Goal: Task Accomplishment & Management: Use online tool/utility

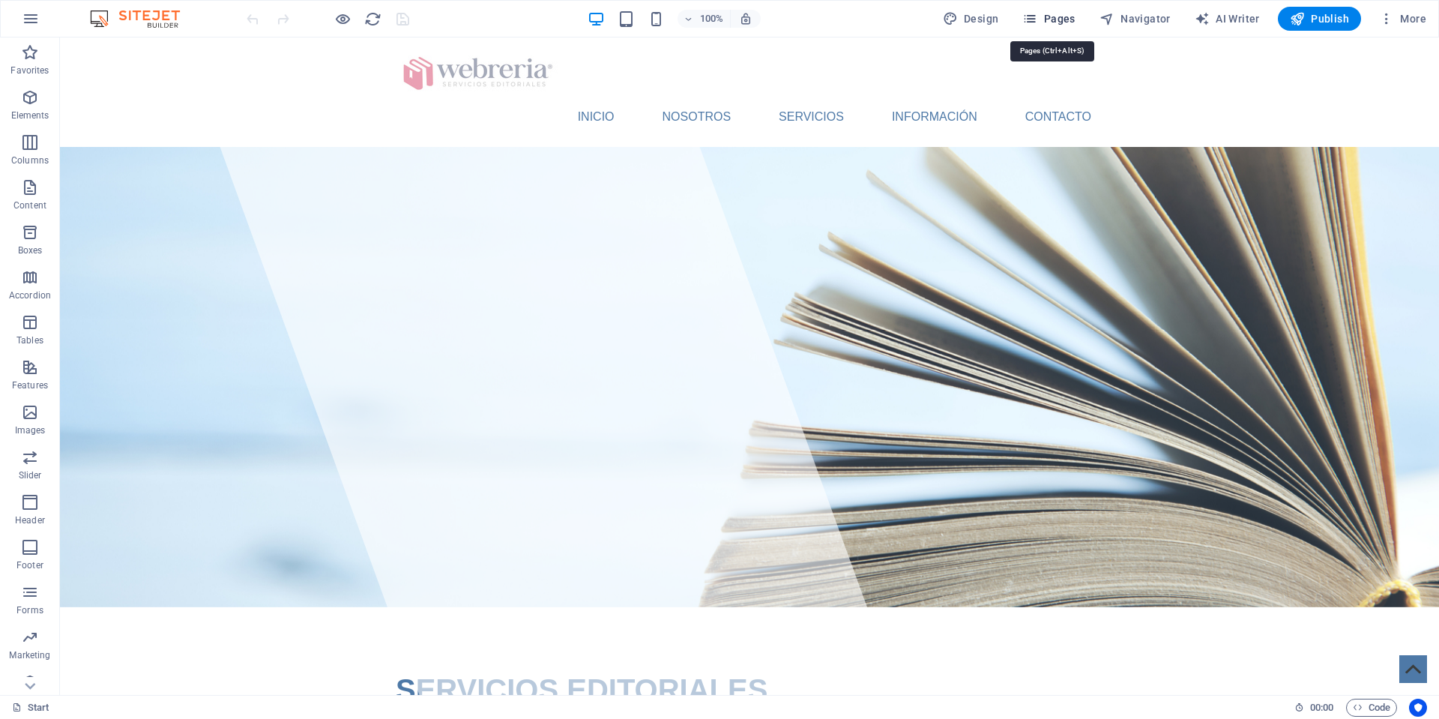
click at [1055, 20] on span "Pages" at bounding box center [1049, 18] width 52 height 15
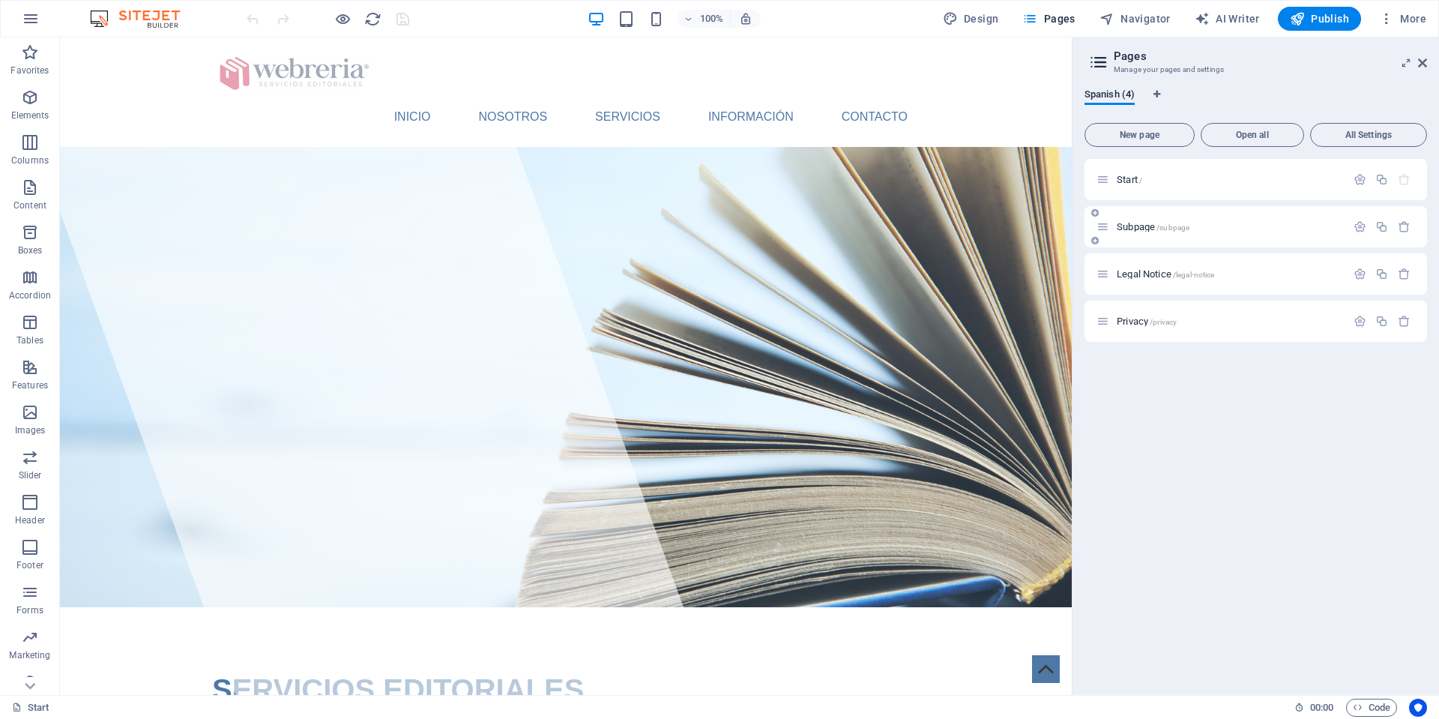
click at [1133, 228] on span "Subpage /subpage" at bounding box center [1153, 226] width 73 height 11
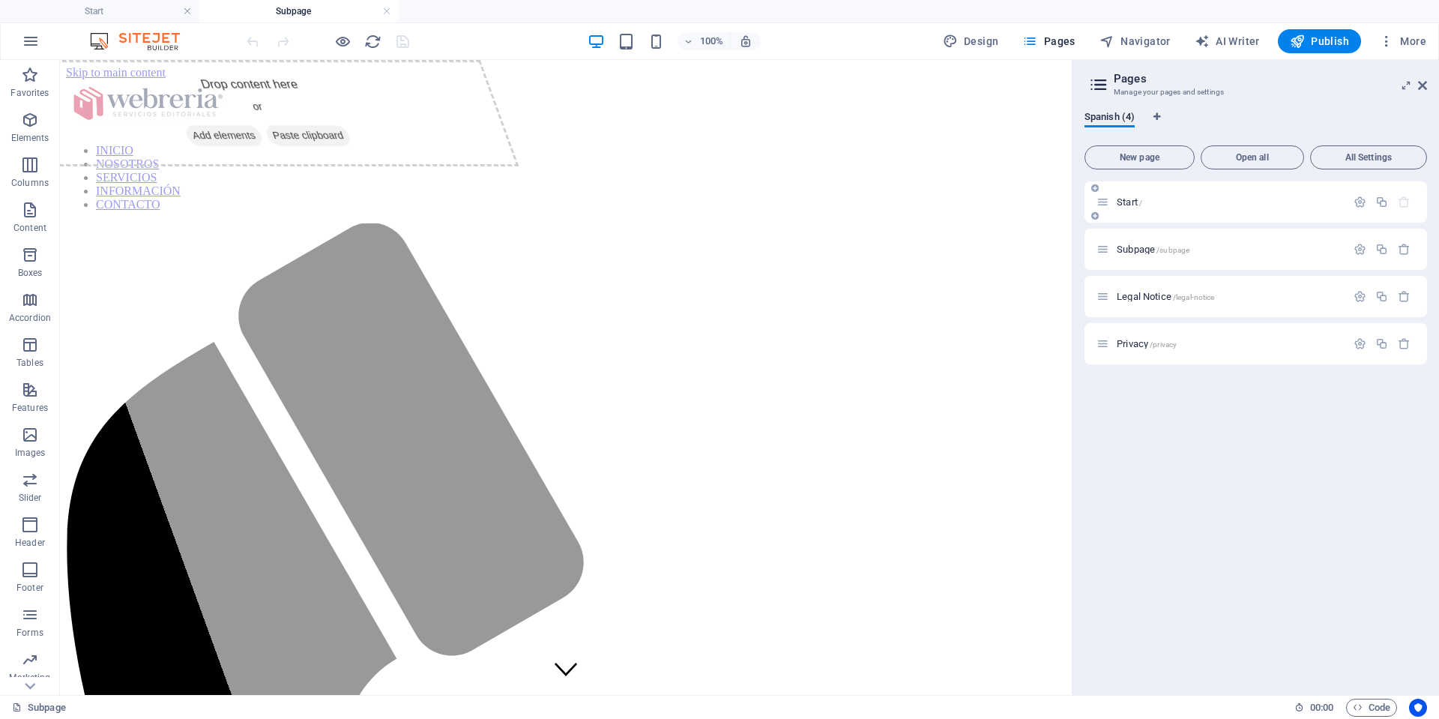
click at [1130, 203] on span "Start /" at bounding box center [1129, 201] width 25 height 11
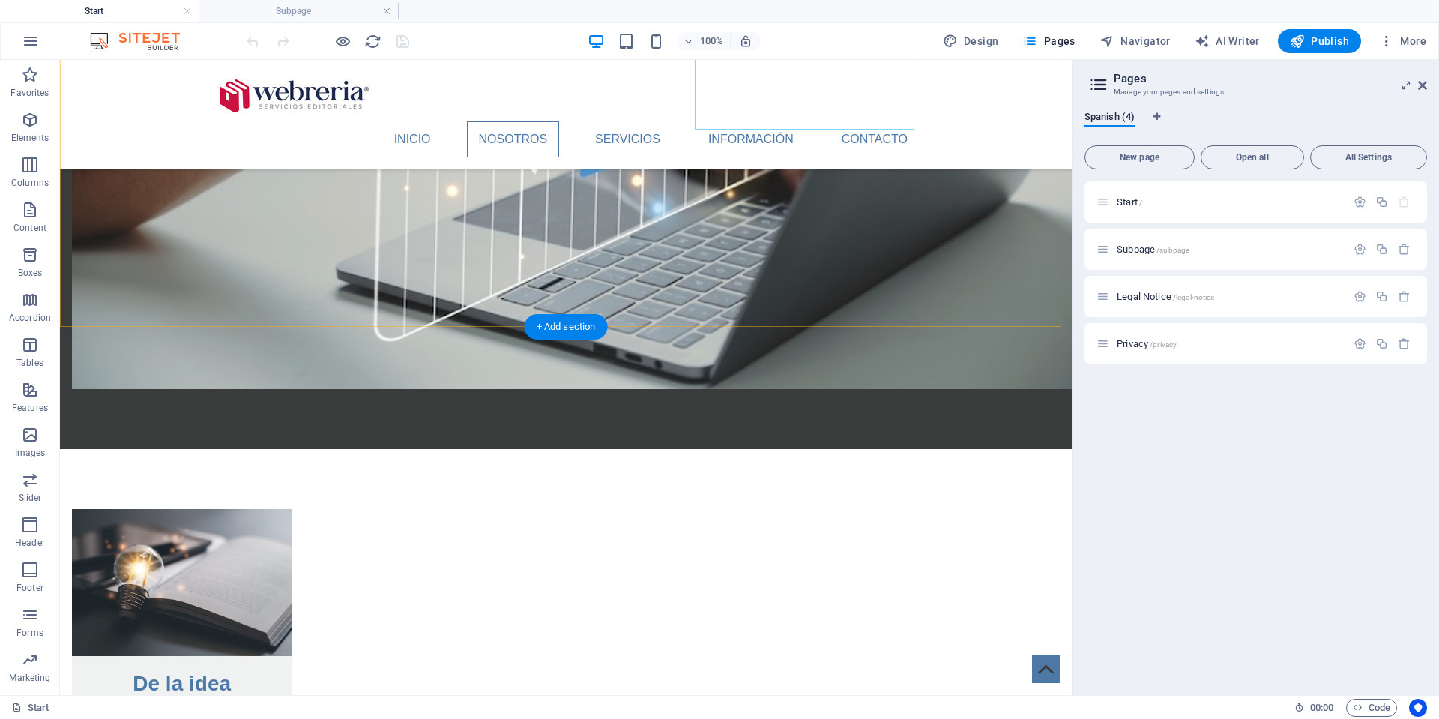
scroll to position [1689, 0]
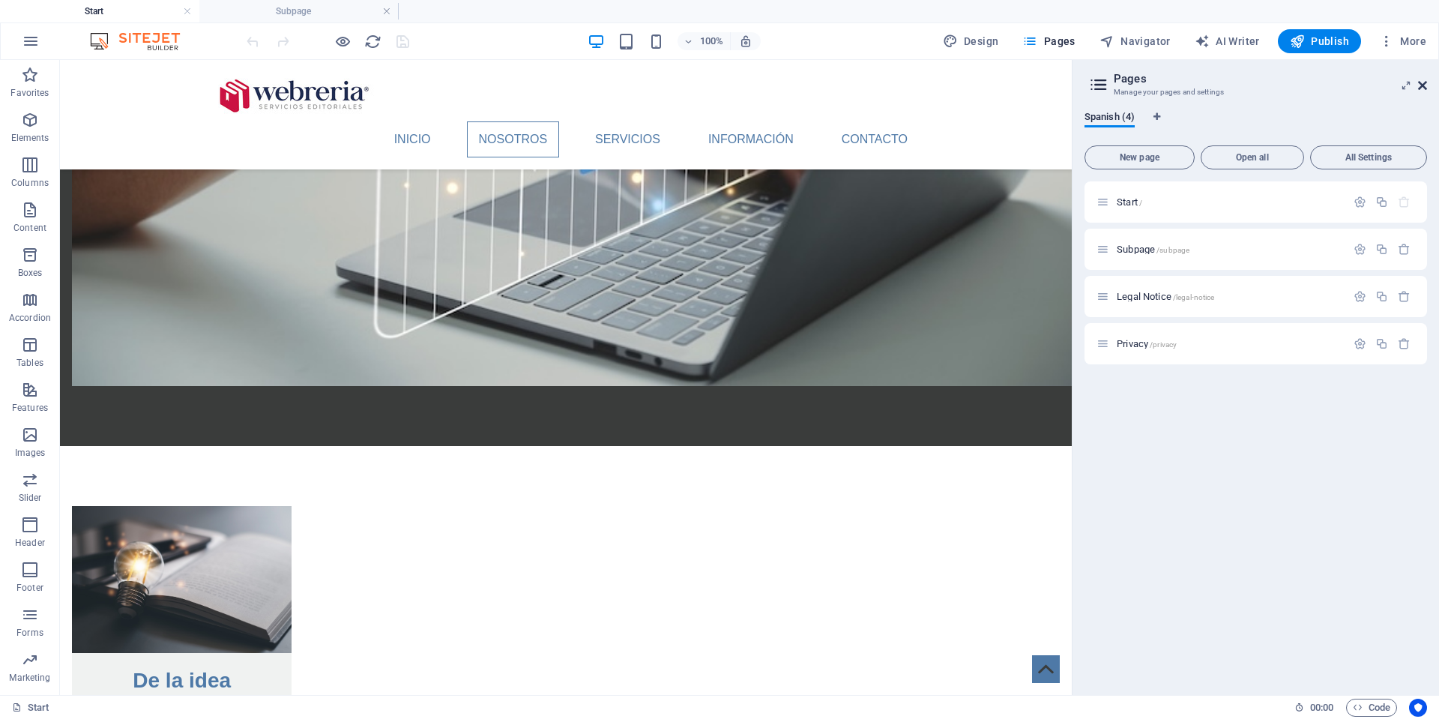
click at [1423, 86] on icon at bounding box center [1422, 85] width 9 height 12
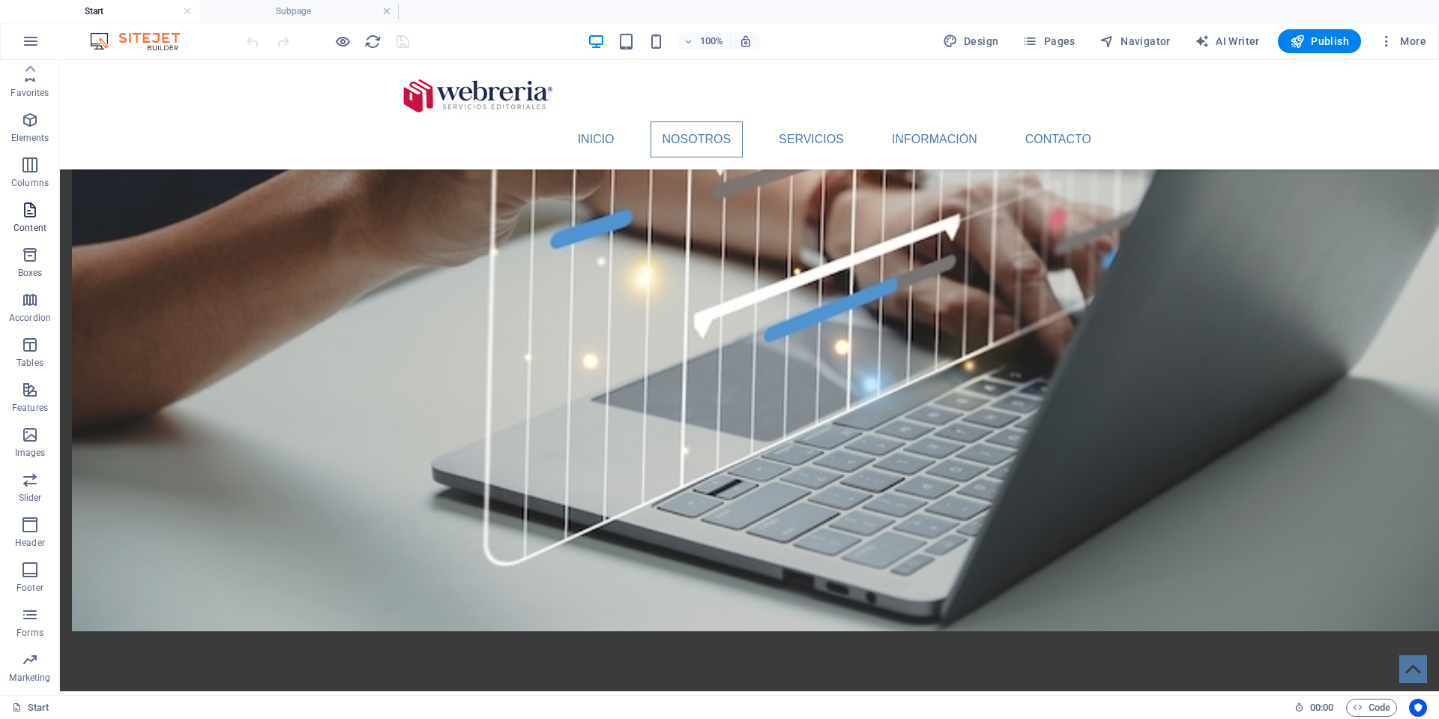
scroll to position [0, 0]
click at [22, 213] on icon "button" at bounding box center [30, 210] width 18 height 18
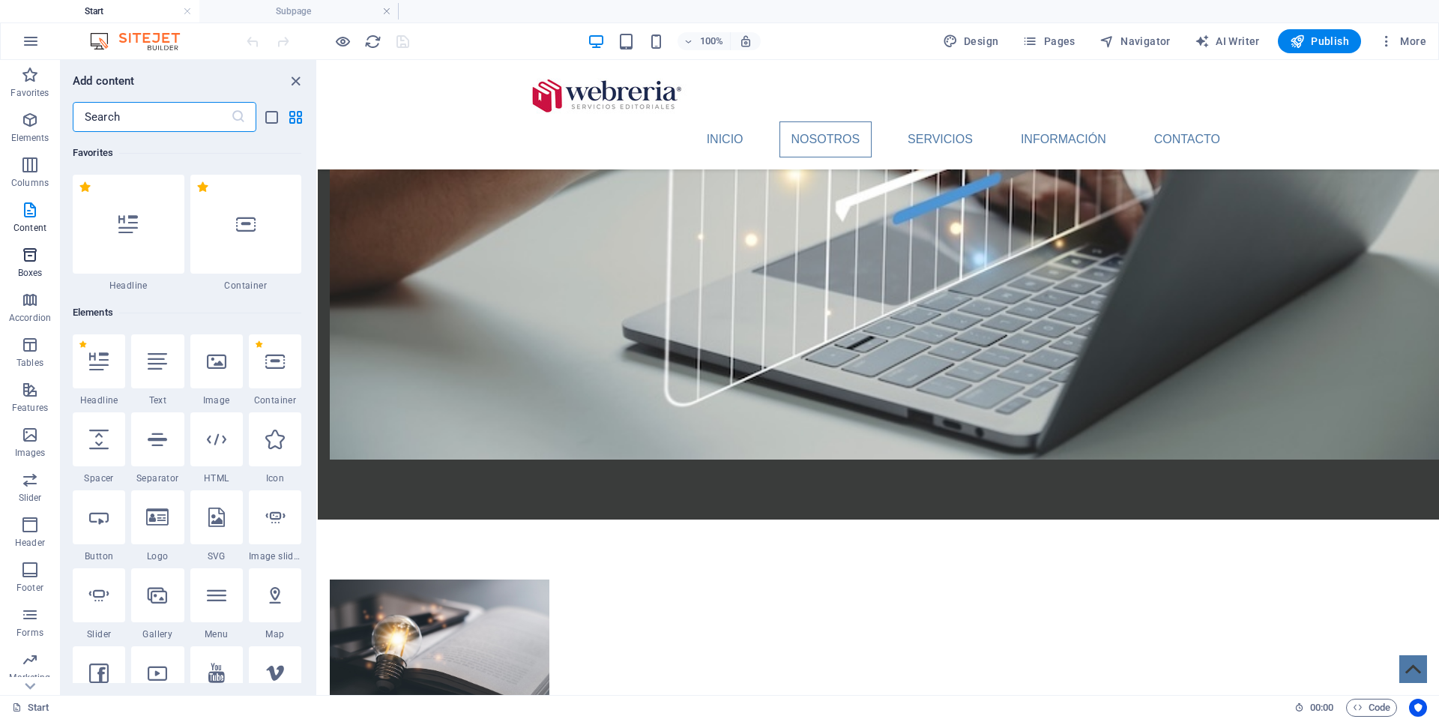
click at [27, 262] on icon "button" at bounding box center [30, 255] width 18 height 18
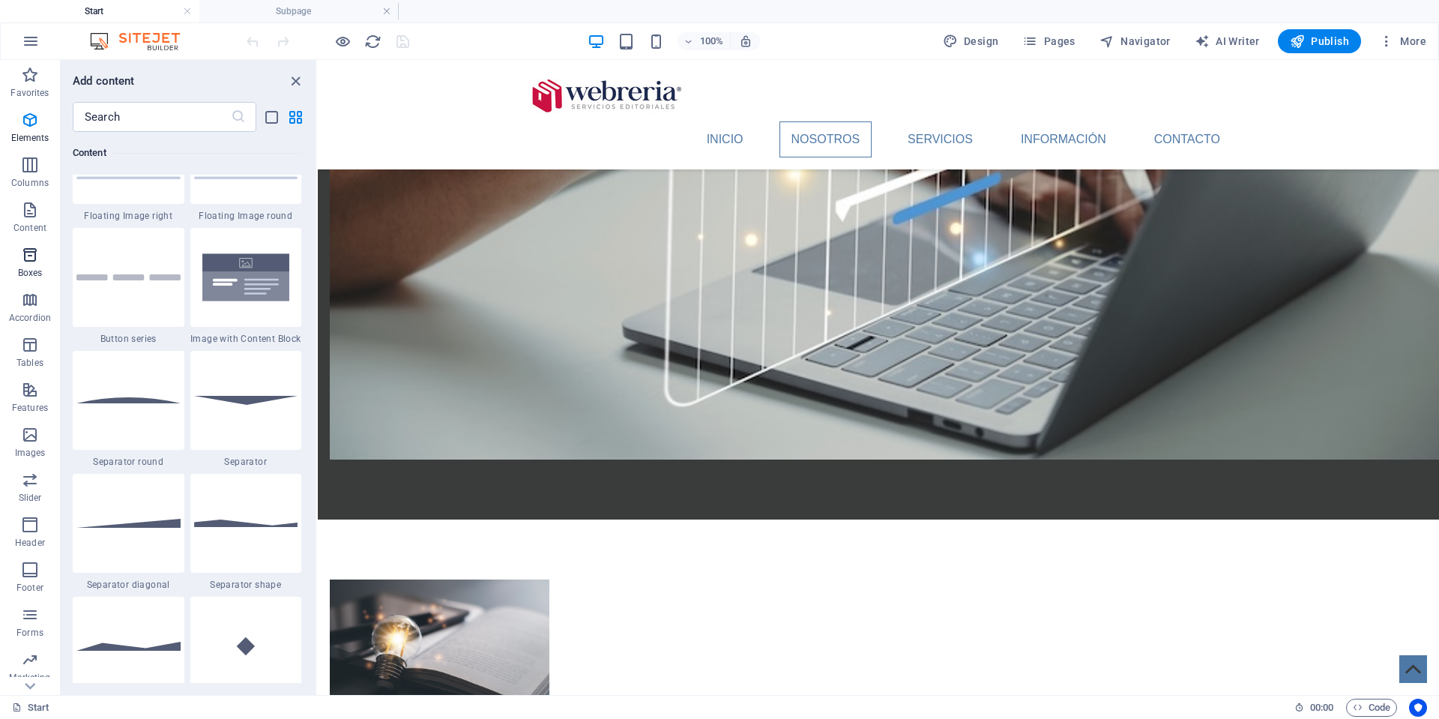
scroll to position [4209, 0]
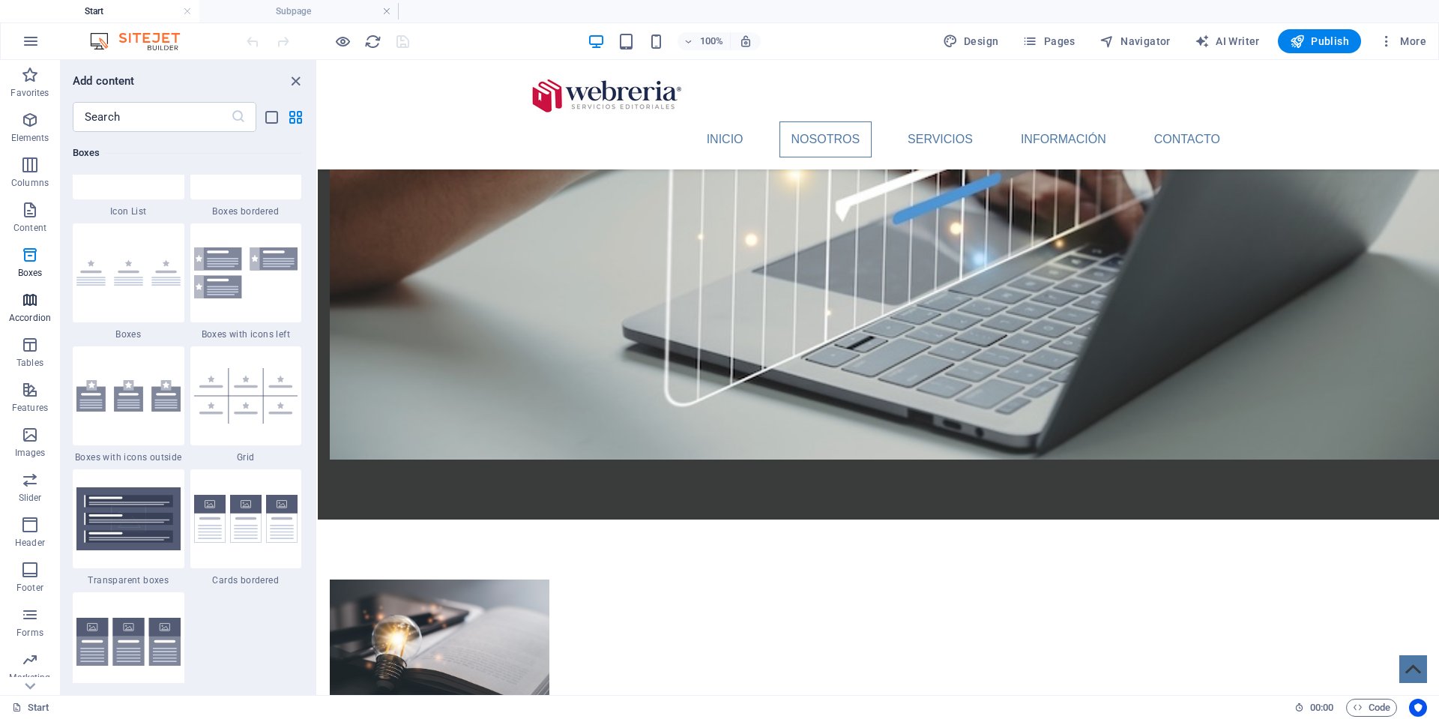
click at [25, 302] on icon "button" at bounding box center [30, 300] width 18 height 18
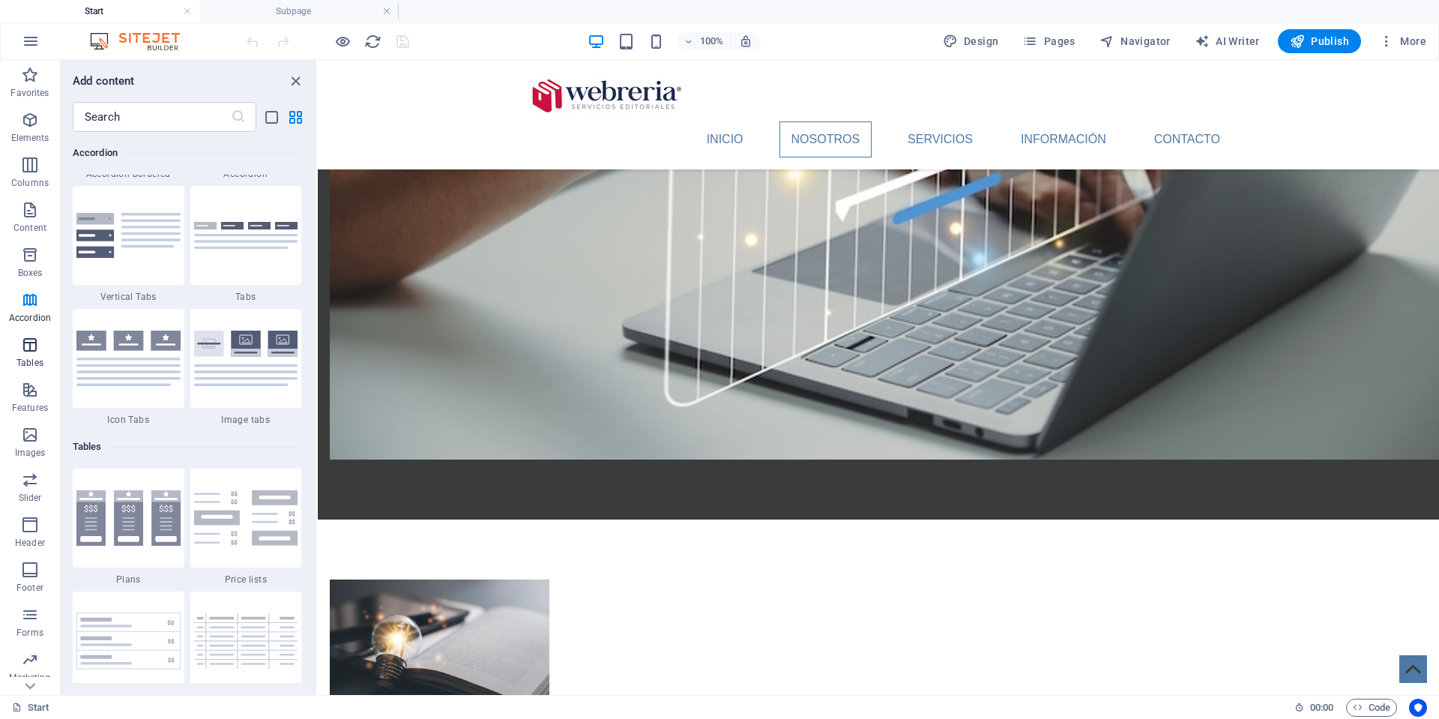
click at [29, 342] on icon "button" at bounding box center [30, 345] width 18 height 18
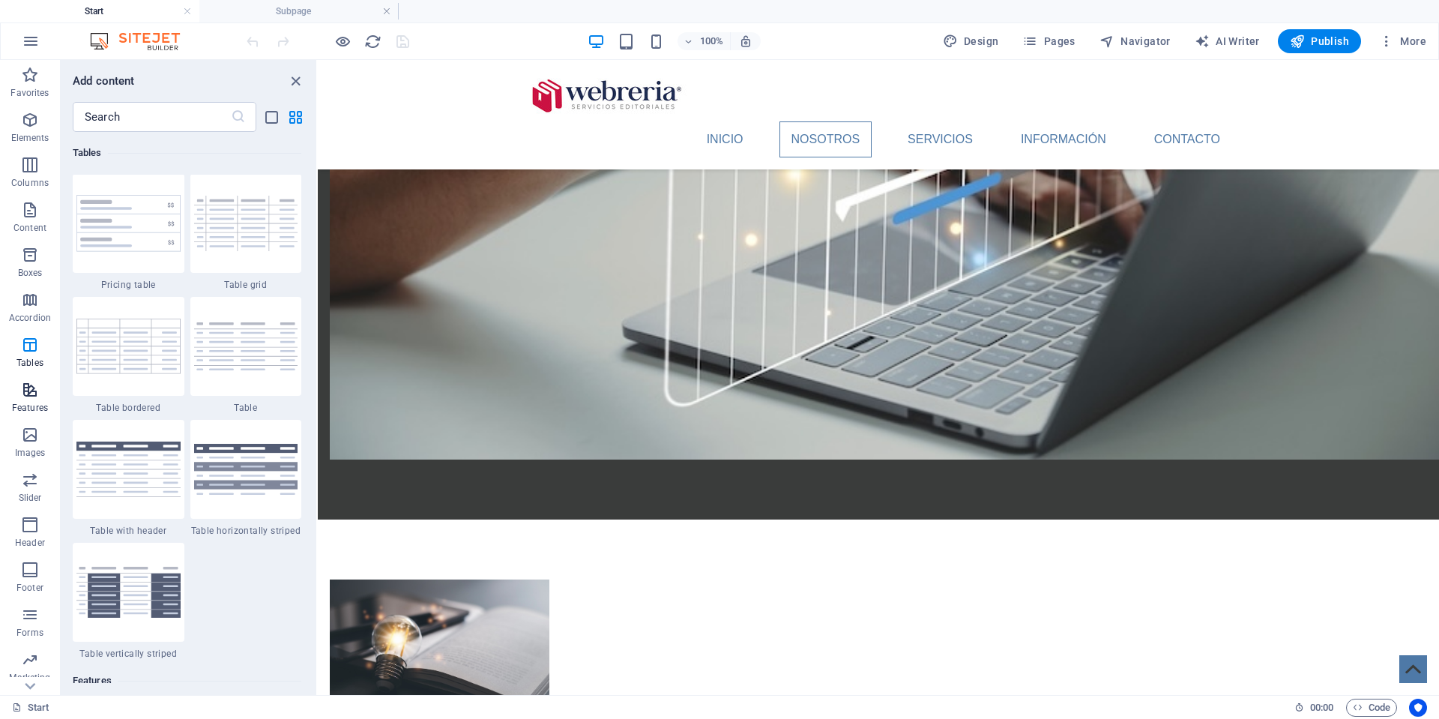
click at [22, 387] on icon "button" at bounding box center [30, 390] width 18 height 18
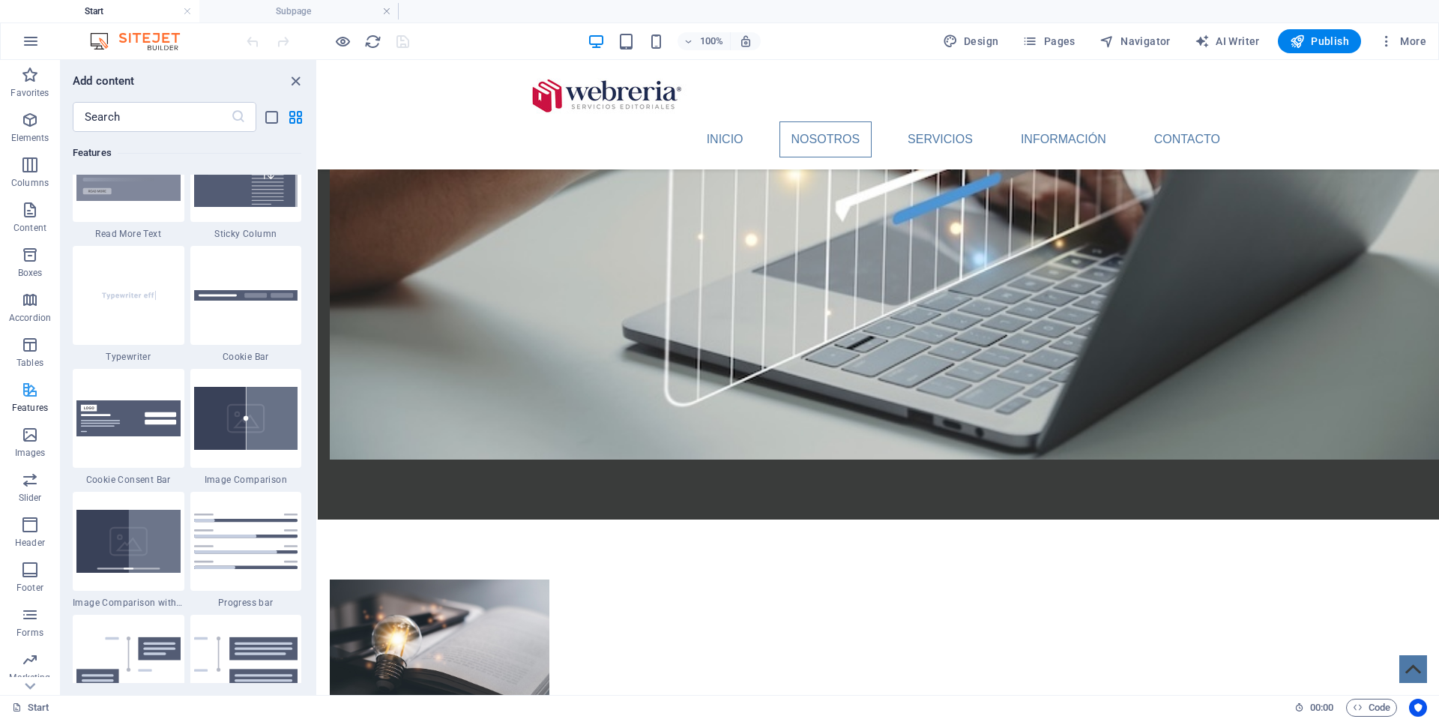
scroll to position [5992, 0]
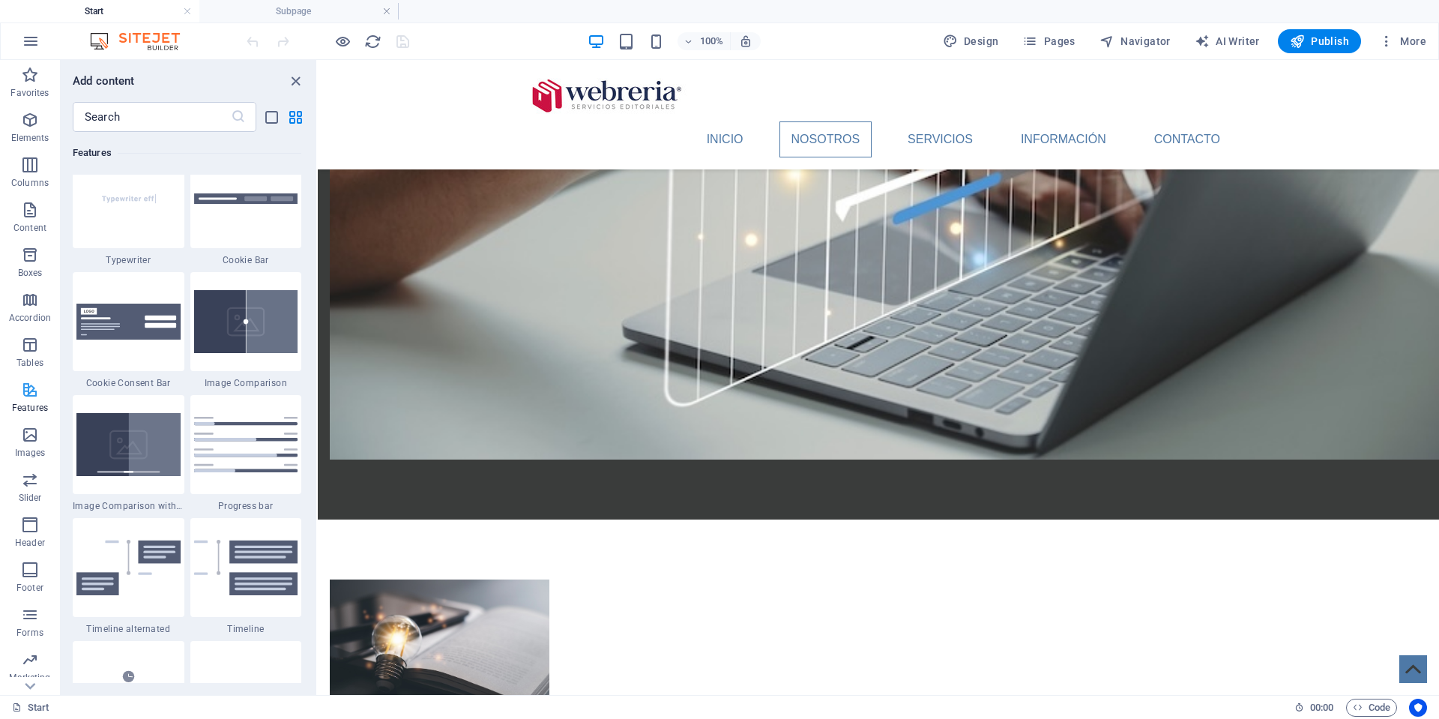
click at [25, 418] on button "Features" at bounding box center [30, 397] width 60 height 45
click at [27, 426] on icon "button" at bounding box center [30, 435] width 18 height 18
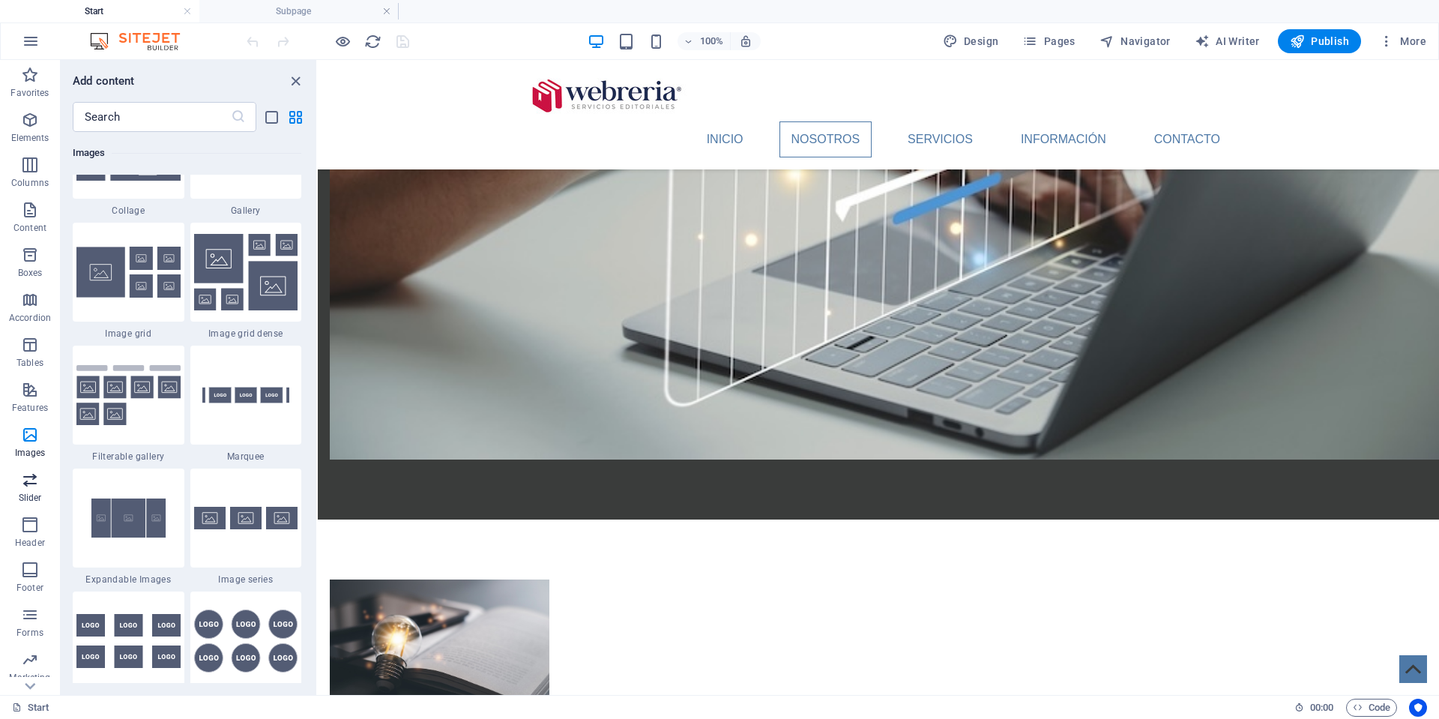
click at [29, 483] on icon "button" at bounding box center [30, 480] width 18 height 18
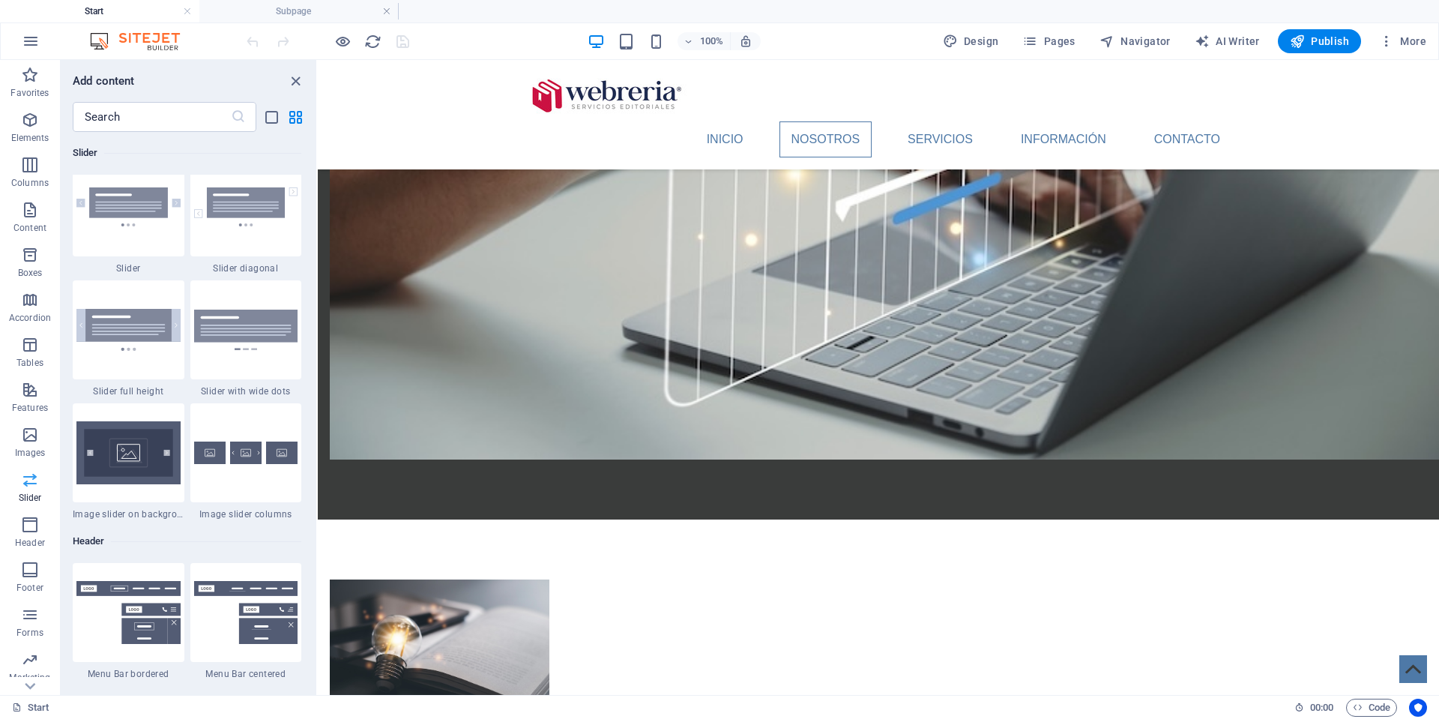
scroll to position [8697, 0]
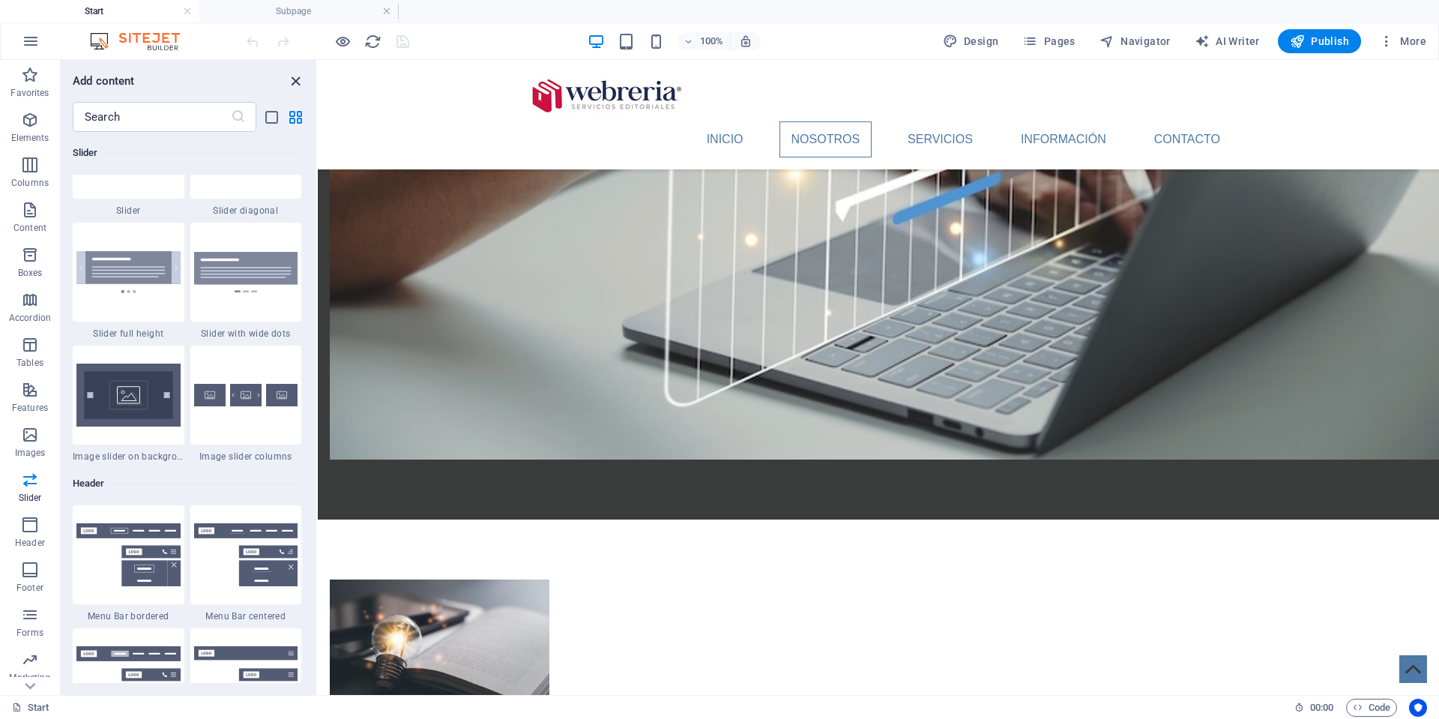
click at [297, 79] on icon "close panel" at bounding box center [295, 81] width 17 height 17
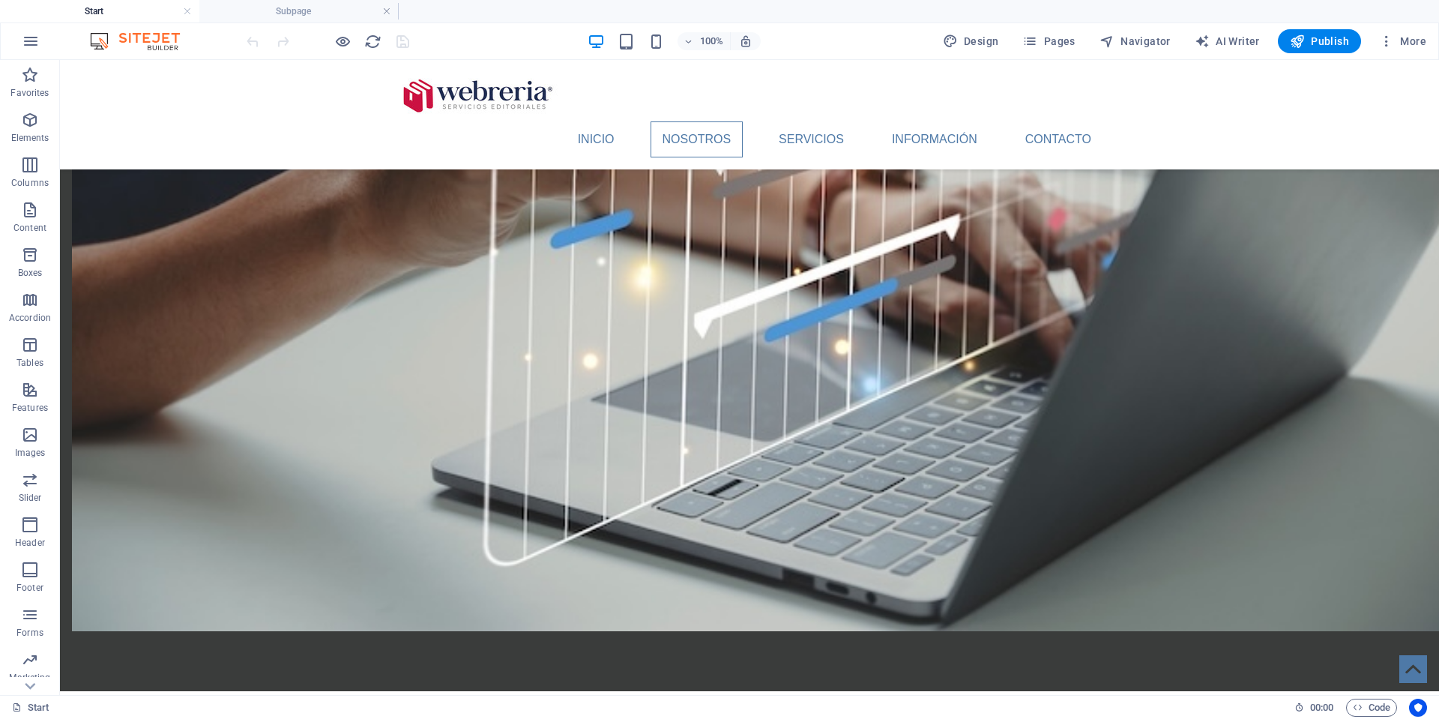
click at [297, 79] on div "INICIO NOSOTROS SERVICIOS INFORMACIÓN CONTACTO Menu" at bounding box center [749, 114] width 1379 height 109
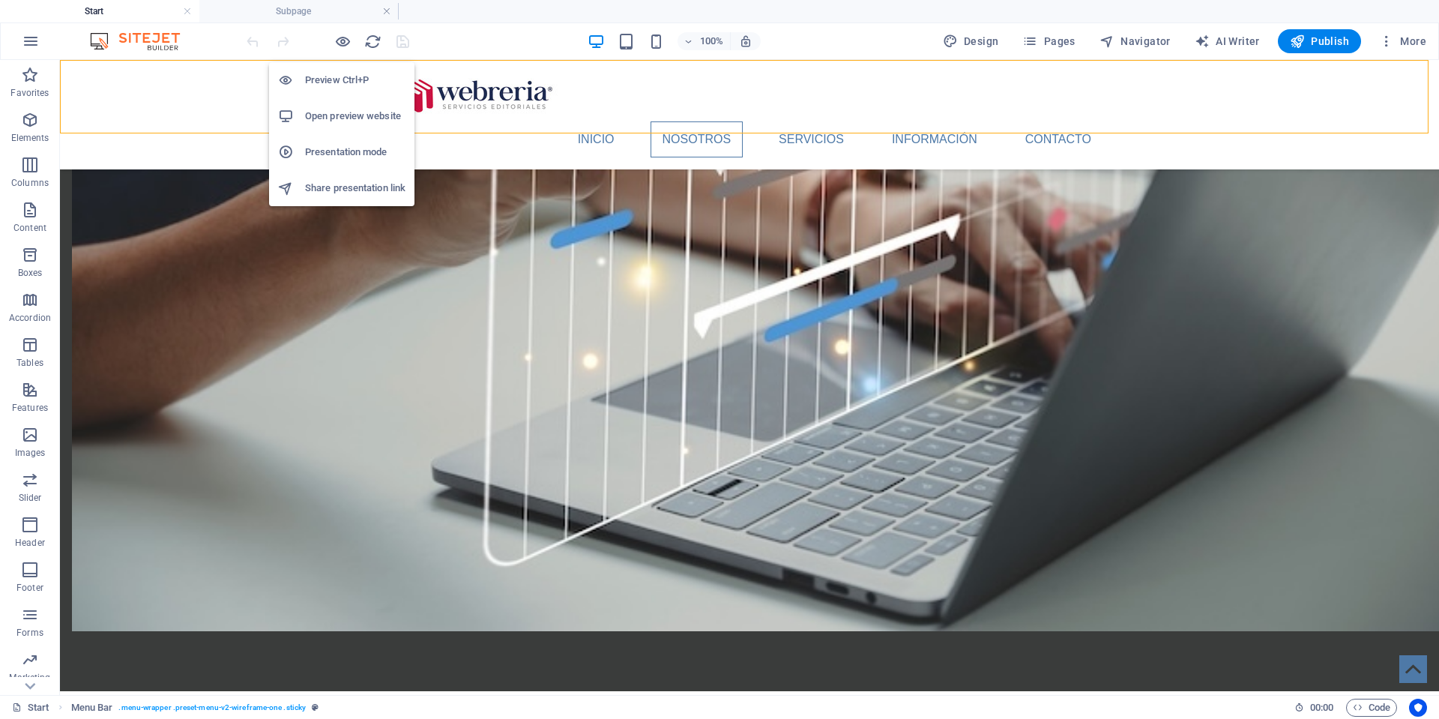
click at [326, 79] on h6 "Preview Ctrl+P" at bounding box center [355, 80] width 100 height 18
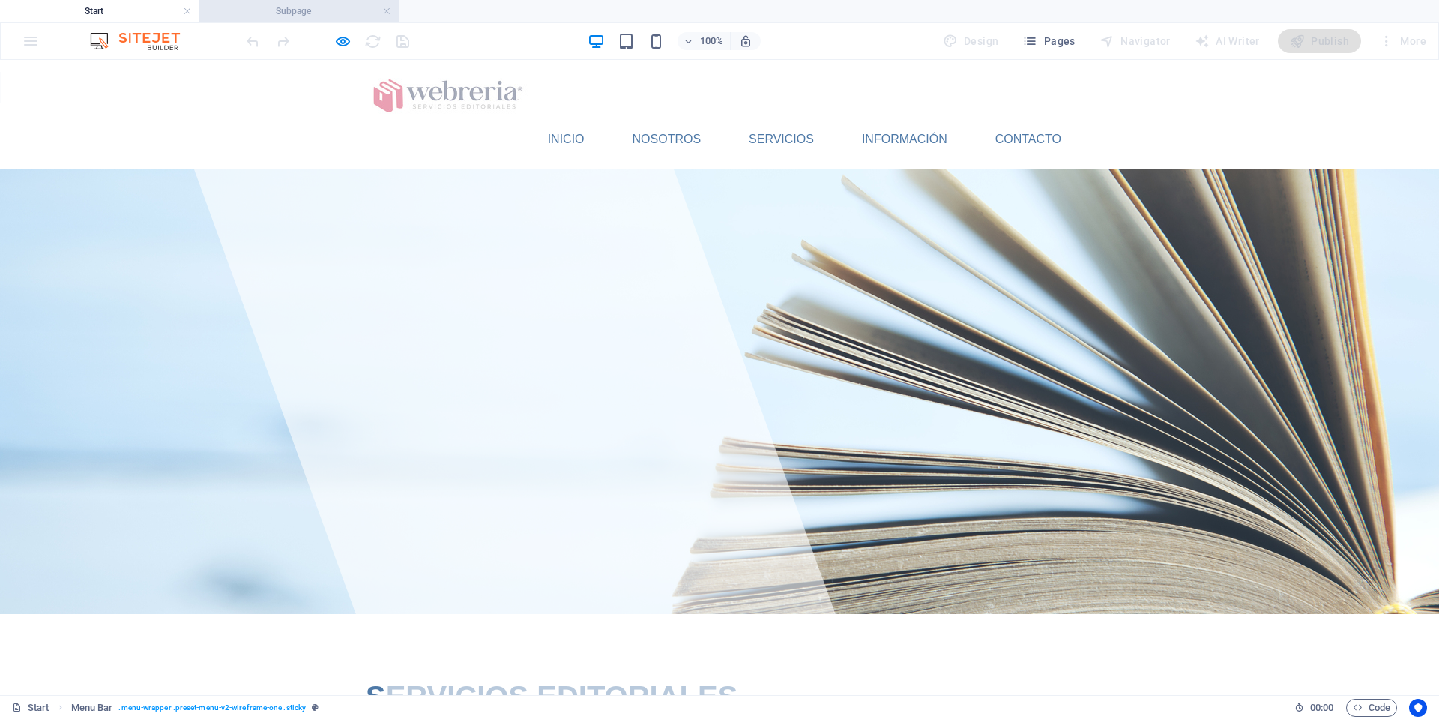
scroll to position [0, 0]
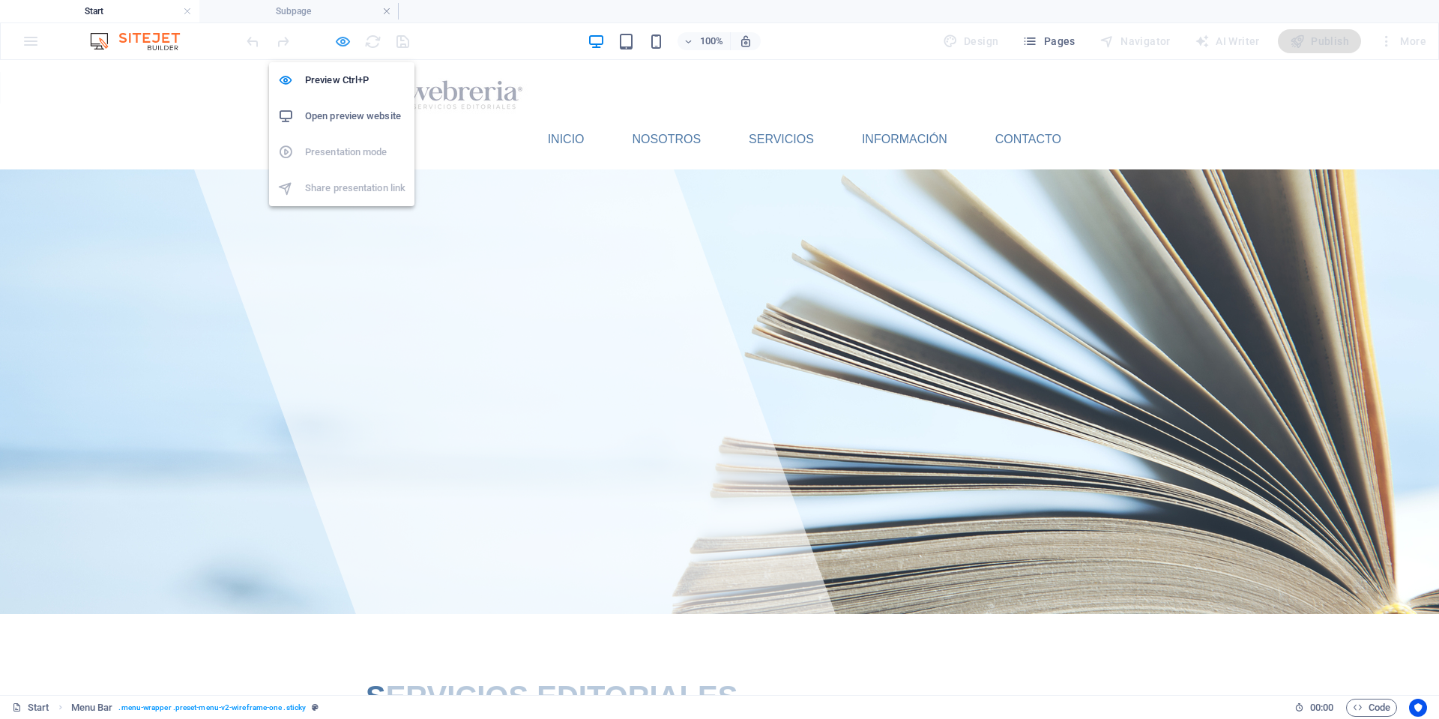
click at [344, 42] on icon "button" at bounding box center [342, 41] width 17 height 17
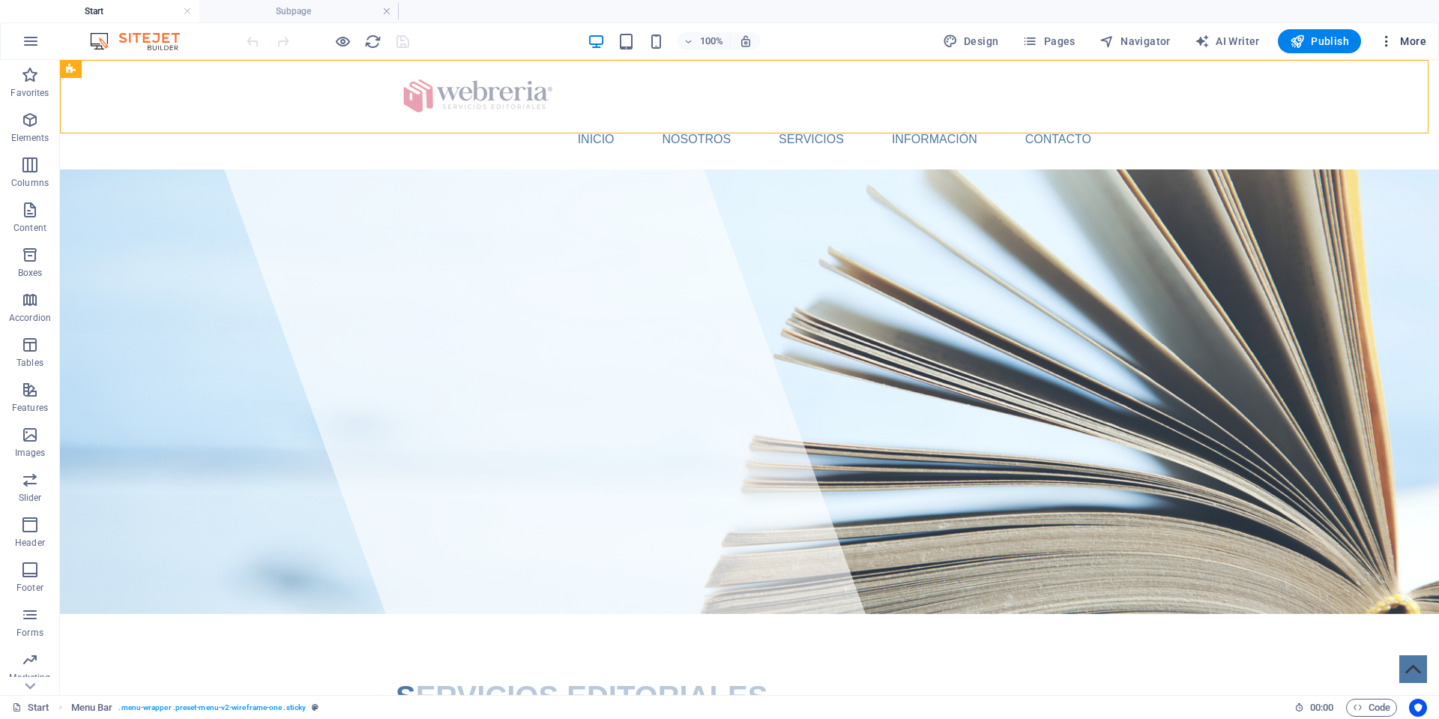
click at [1389, 40] on icon "button" at bounding box center [1386, 41] width 15 height 15
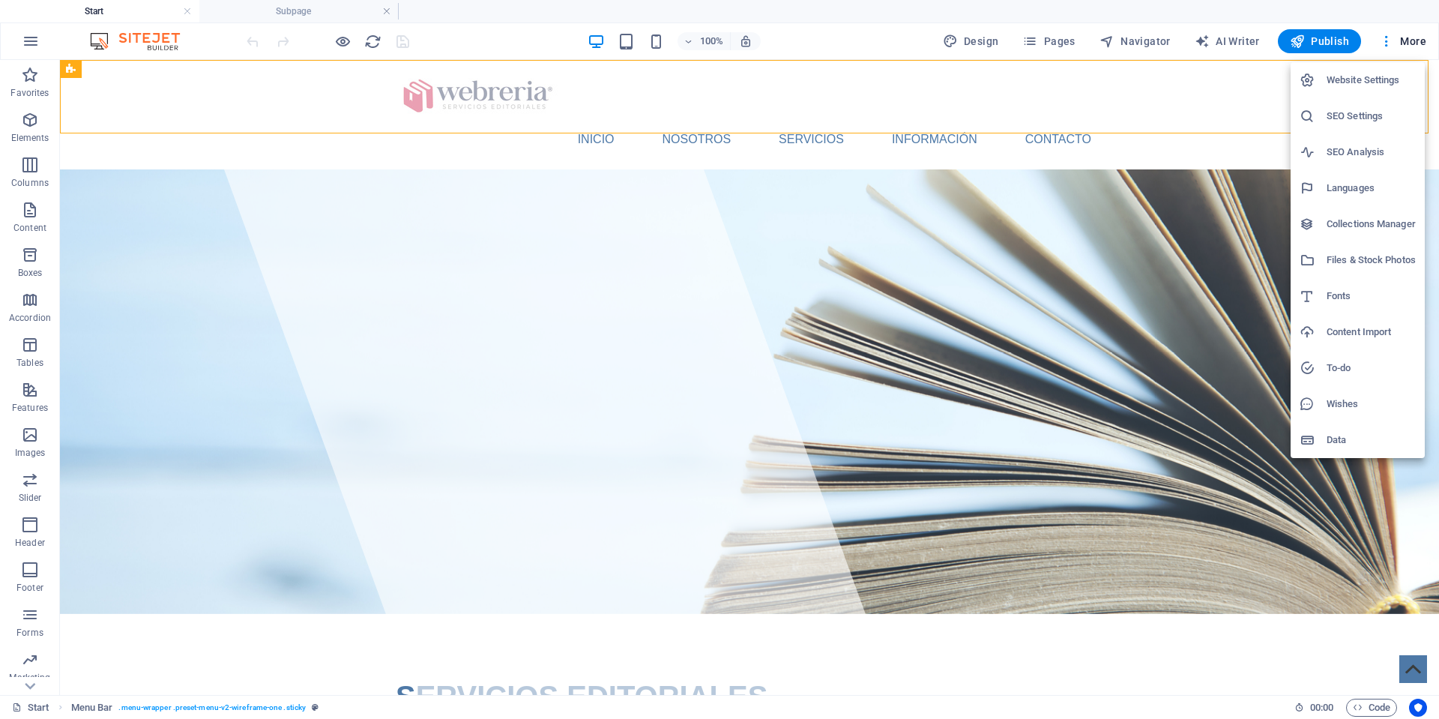
click at [1355, 87] on h6 "Website Settings" at bounding box center [1371, 80] width 89 height 18
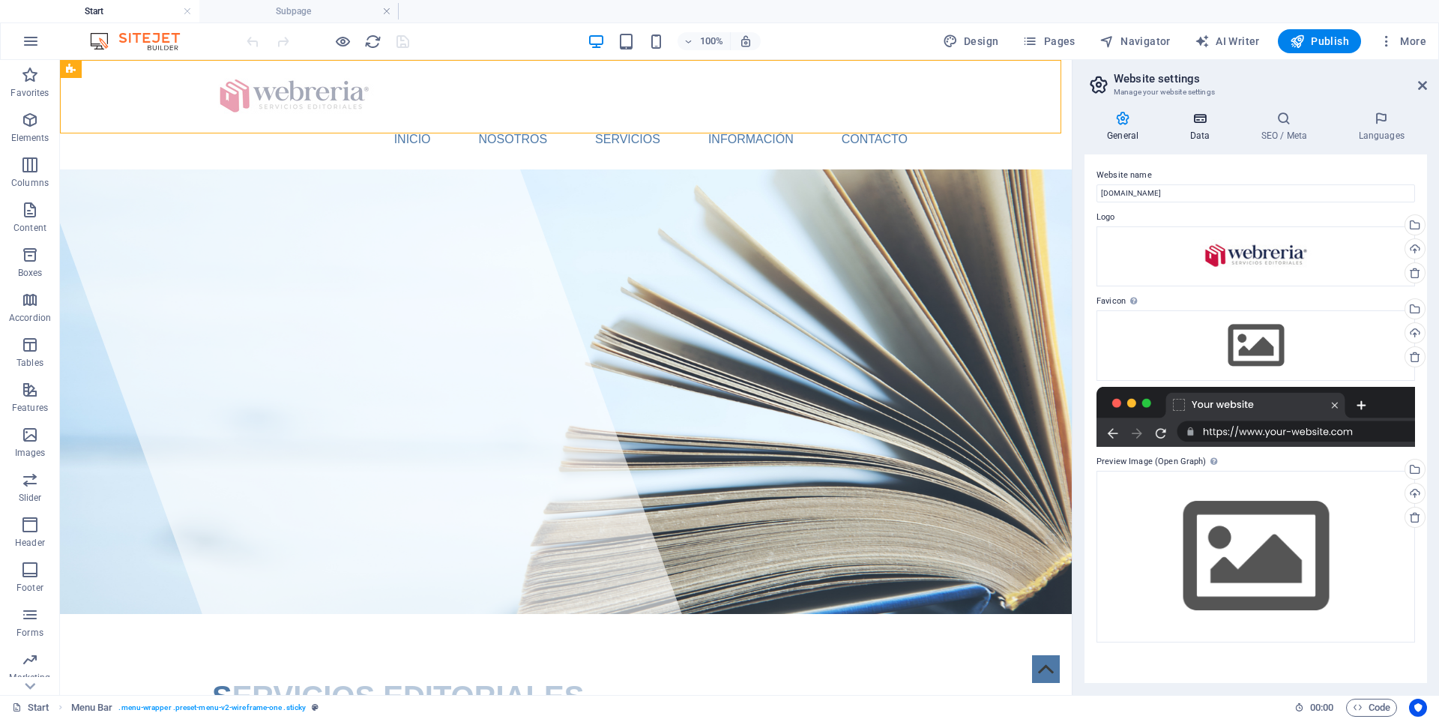
click at [1196, 119] on icon at bounding box center [1199, 118] width 65 height 15
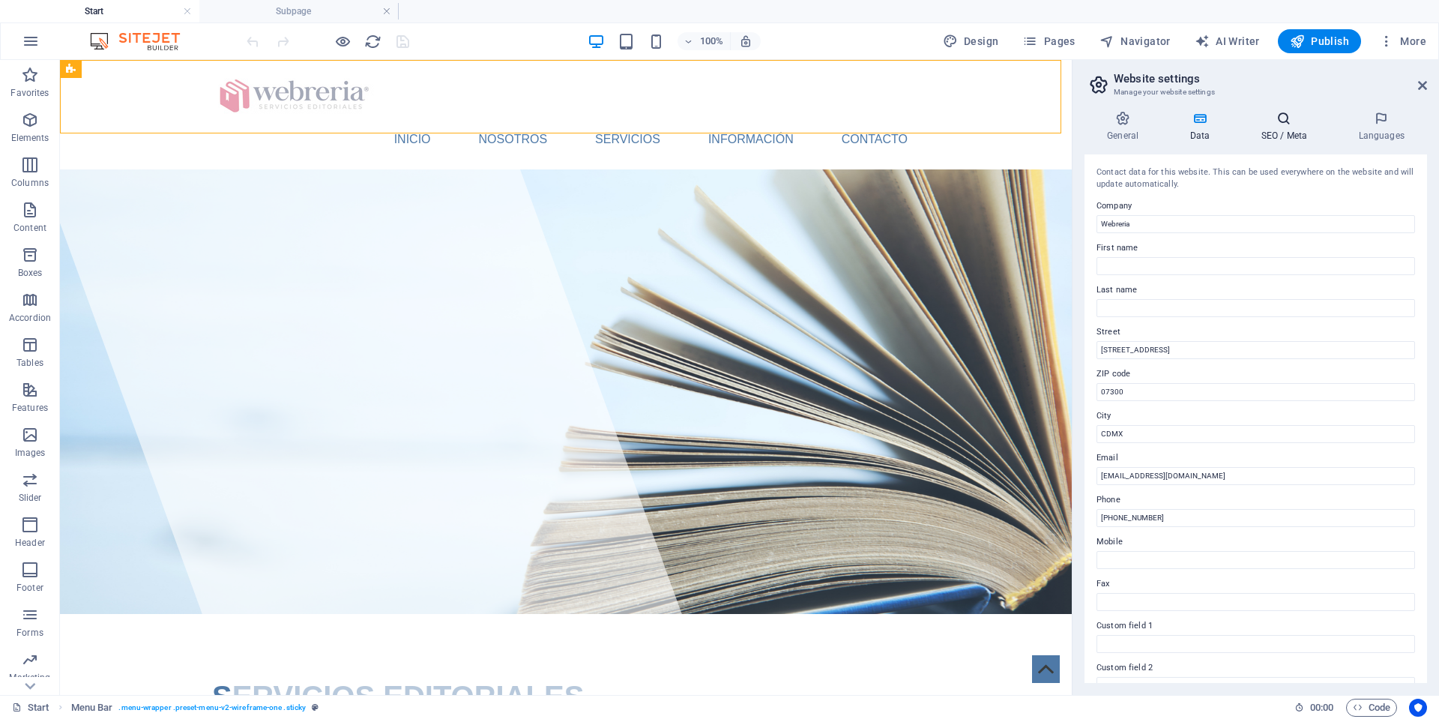
click at [1284, 120] on icon at bounding box center [1283, 118] width 91 height 15
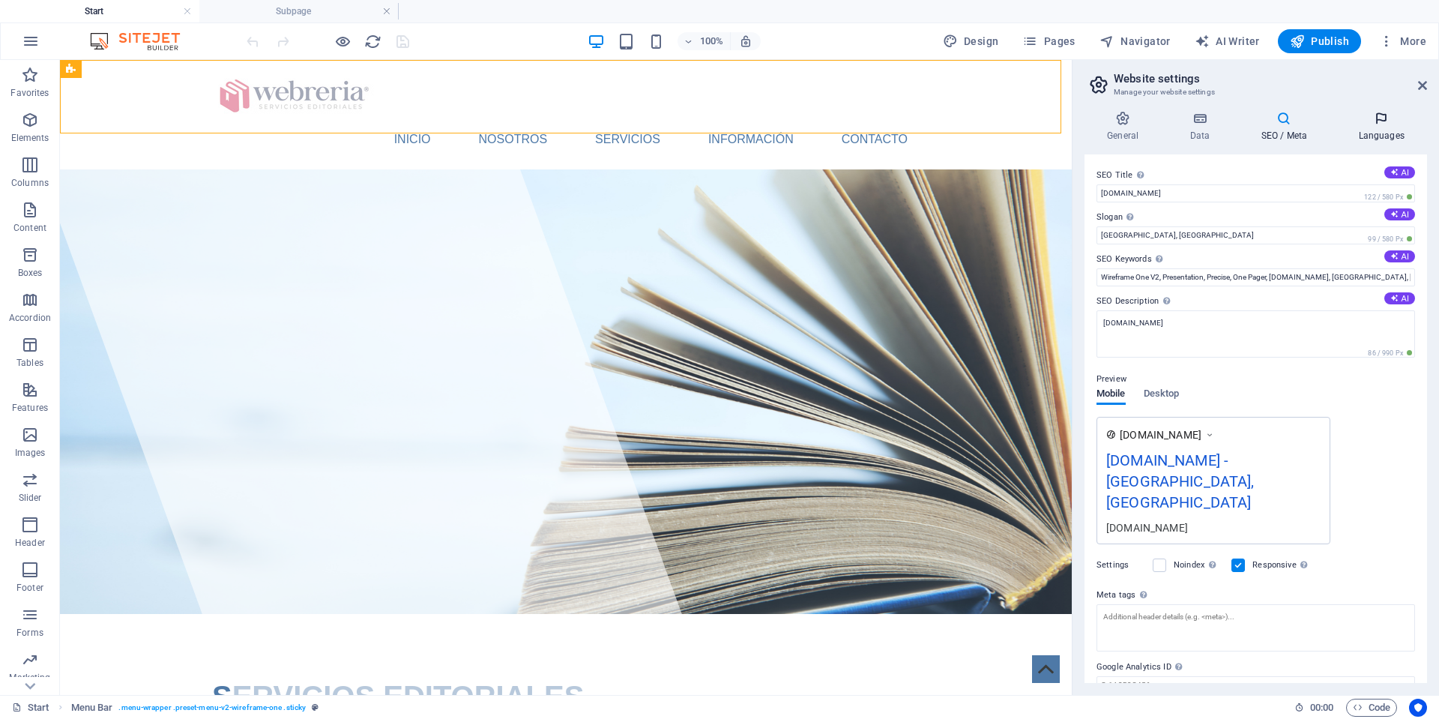
click at [1382, 124] on icon at bounding box center [1381, 118] width 91 height 15
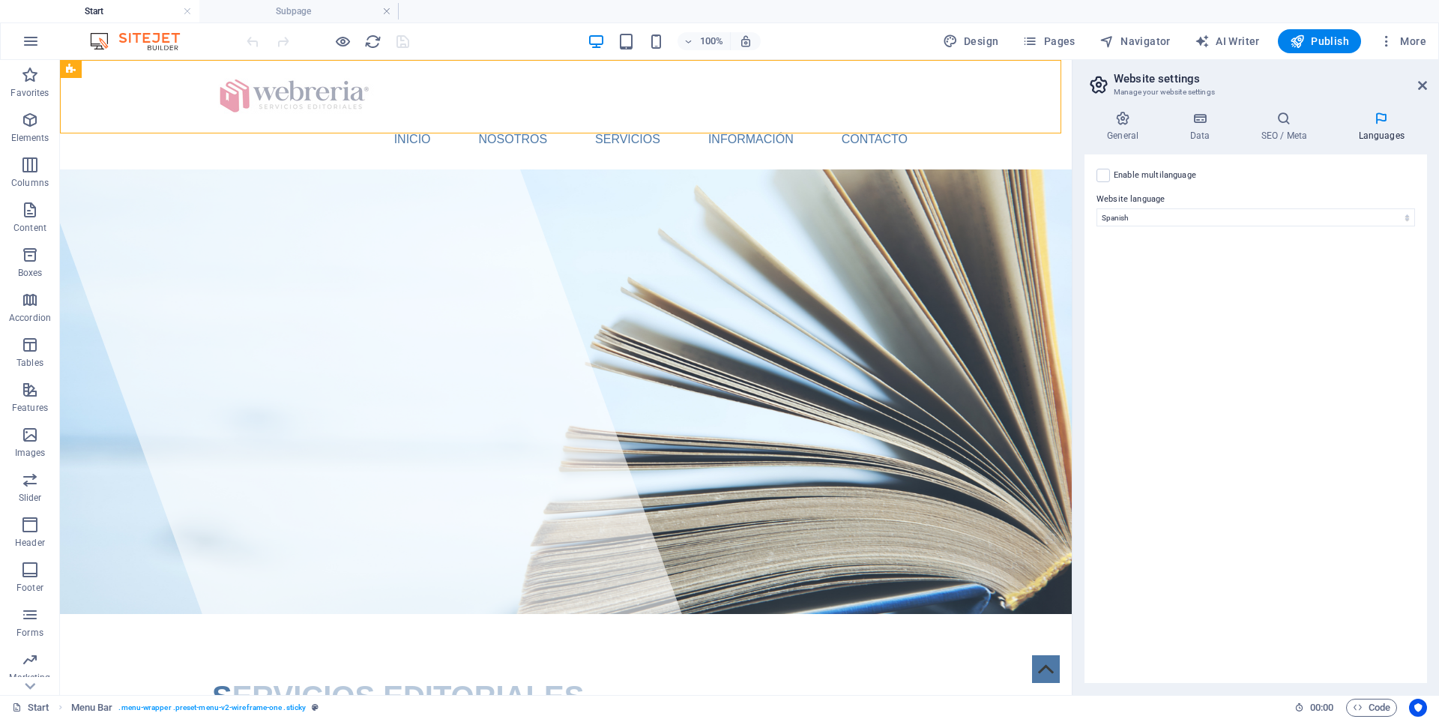
click at [1347, 124] on icon at bounding box center [1381, 118] width 91 height 15
click at [1338, 126] on h4 "Languages" at bounding box center [1381, 126] width 91 height 31
click at [1281, 129] on h4 "SEO / Meta" at bounding box center [1286, 126] width 97 height 31
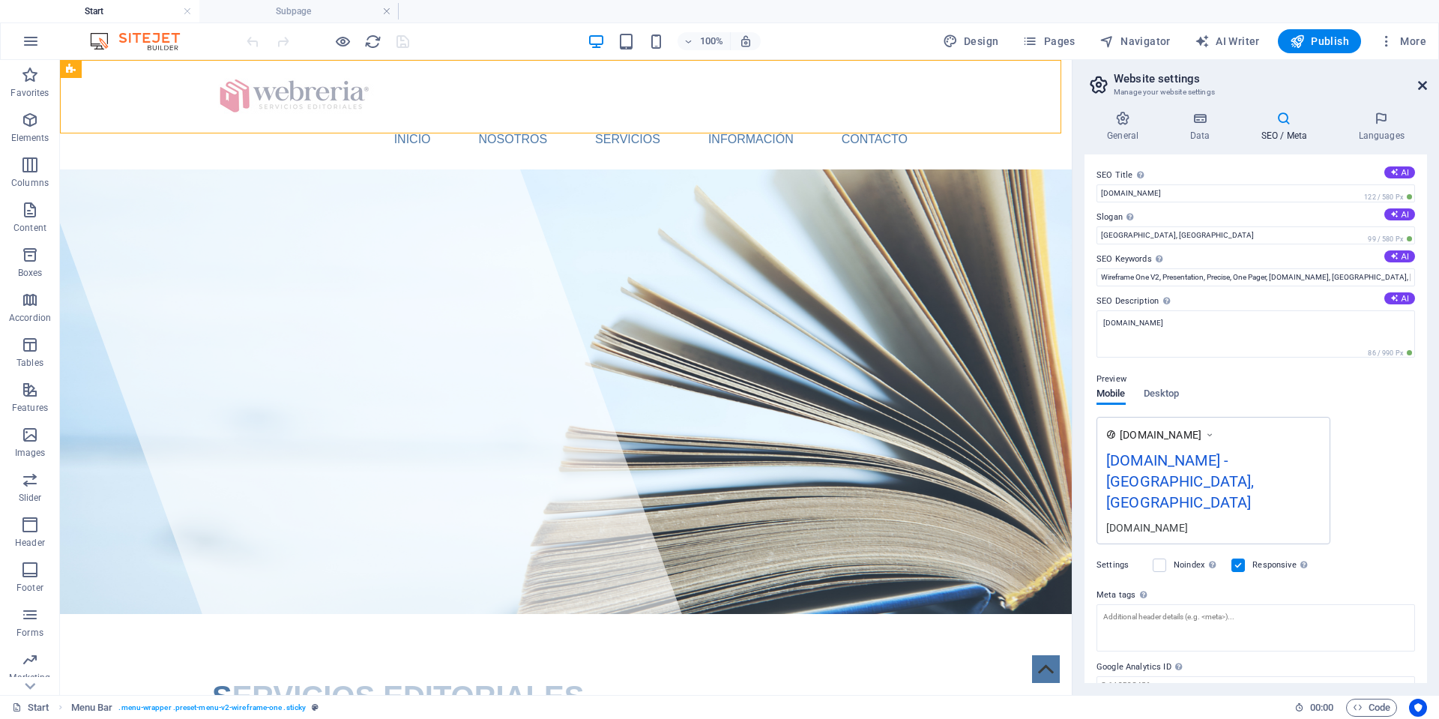
click at [1421, 84] on icon at bounding box center [1422, 85] width 9 height 12
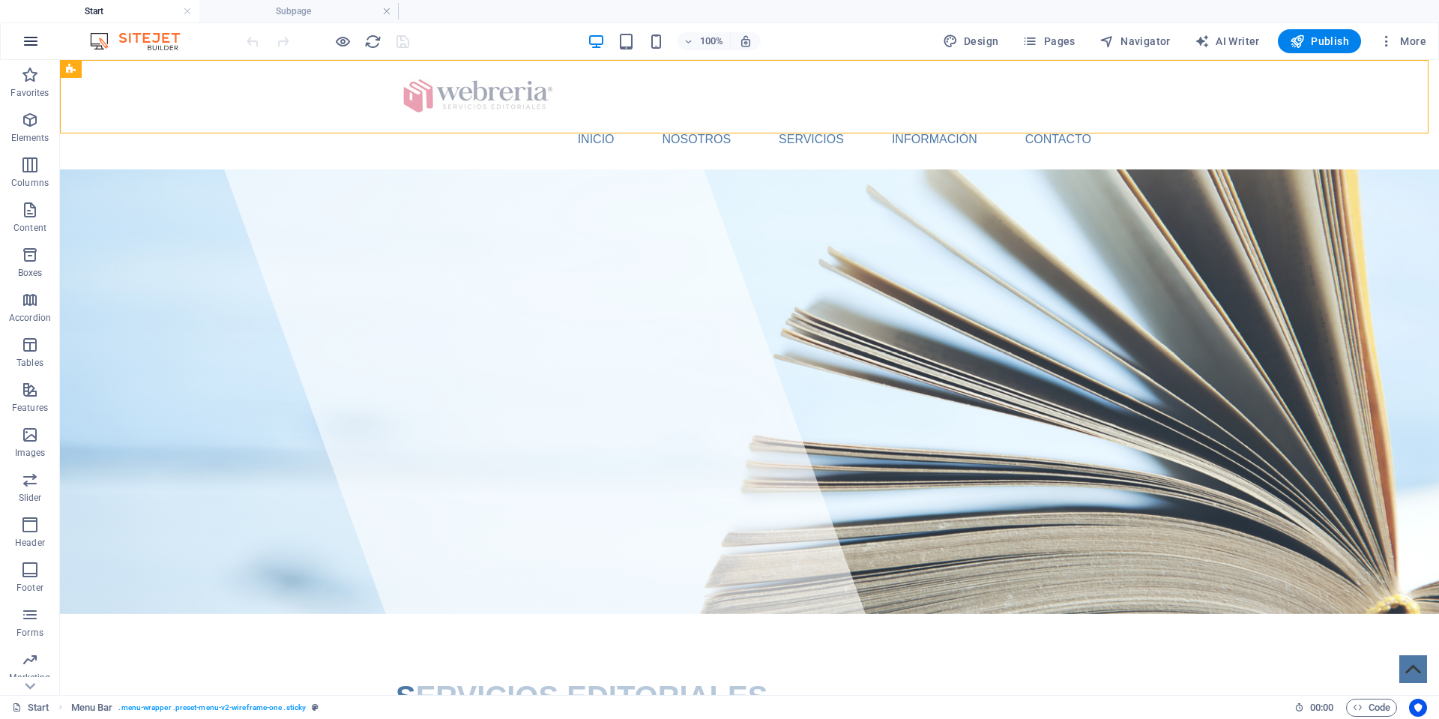
click at [31, 43] on icon "button" at bounding box center [31, 41] width 18 height 18
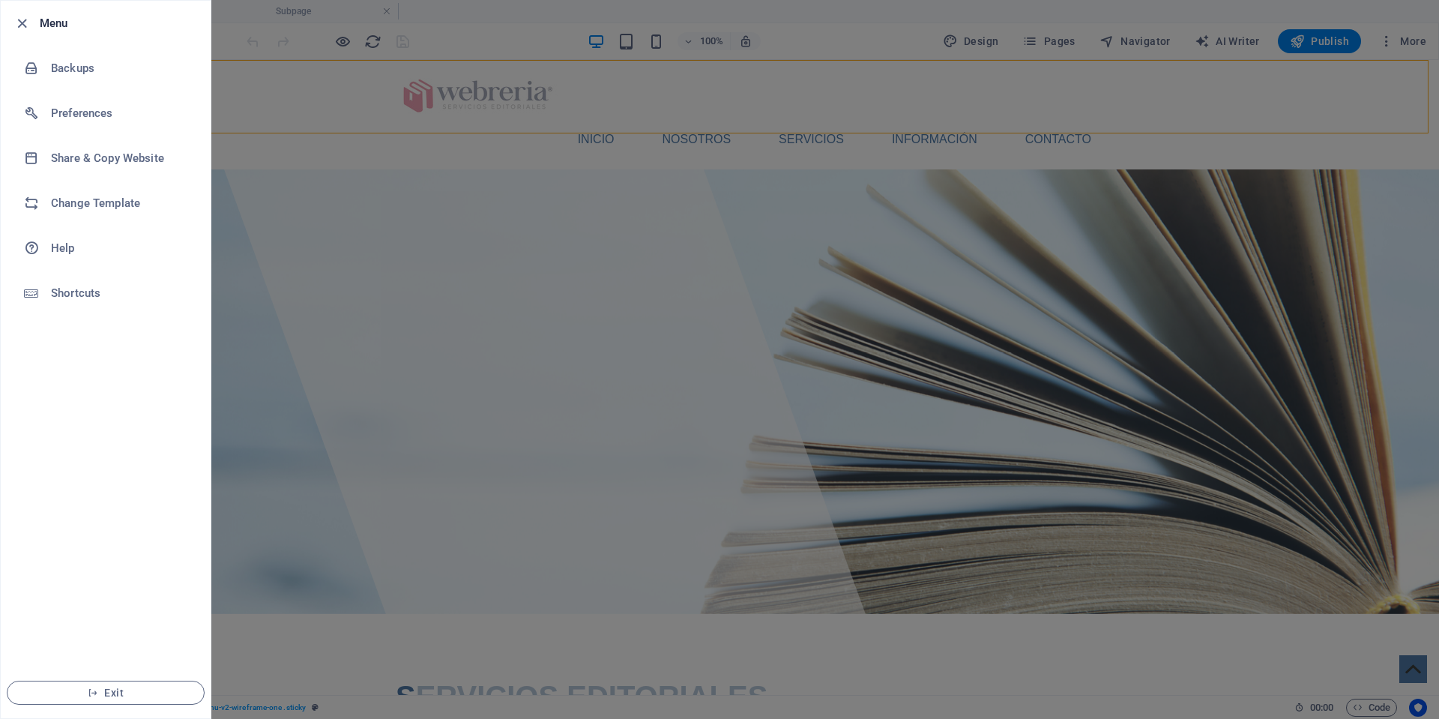
click at [314, 113] on div at bounding box center [719, 359] width 1439 height 719
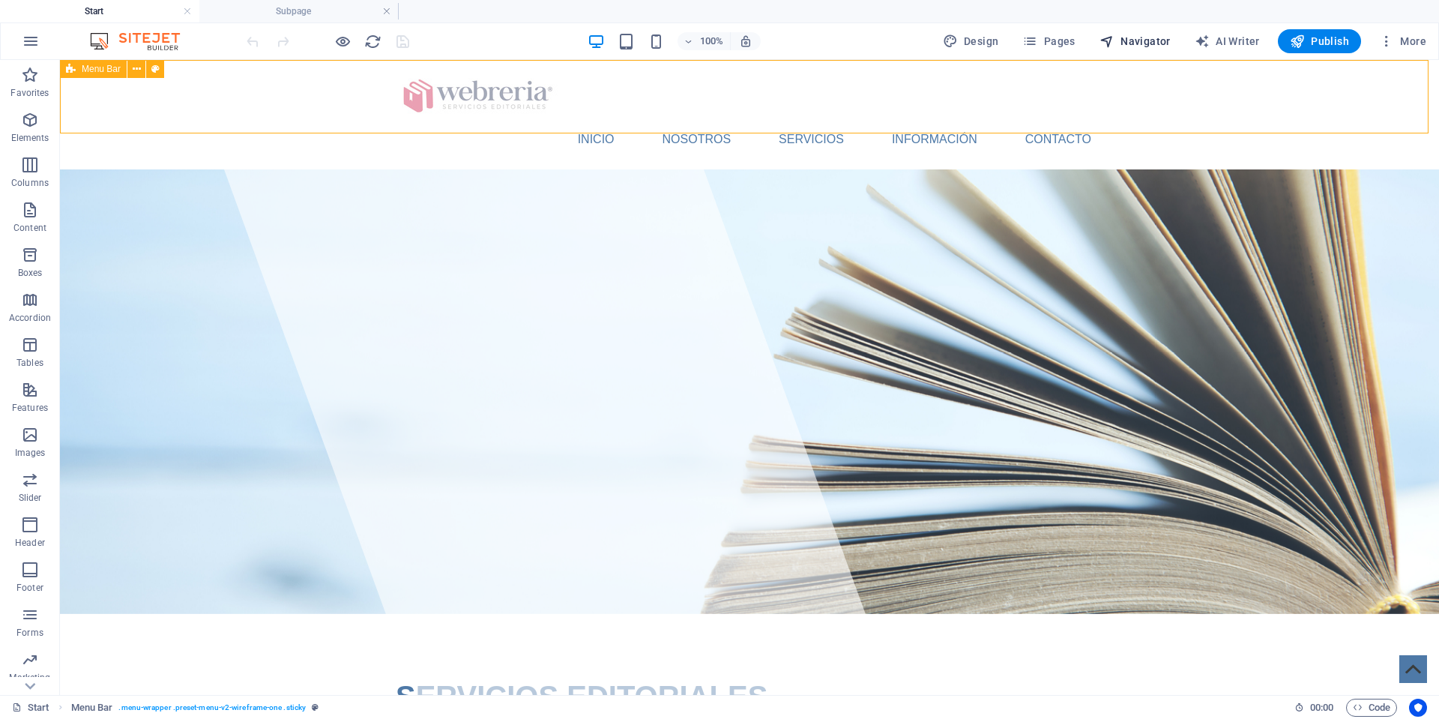
click at [1136, 40] on span "Navigator" at bounding box center [1135, 41] width 71 height 15
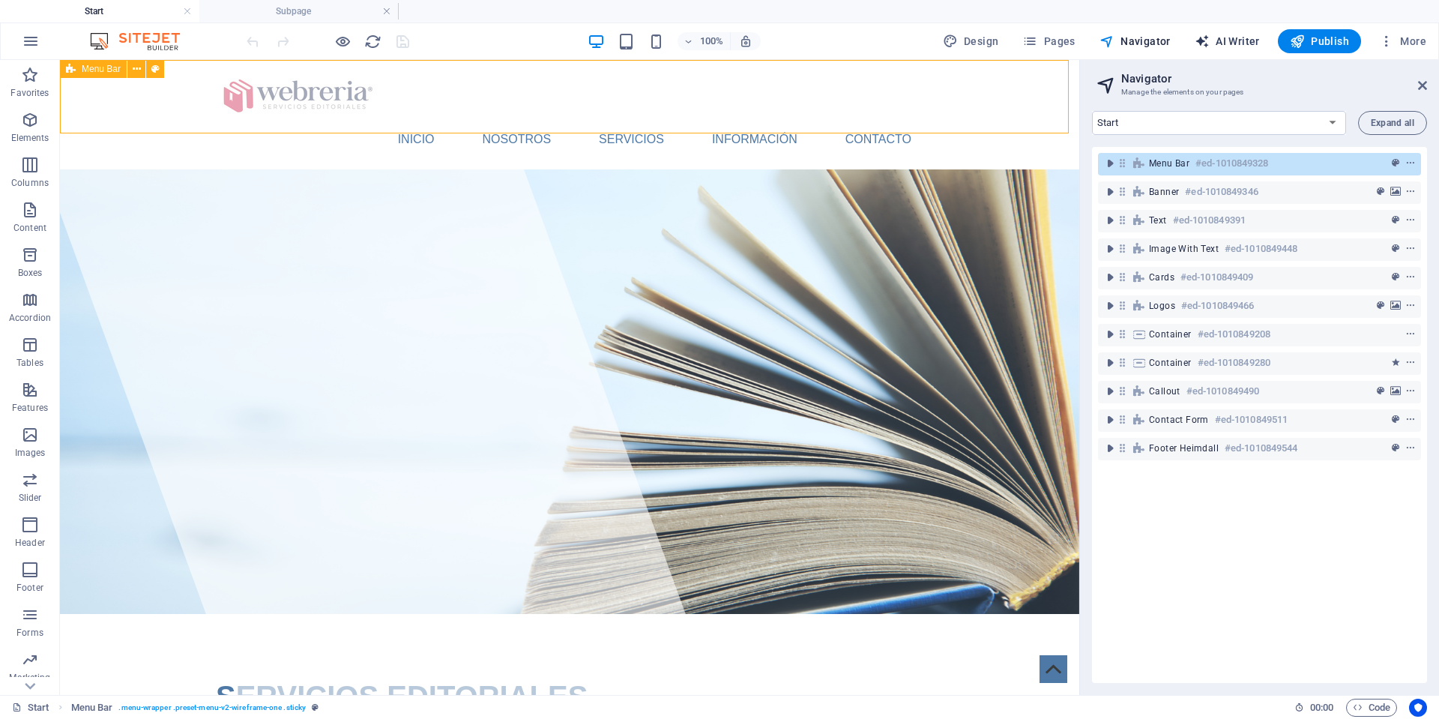
click at [1228, 39] on span "AI Writer" at bounding box center [1227, 41] width 65 height 15
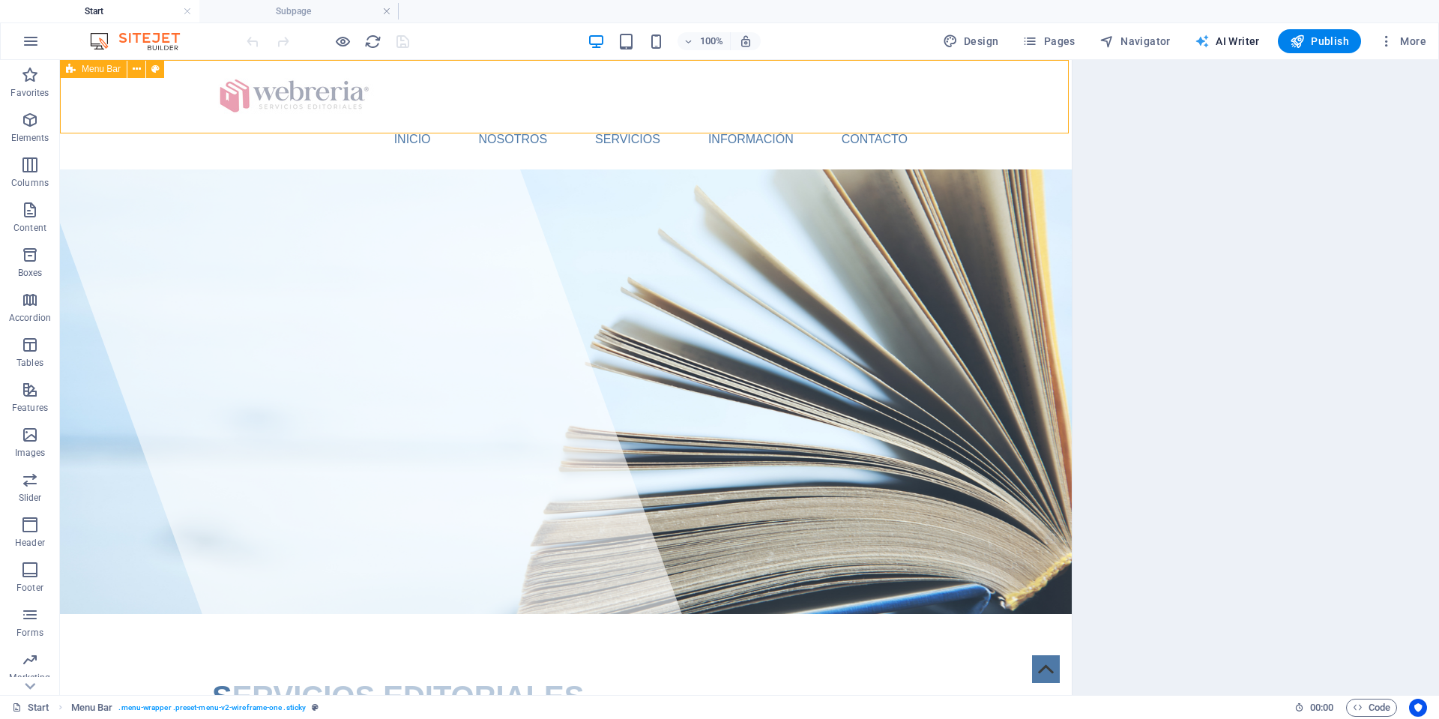
select select "English"
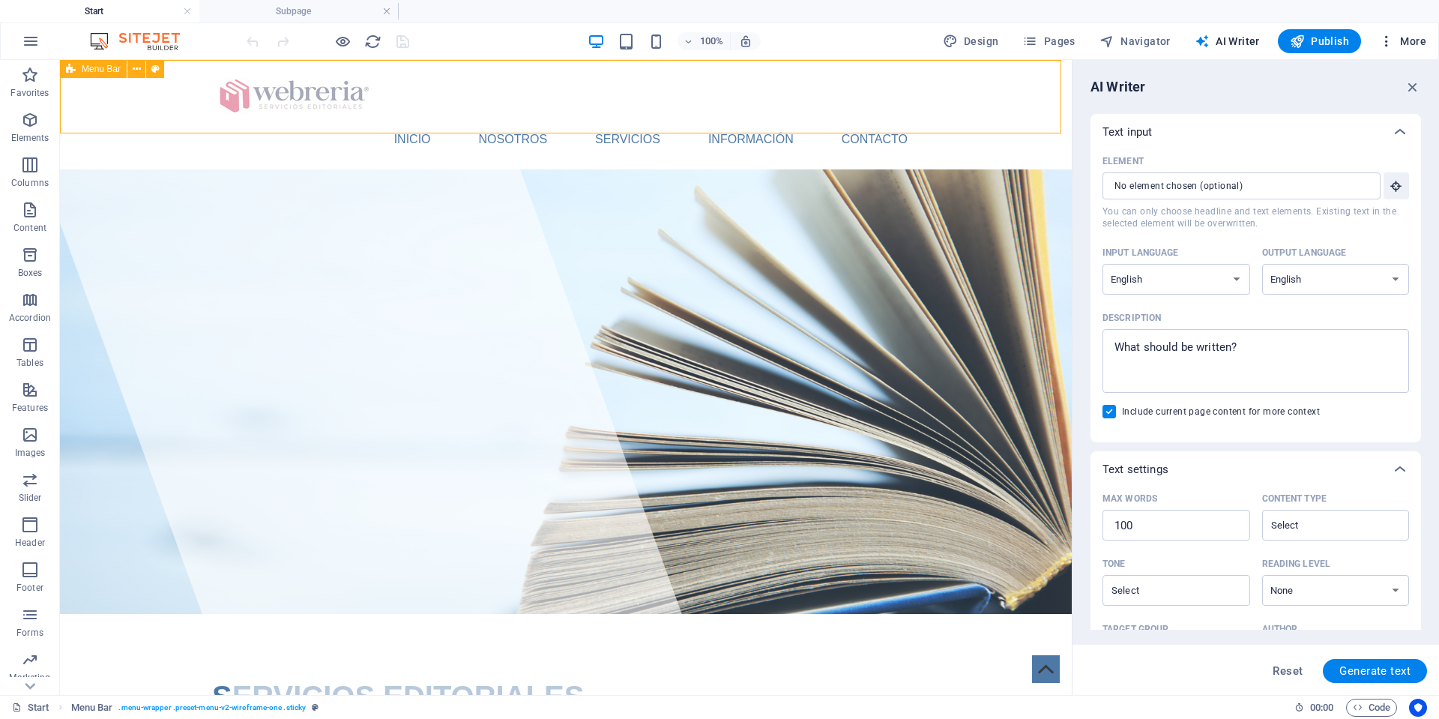
click at [1403, 43] on span "More" at bounding box center [1402, 41] width 47 height 15
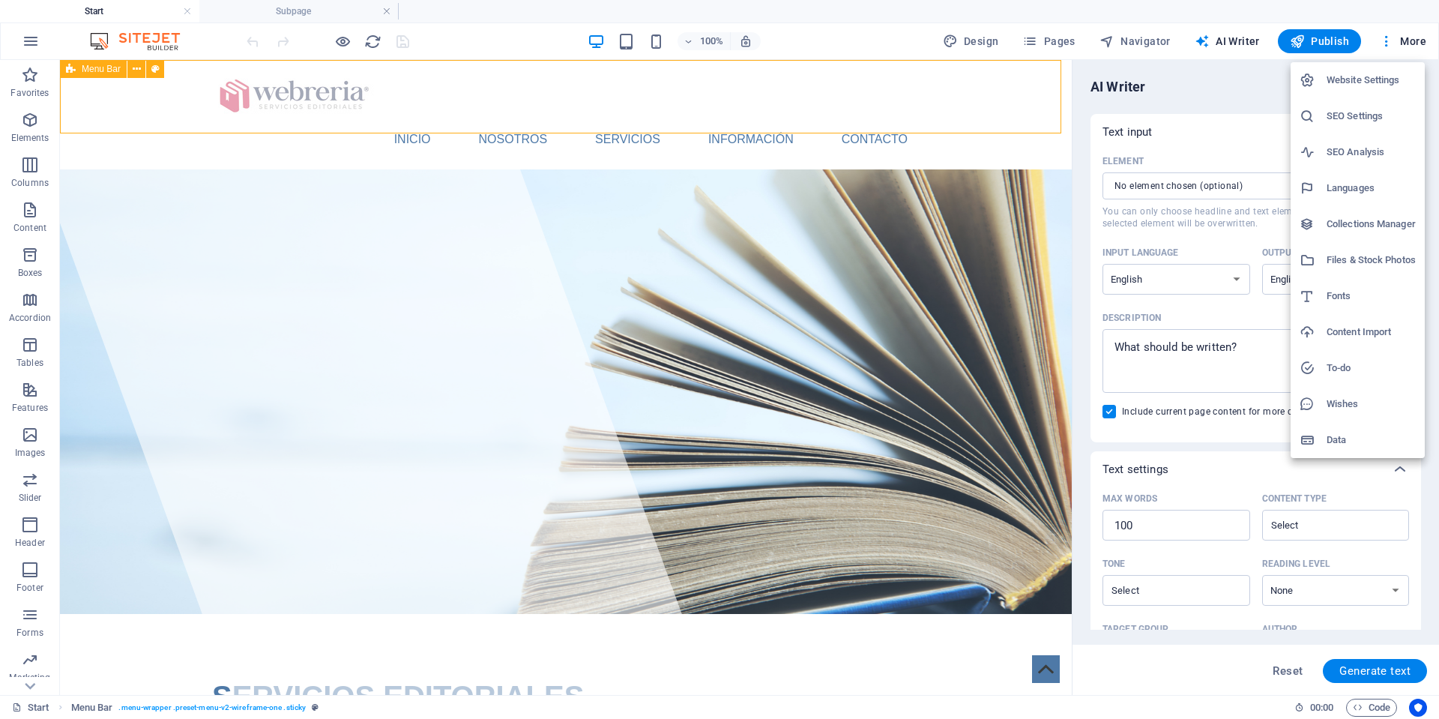
click at [1336, 329] on h6 "Content Import" at bounding box center [1371, 332] width 89 height 18
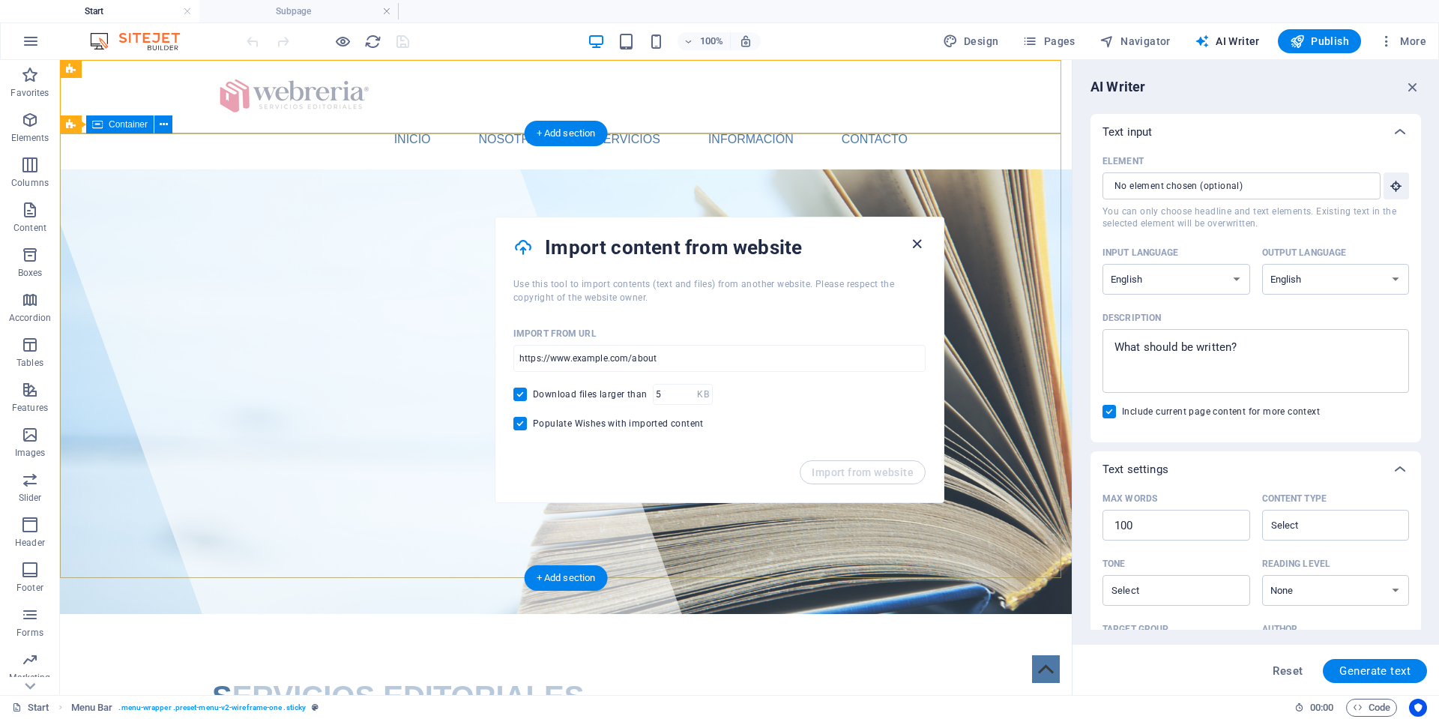
click at [921, 241] on icon "button" at bounding box center [917, 243] width 17 height 17
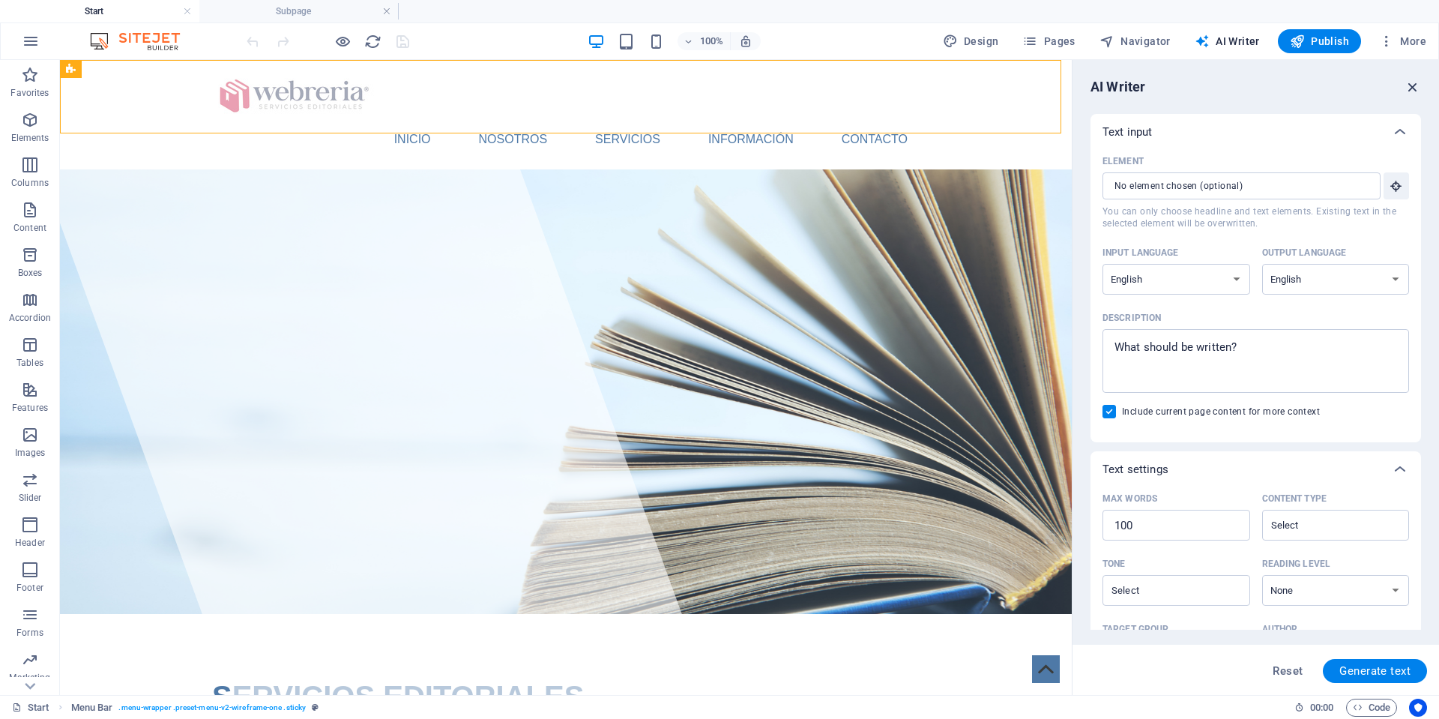
click at [1414, 85] on icon "button" at bounding box center [1413, 87] width 16 height 16
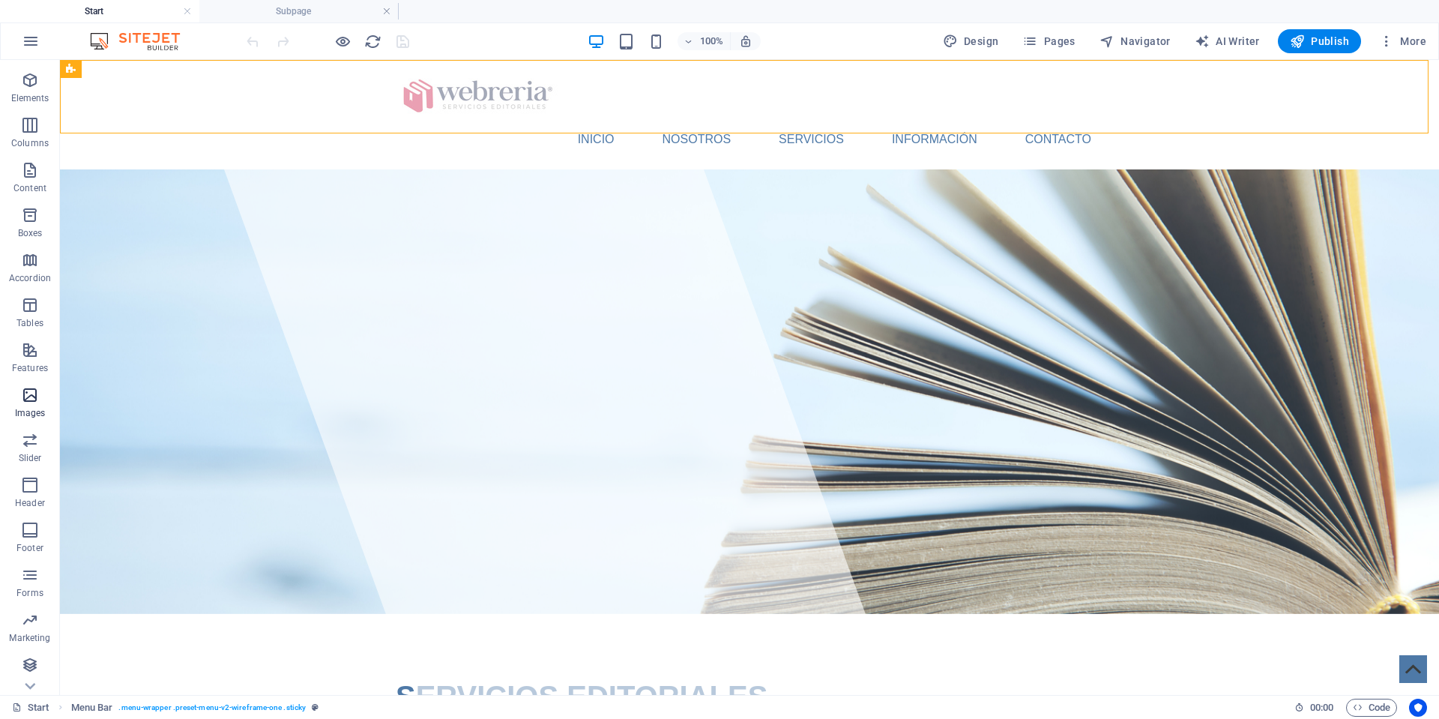
scroll to position [40, 0]
click at [25, 44] on icon "button" at bounding box center [31, 41] width 18 height 18
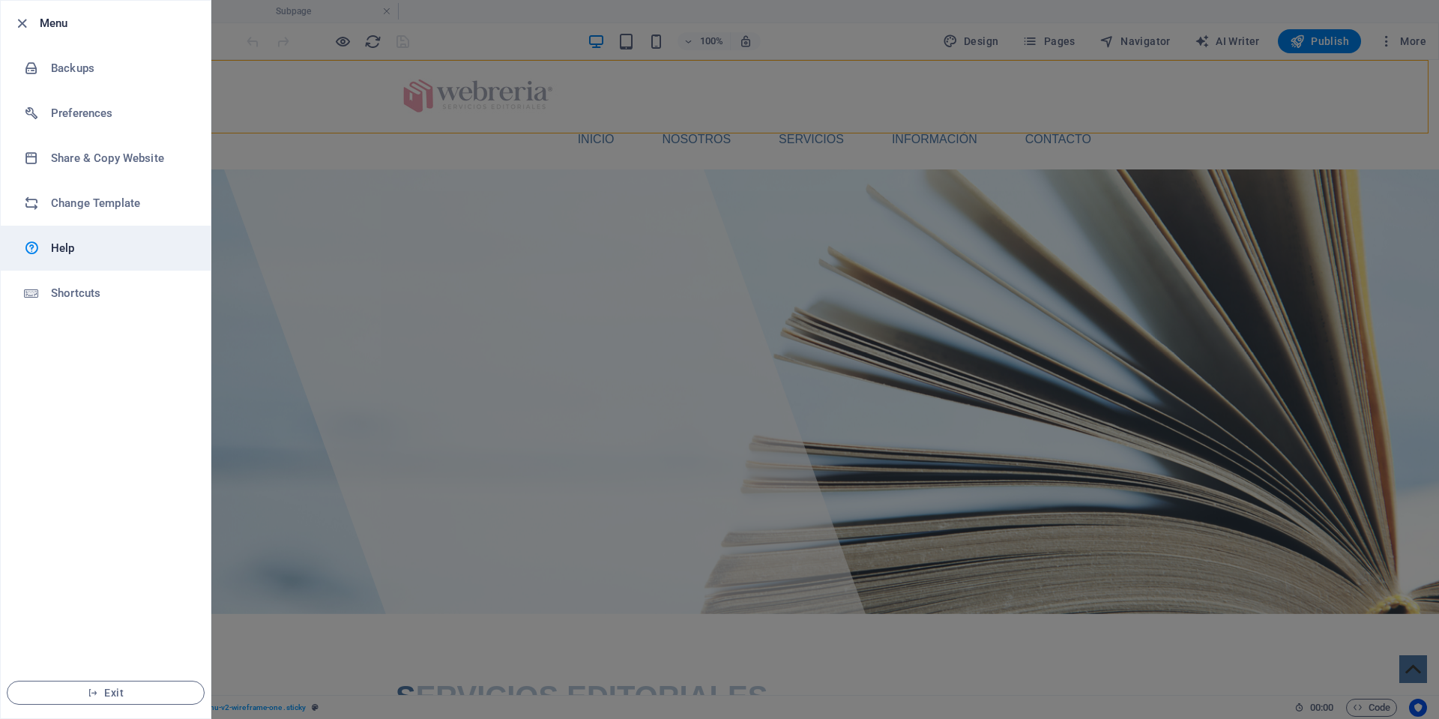
click at [67, 246] on h6 "Help" at bounding box center [120, 248] width 139 height 18
click at [16, 22] on icon "button" at bounding box center [21, 23] width 17 height 17
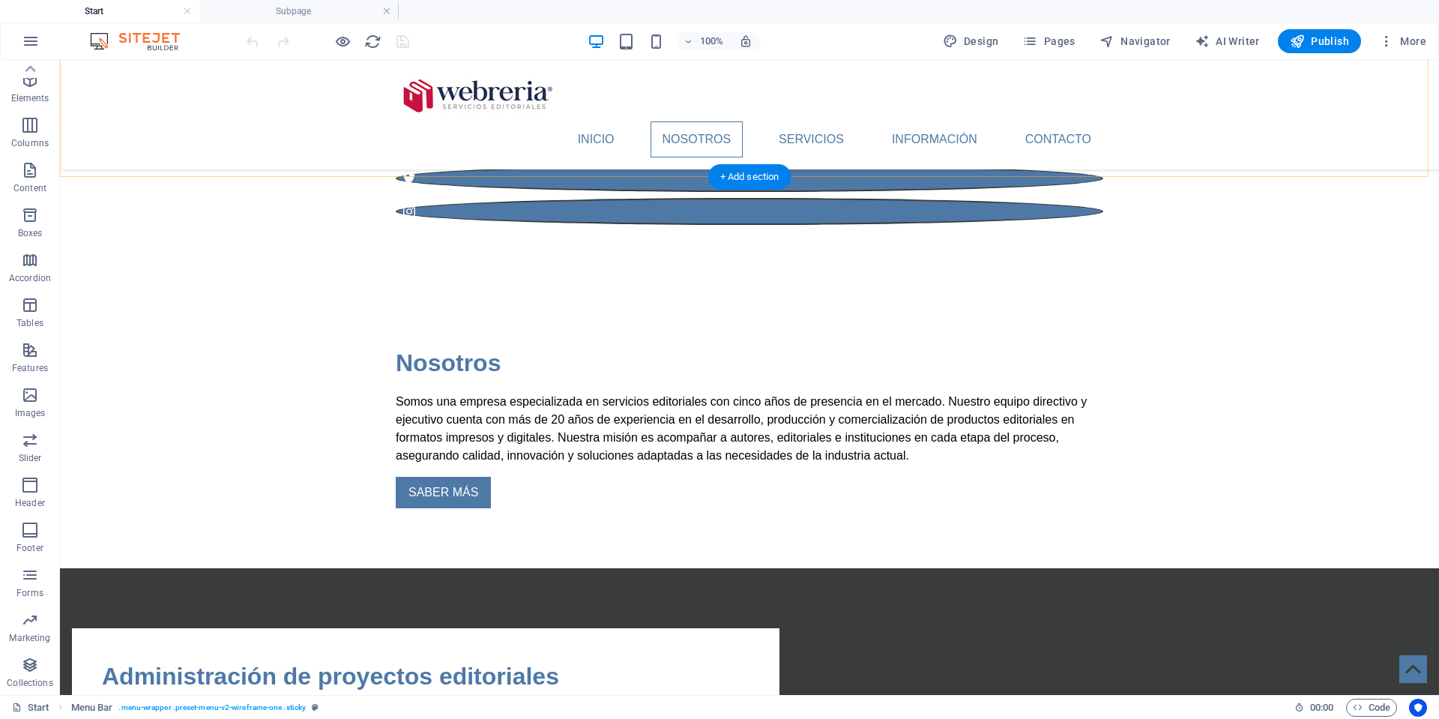
scroll to position [626, 0]
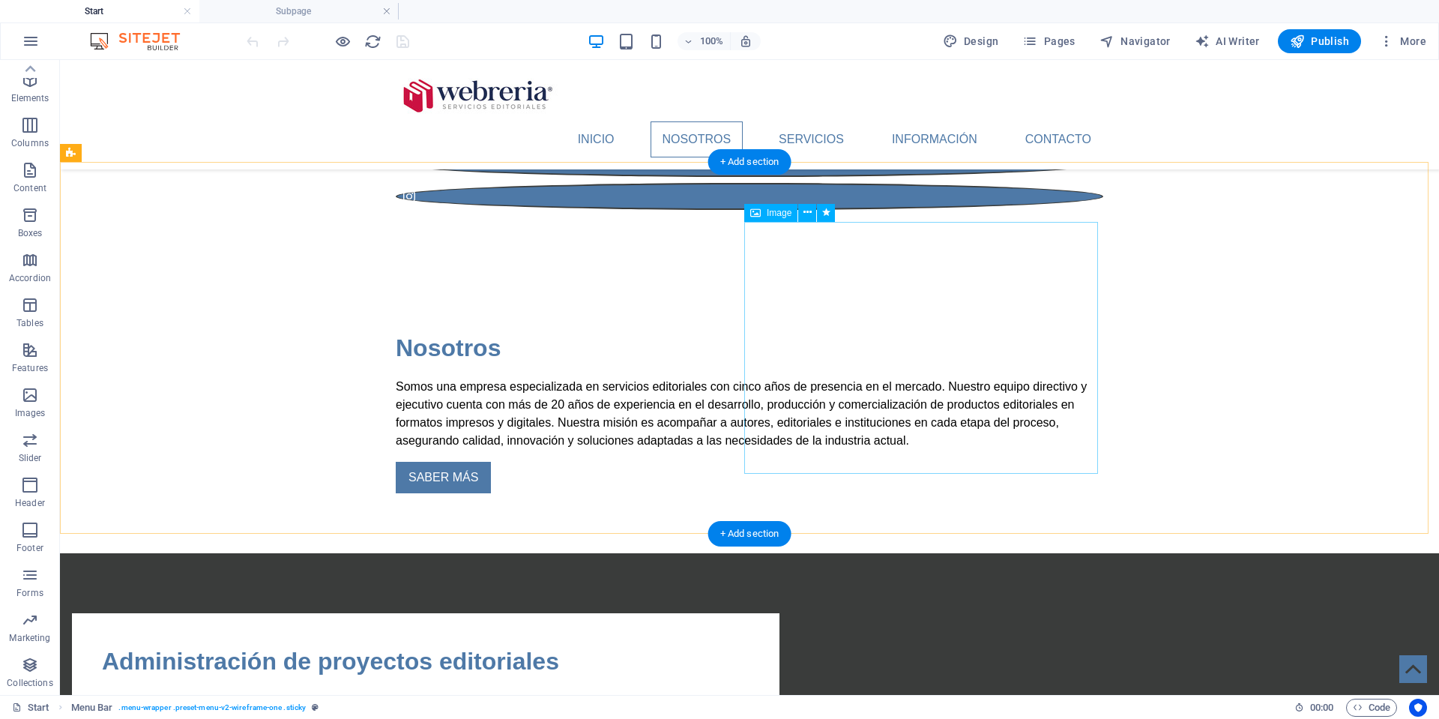
click at [755, 211] on icon at bounding box center [755, 213] width 10 height 18
click at [771, 215] on span "Image" at bounding box center [779, 212] width 25 height 9
click at [807, 214] on icon at bounding box center [808, 213] width 8 height 16
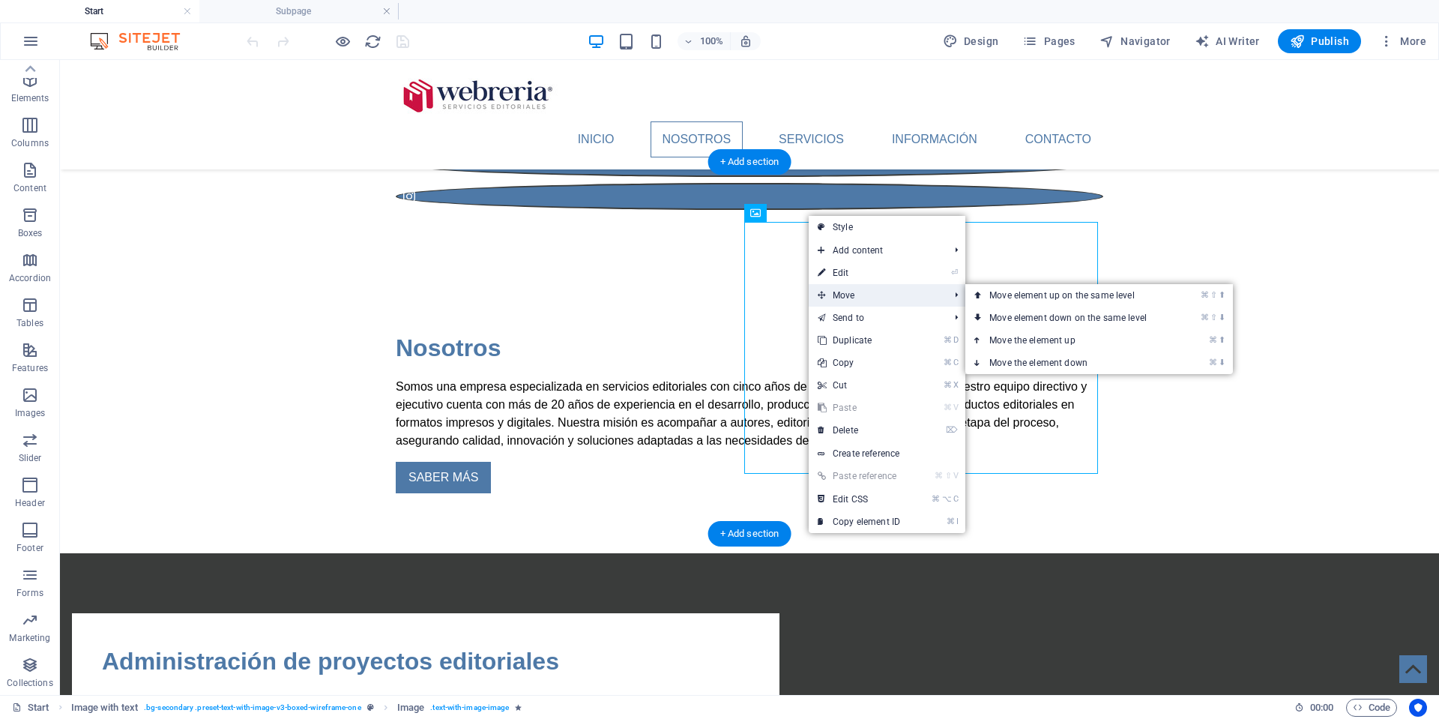
click at [830, 300] on span "Move" at bounding box center [876, 295] width 134 height 22
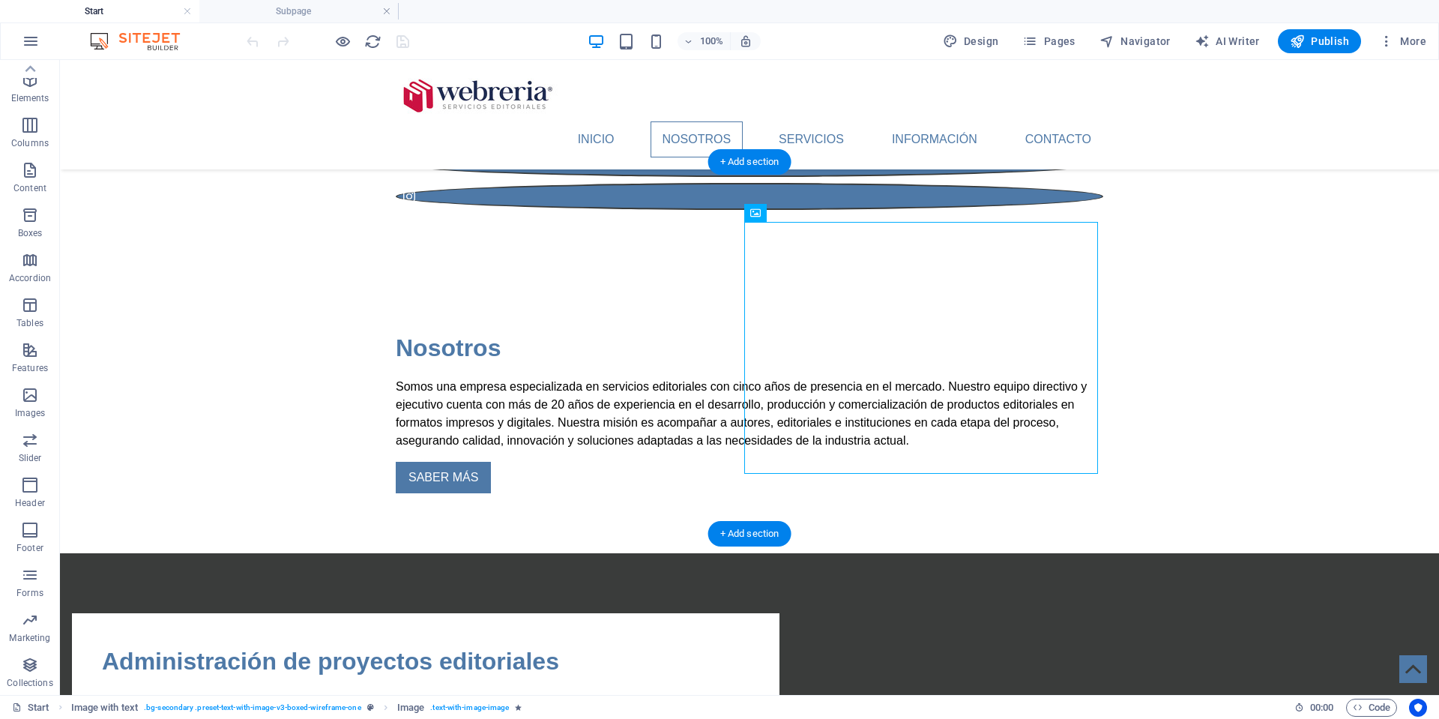
click at [807, 213] on icon at bounding box center [808, 213] width 8 height 16
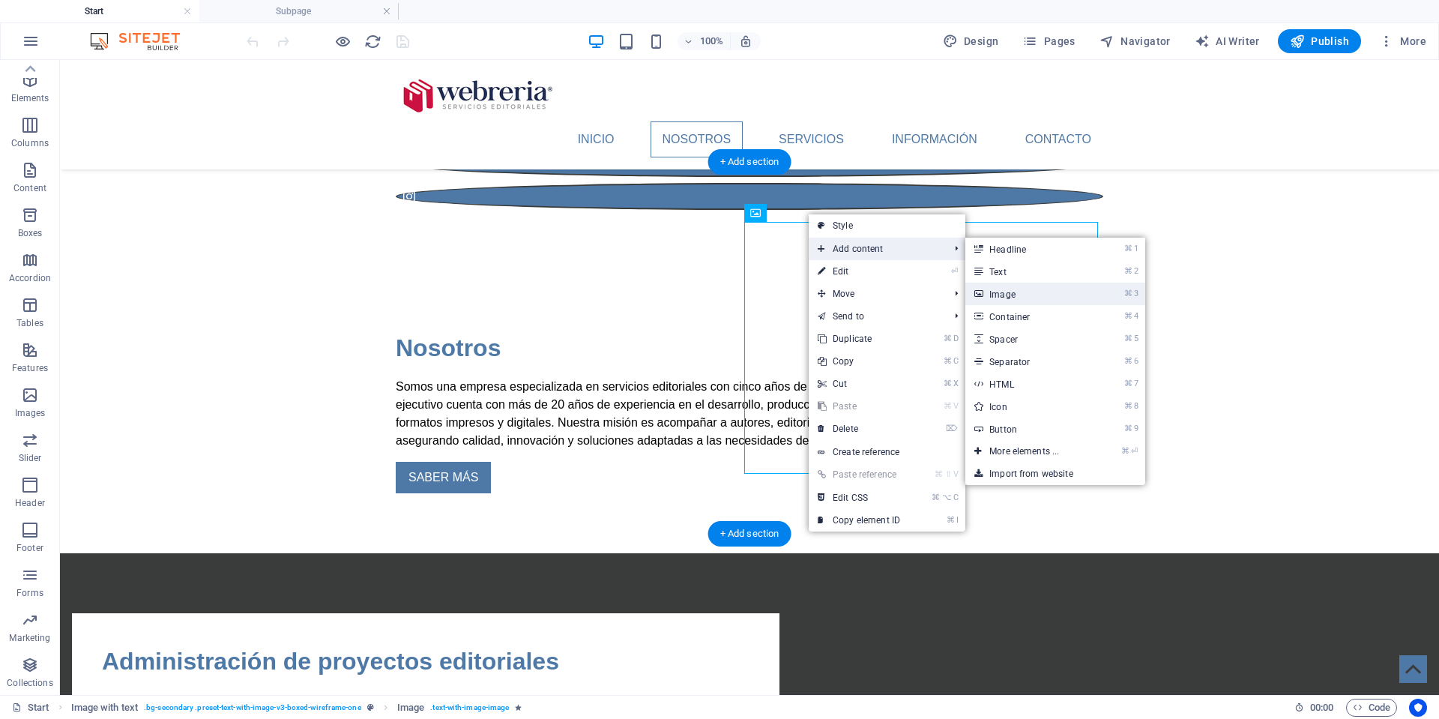
click at [1040, 298] on link "⌘ 3 Image" at bounding box center [1028, 294] width 124 height 22
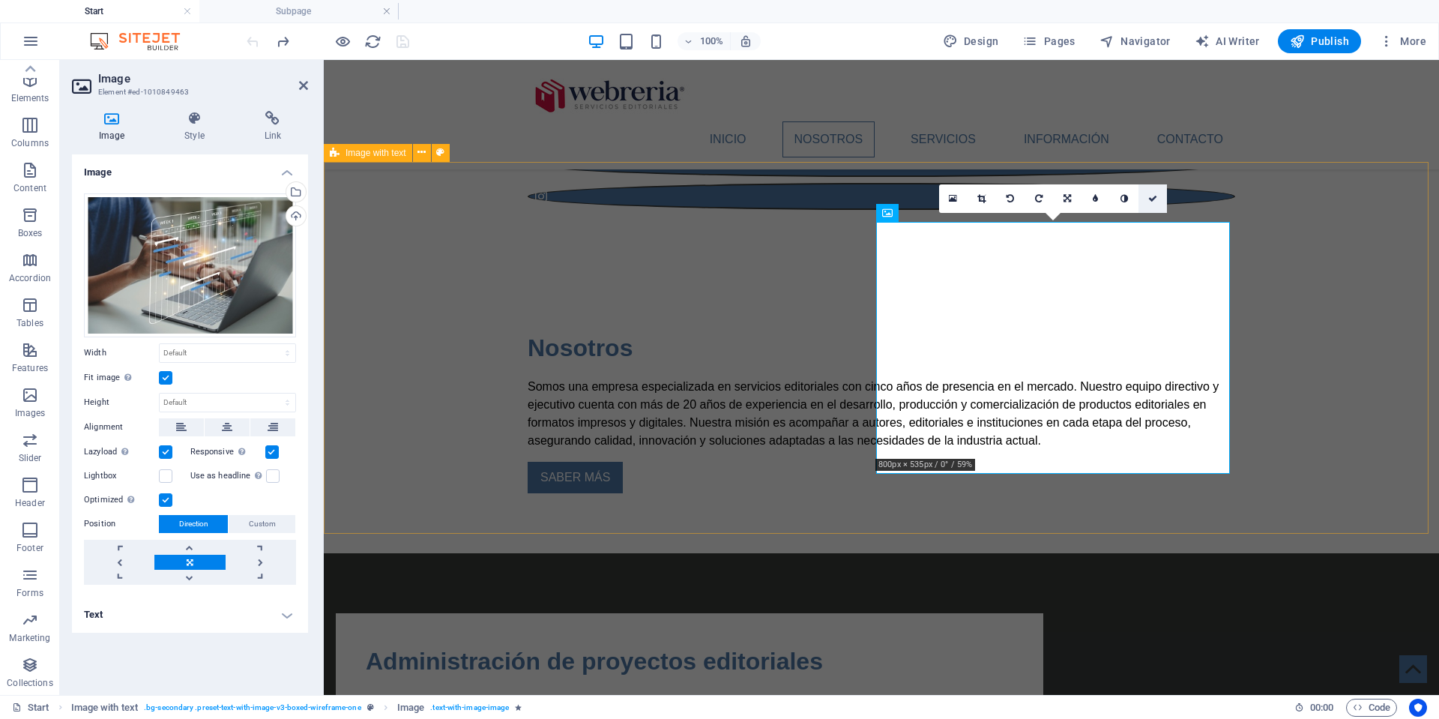
click at [1151, 198] on icon at bounding box center [1152, 198] width 9 height 9
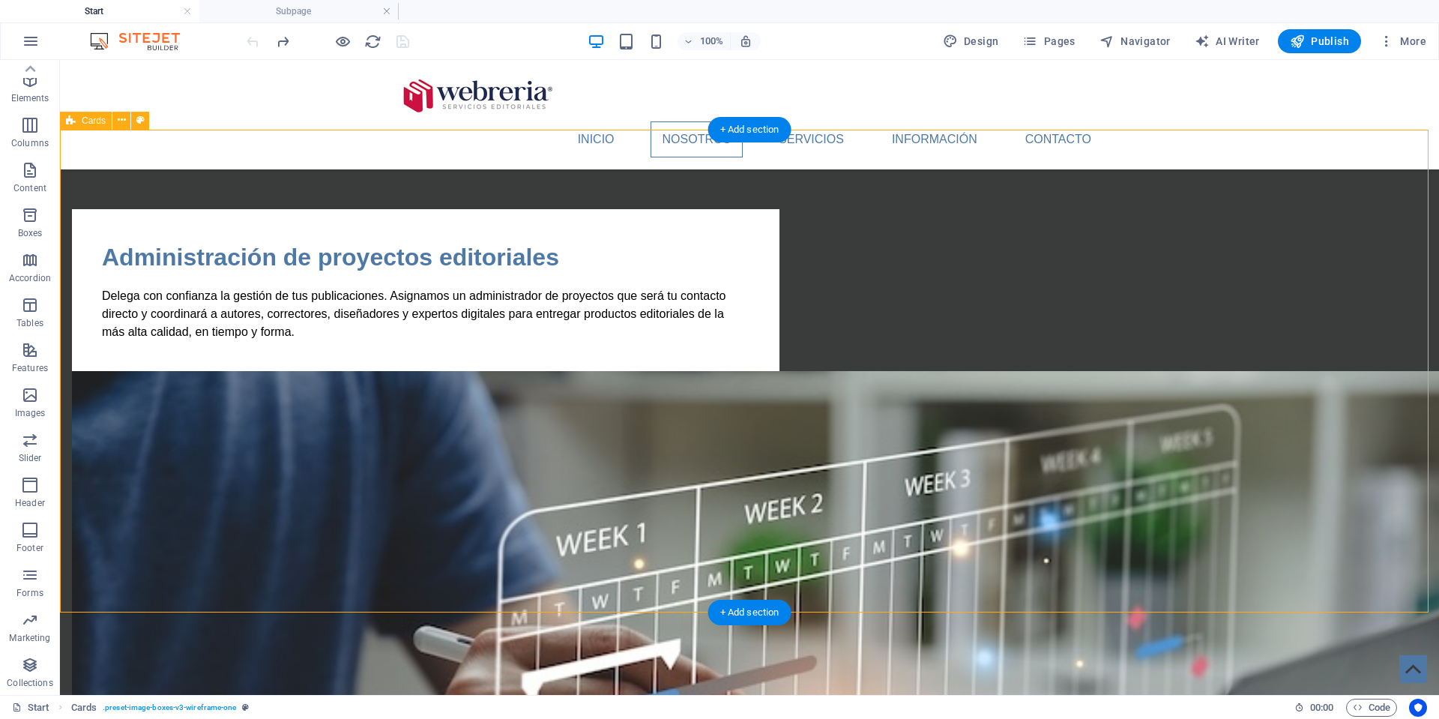
scroll to position [1027, 0]
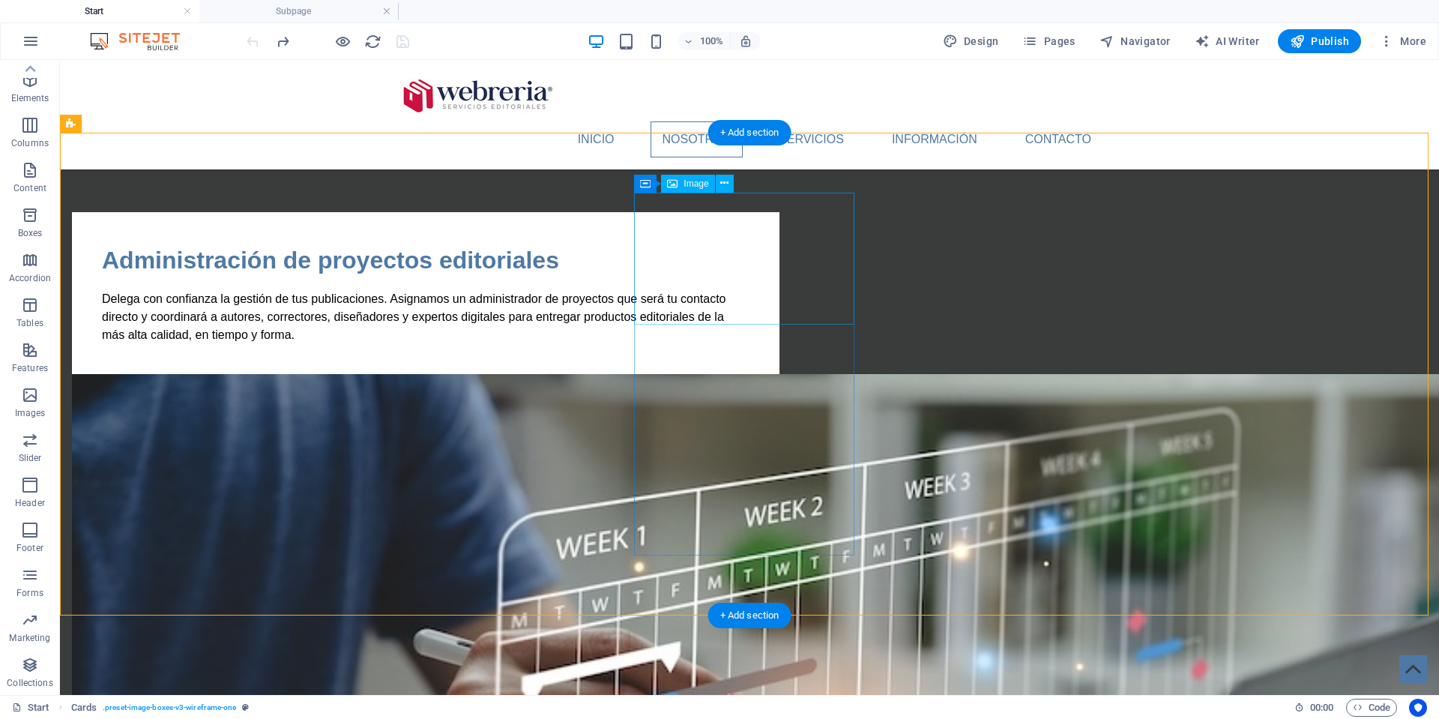
select select "%"
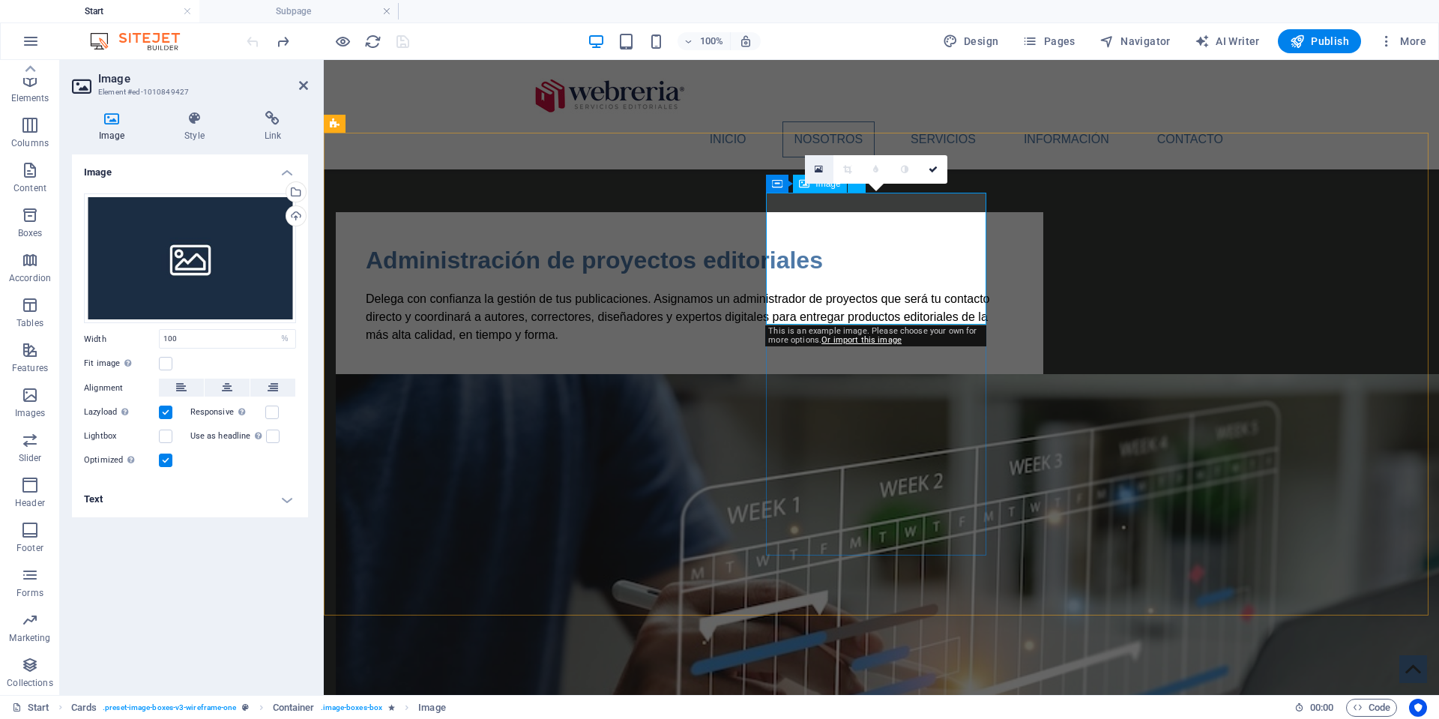
click at [819, 166] on icon at bounding box center [819, 169] width 8 height 10
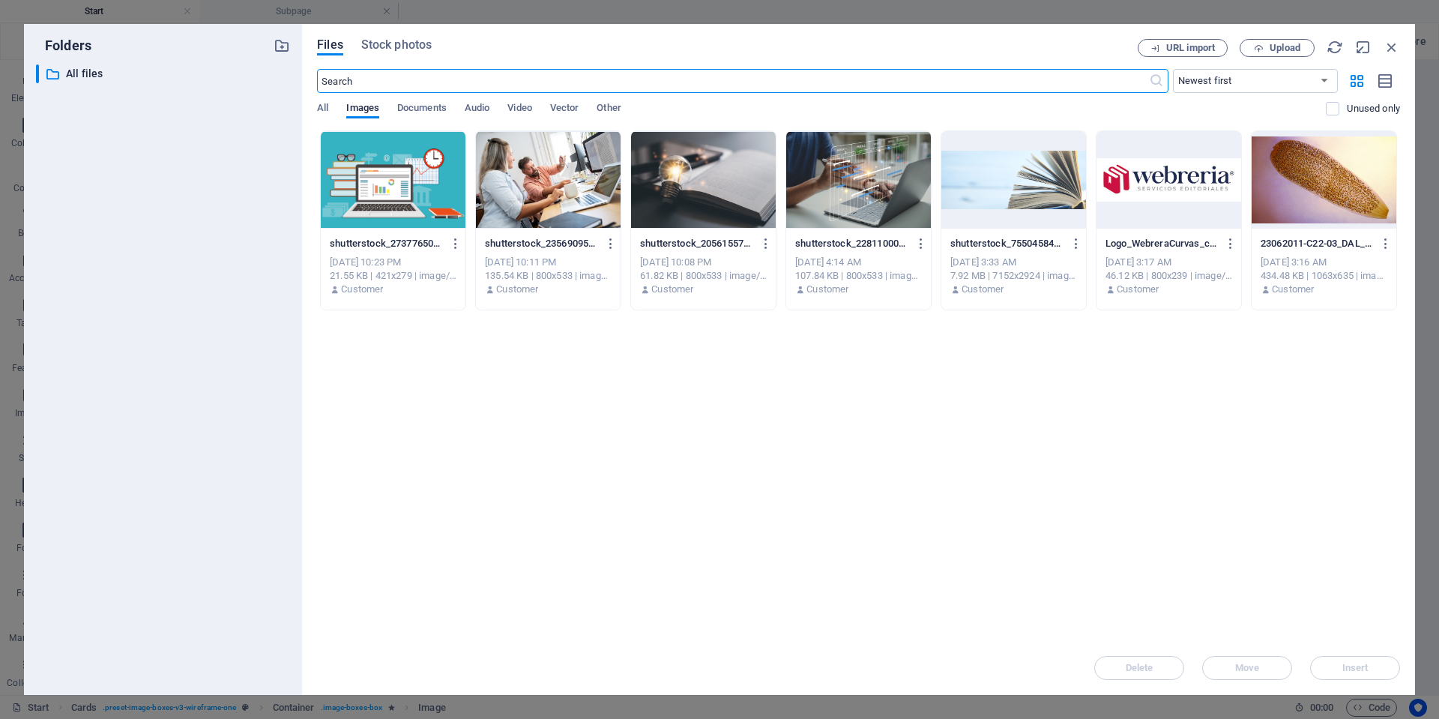
click at [528, 174] on div at bounding box center [548, 179] width 145 height 97
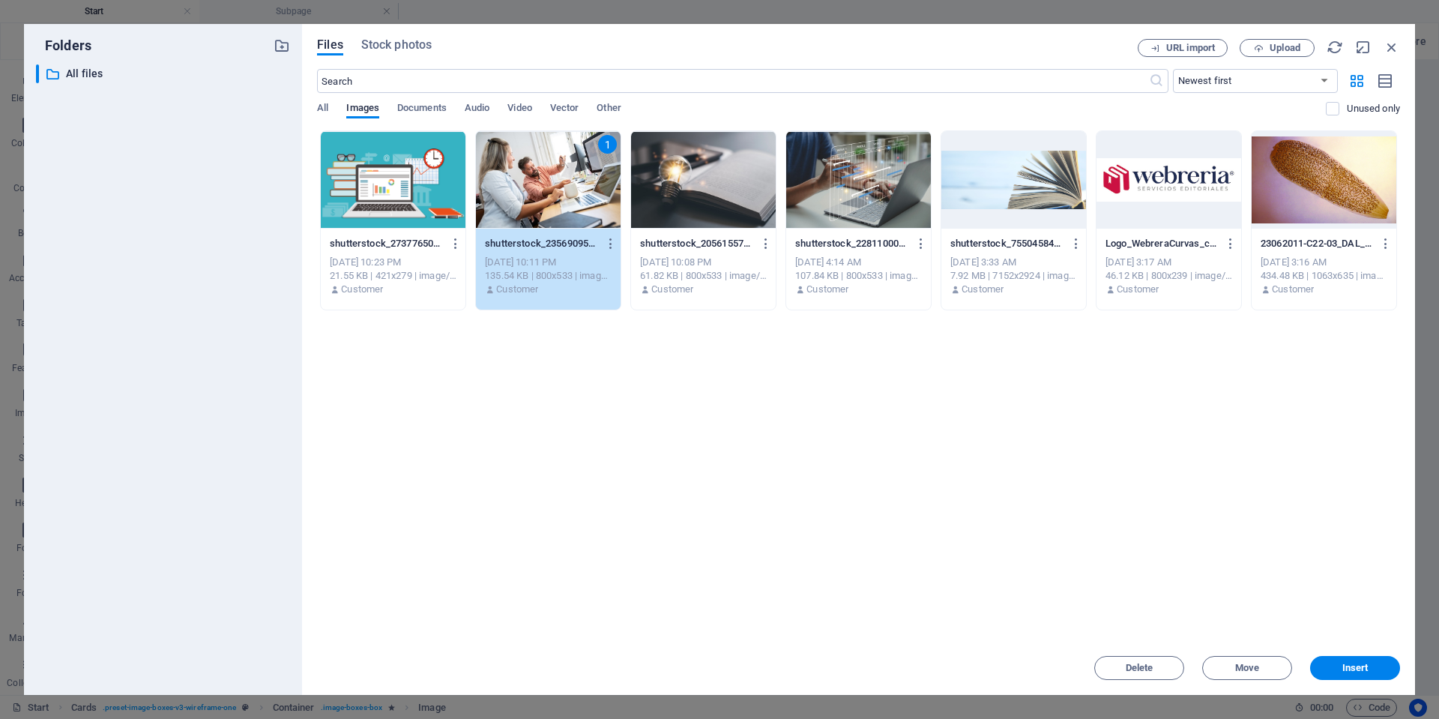
click at [528, 174] on div "1" at bounding box center [548, 179] width 145 height 97
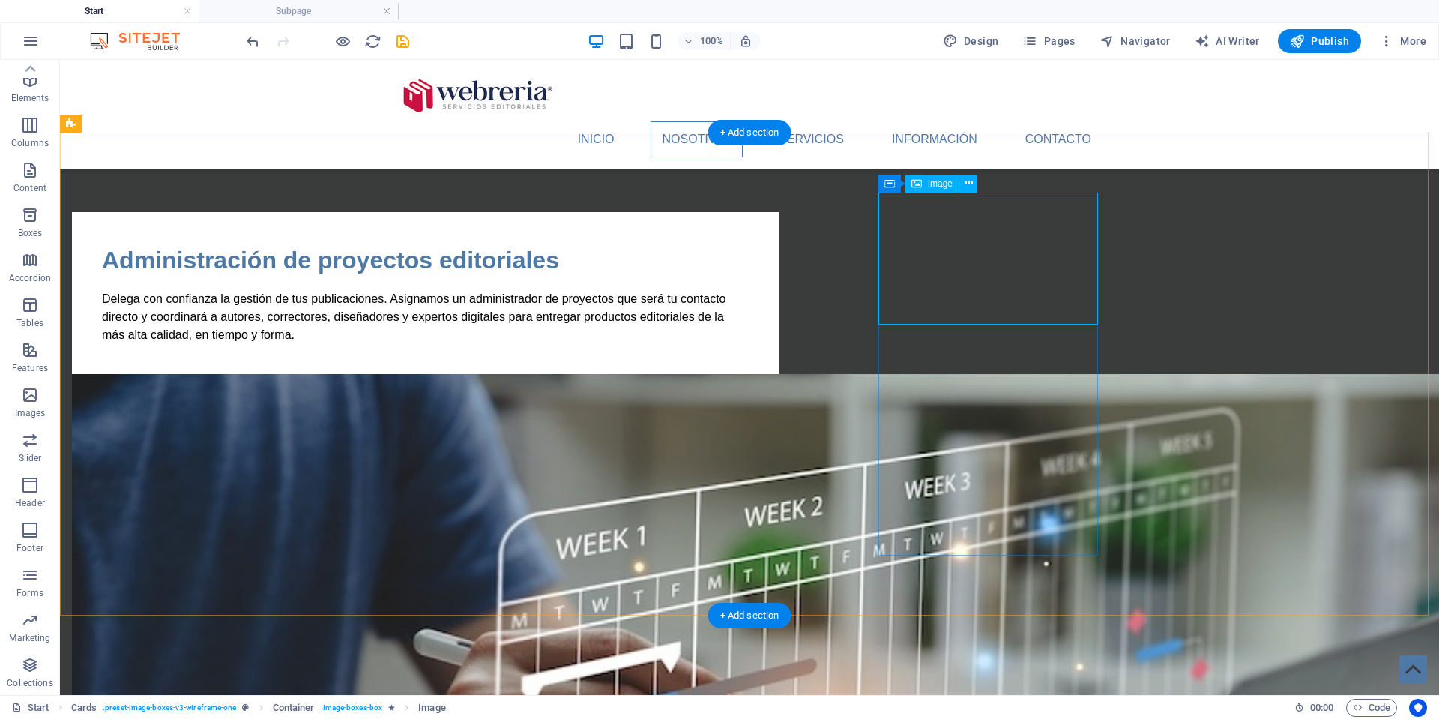
select select "%"
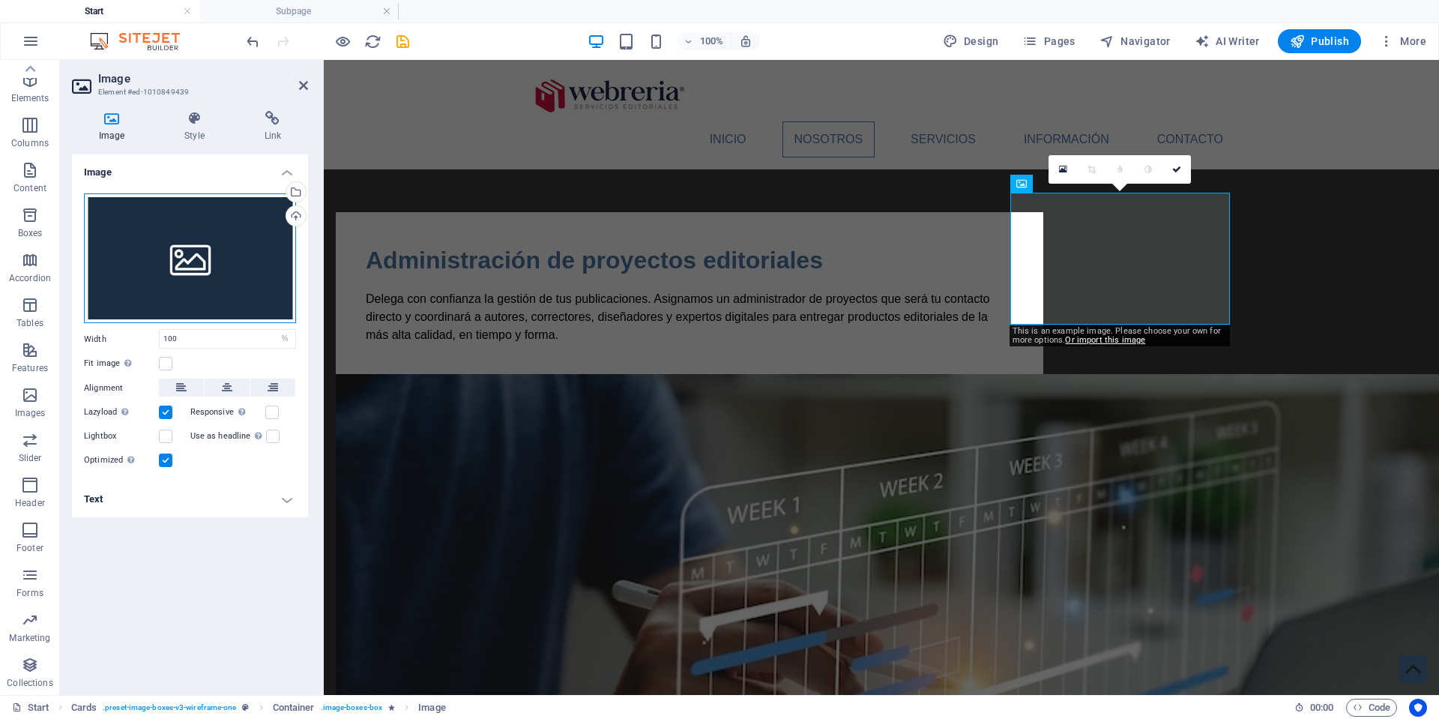
click at [212, 253] on div "Drag files here, click to choose files or select files from Files or our free s…" at bounding box center [190, 258] width 212 height 130
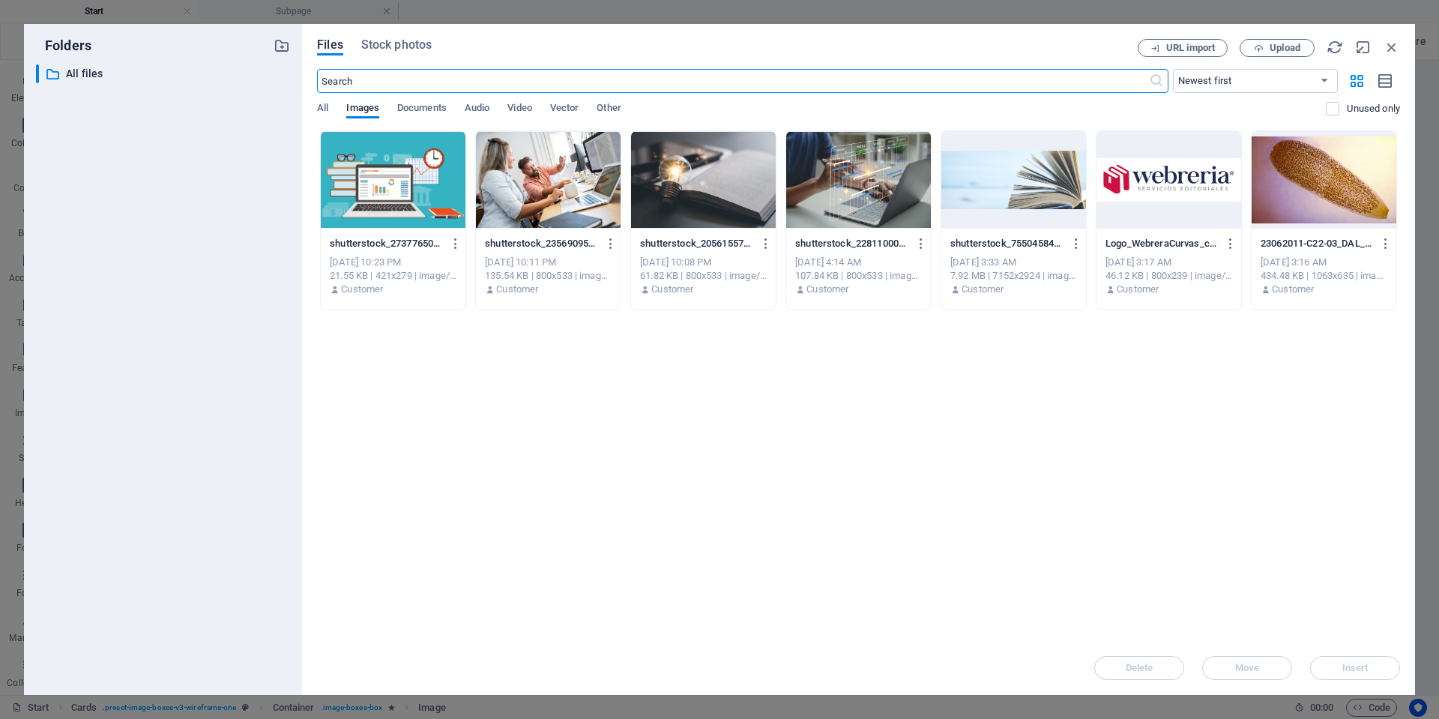
click at [379, 183] on div at bounding box center [393, 179] width 145 height 97
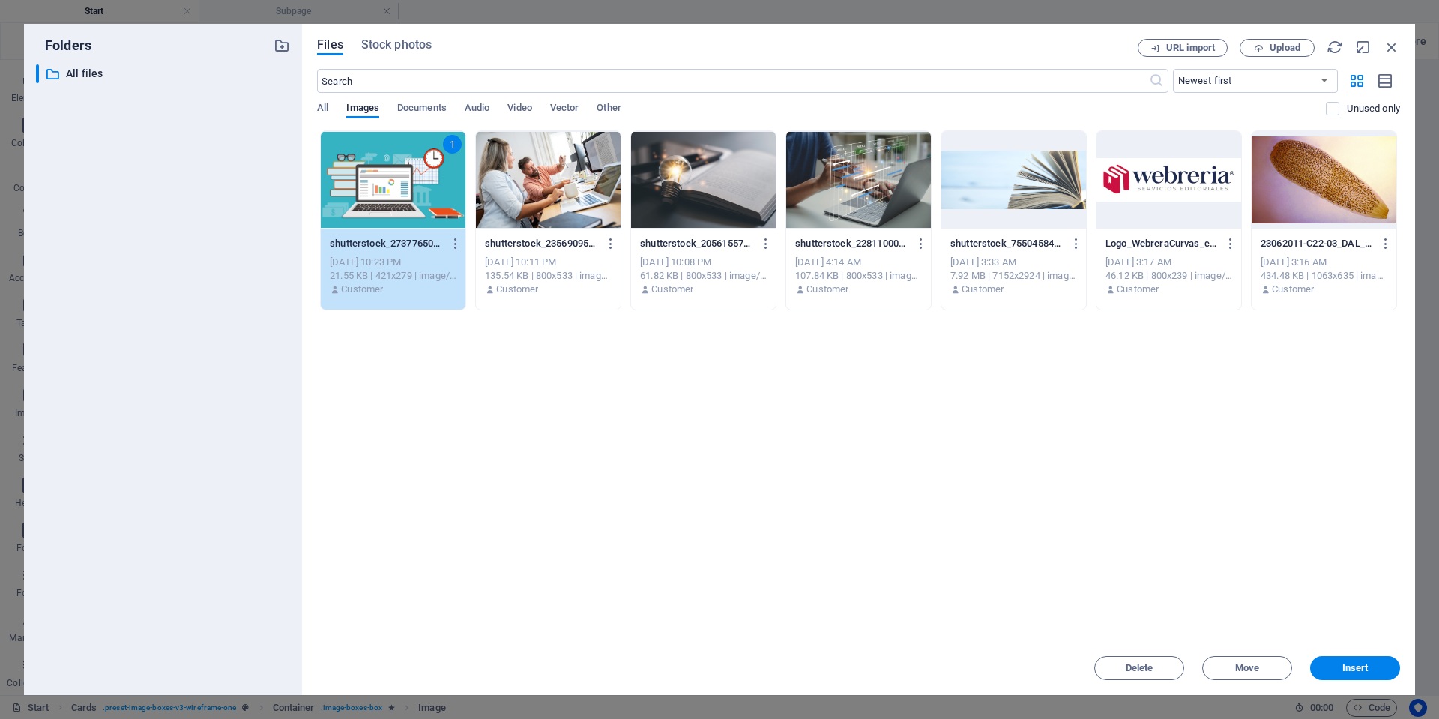
click at [379, 183] on div "1" at bounding box center [393, 179] width 145 height 97
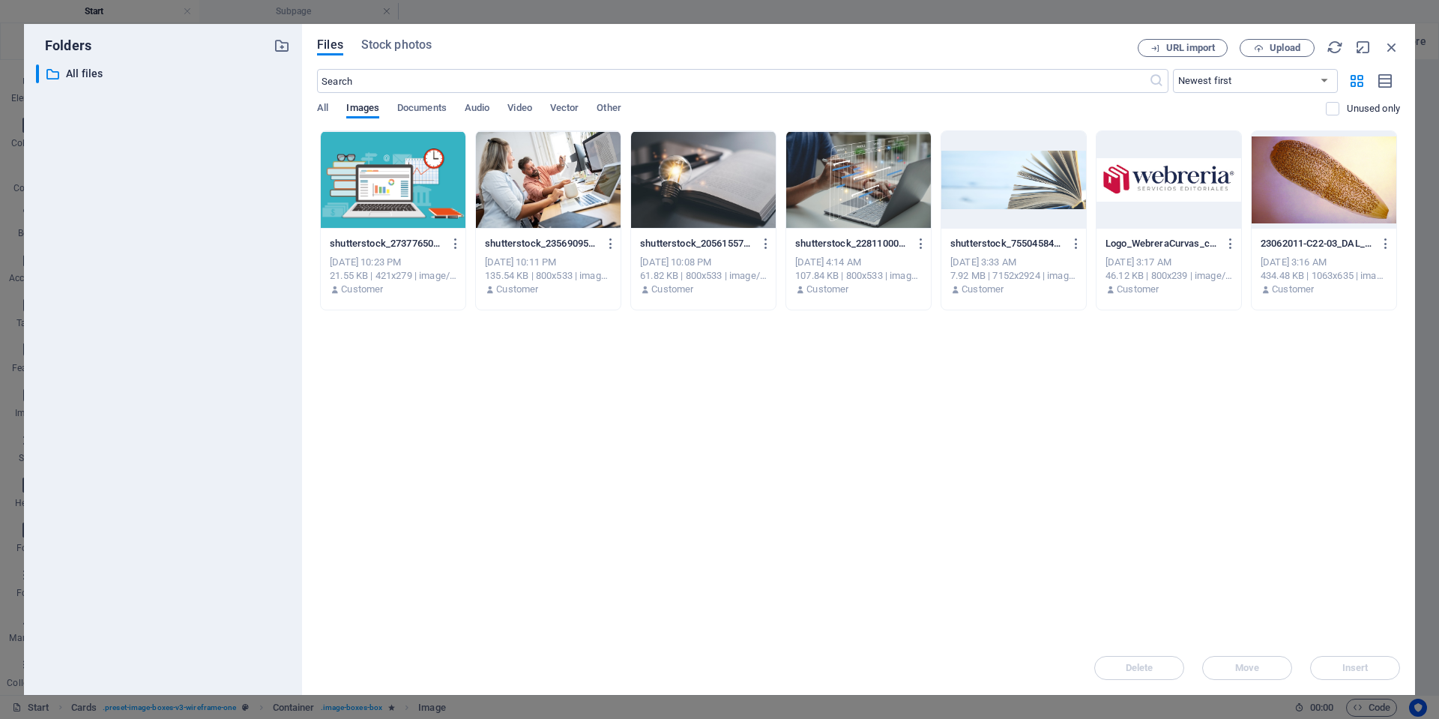
click at [379, 183] on div at bounding box center [393, 179] width 145 height 97
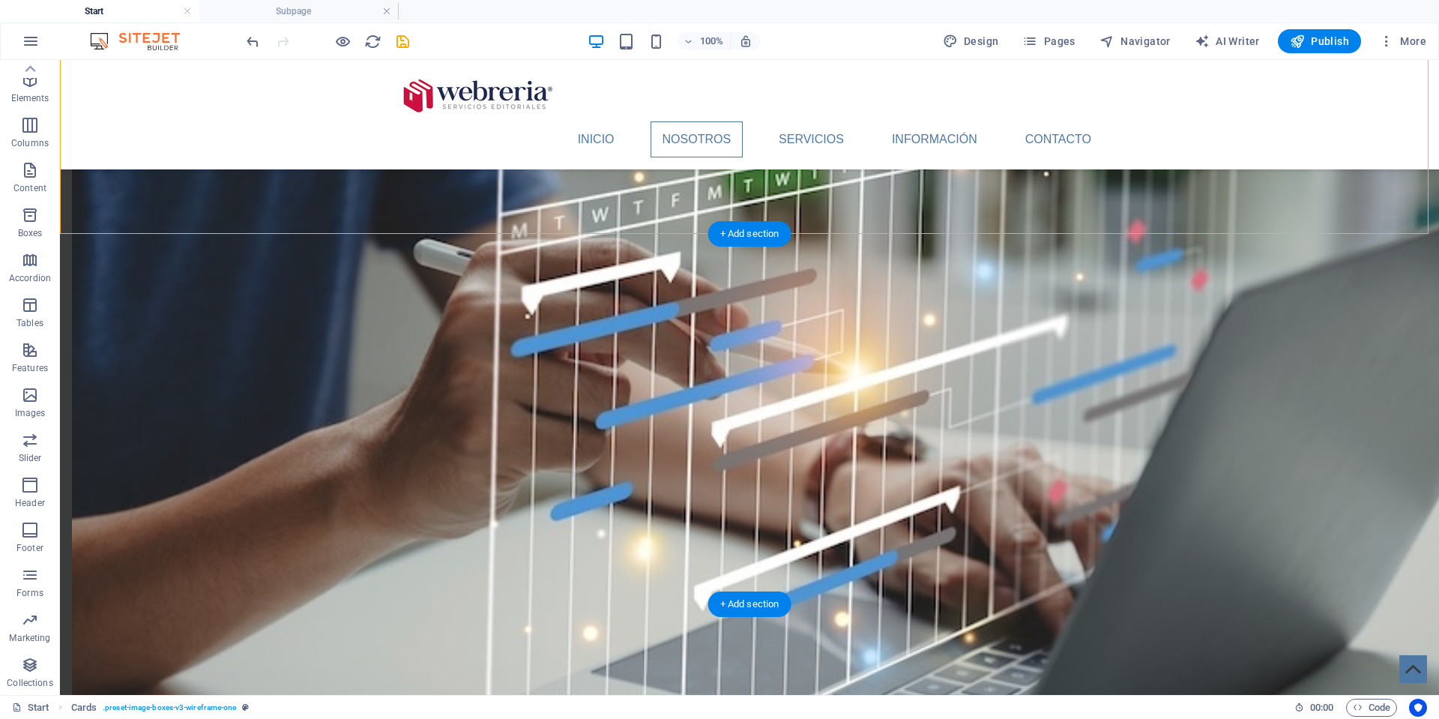
scroll to position [1416, 0]
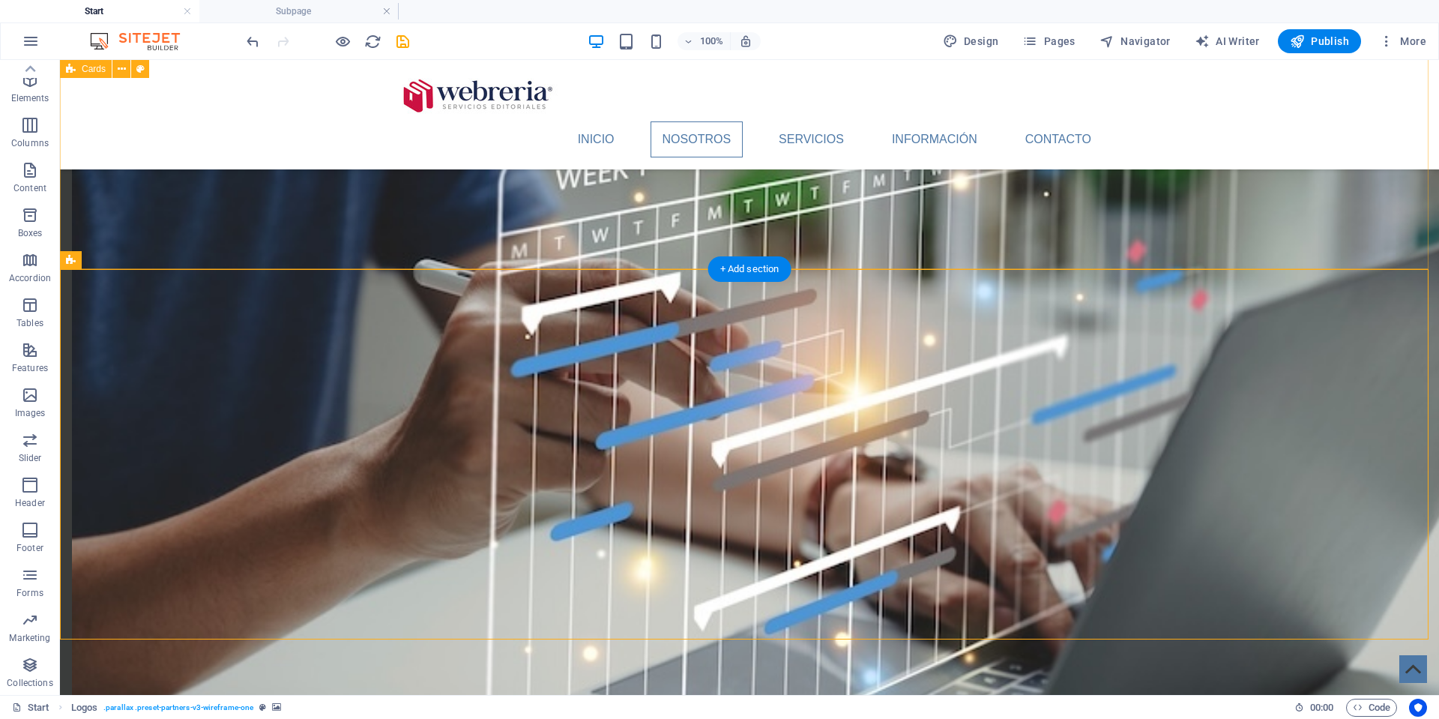
scroll to position [1400, 0]
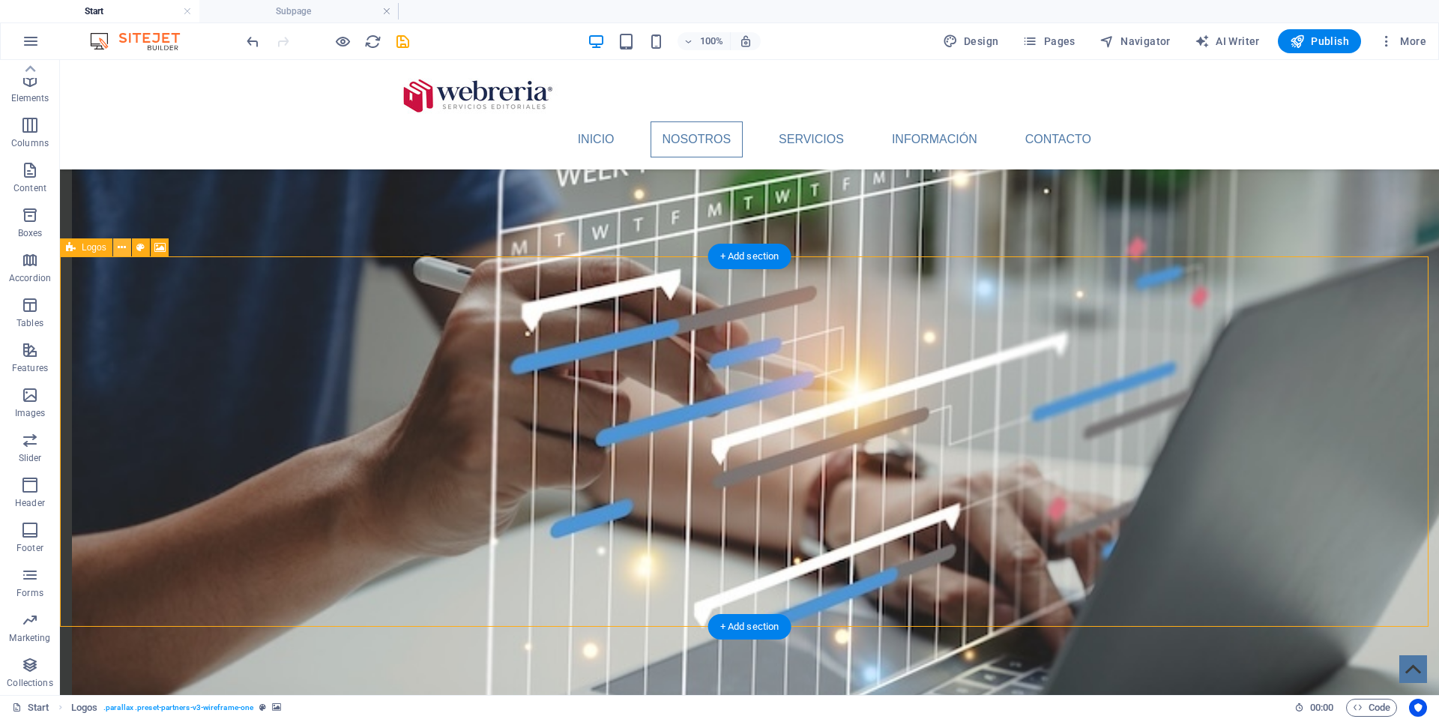
click at [121, 250] on icon at bounding box center [122, 248] width 8 height 16
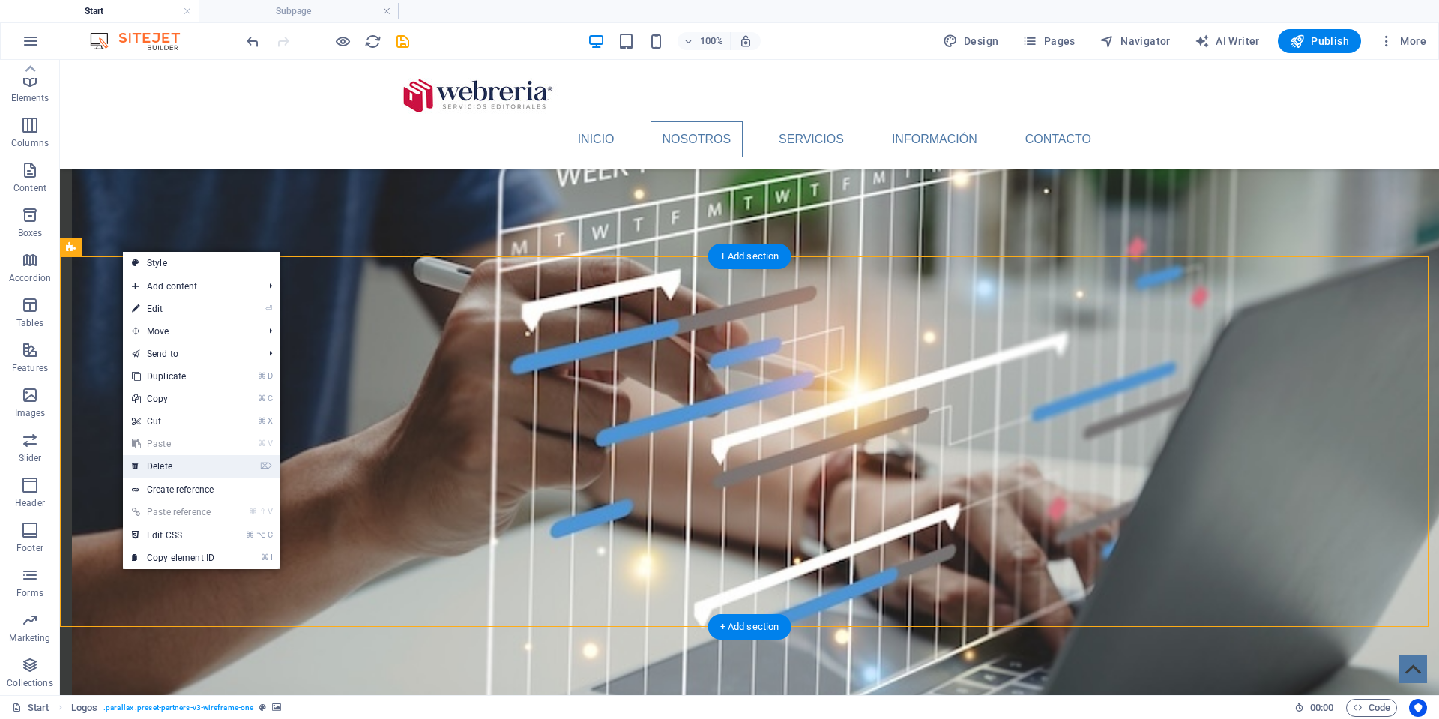
click at [184, 466] on link "⌦ Delete" at bounding box center [173, 466] width 100 height 22
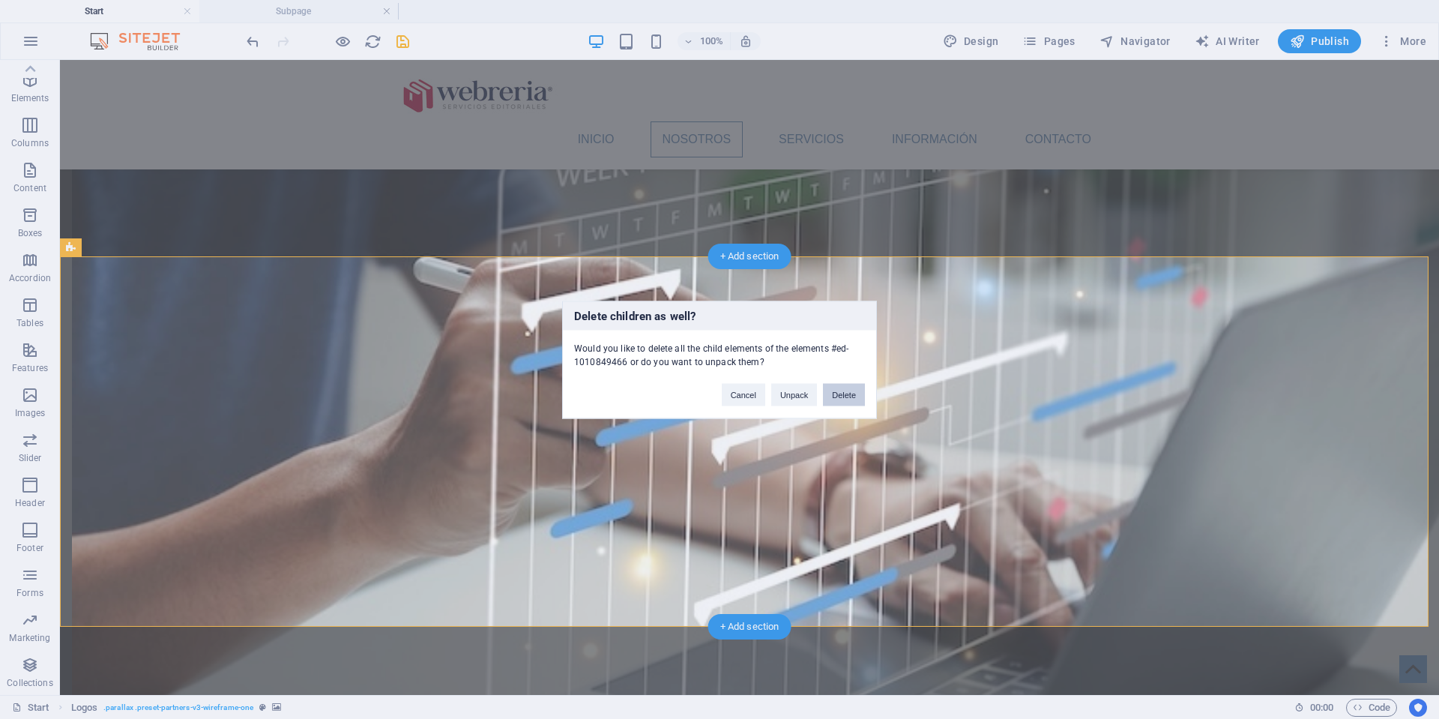
click at [837, 399] on button "Delete" at bounding box center [844, 394] width 42 height 22
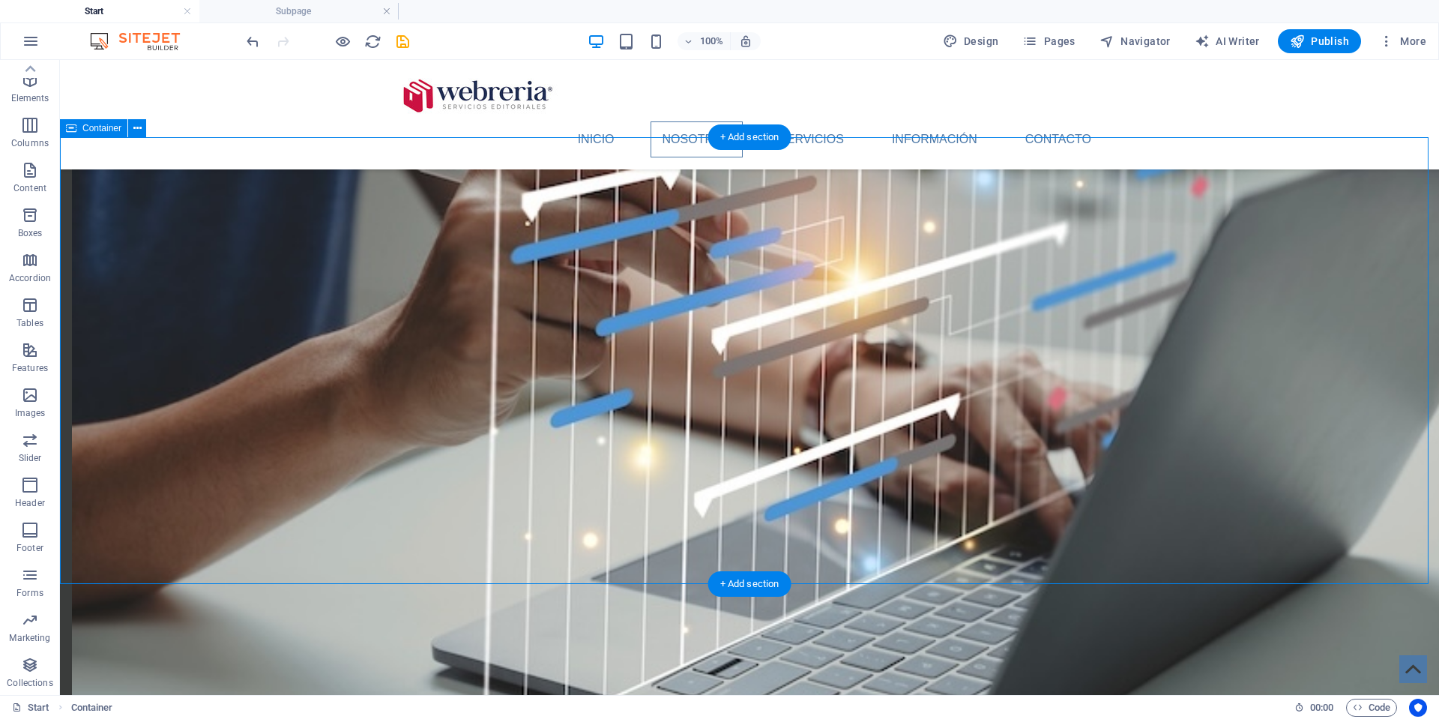
scroll to position [1505, 0]
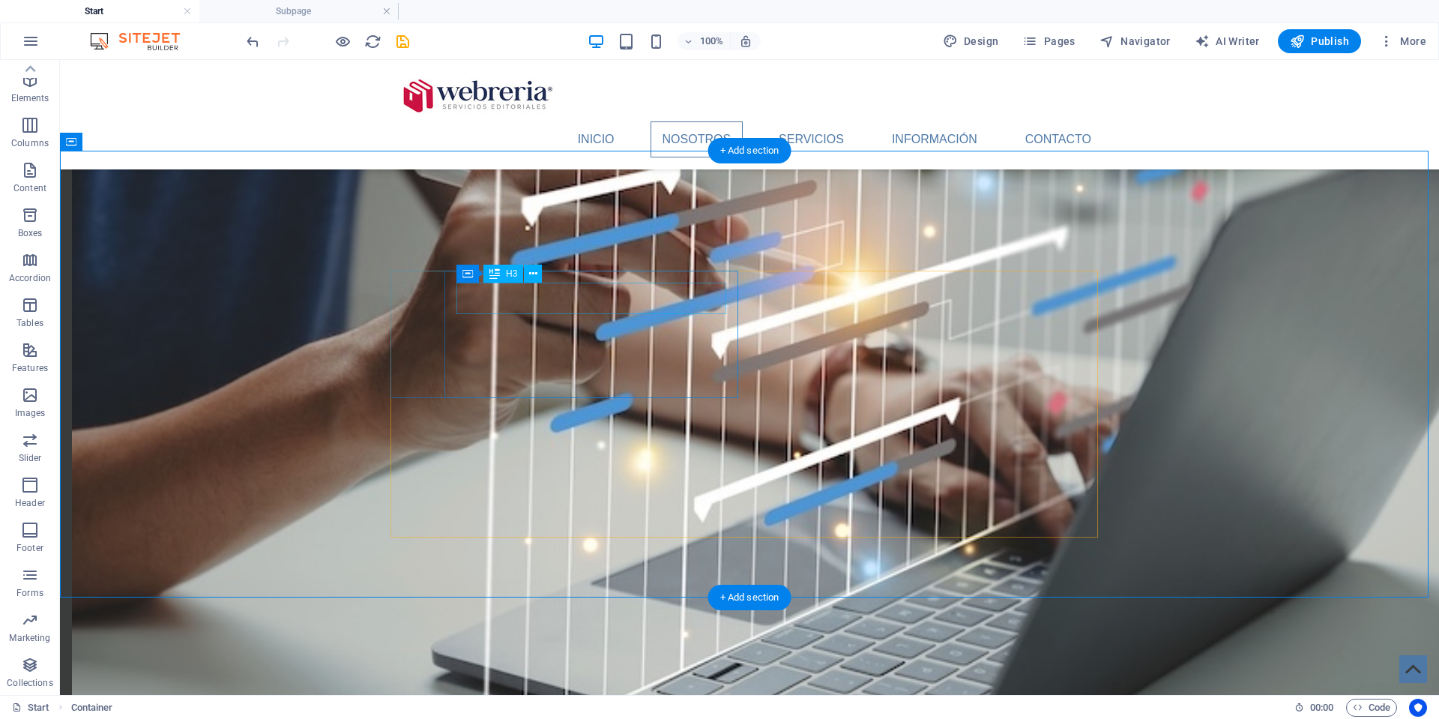
drag, startPoint x: 510, startPoint y: 295, endPoint x: 246, endPoint y: 295, distance: 263.9
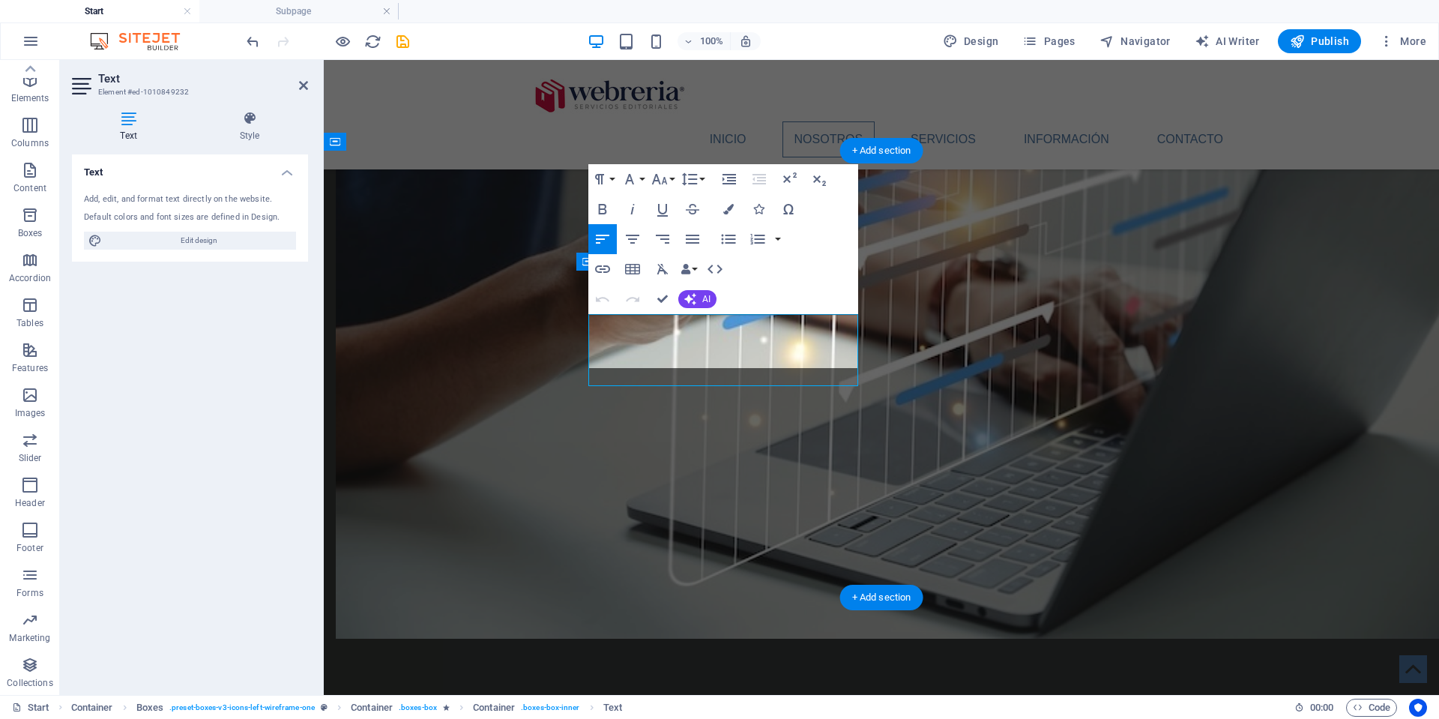
scroll to position [833, 3]
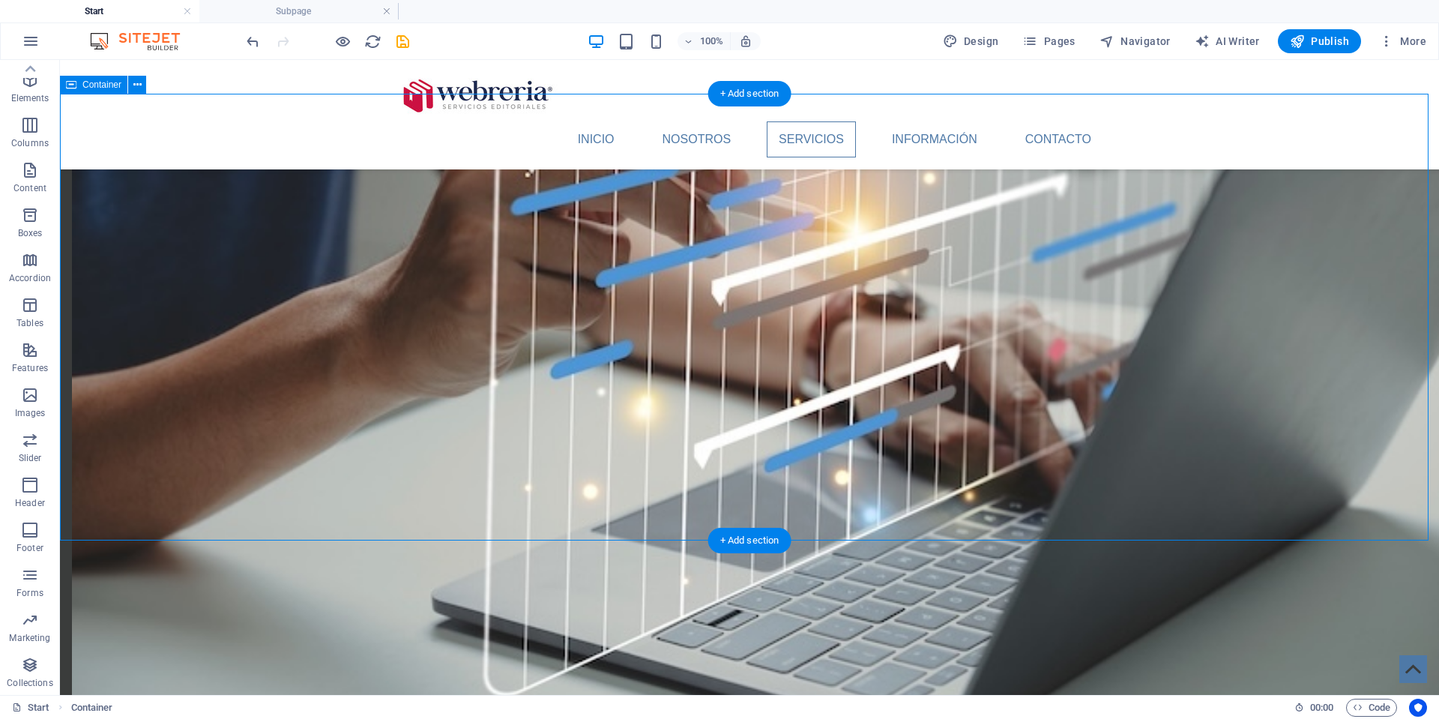
scroll to position [1563, 0]
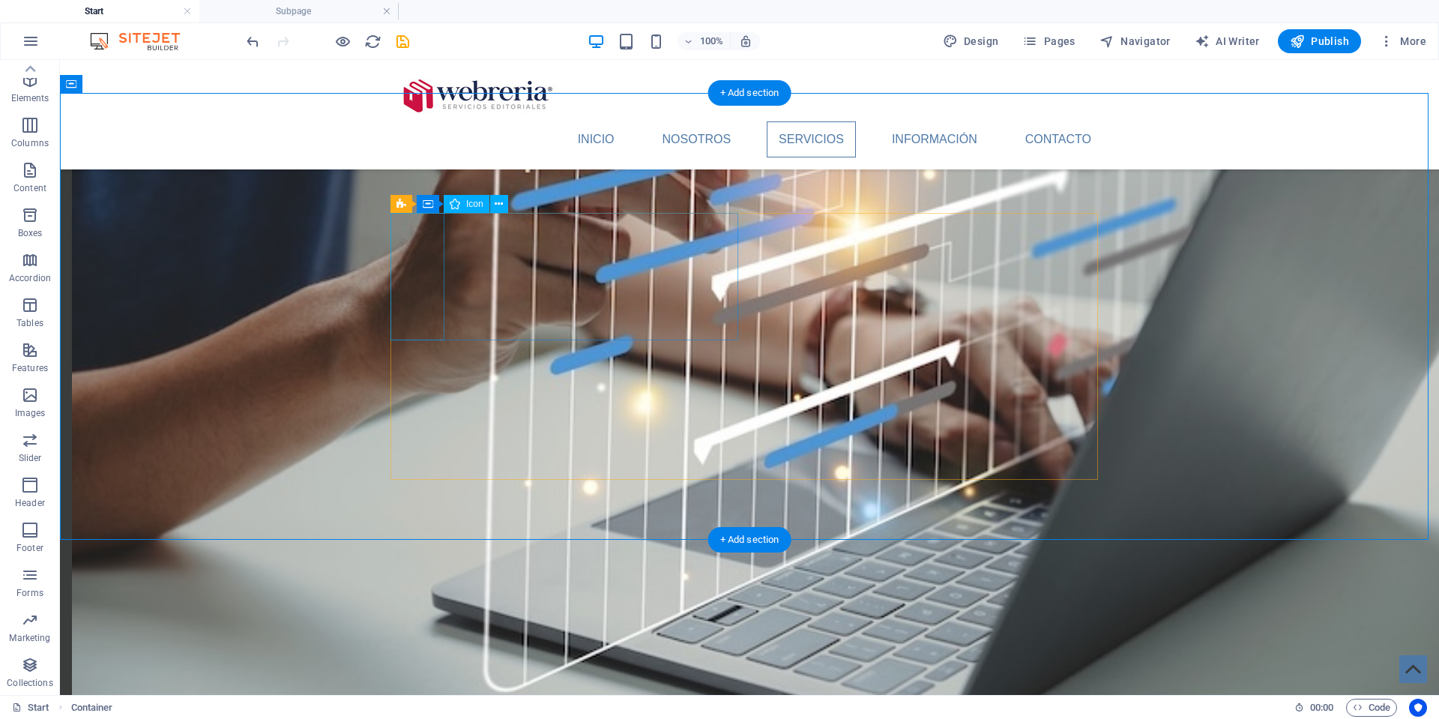
select select "xMidYMid"
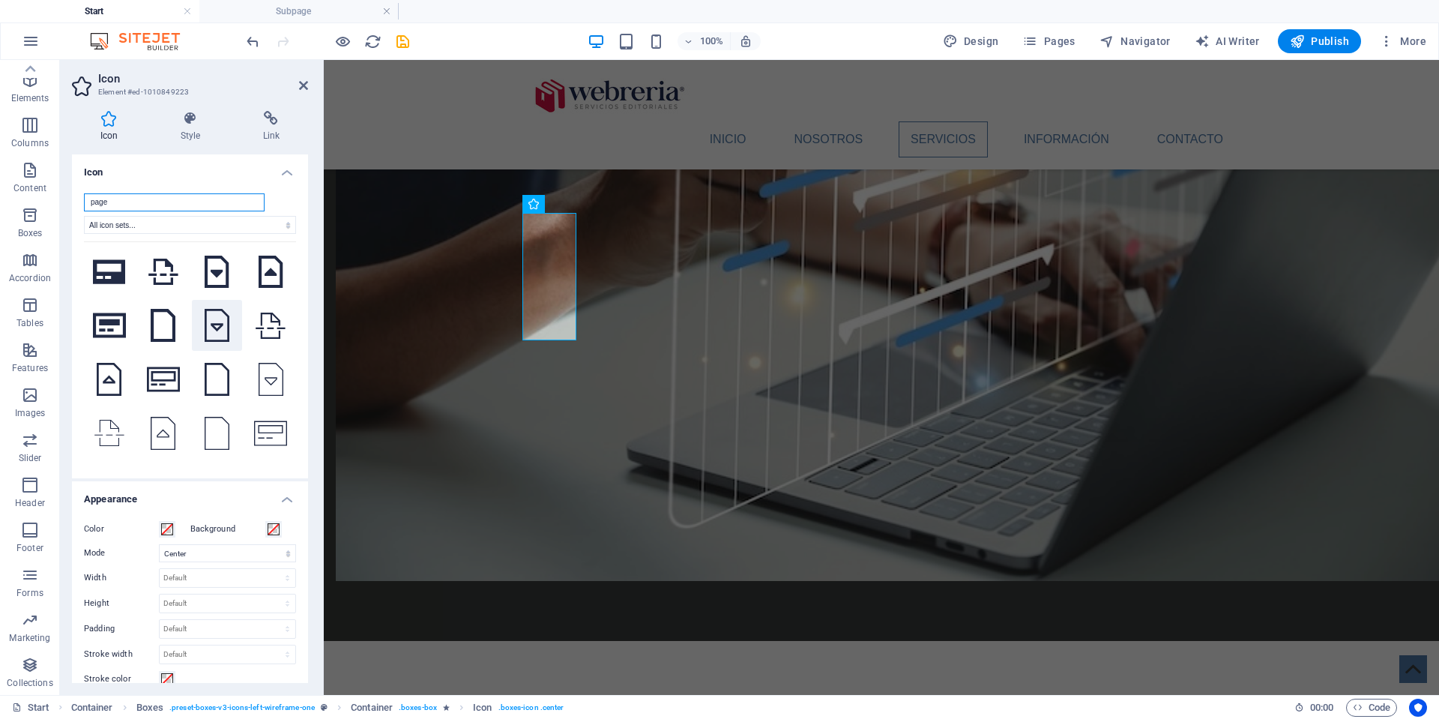
scroll to position [540, 0]
type input "p"
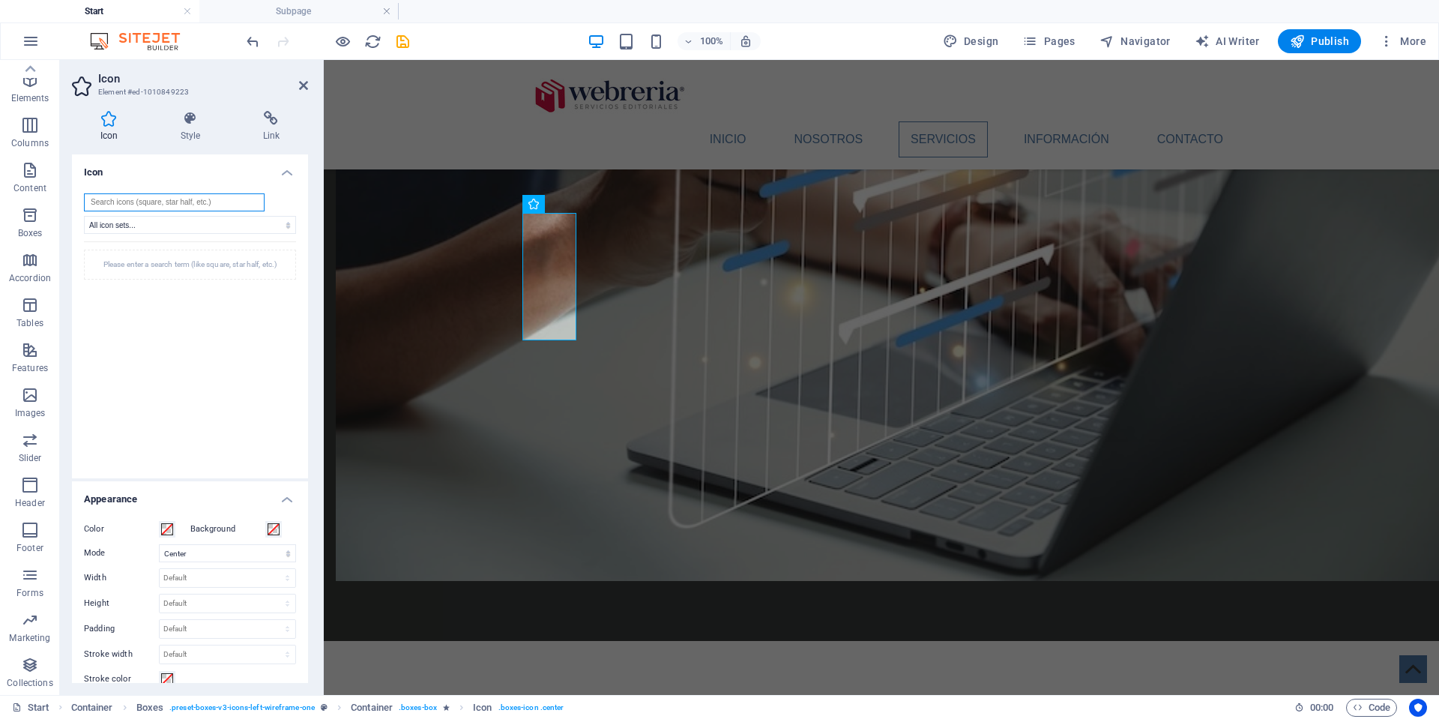
scroll to position [0, 0]
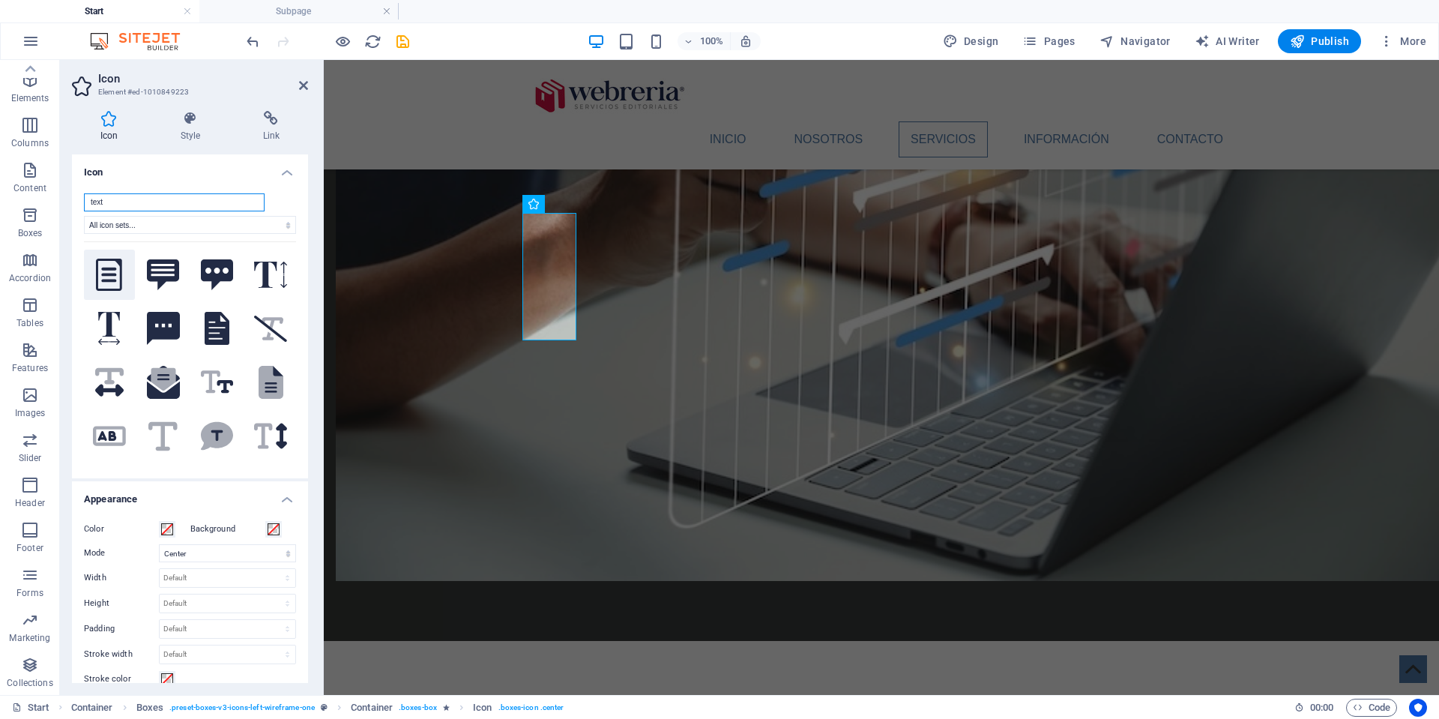
type input "text"
click at [109, 274] on icon at bounding box center [109, 275] width 26 height 33
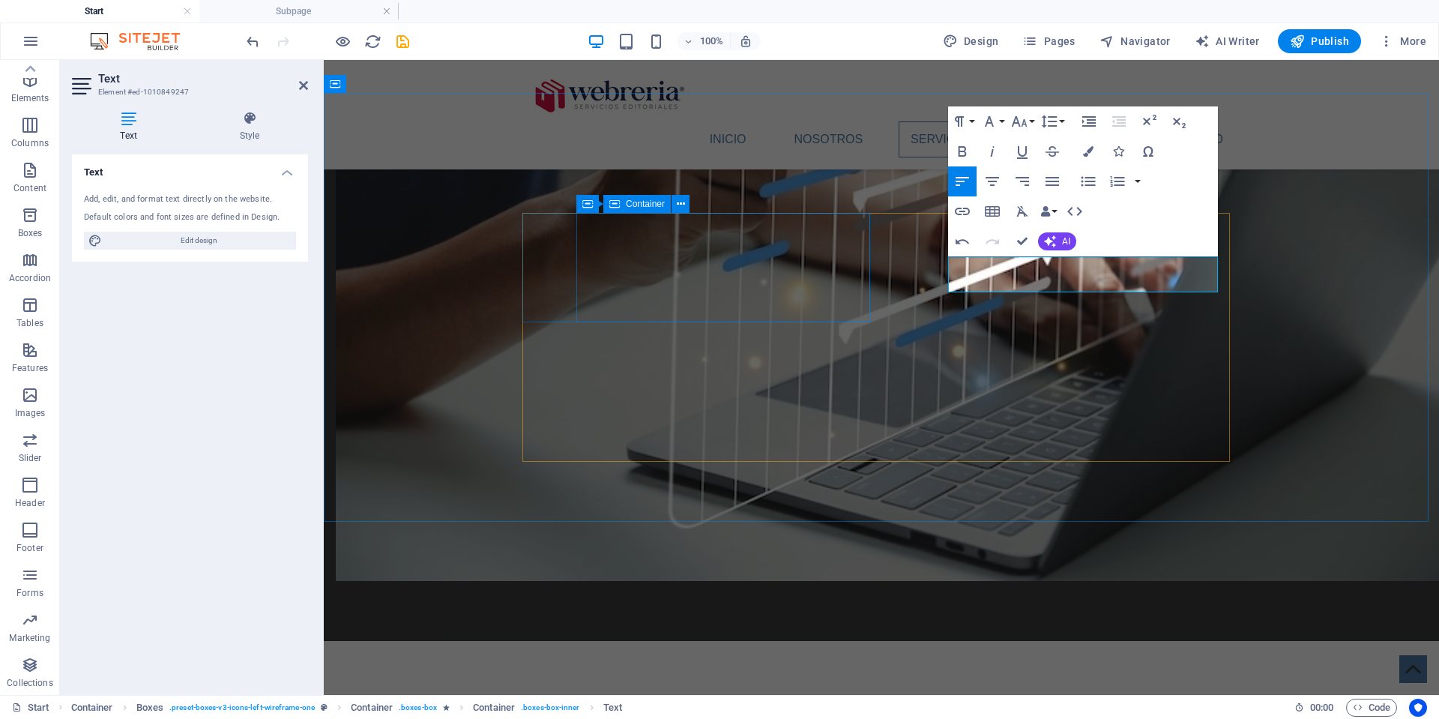
scroll to position [734, 3]
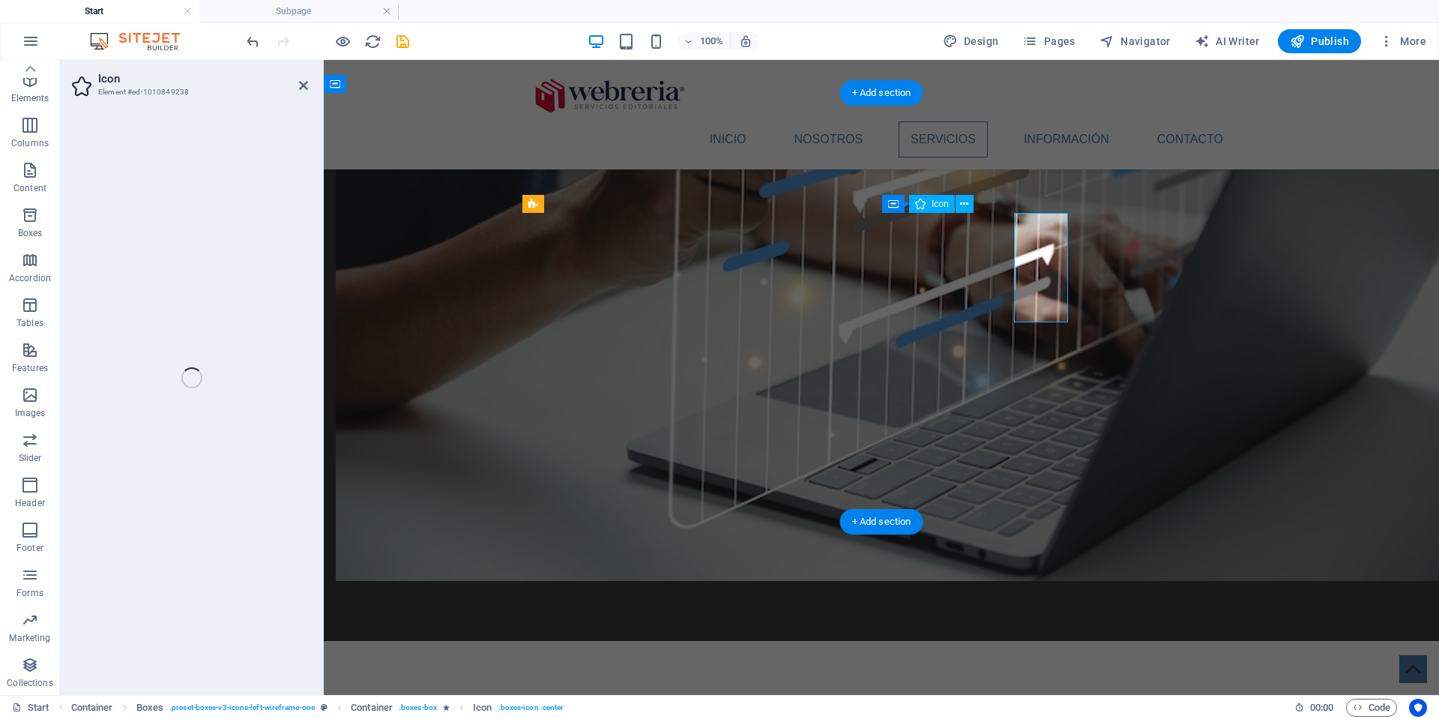
select select "xMidYMid"
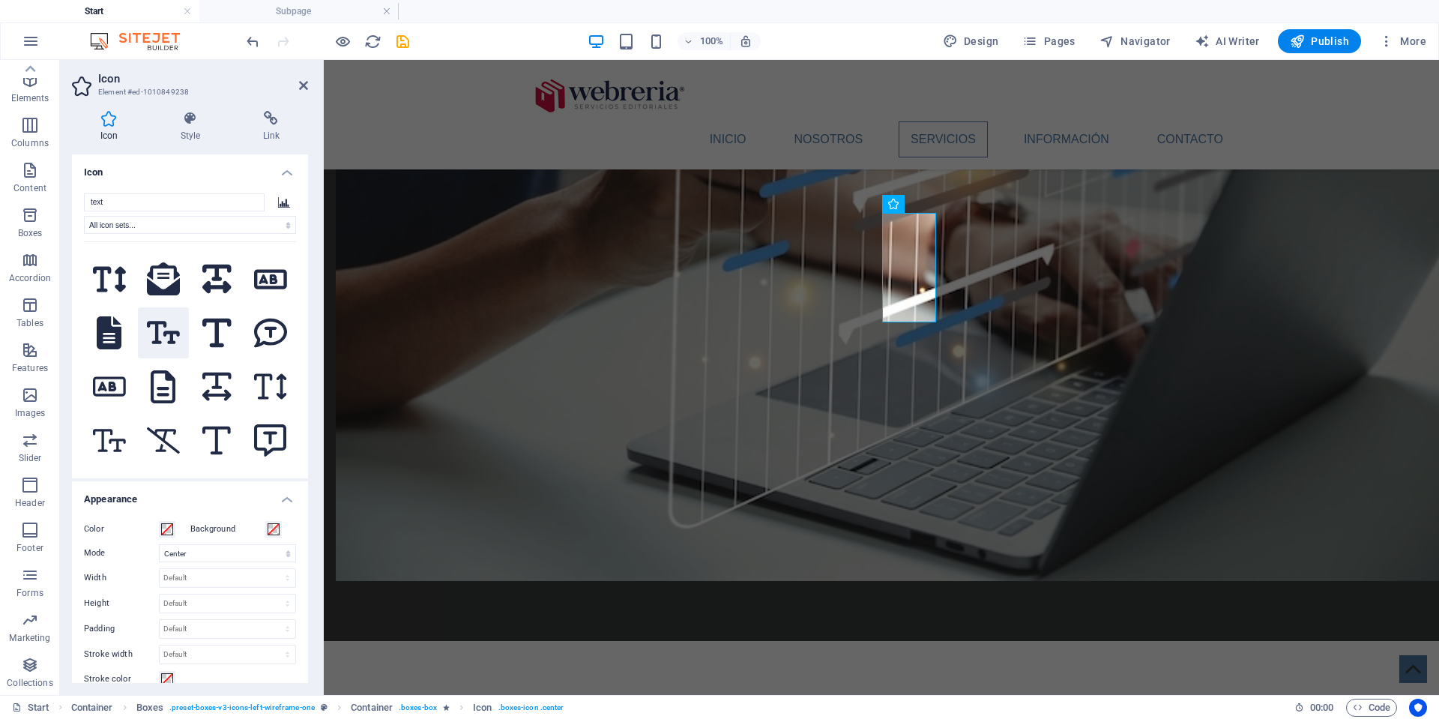
scroll to position [265, 0]
type input "text"
click at [269, 238] on icon at bounding box center [270, 225] width 33 height 26
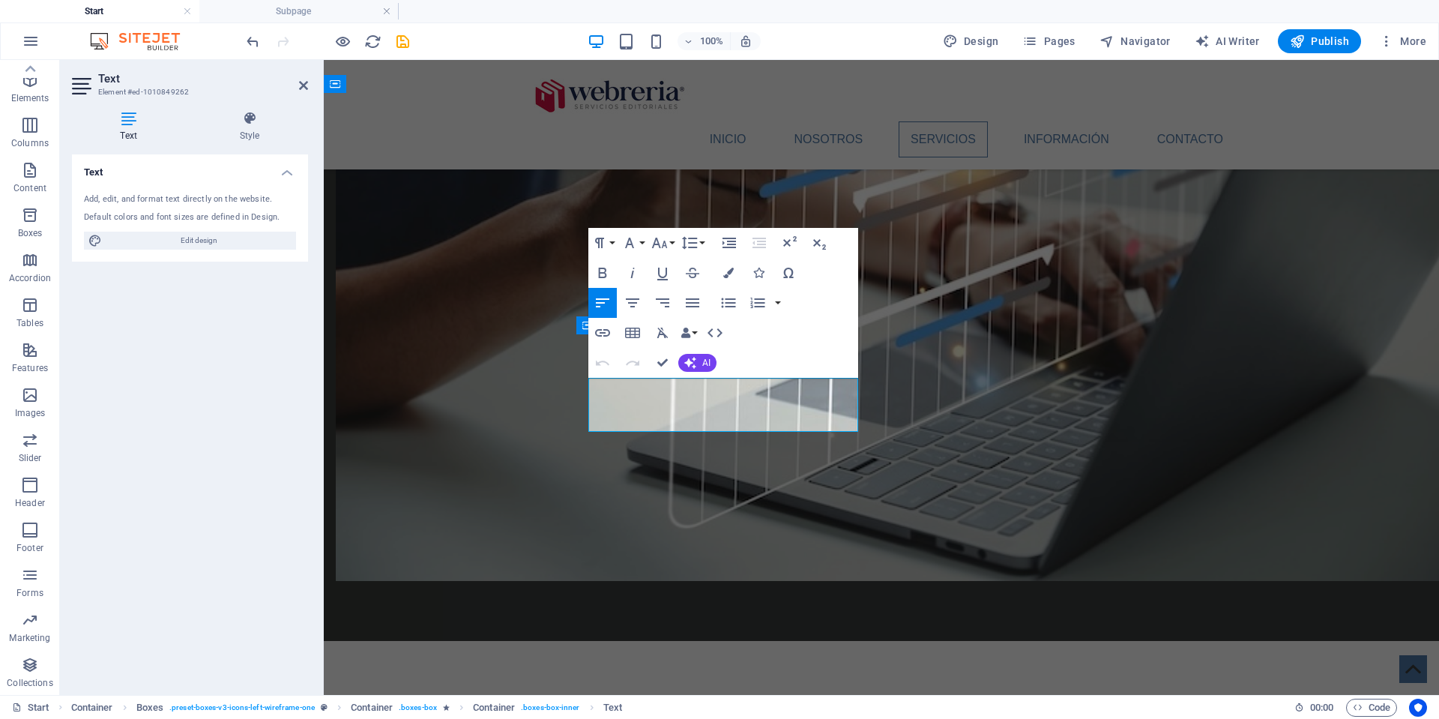
scroll to position [1047, 3]
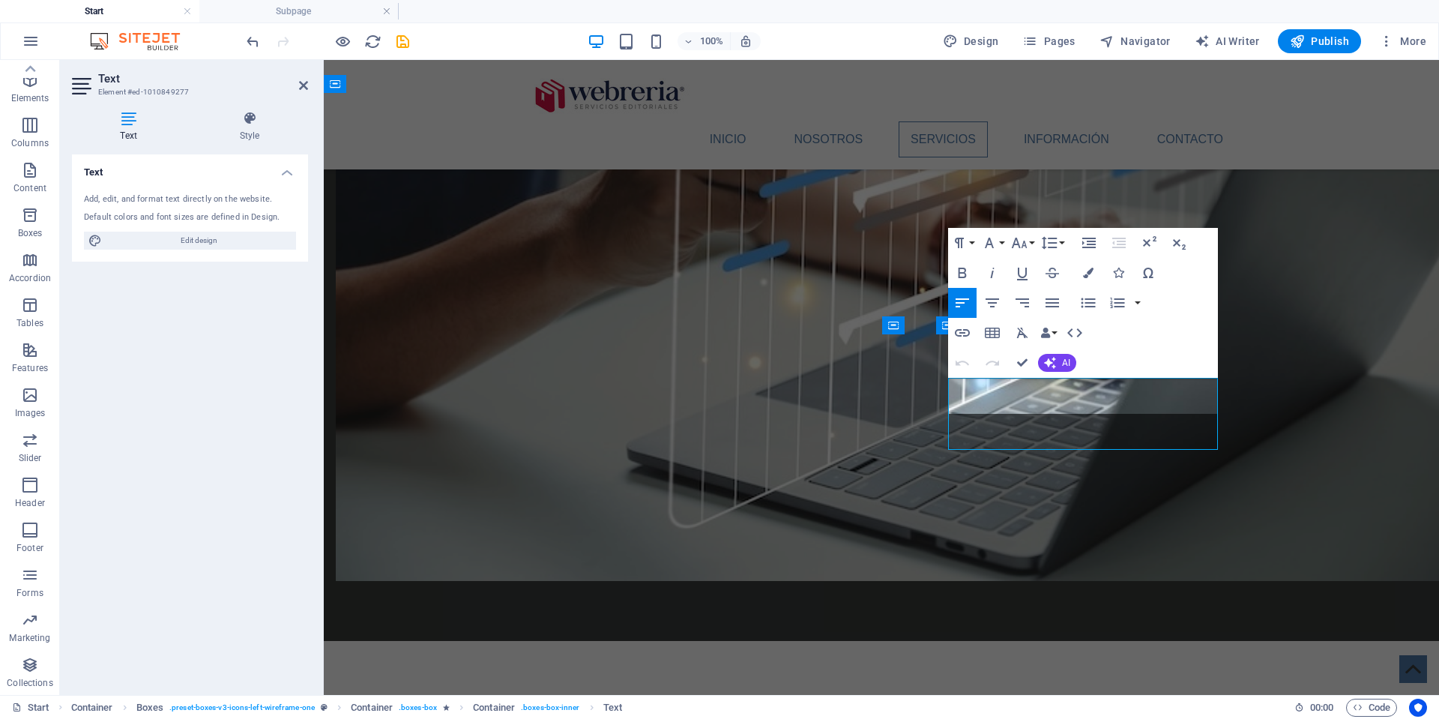
scroll to position [701, 3]
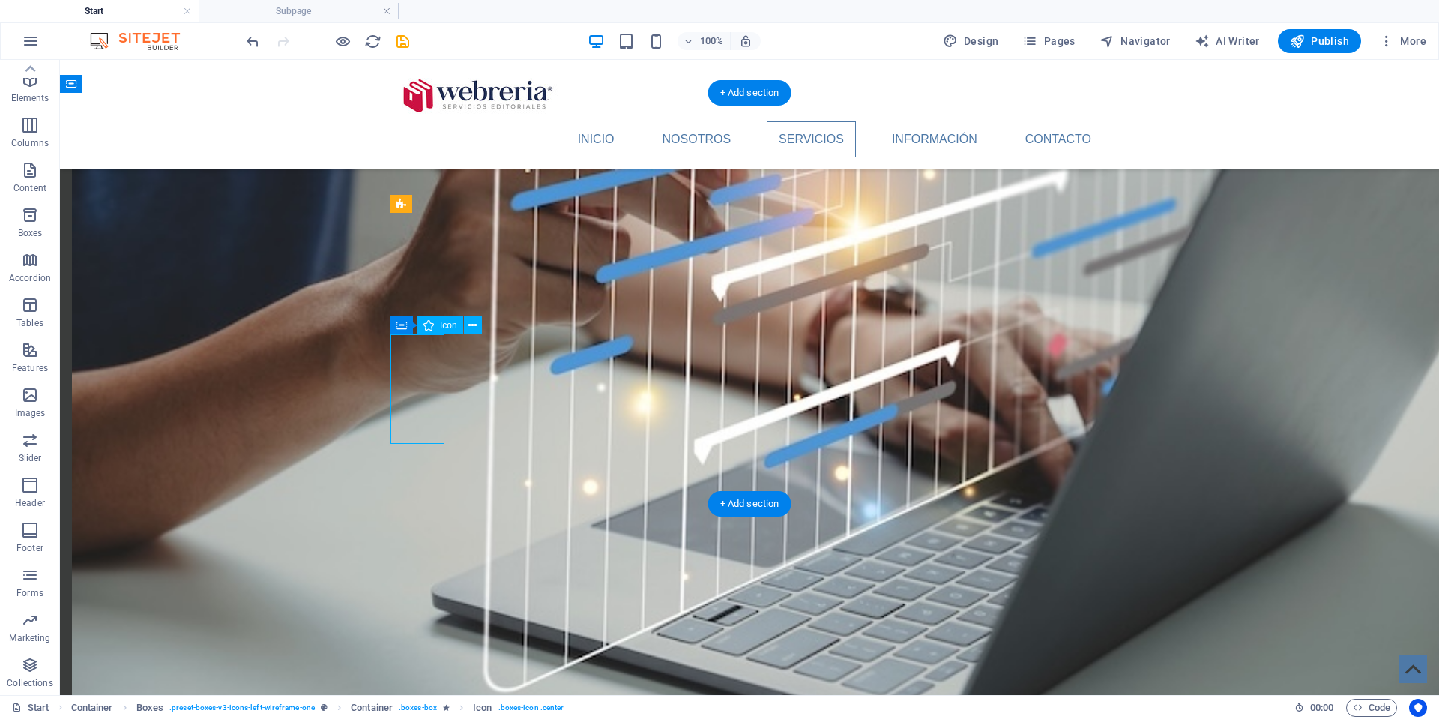
select select "xMidYMid"
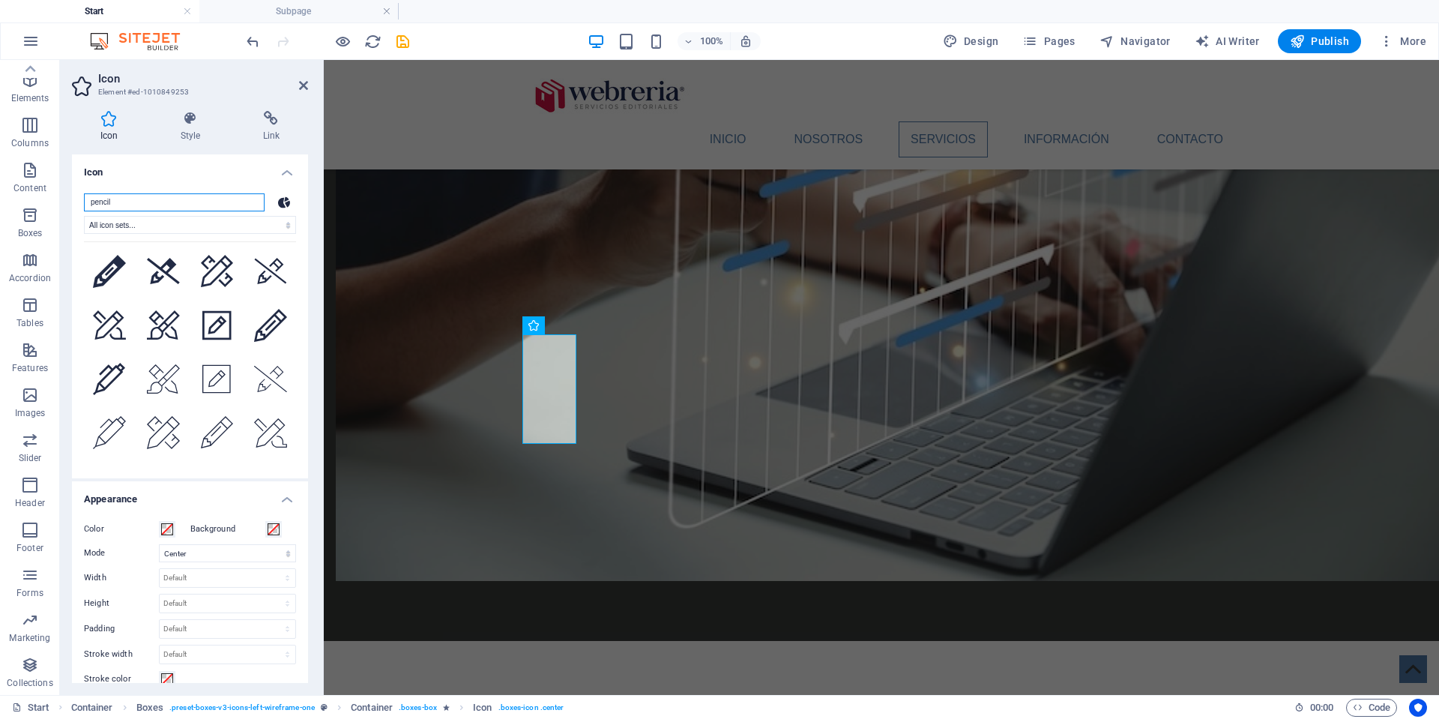
scroll to position [0, 0]
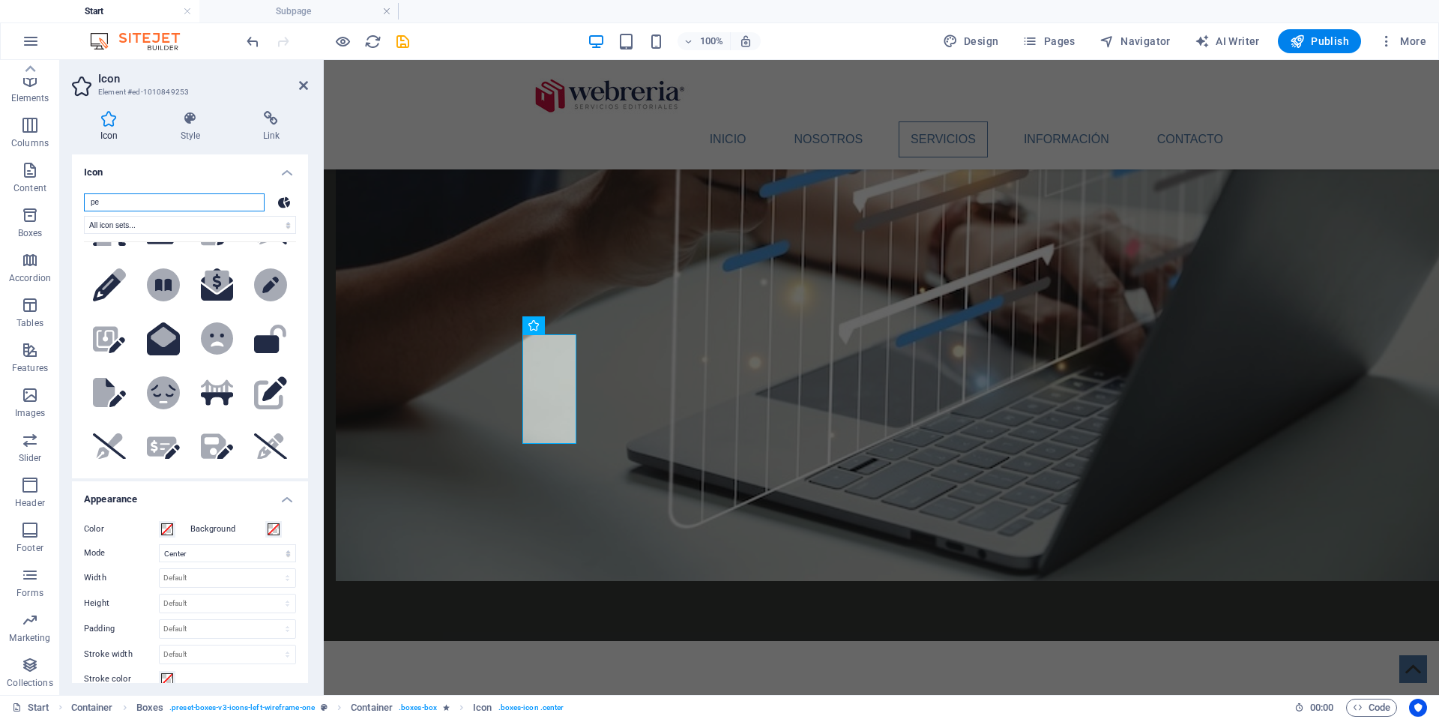
type input "p"
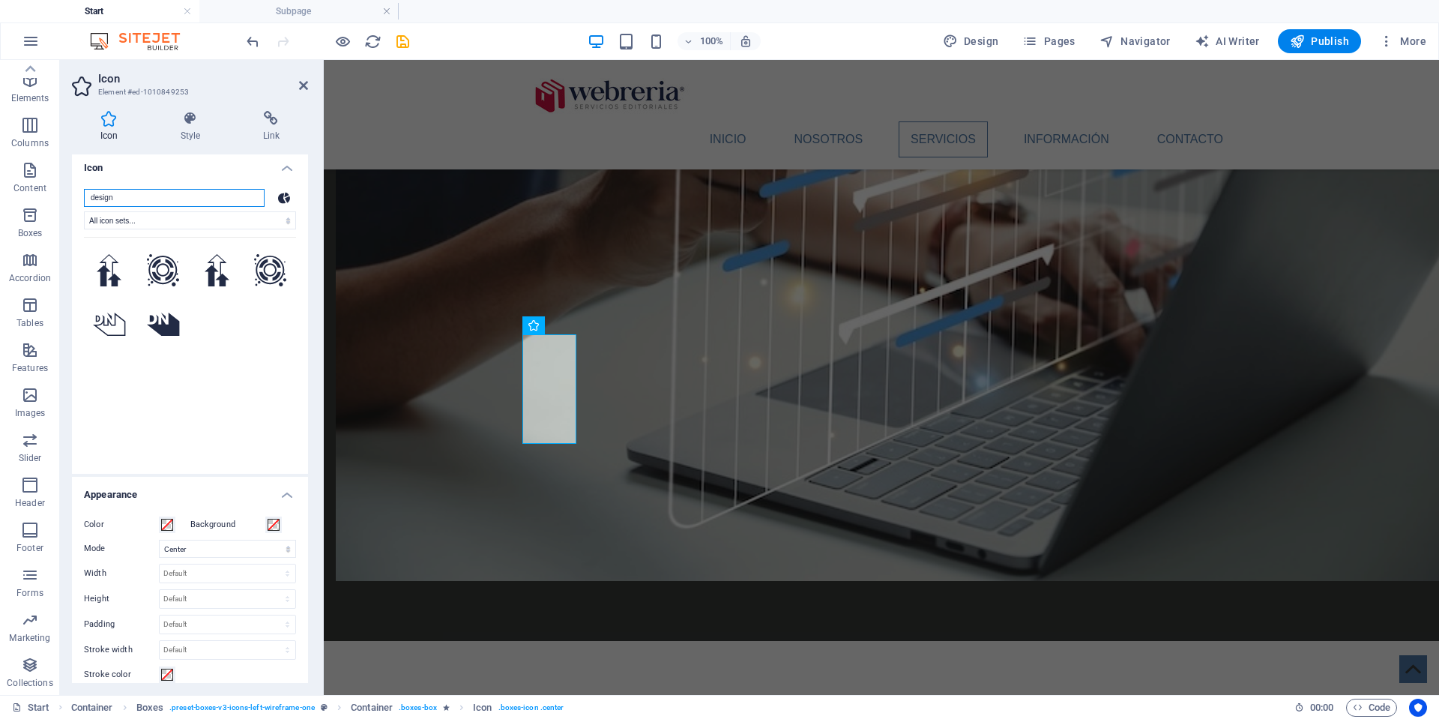
scroll to position [5, 0]
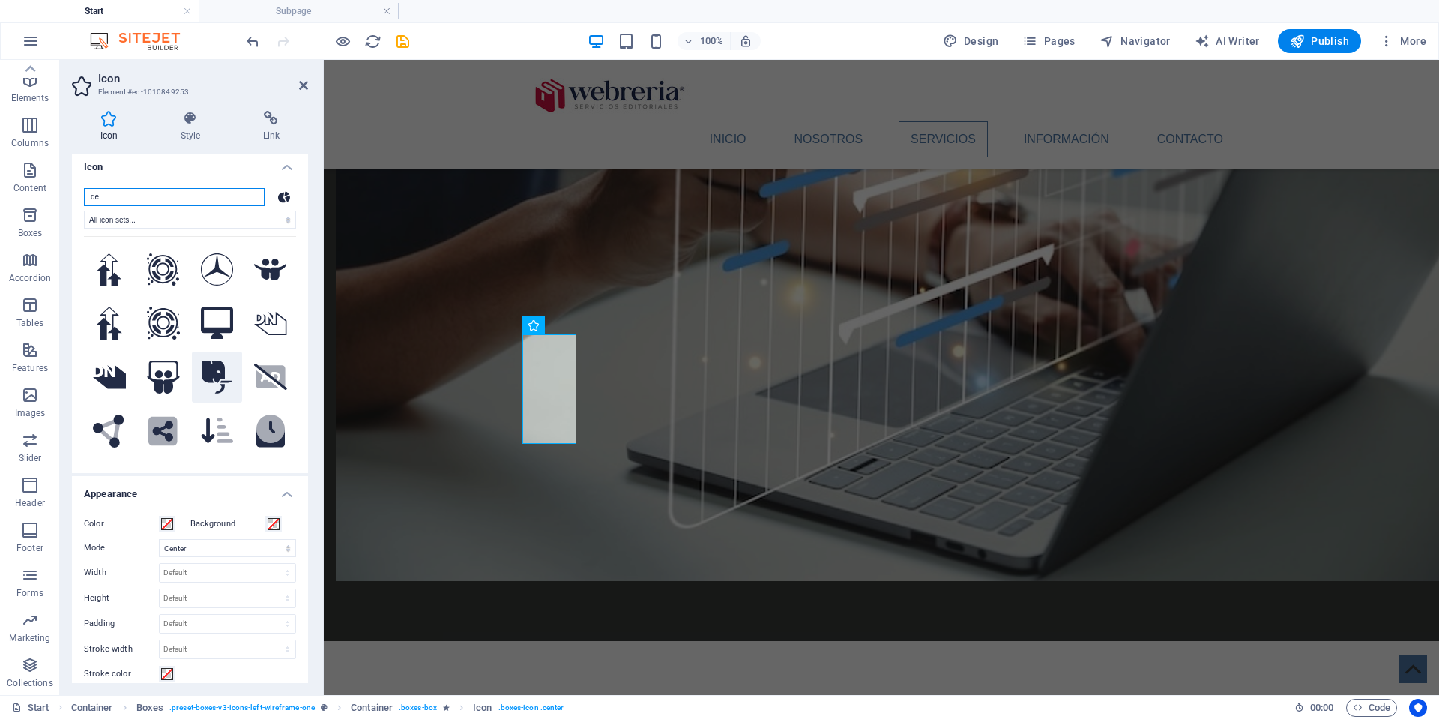
type input "d"
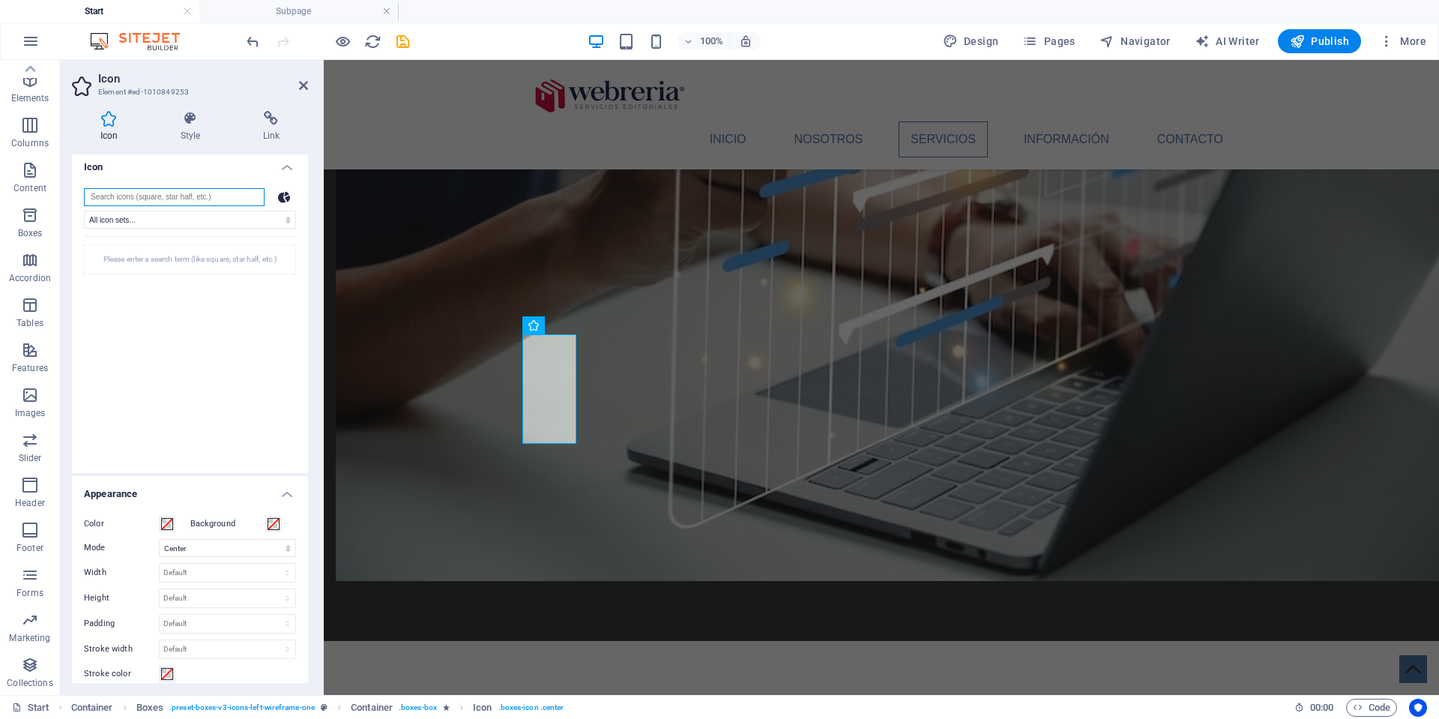
scroll to position [0, 0]
click at [284, 200] on icon at bounding box center [284, 196] width 12 height 11
click at [193, 199] on input "search" at bounding box center [174, 197] width 181 height 18
click at [160, 199] on input "search" at bounding box center [174, 197] width 181 height 18
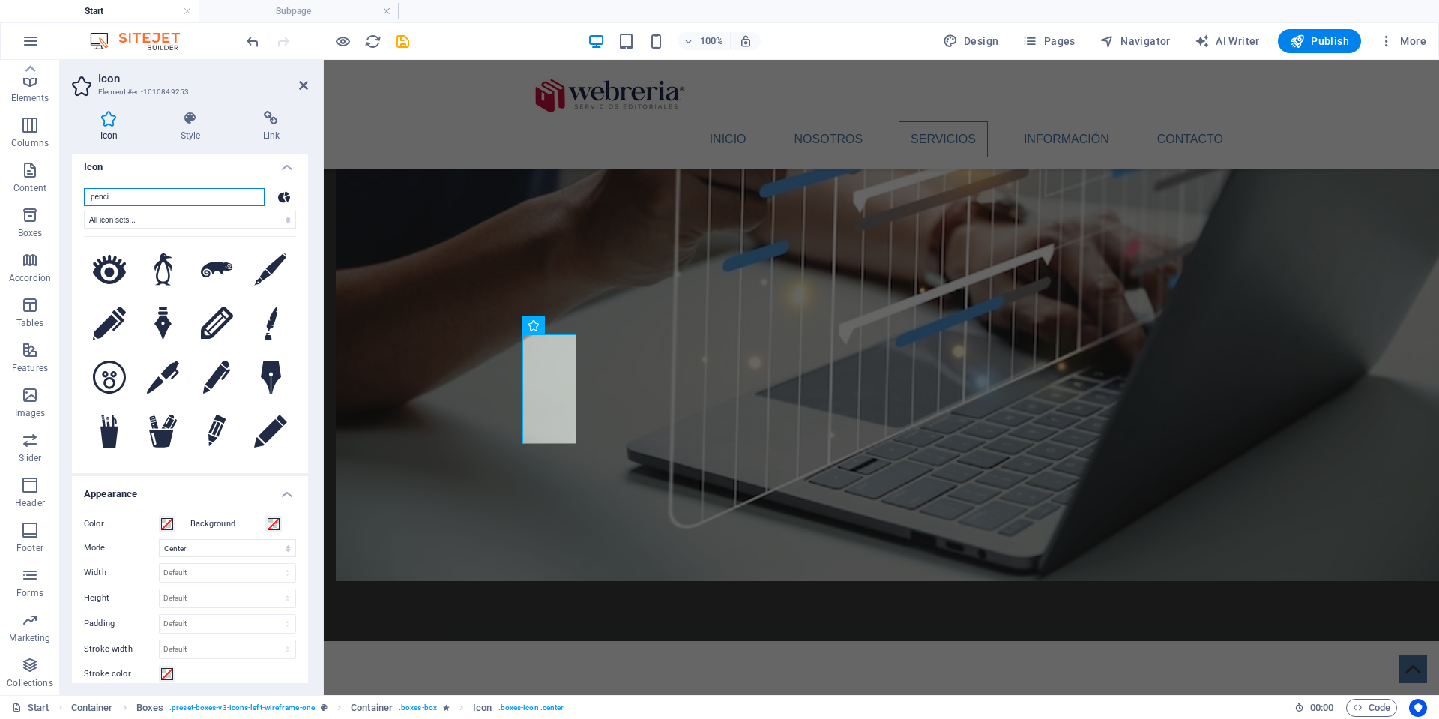
type input "pencil"
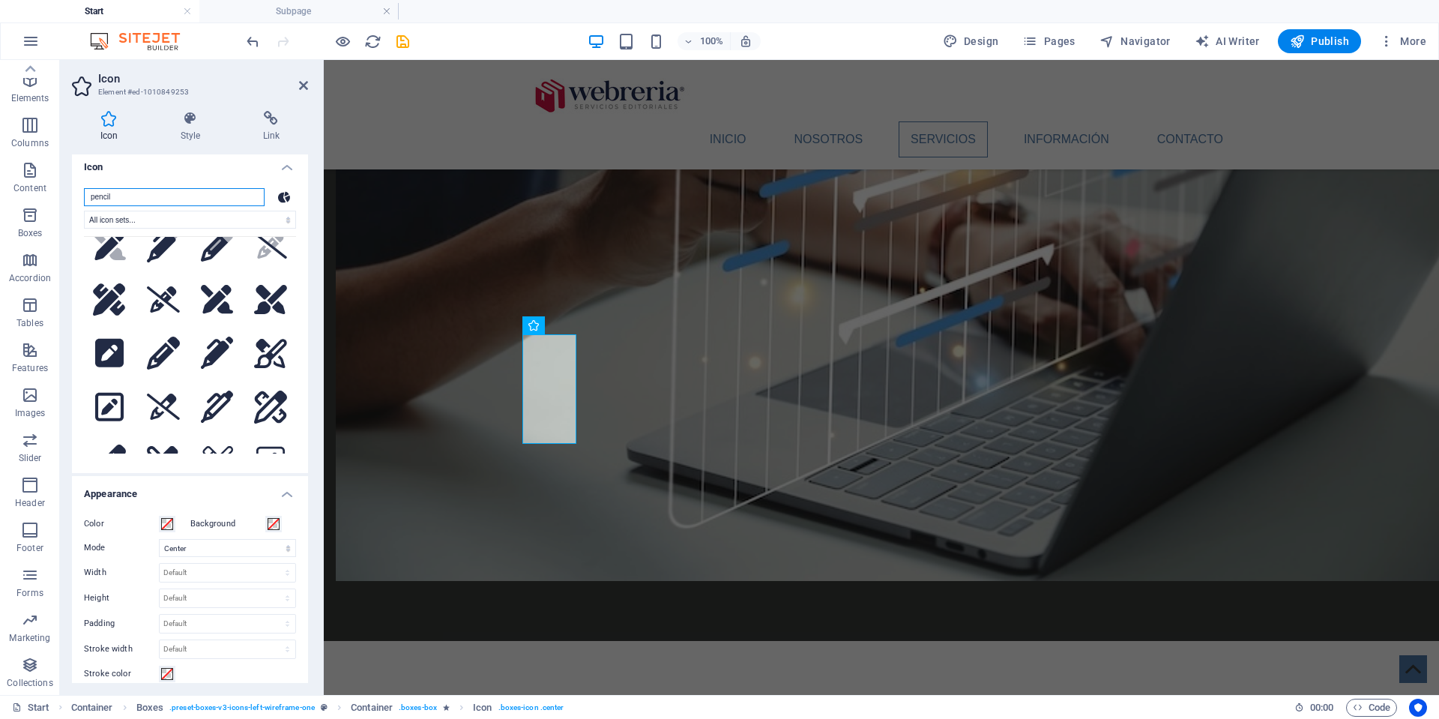
scroll to position [207, 0]
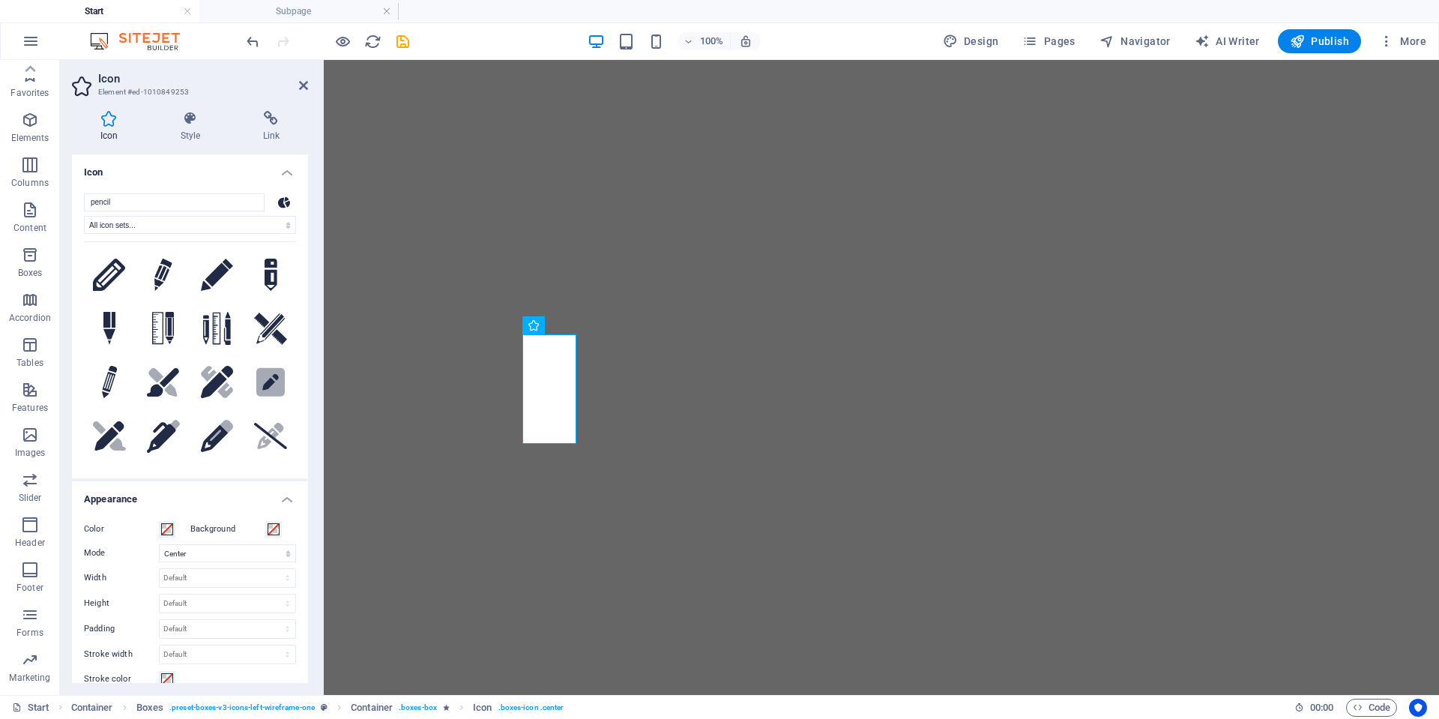
select select "xMidYMid"
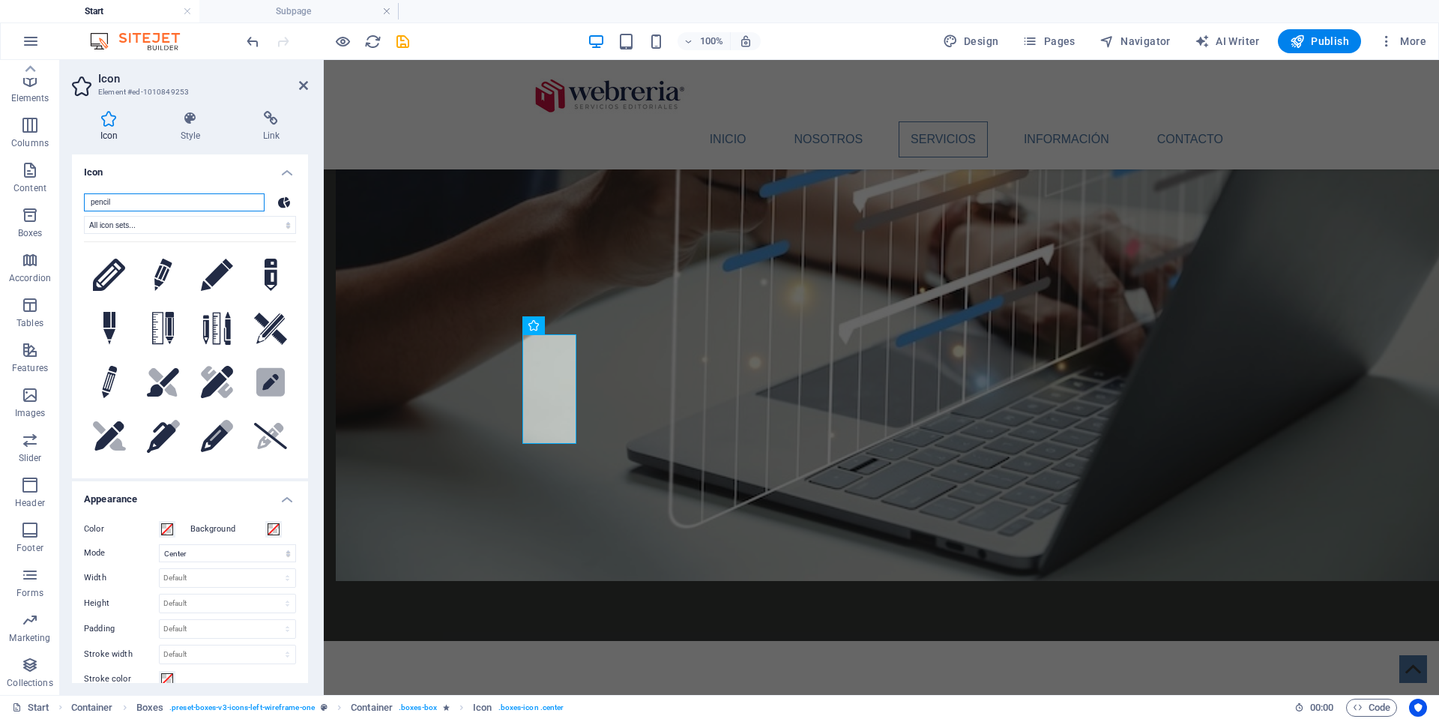
drag, startPoint x: 139, startPoint y: 202, endPoint x: 67, endPoint y: 198, distance: 72.1
click at [67, 198] on div "Icon Style Link Icon pencil All icon sets... IcoFont Ionicons FontAwesome Brand…" at bounding box center [190, 397] width 260 height 596
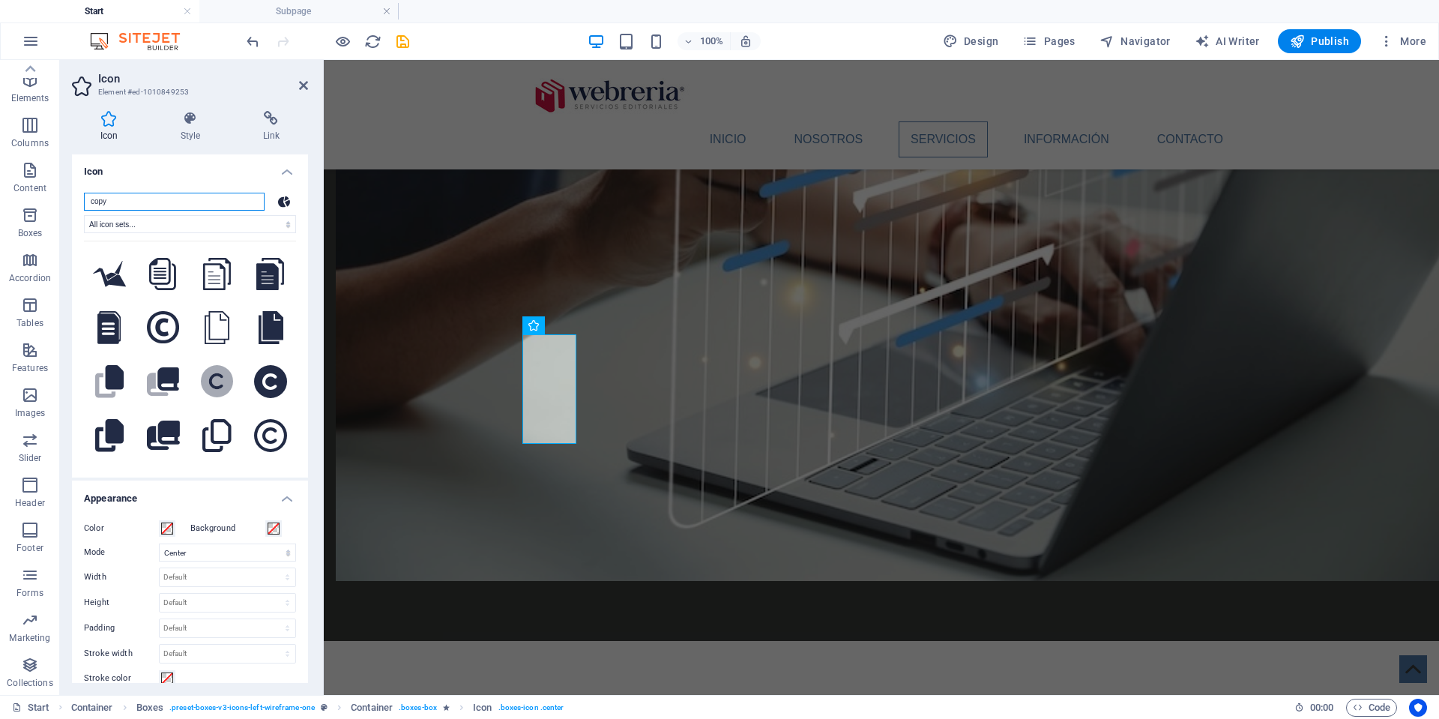
scroll to position [2, 0]
drag, startPoint x: 119, startPoint y: 200, endPoint x: 88, endPoint y: 199, distance: 31.5
click at [88, 199] on input "copy" at bounding box center [174, 200] width 181 height 18
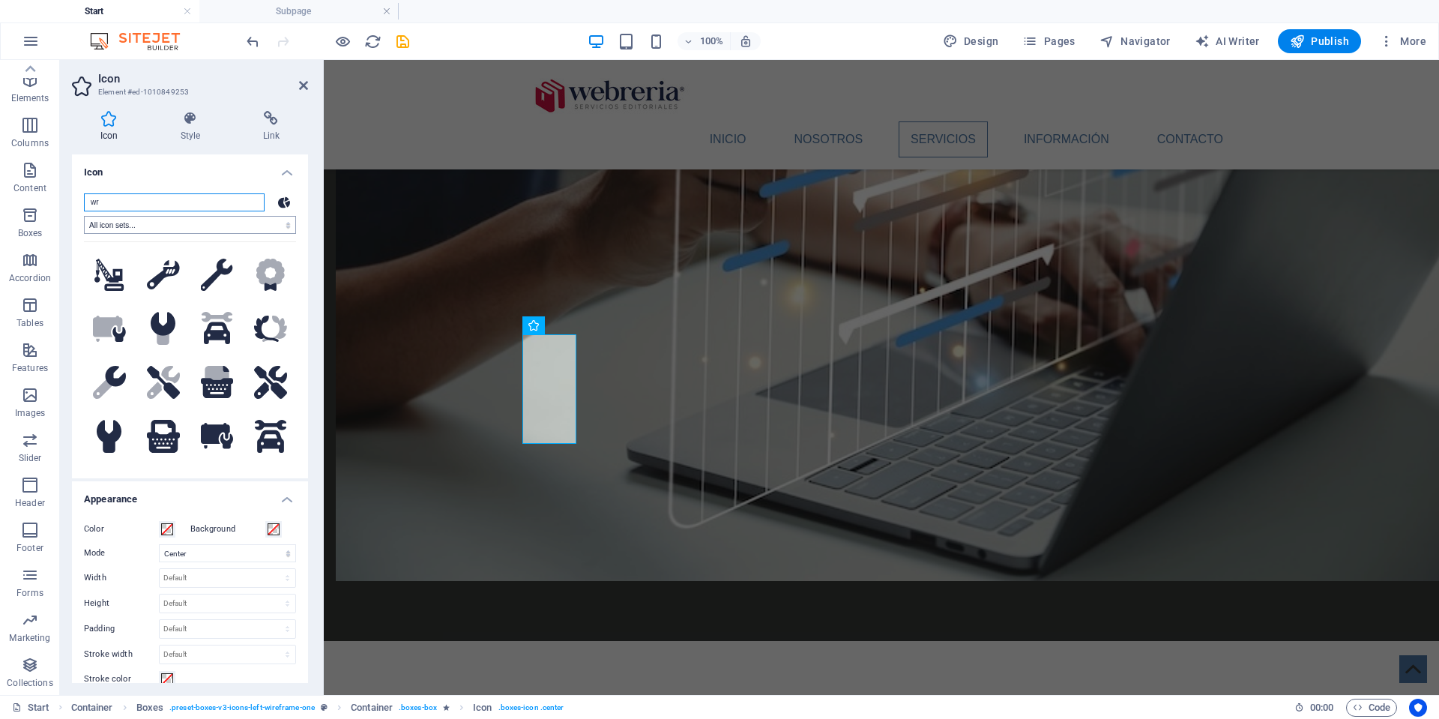
type input "w"
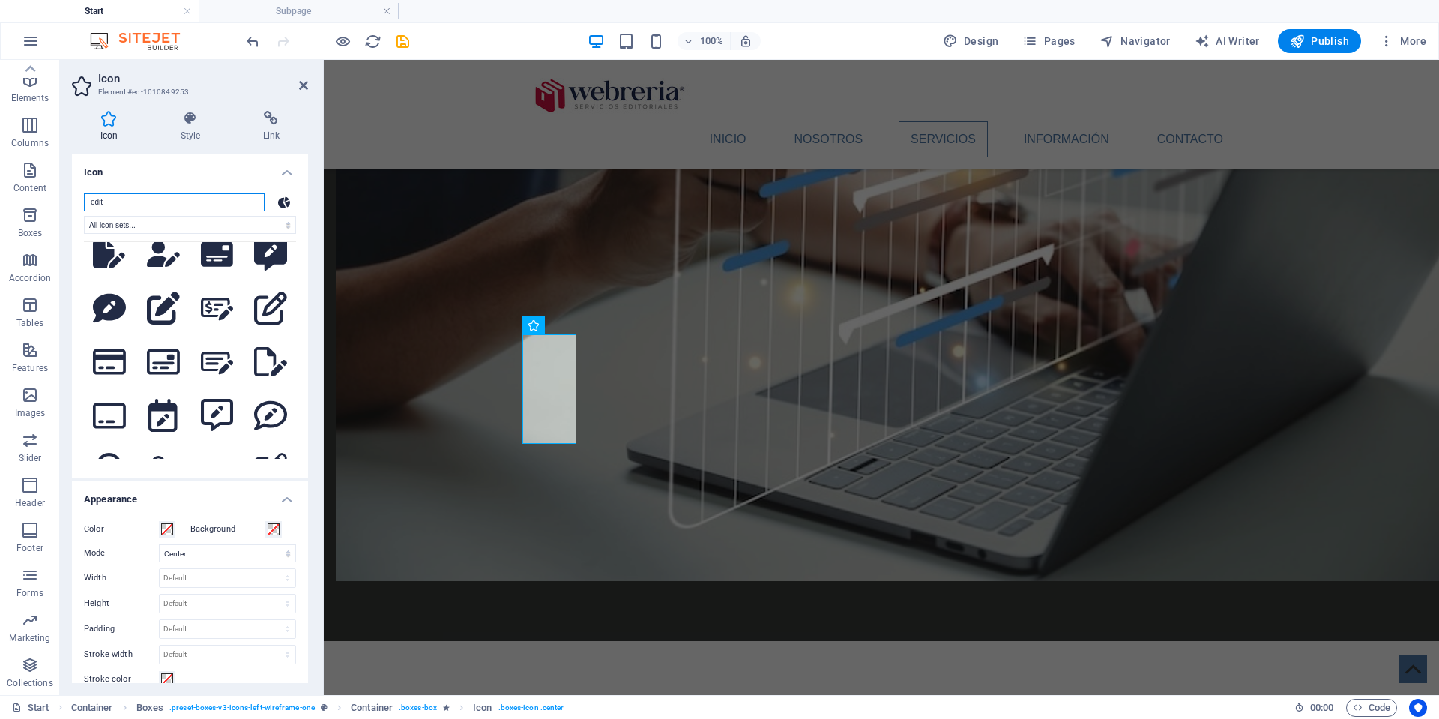
scroll to position [346, 0]
type input "edit"
click at [265, 322] on icon at bounding box center [270, 305] width 32 height 32
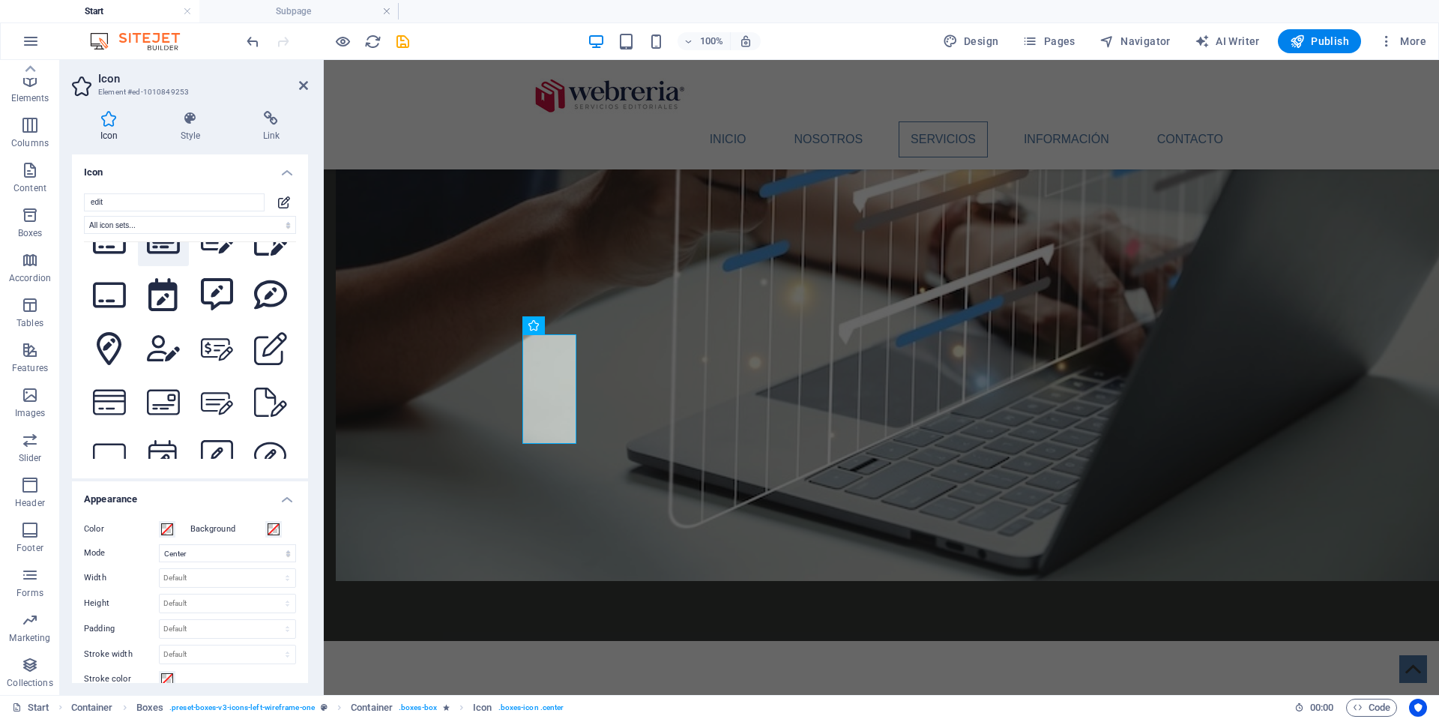
scroll to position [477, 0]
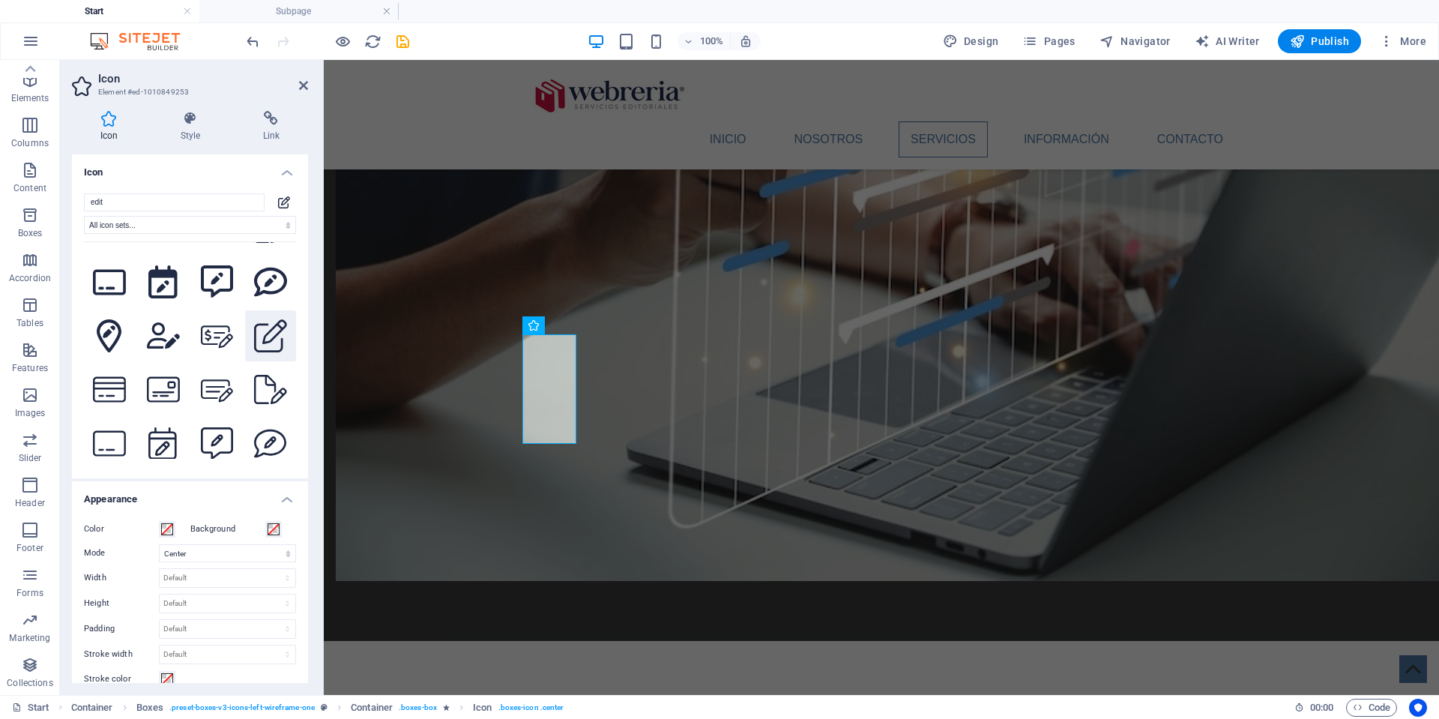
click at [268, 352] on icon at bounding box center [270, 335] width 33 height 33
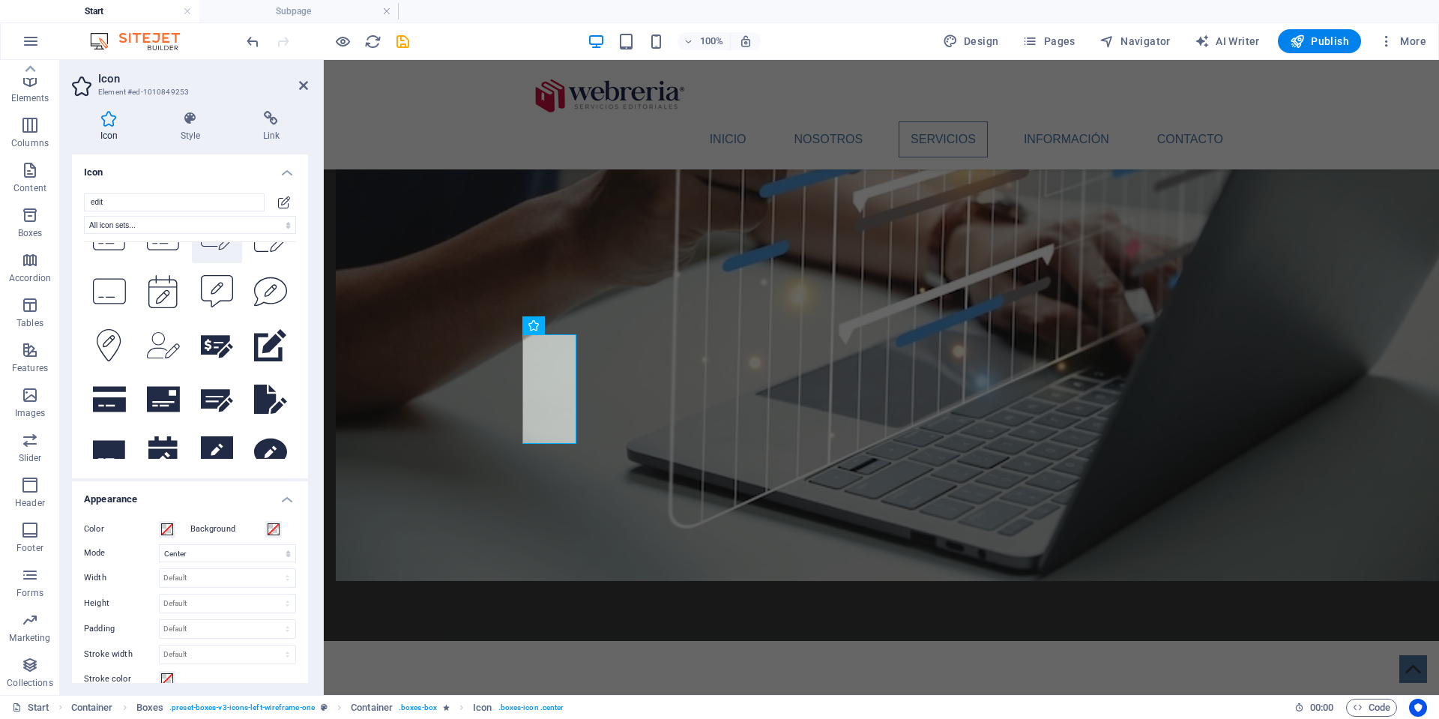
scroll to position [792, 0]
click at [265, 361] on icon at bounding box center [270, 344] width 33 height 33
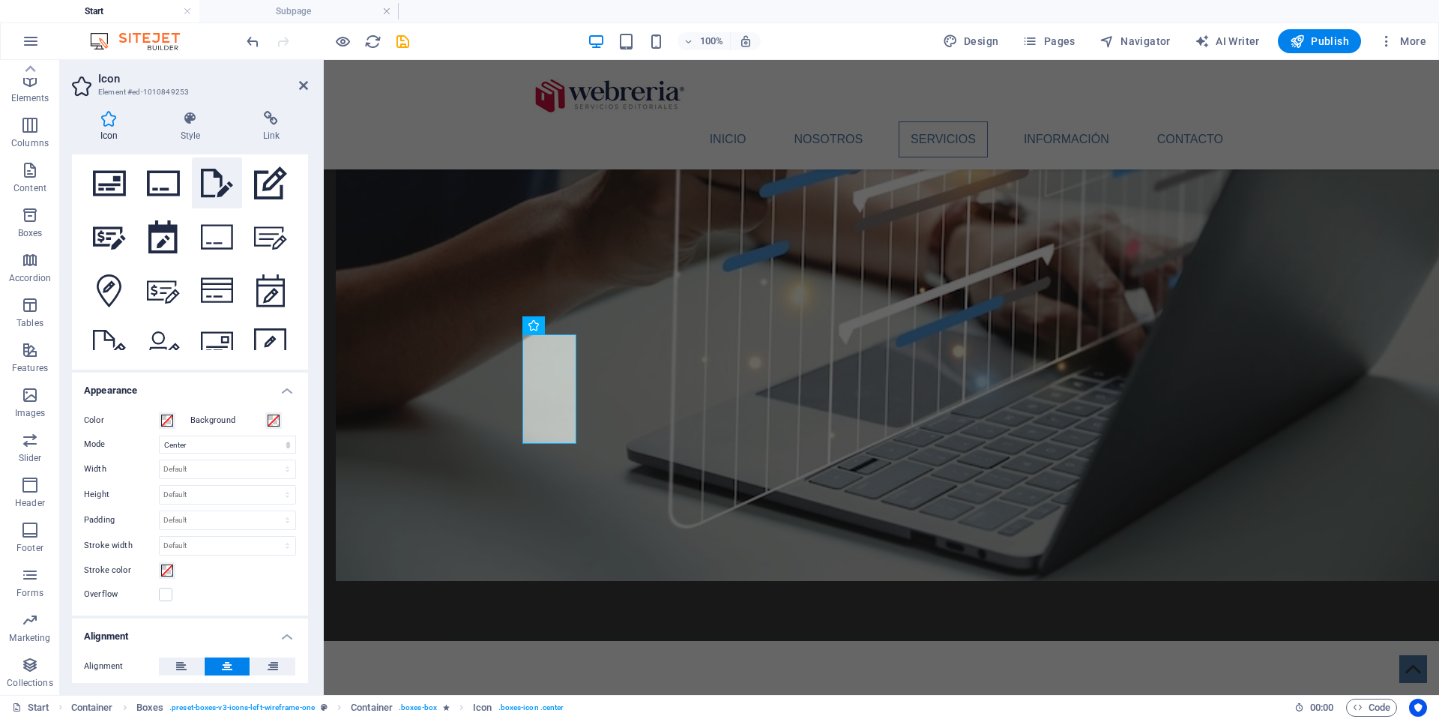
scroll to position [1116, 0]
click at [262, 196] on icon at bounding box center [270, 179] width 33 height 33
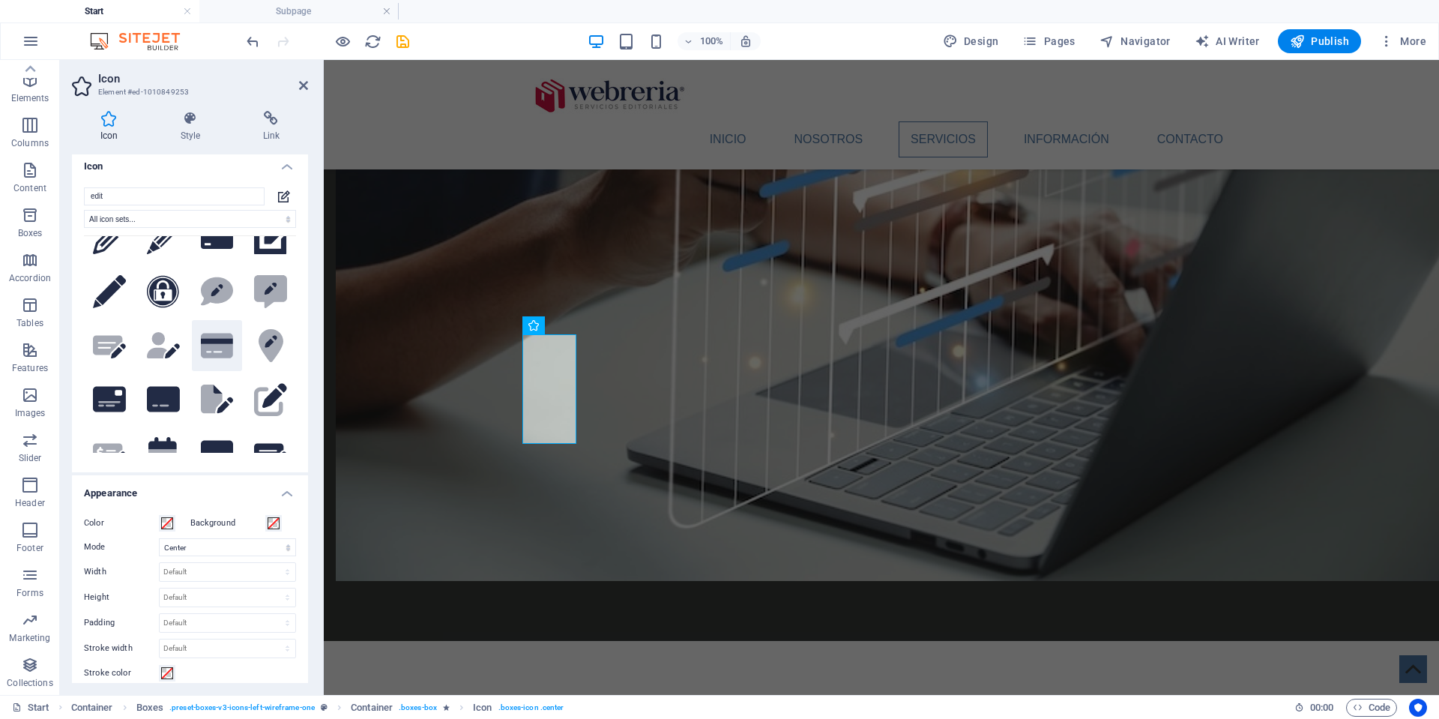
scroll to position [43, 0]
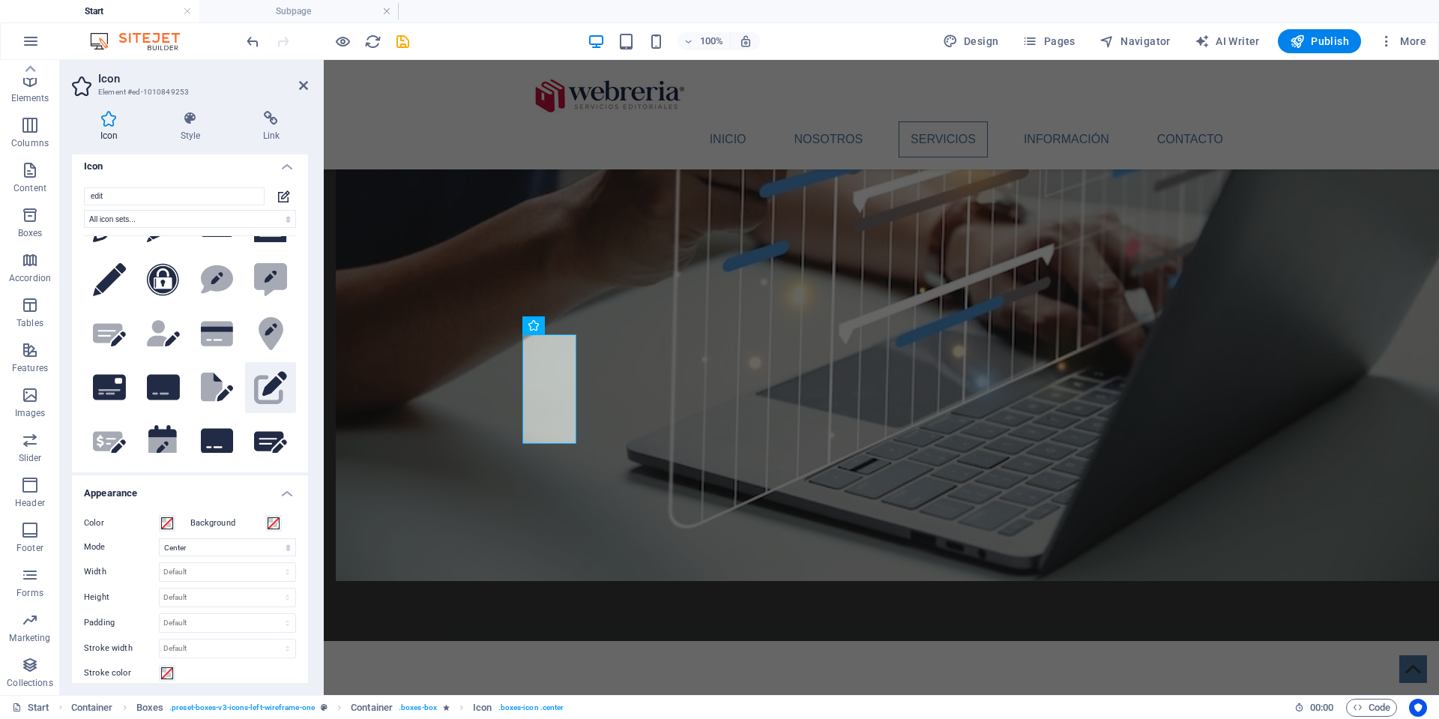
click at [262, 393] on icon at bounding box center [274, 383] width 24 height 24
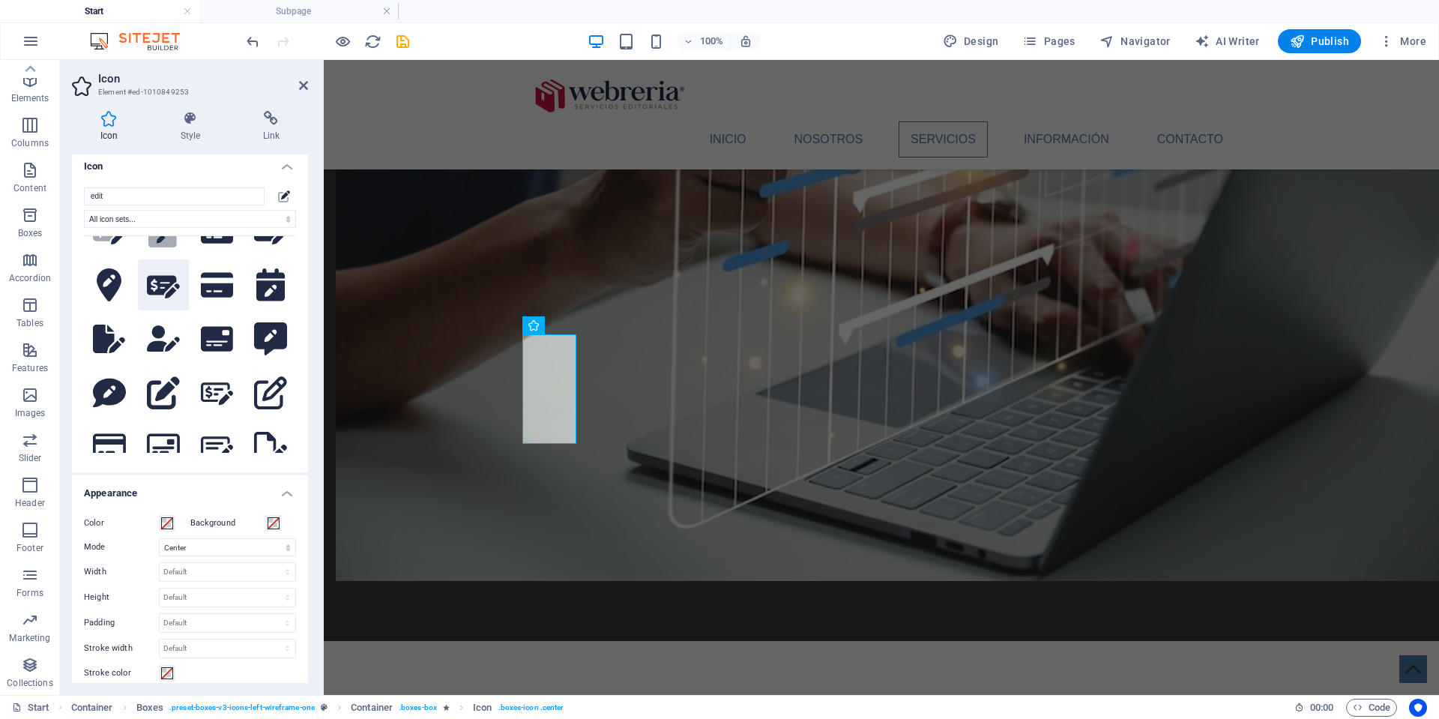
scroll to position [256, 0]
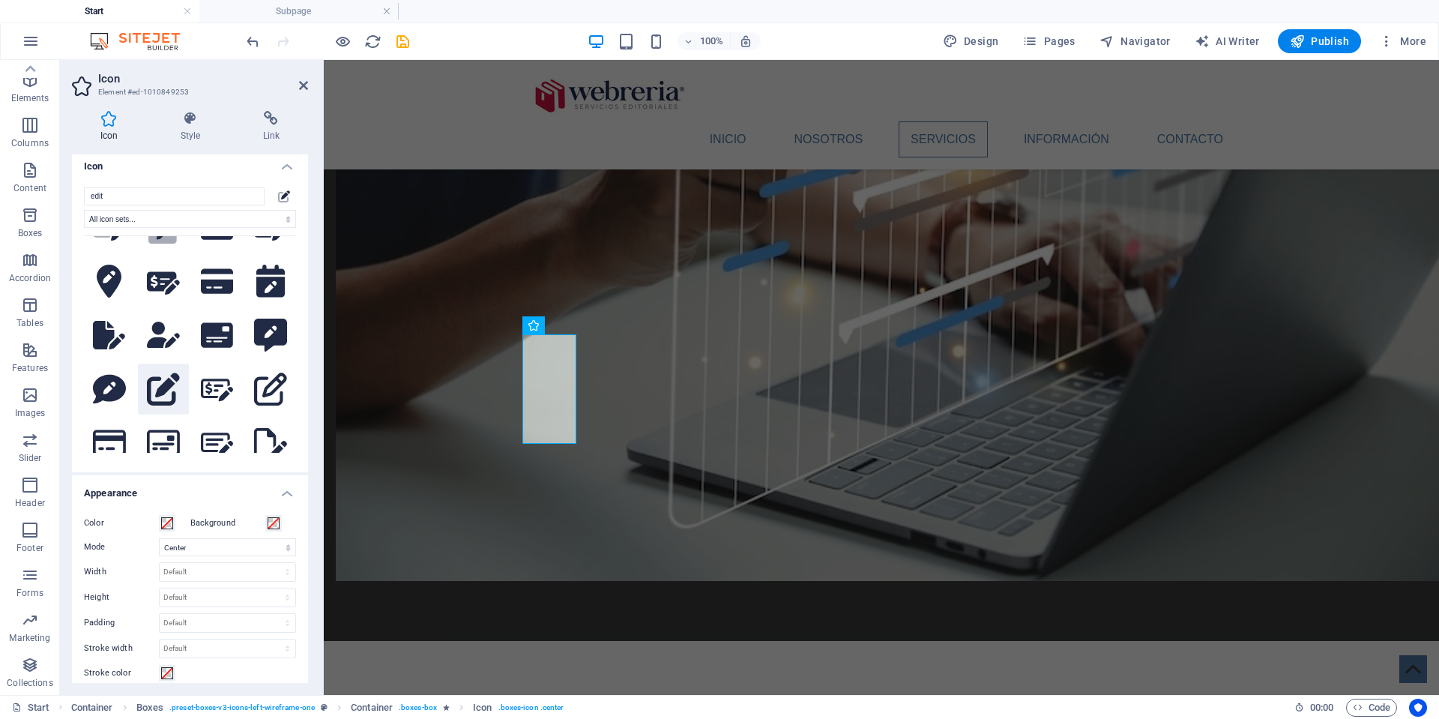
click at [163, 406] on icon at bounding box center [163, 389] width 33 height 33
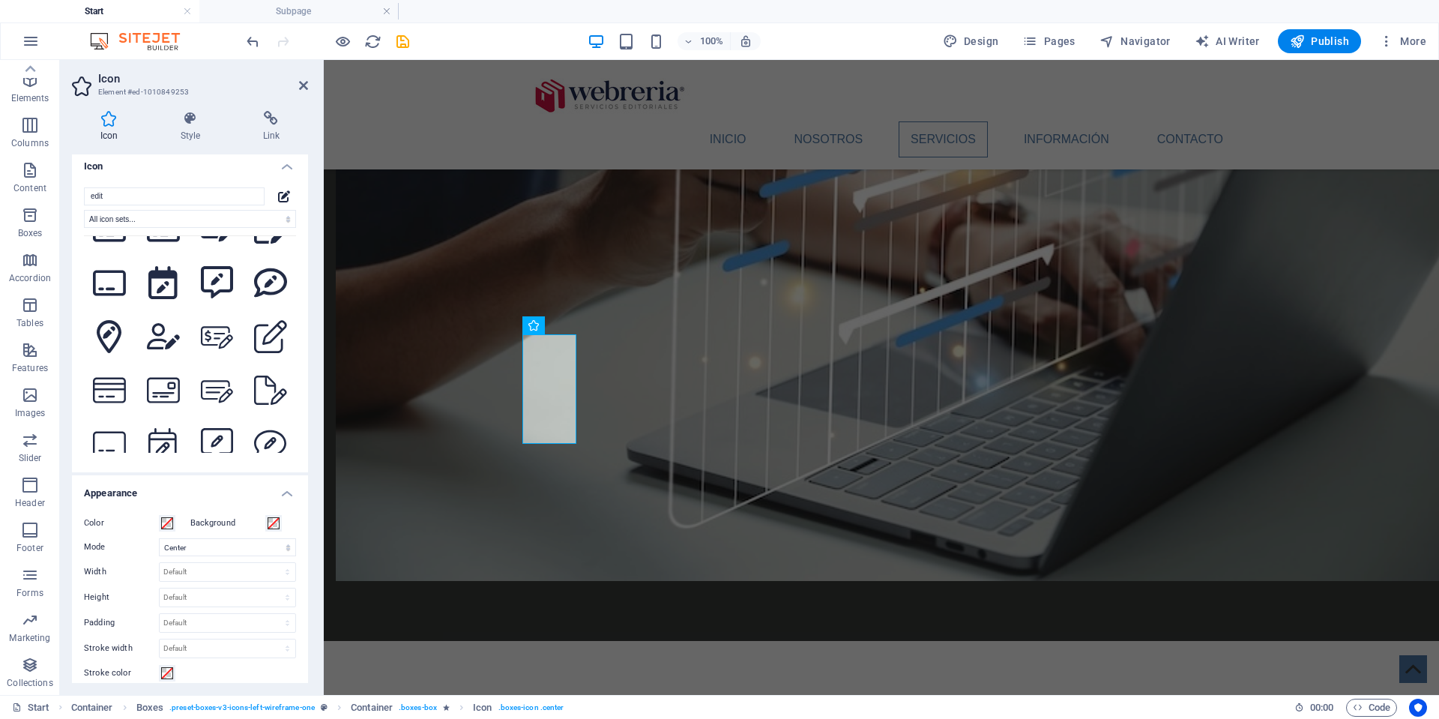
scroll to position [472, 0]
click at [268, 345] on icon at bounding box center [270, 335] width 33 height 33
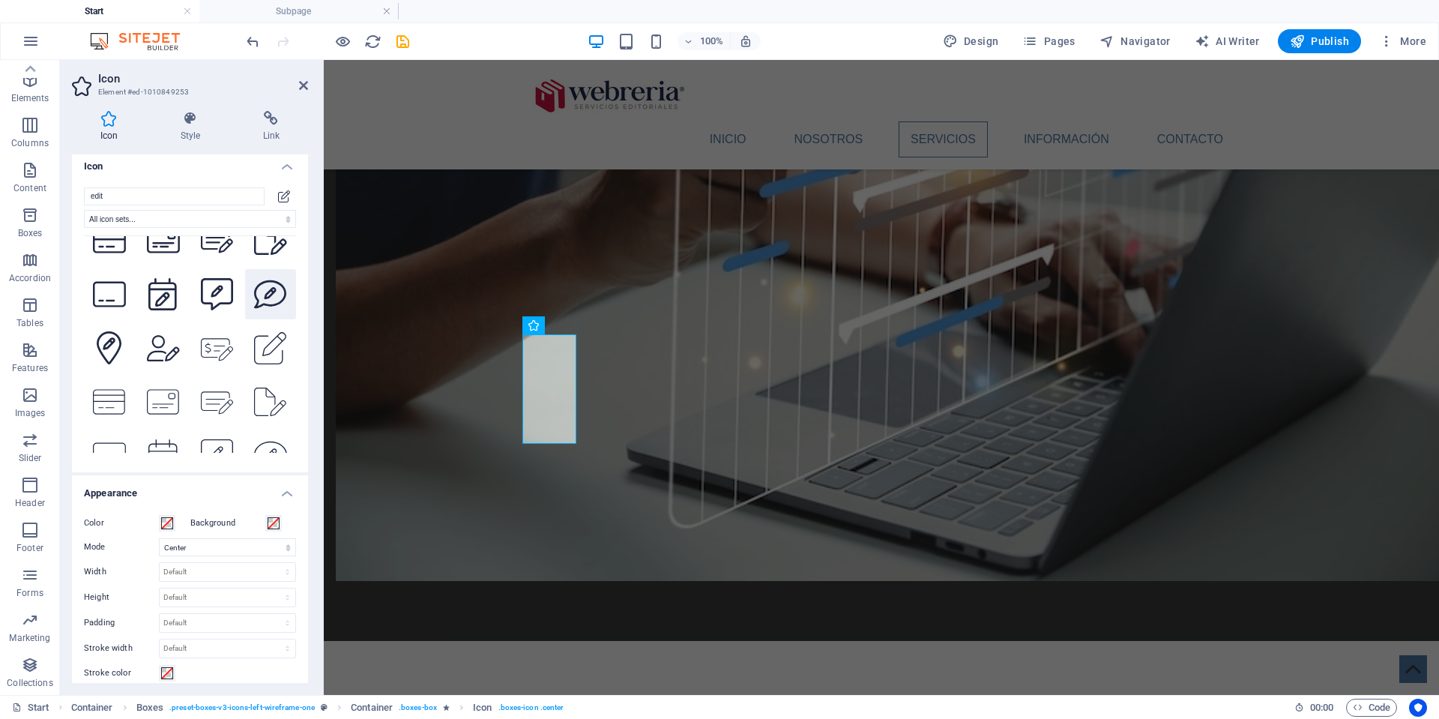
scroll to position [641, 0]
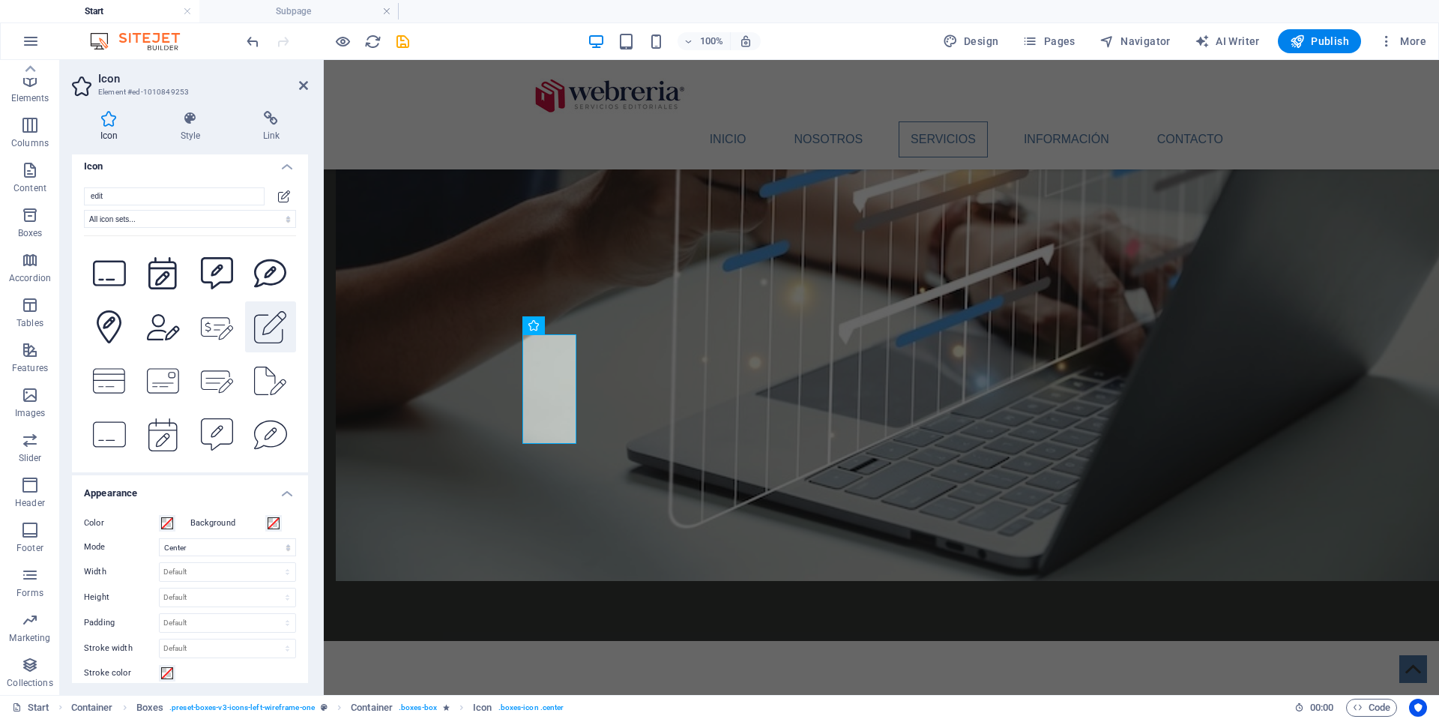
click at [271, 343] on icon at bounding box center [270, 326] width 33 height 33
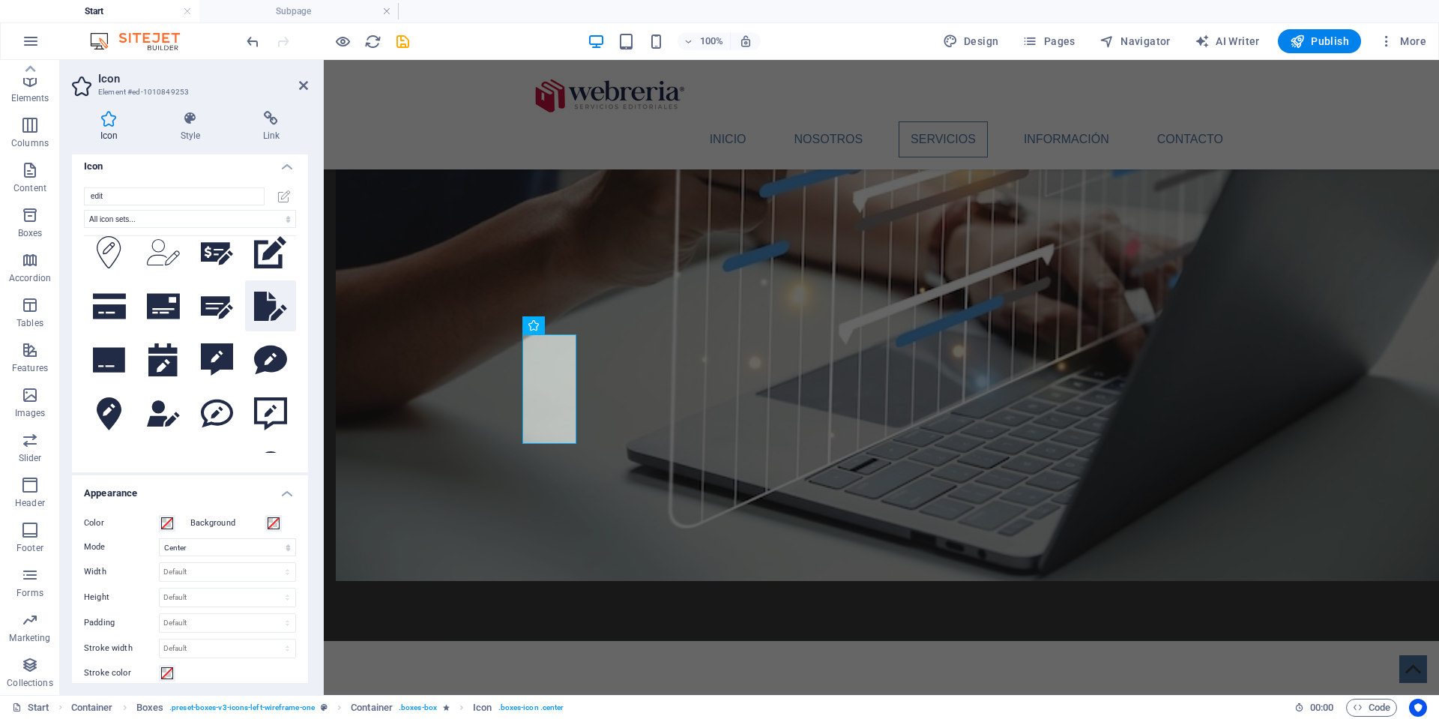
scroll to position [889, 0]
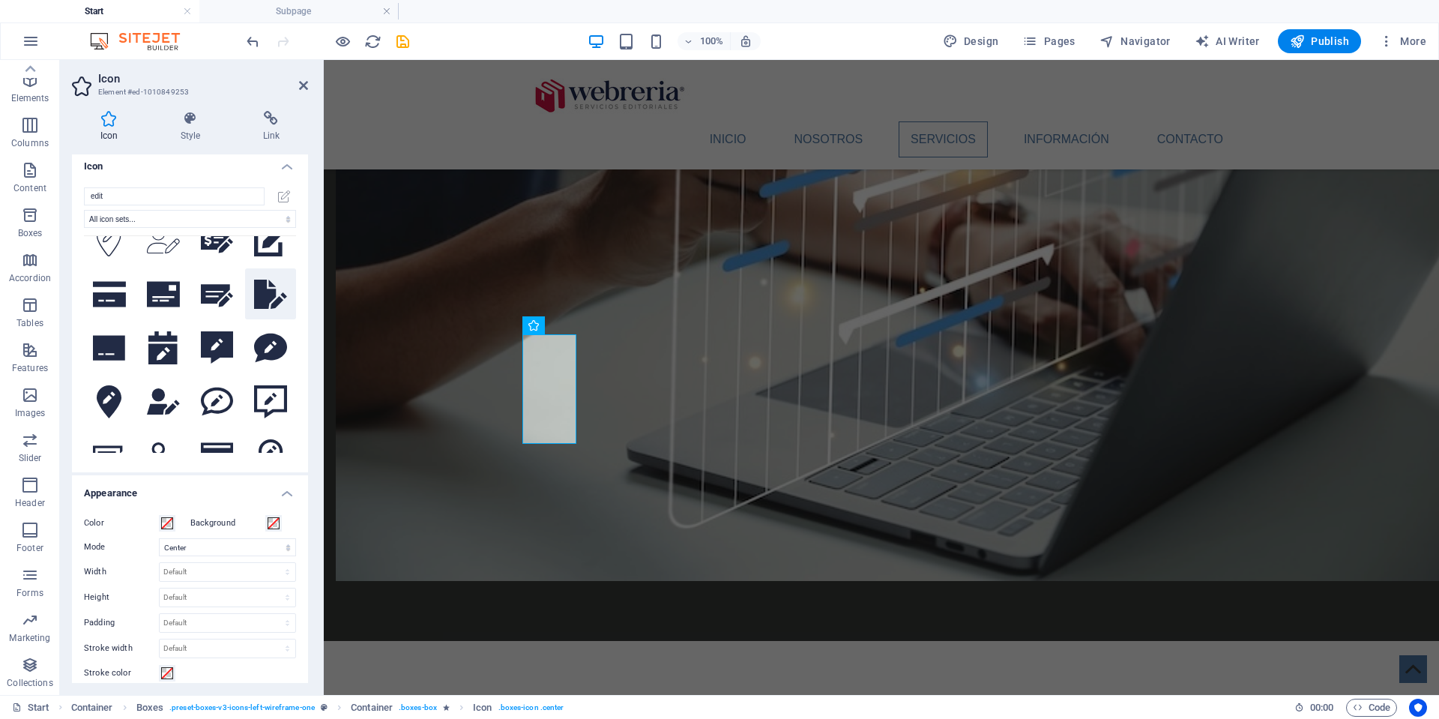
click at [265, 309] on icon at bounding box center [270, 294] width 33 height 29
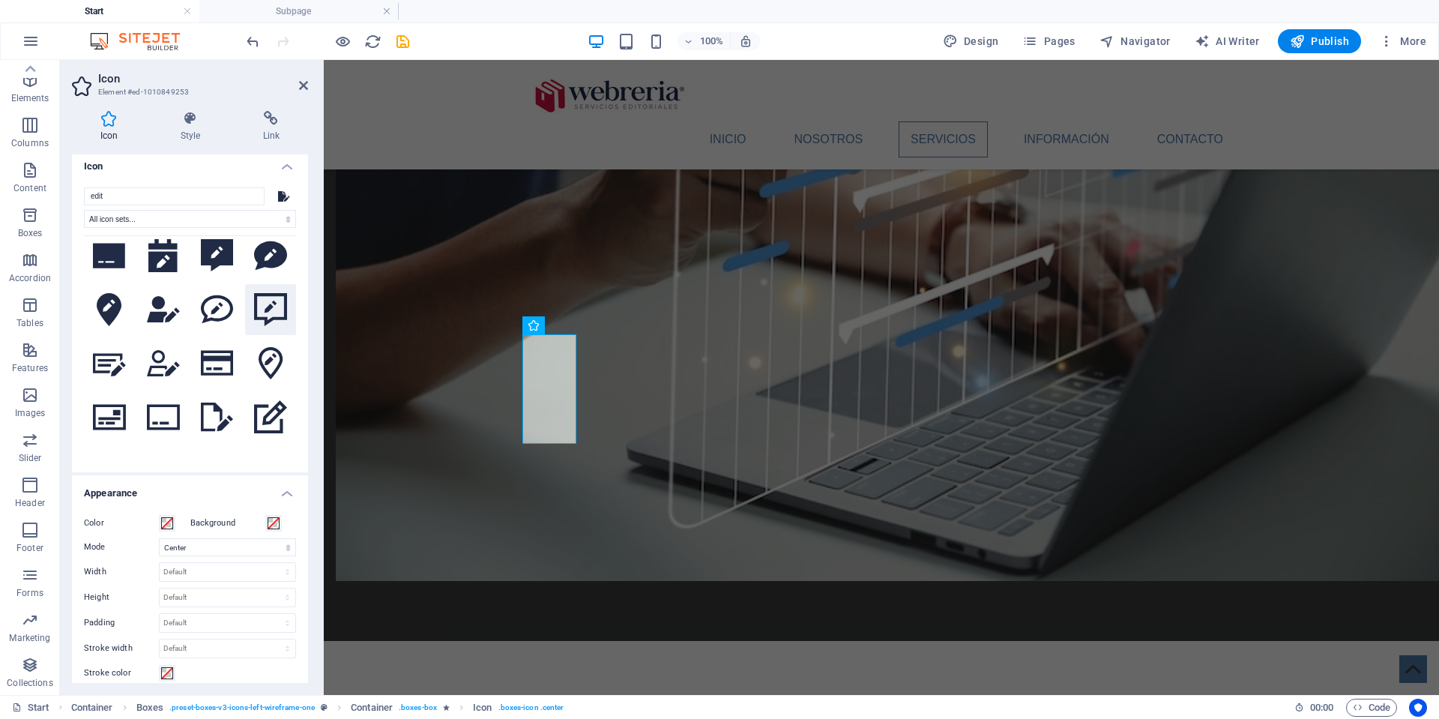
click at [265, 326] on icon at bounding box center [270, 309] width 33 height 33
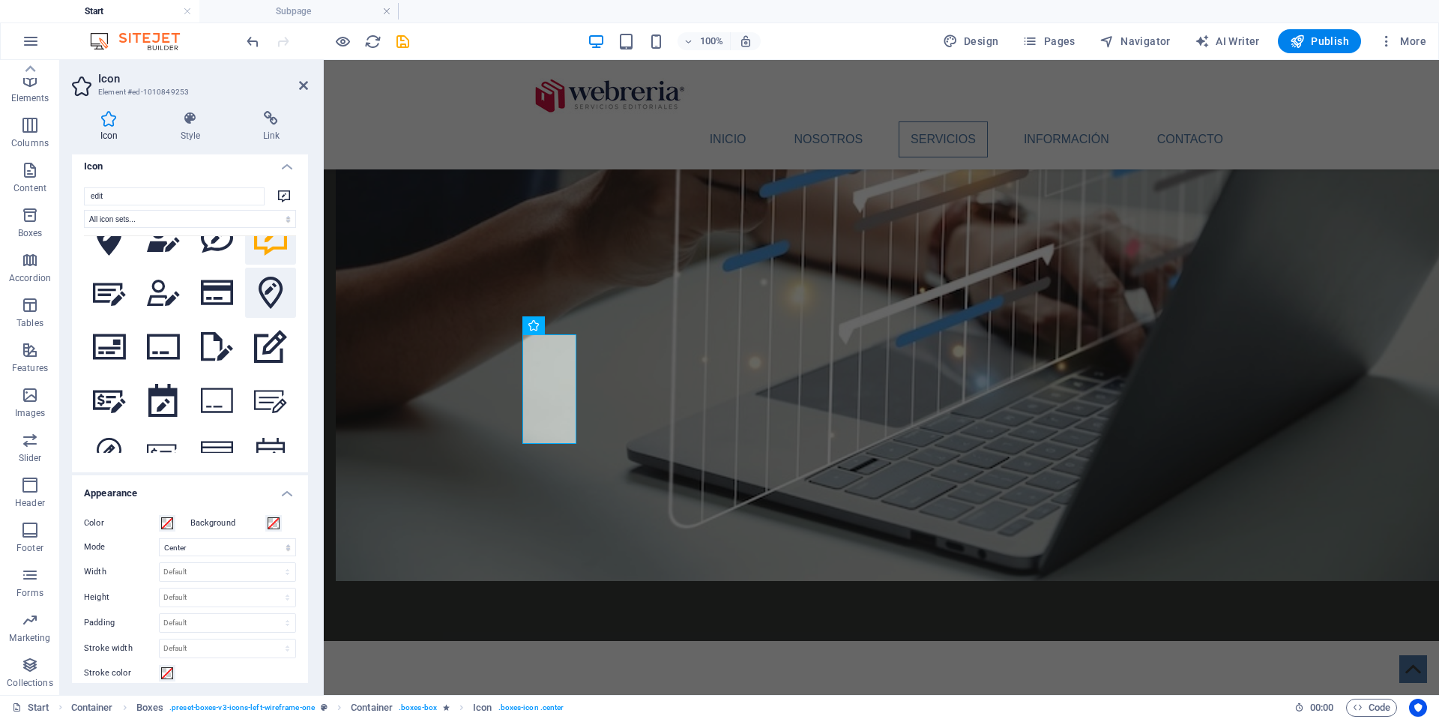
scroll to position [1055, 0]
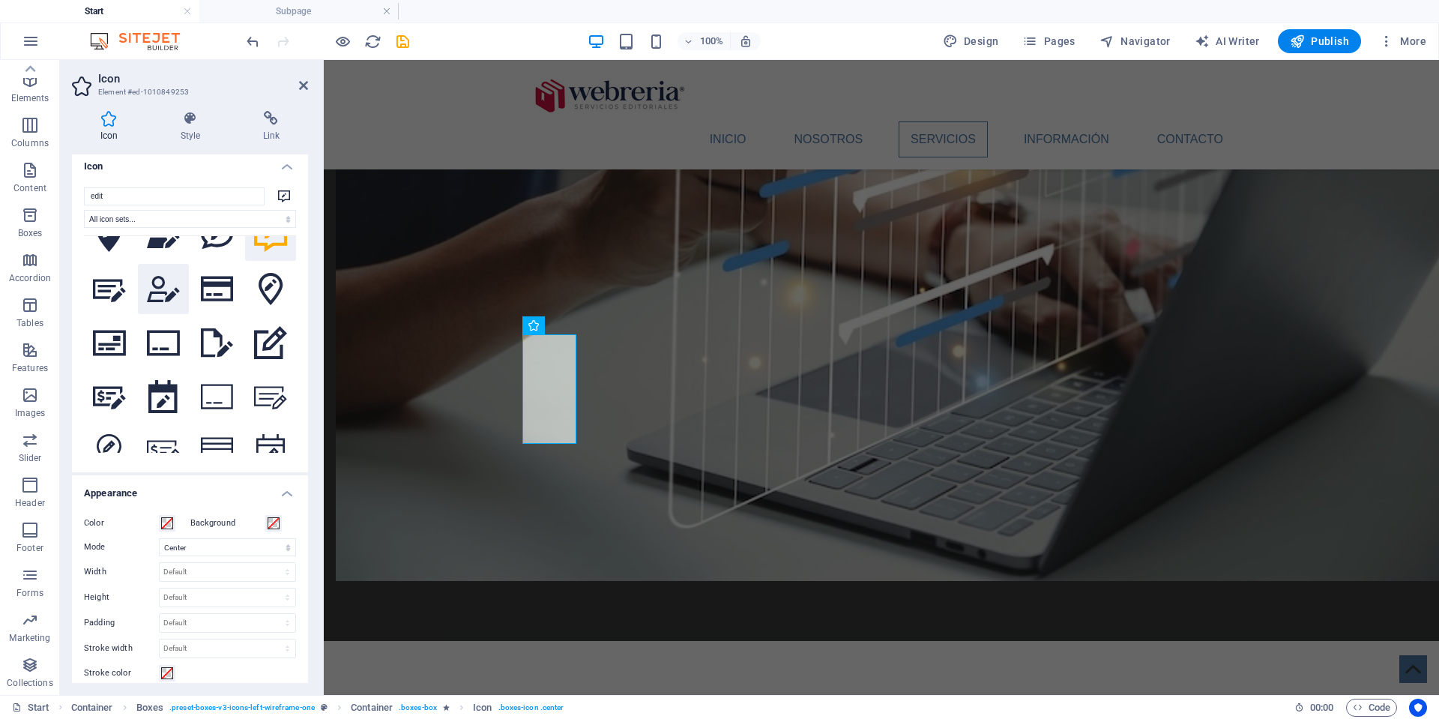
click at [160, 302] on icon at bounding box center [163, 289] width 33 height 26
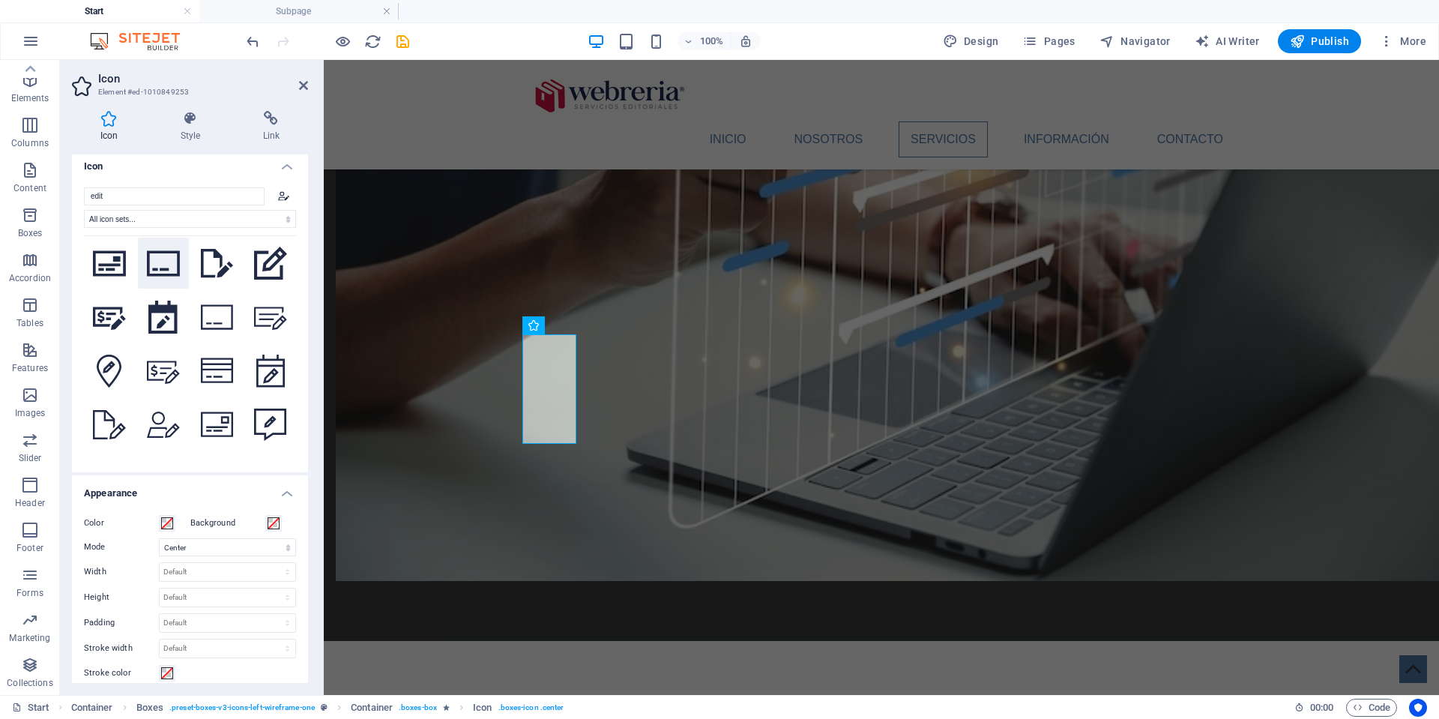
scroll to position [1136, 0]
click at [264, 279] on icon at bounding box center [270, 262] width 33 height 33
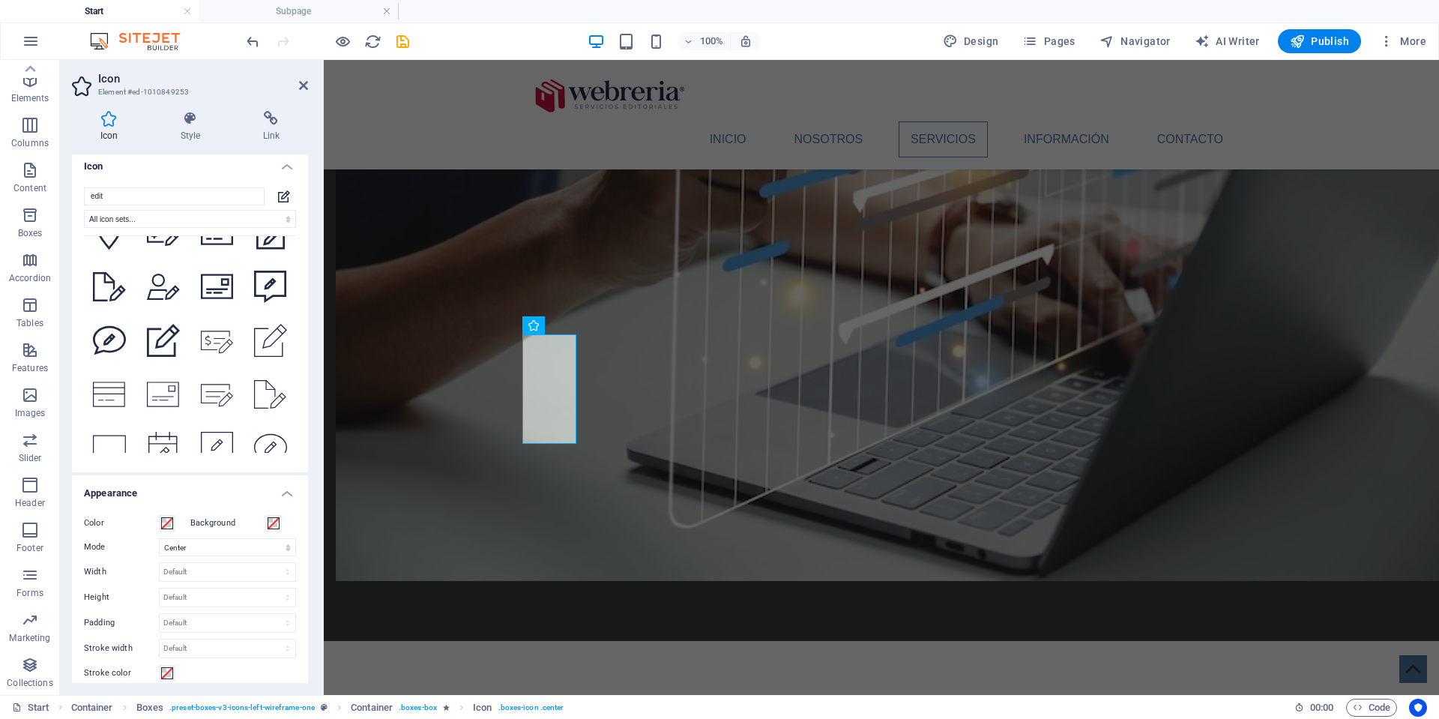
scroll to position [1280, 0]
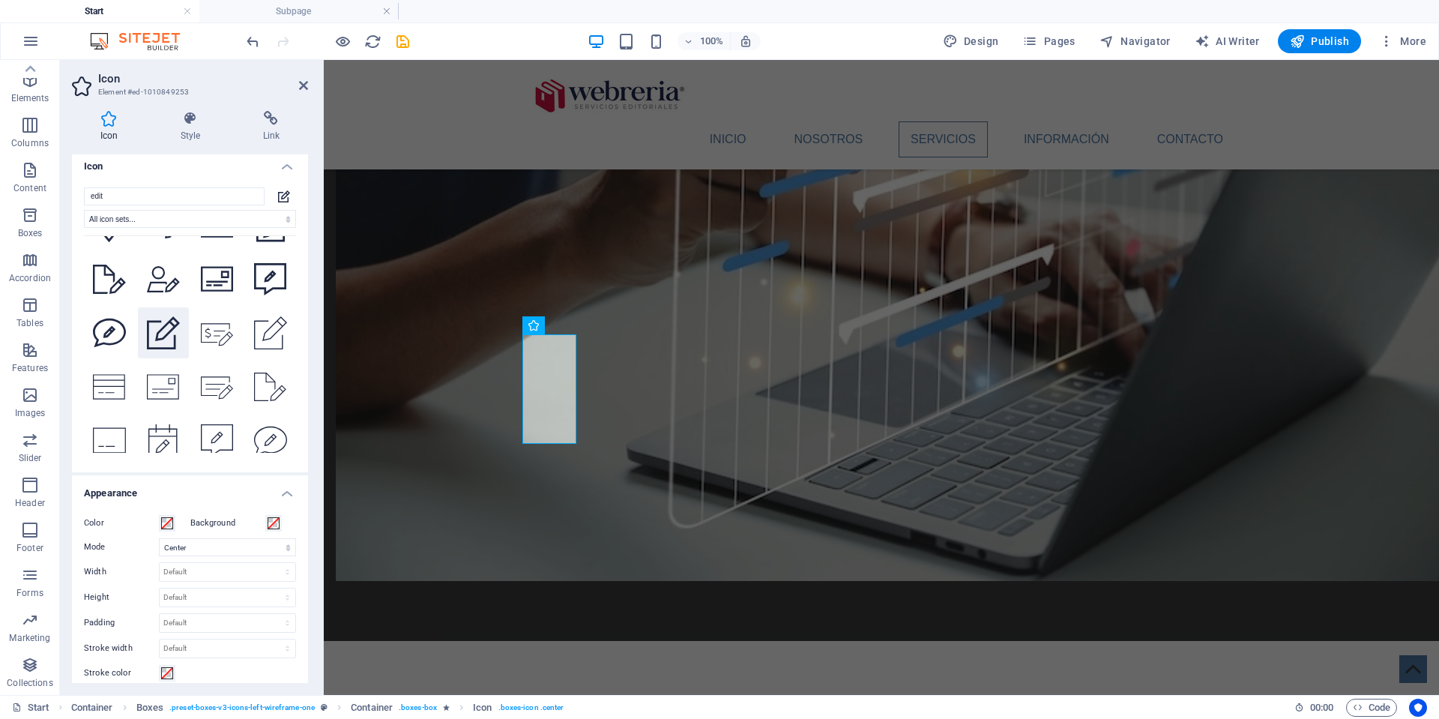
click at [154, 349] on icon at bounding box center [163, 332] width 33 height 33
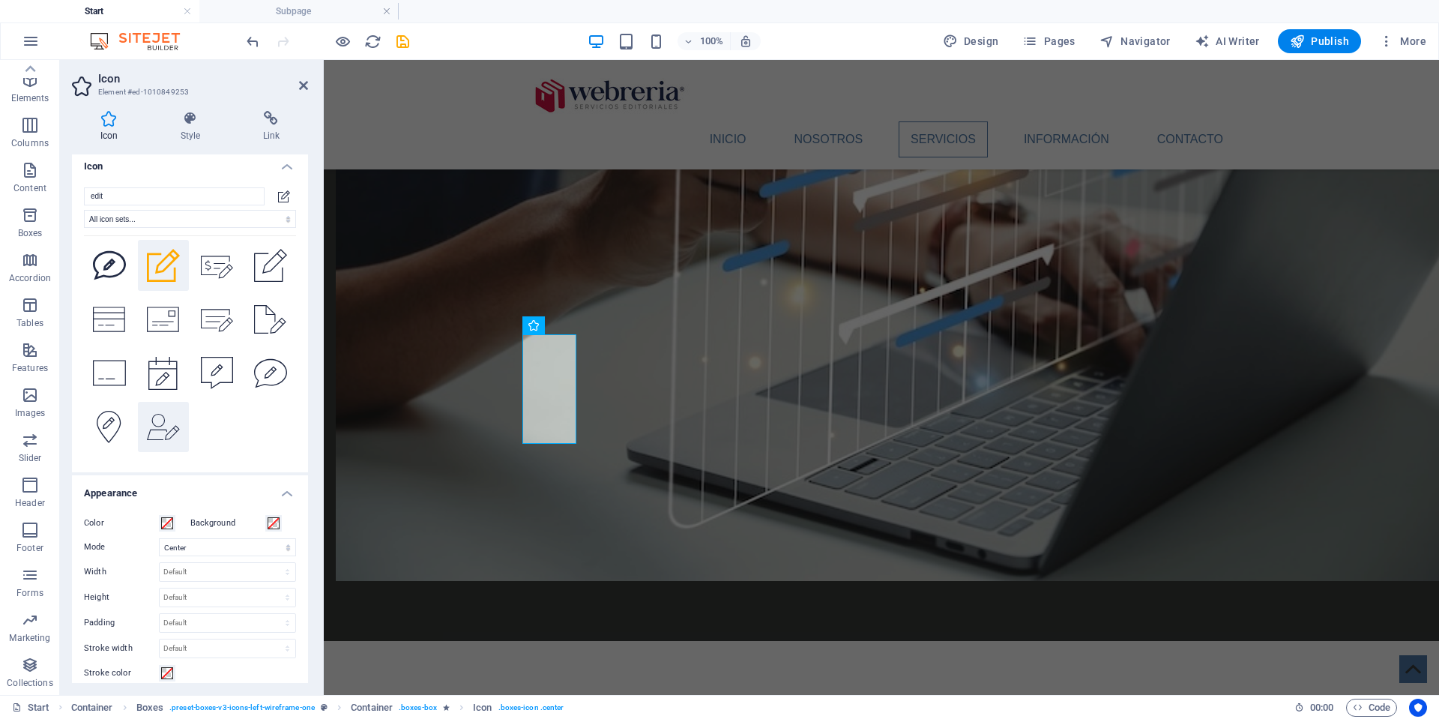
scroll to position [1430, 0]
click at [157, 419] on icon at bounding box center [163, 427] width 33 height 26
click at [261, 357] on icon at bounding box center [270, 373] width 33 height 33
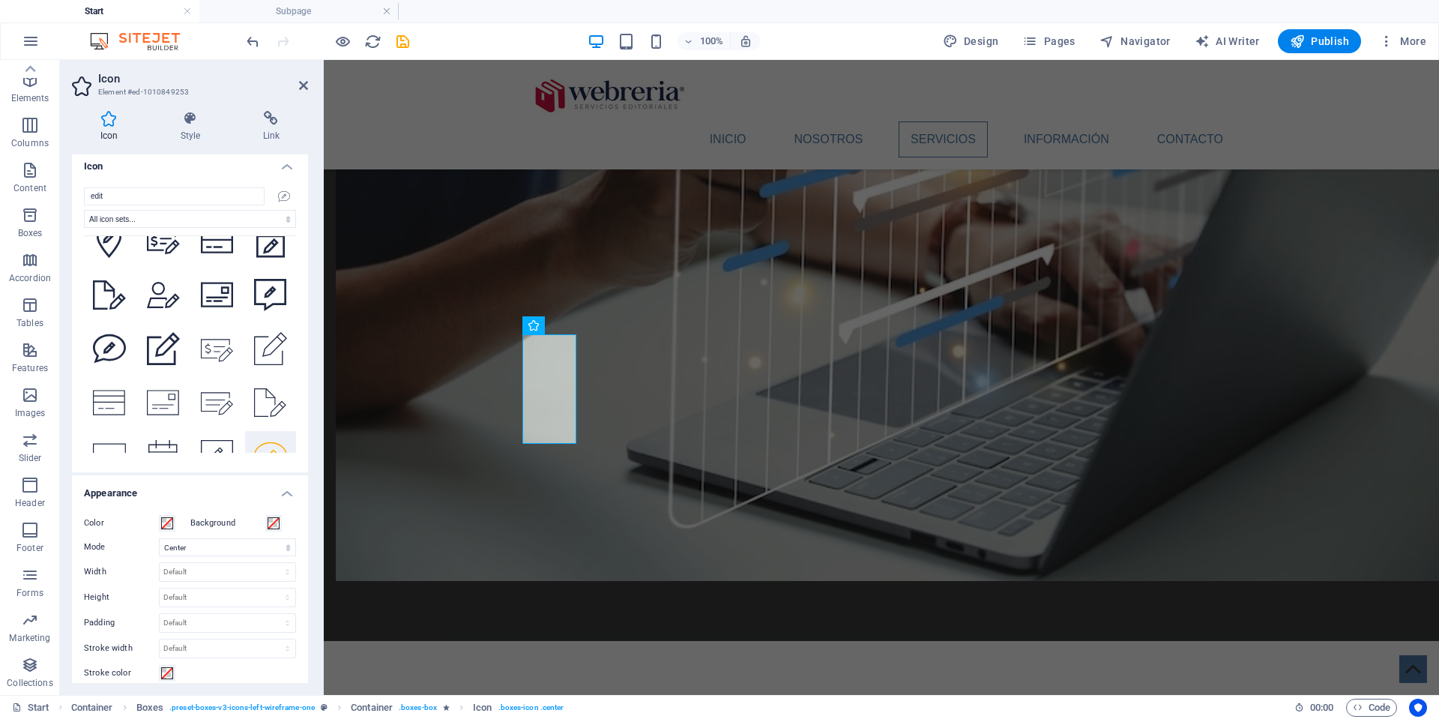
scroll to position [1267, 0]
click at [256, 256] on icon at bounding box center [270, 239] width 28 height 33
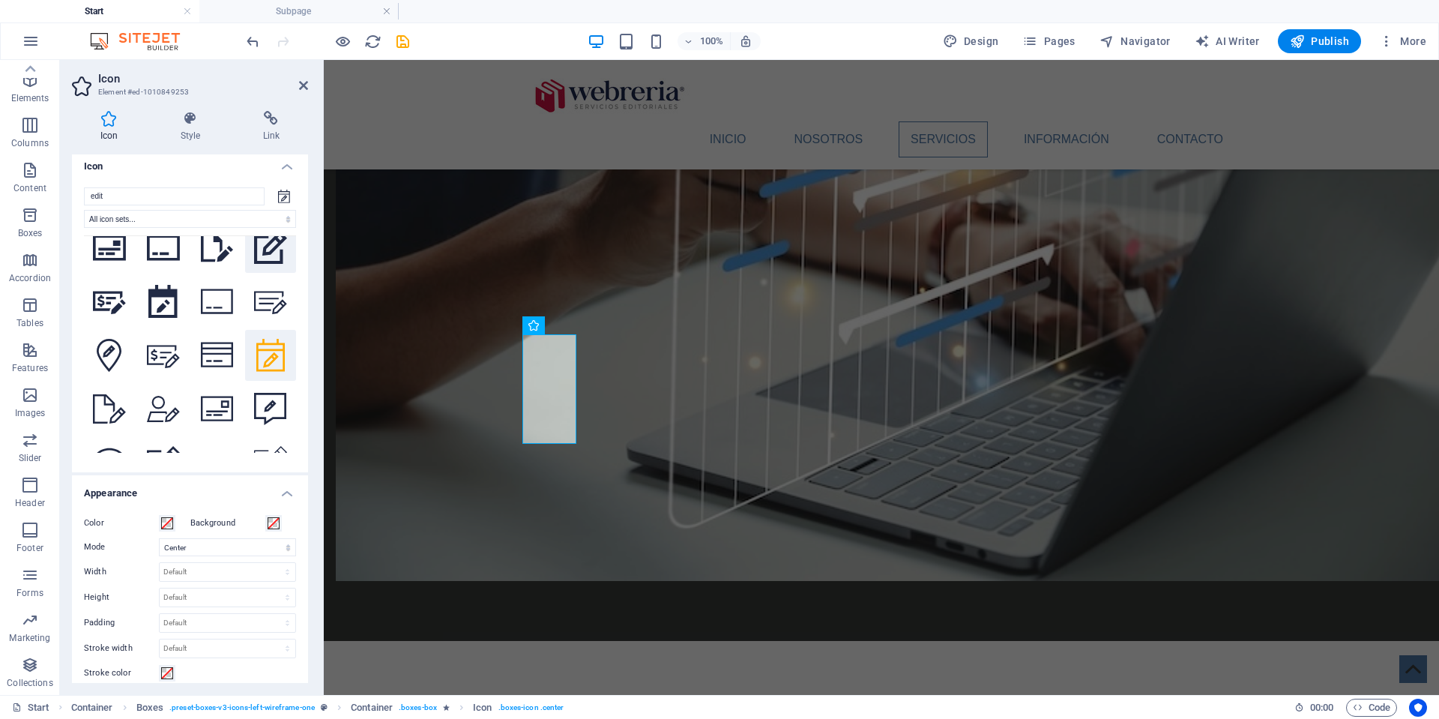
click at [259, 264] on icon at bounding box center [270, 247] width 33 height 33
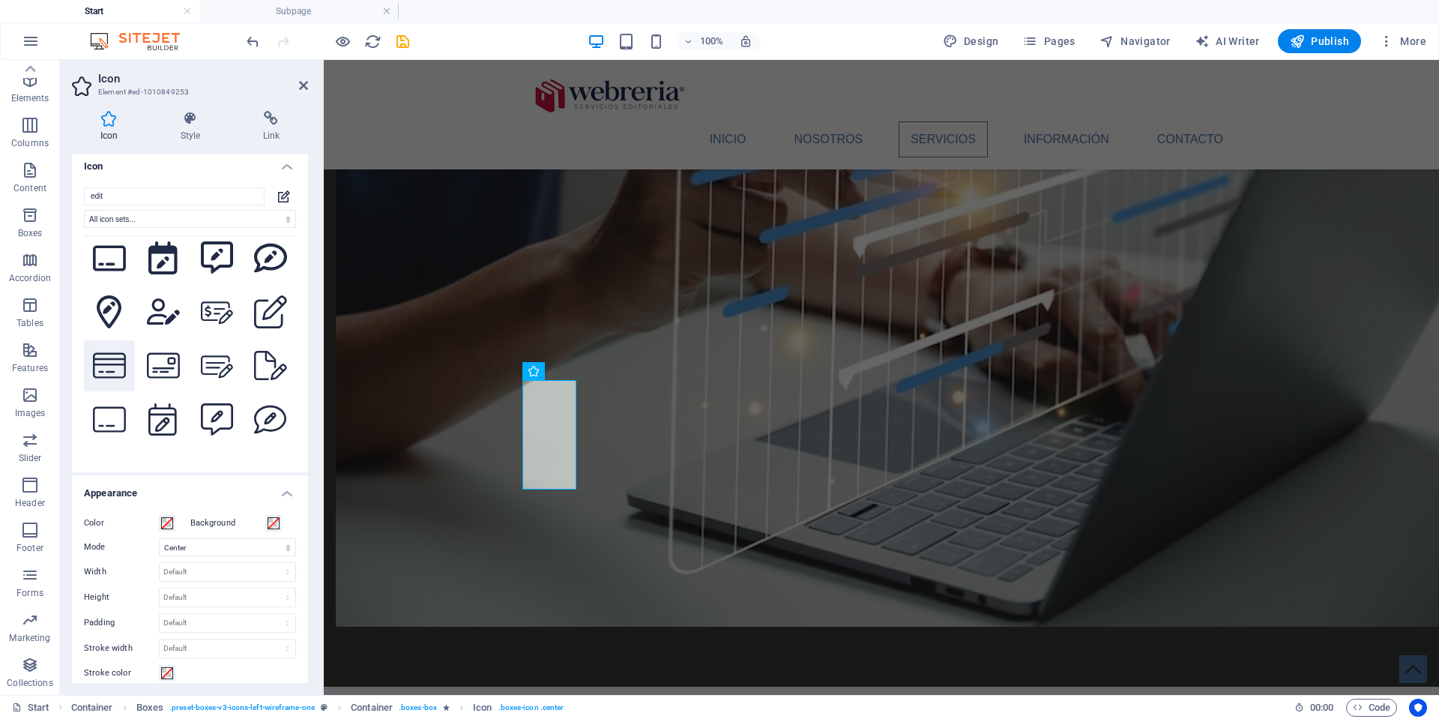
scroll to position [494, 0]
click at [267, 329] on icon at bounding box center [270, 312] width 33 height 33
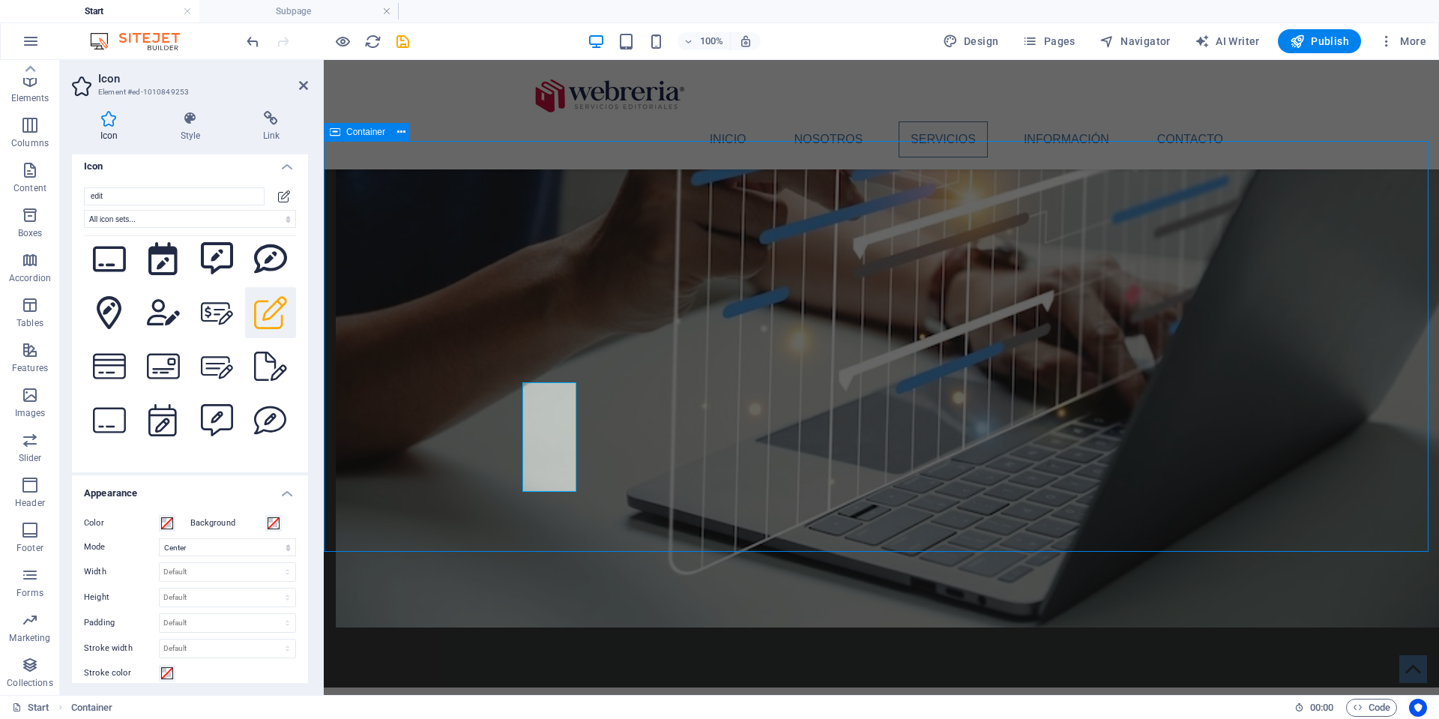
scroll to position [1515, 0]
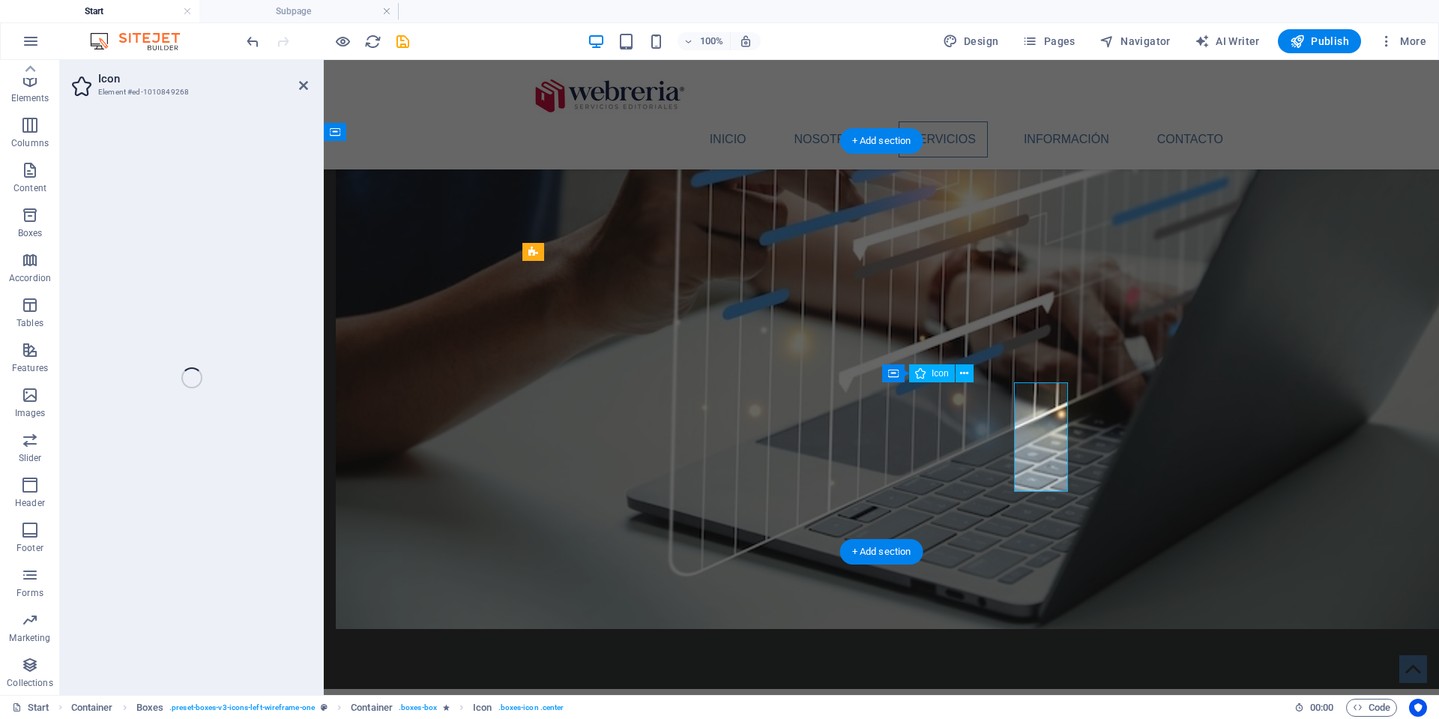
select select "xMidYMid"
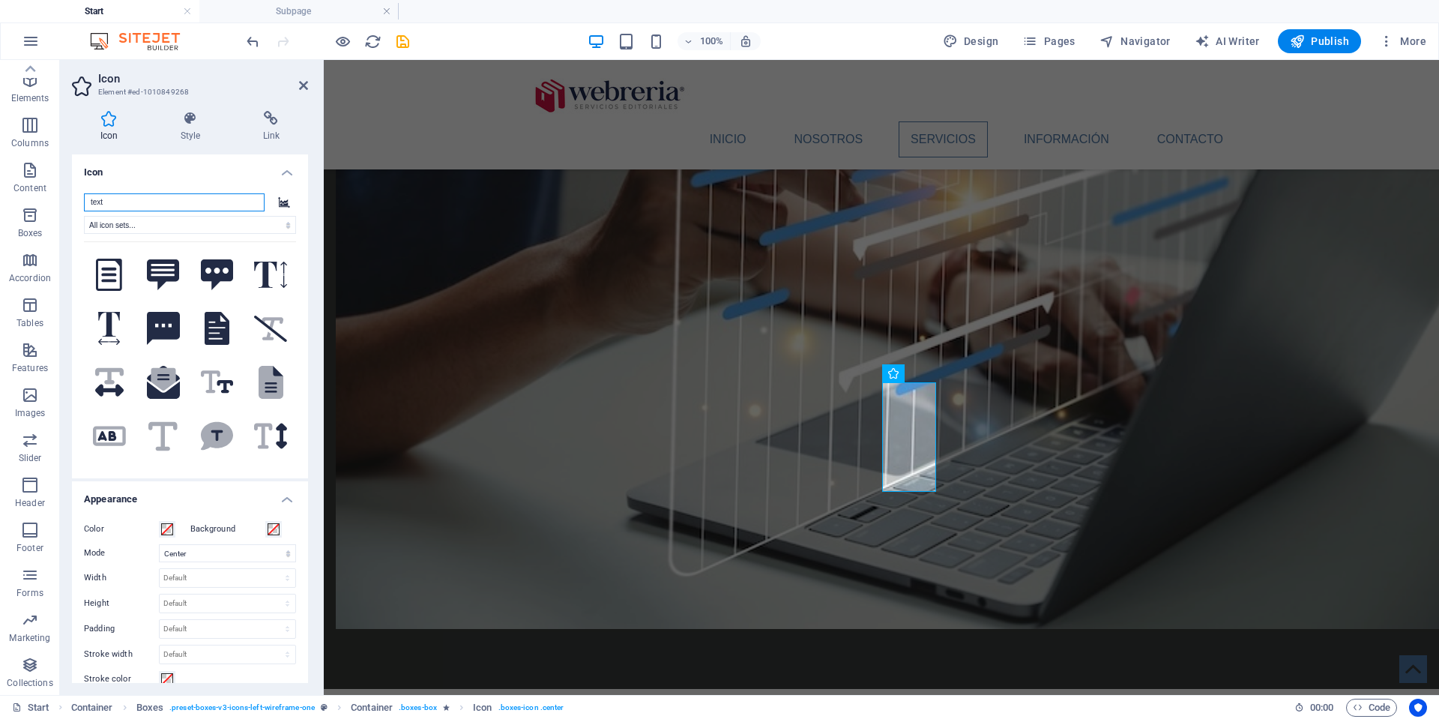
scroll to position [0, 0]
type input "t"
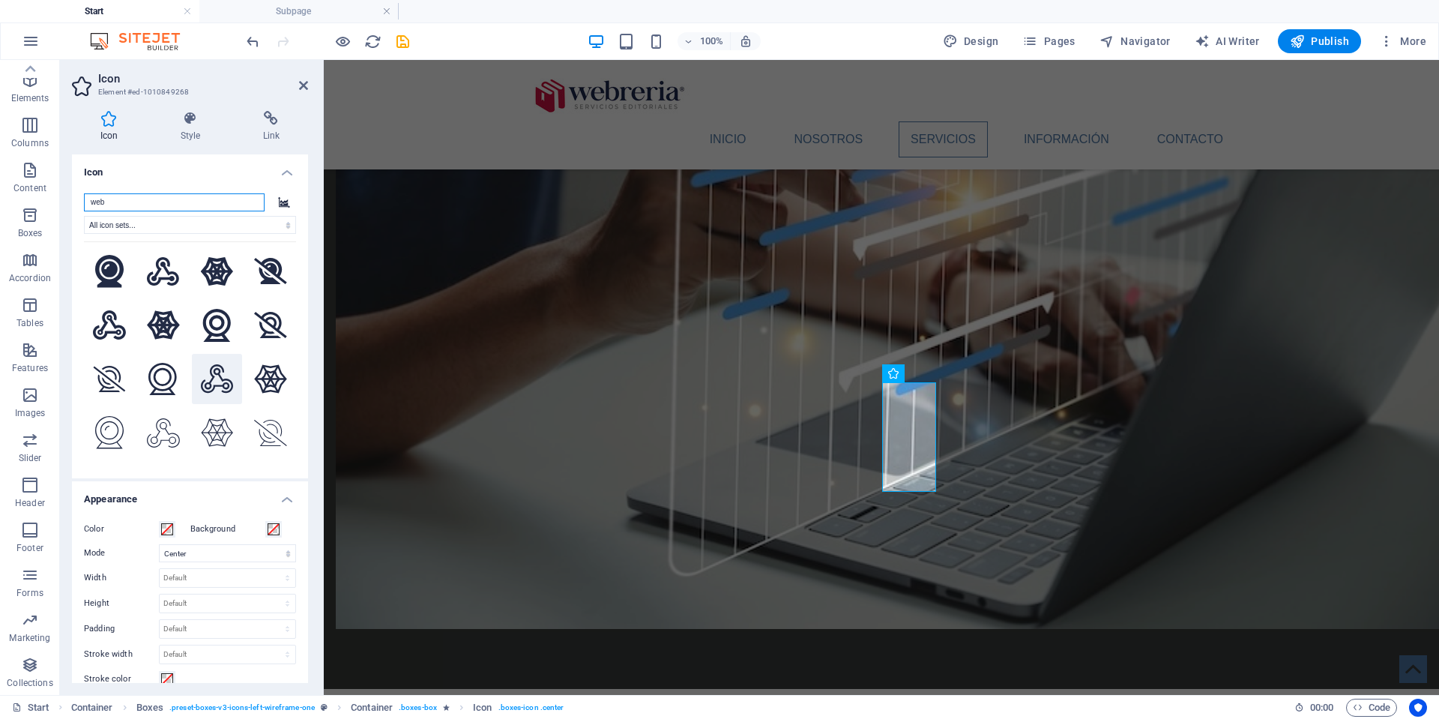
scroll to position [351, 0]
type input "w"
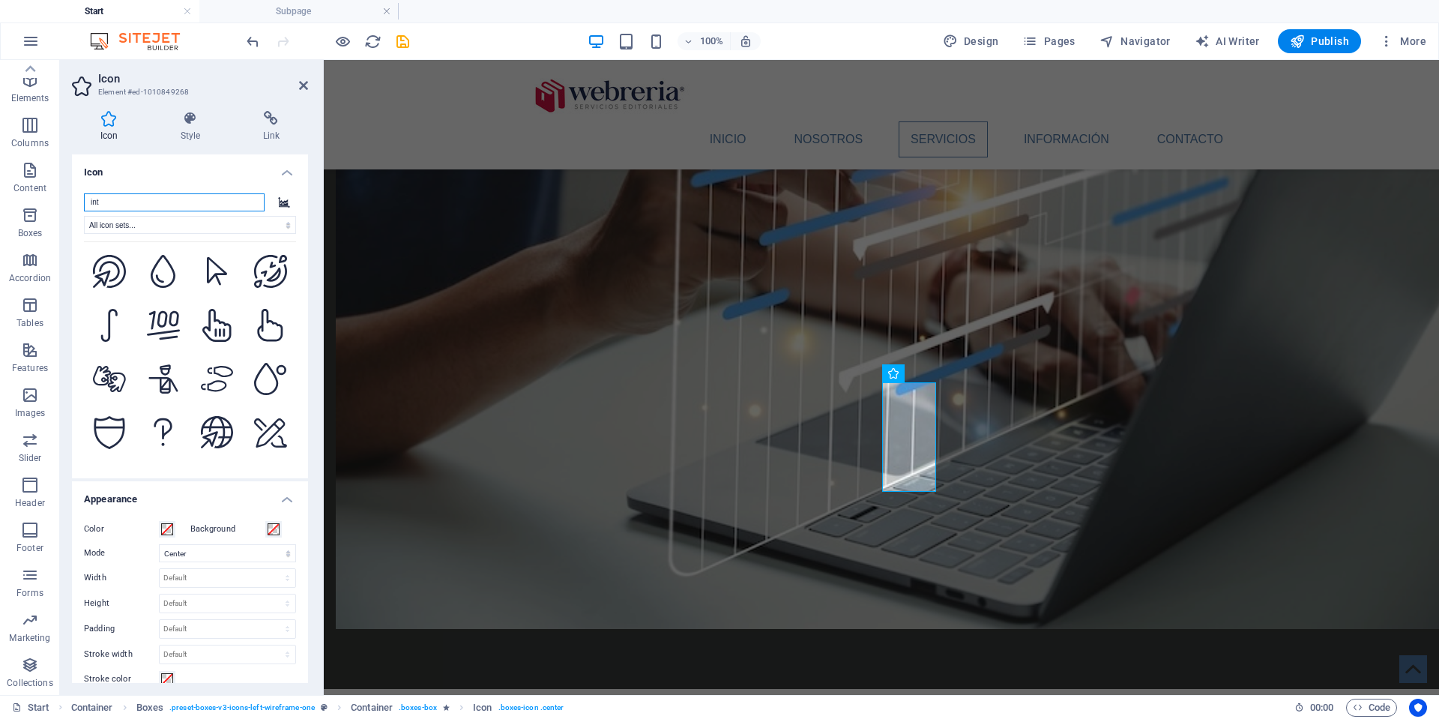
scroll to position [2678, 0]
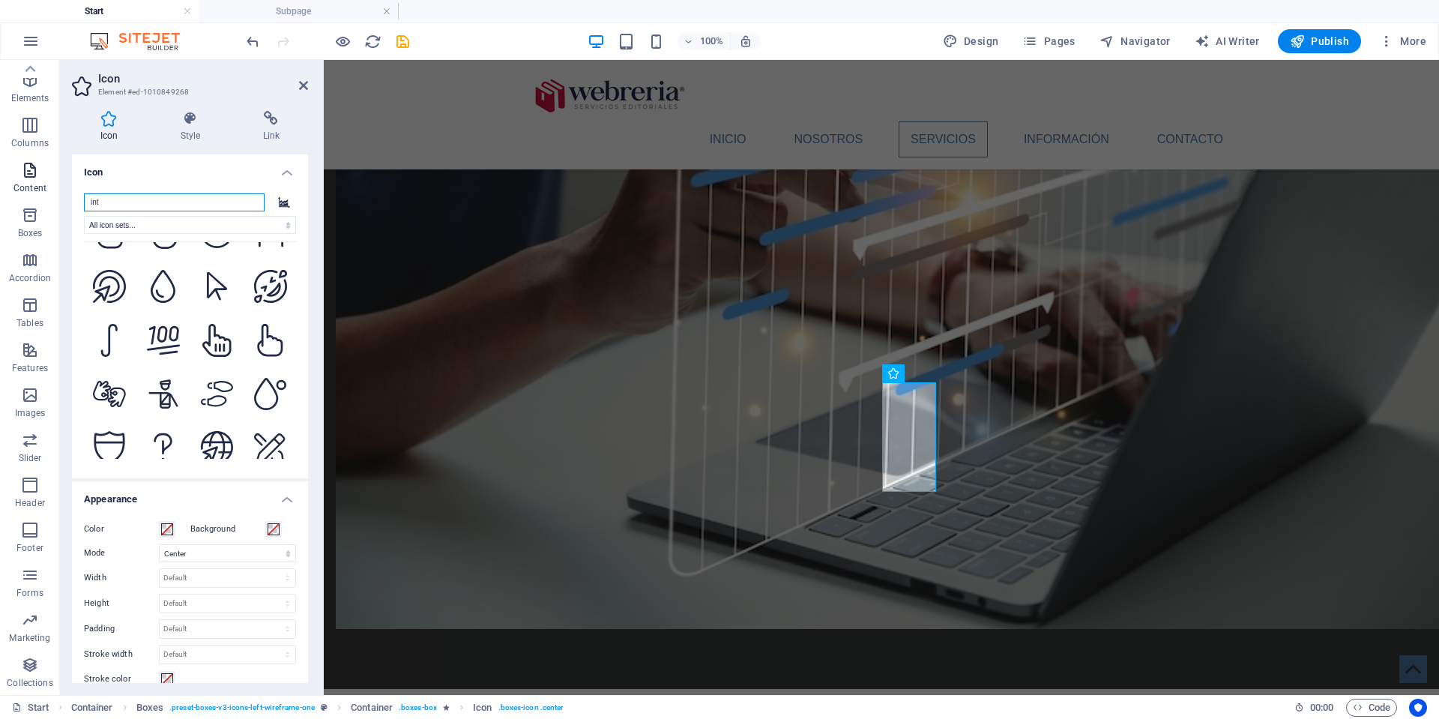
drag, startPoint x: 121, startPoint y: 198, endPoint x: 58, endPoint y: 194, distance: 62.3
click at [58, 194] on section "Favorites Elements Columns Content Boxes Accordion Tables Features Images Slide…" at bounding box center [719, 377] width 1439 height 635
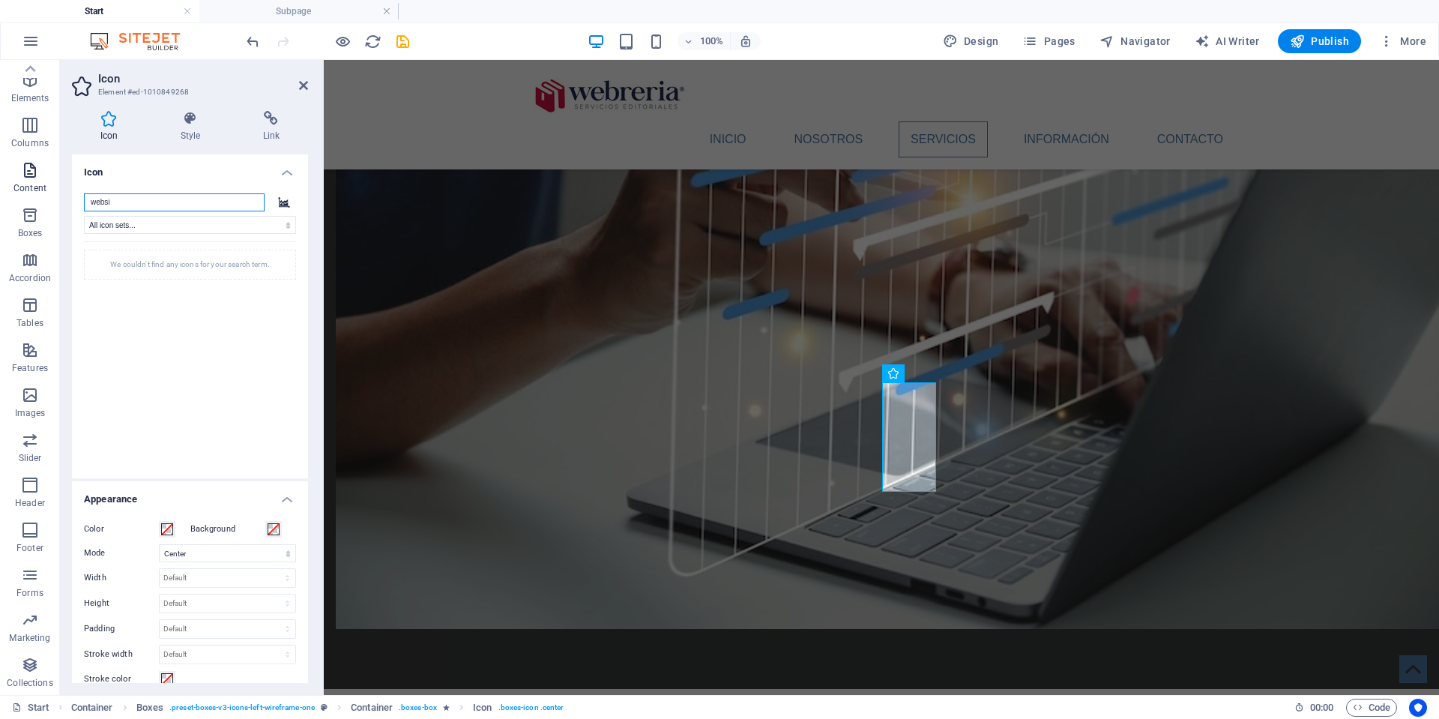
scroll to position [0, 0]
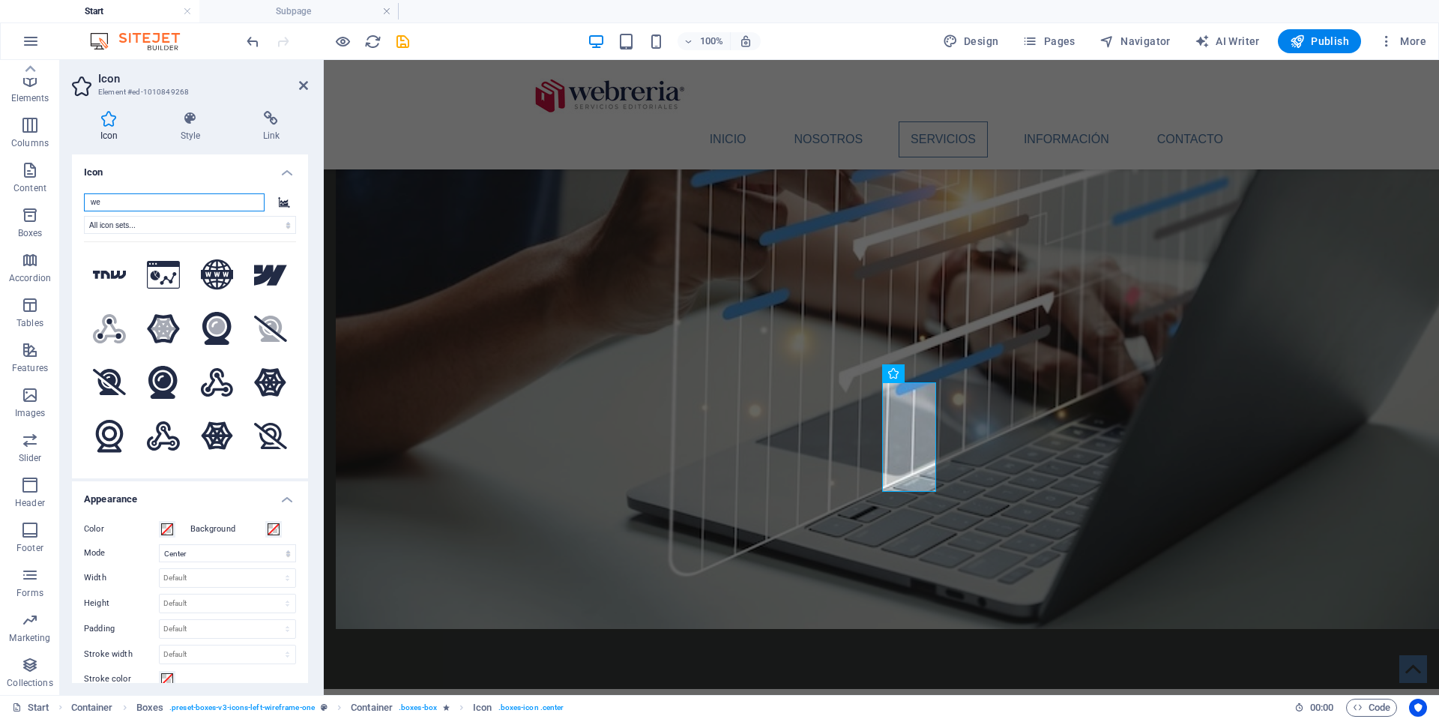
type input "w"
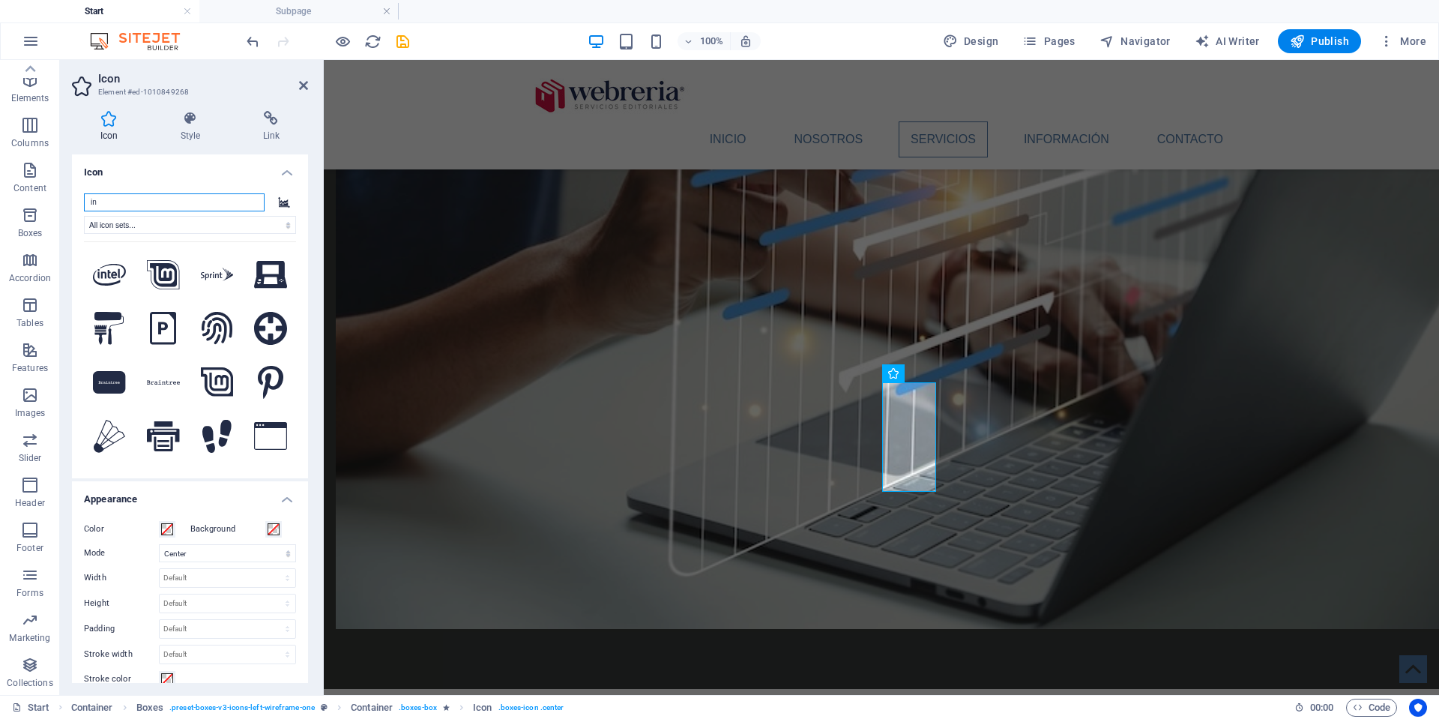
type input "i"
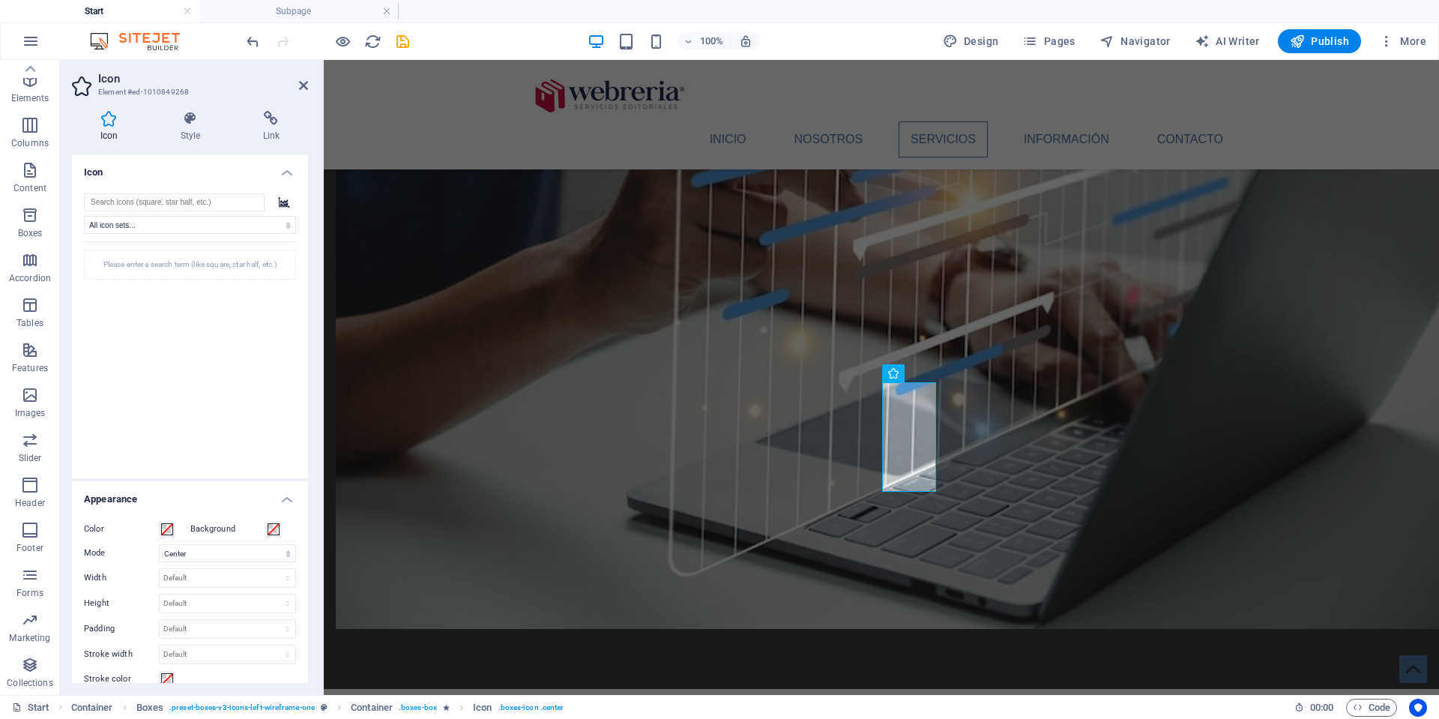
click at [285, 205] on icon at bounding box center [284, 201] width 12 height 11
click at [220, 204] on input "search" at bounding box center [174, 202] width 181 height 18
type input "design"
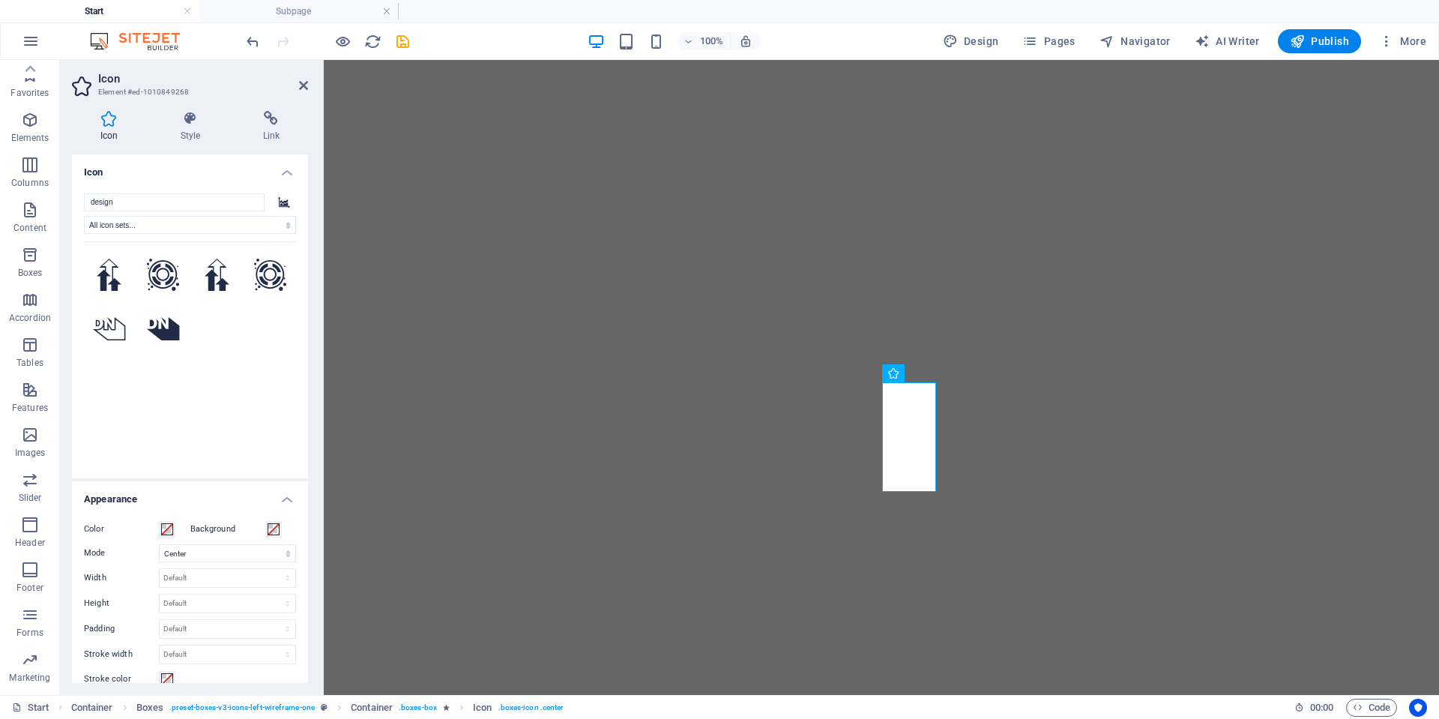
select select "xMidYMid"
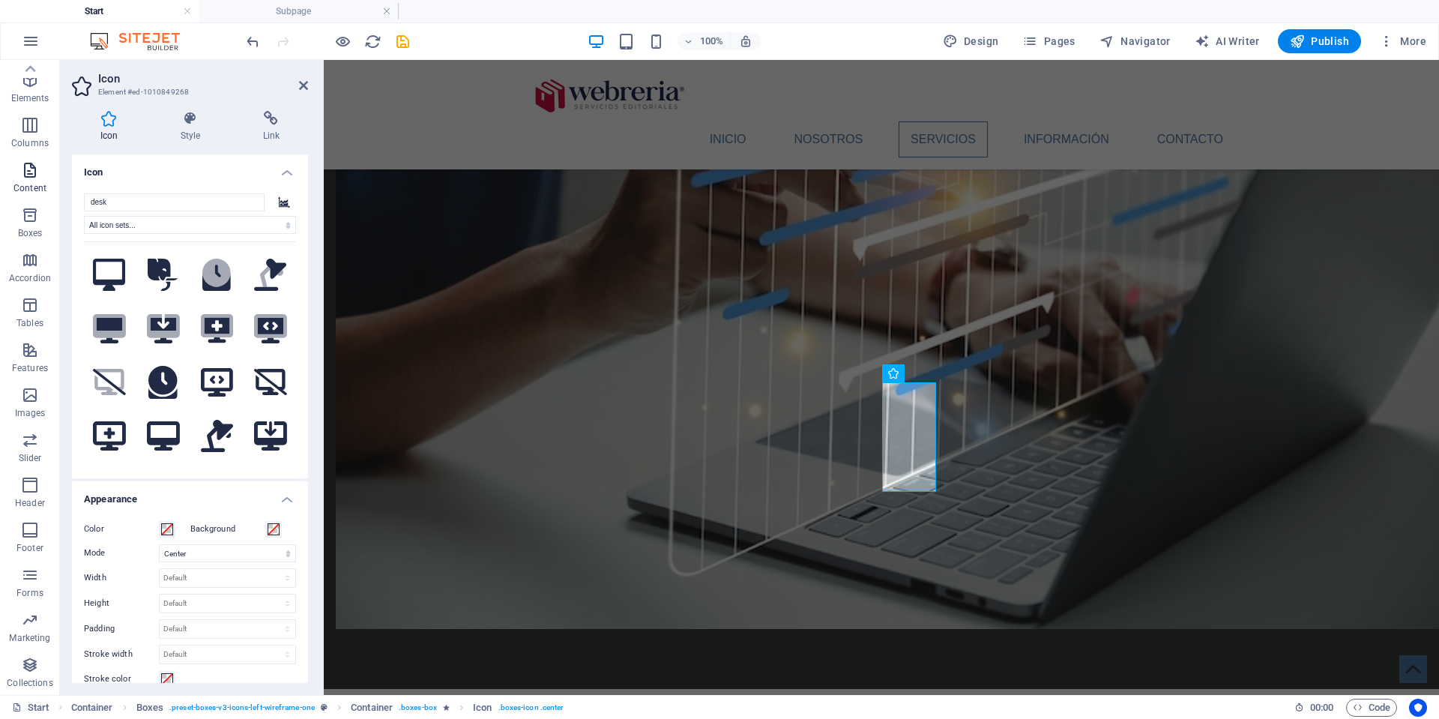
drag, startPoint x: 166, startPoint y: 204, endPoint x: 50, endPoint y: 198, distance: 115.6
click at [50, 198] on section "Favorites Elements Columns Content Boxes Accordion Tables Features Images Slide…" at bounding box center [719, 377] width 1439 height 635
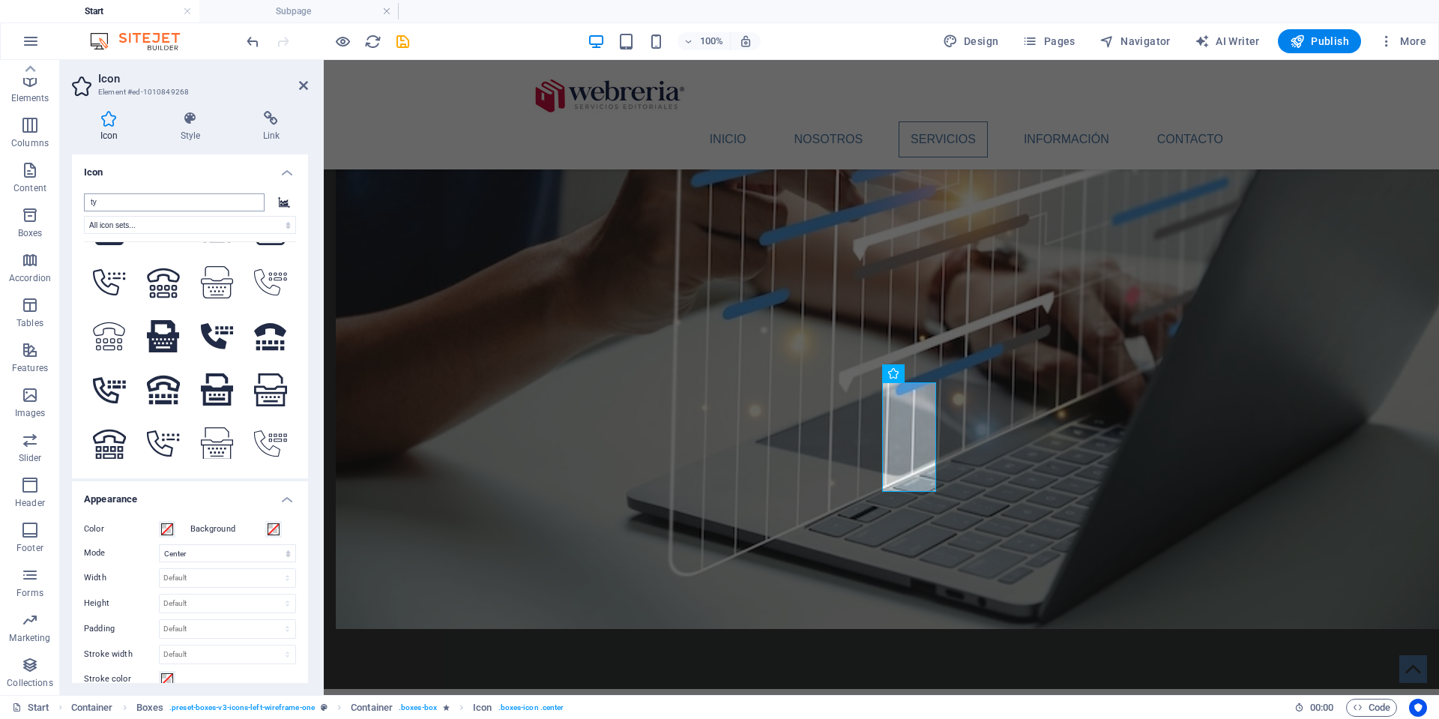
type input "t"
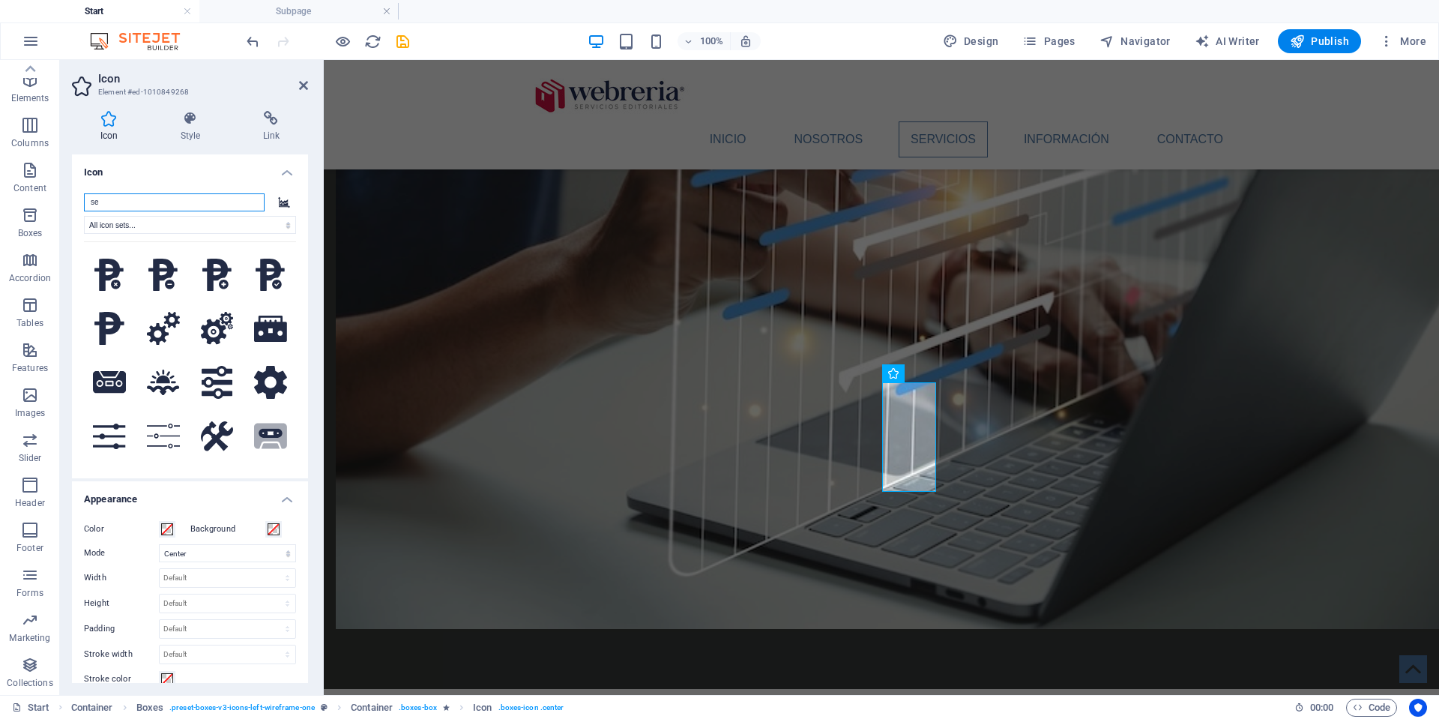
type input "s"
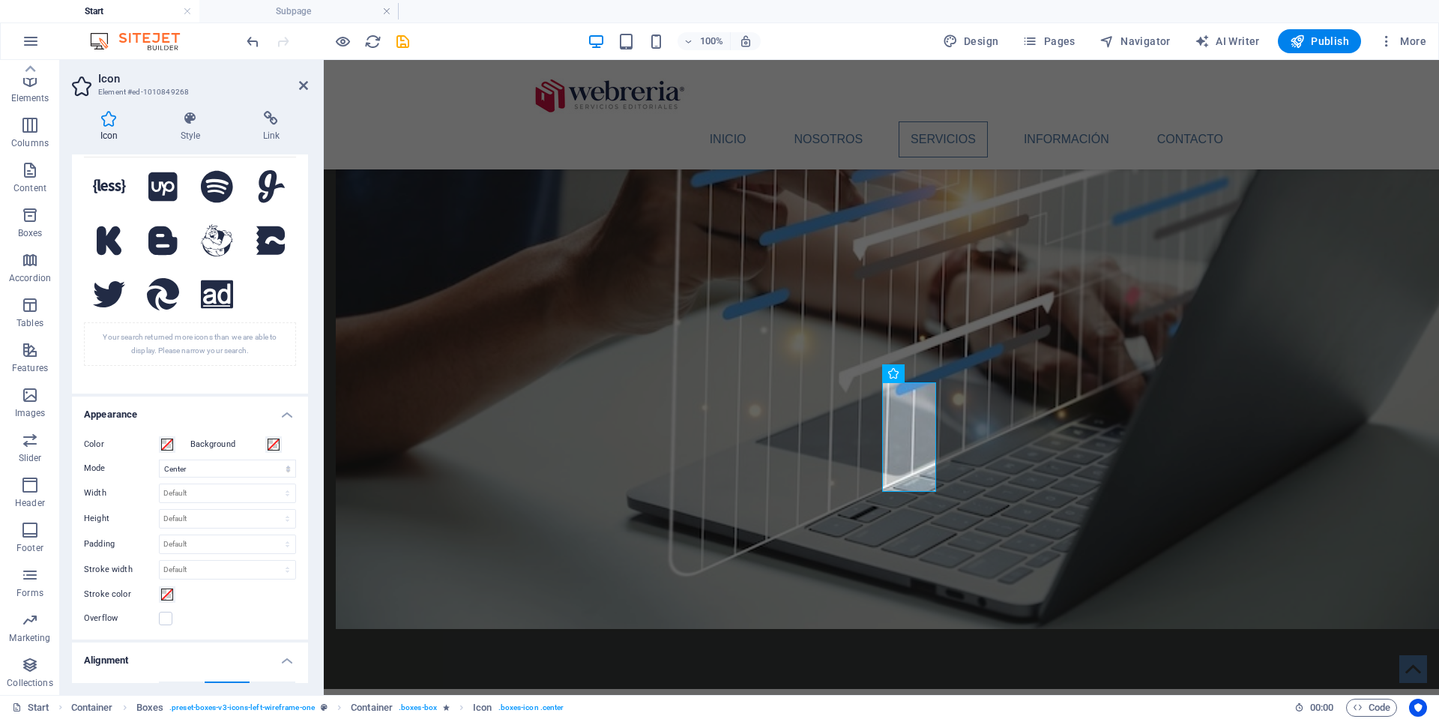
scroll to position [86, 0]
click at [305, 86] on icon at bounding box center [303, 85] width 9 height 12
type input "brand"
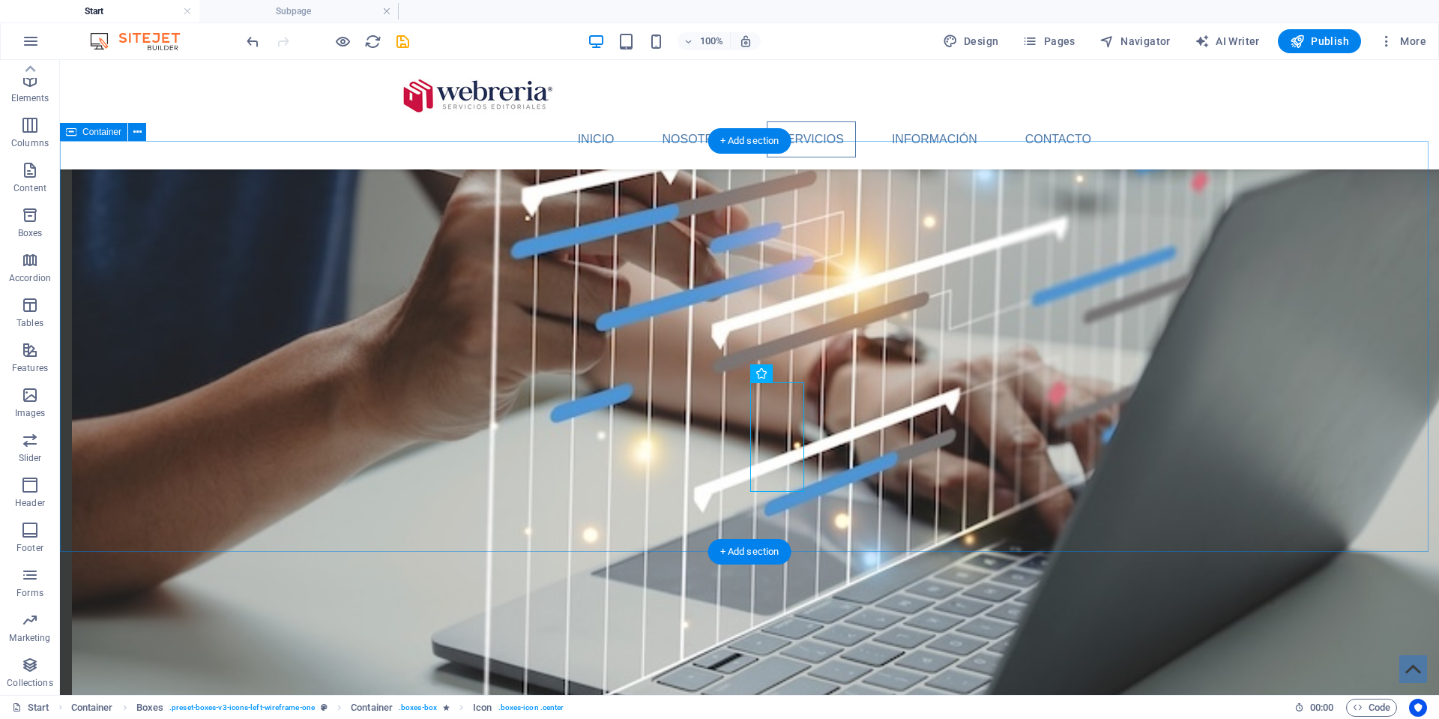
drag, startPoint x: 208, startPoint y: 320, endPoint x: 218, endPoint y: 325, distance: 11.4
select select "xMidYMid"
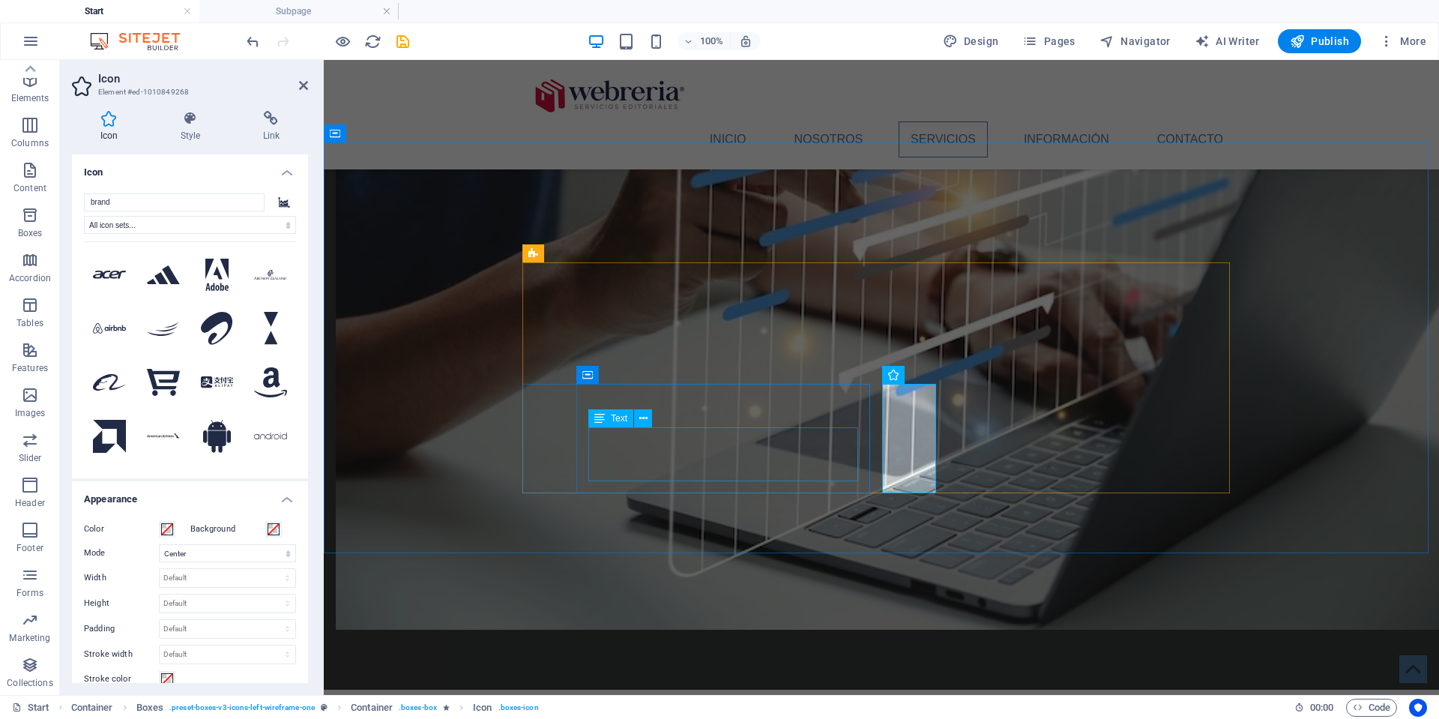
scroll to position [1514, 0]
click at [253, 200] on input "brand" at bounding box center [174, 202] width 181 height 18
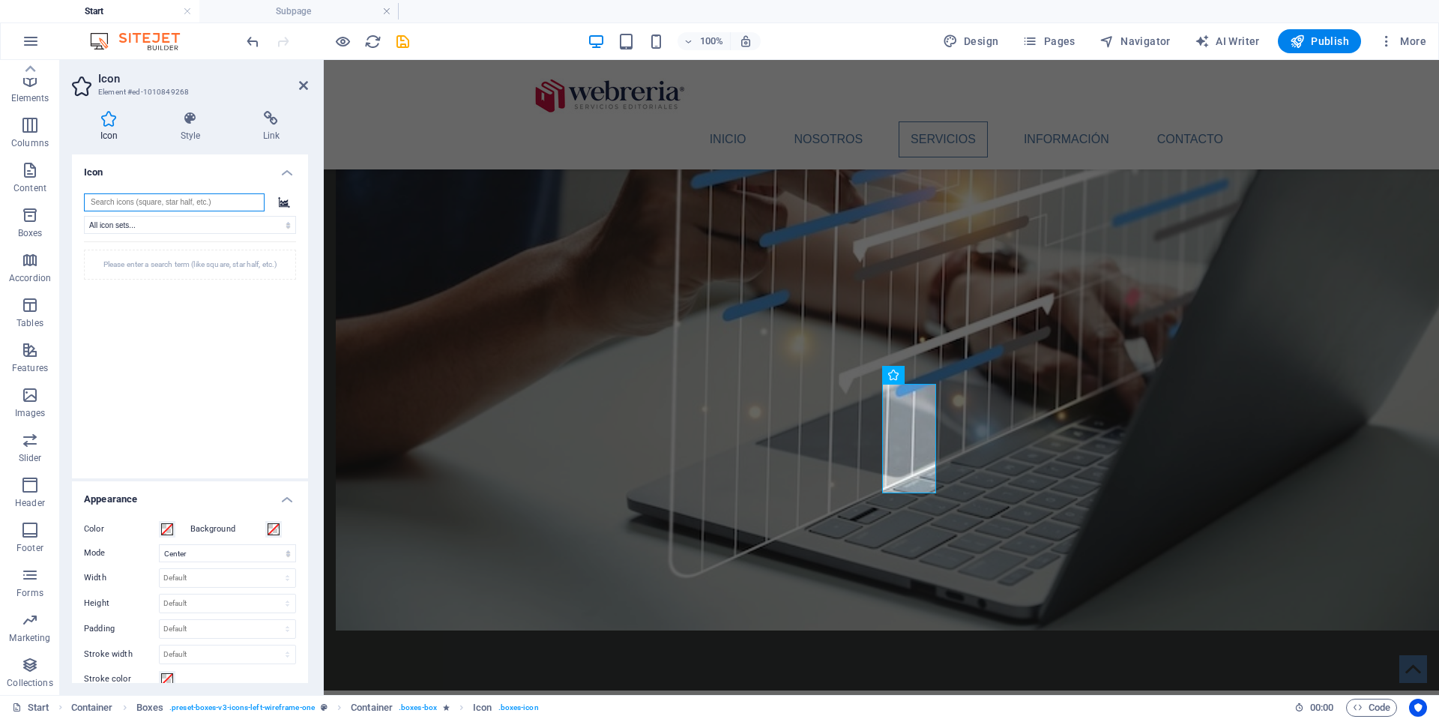
click at [150, 201] on input "search" at bounding box center [174, 202] width 181 height 18
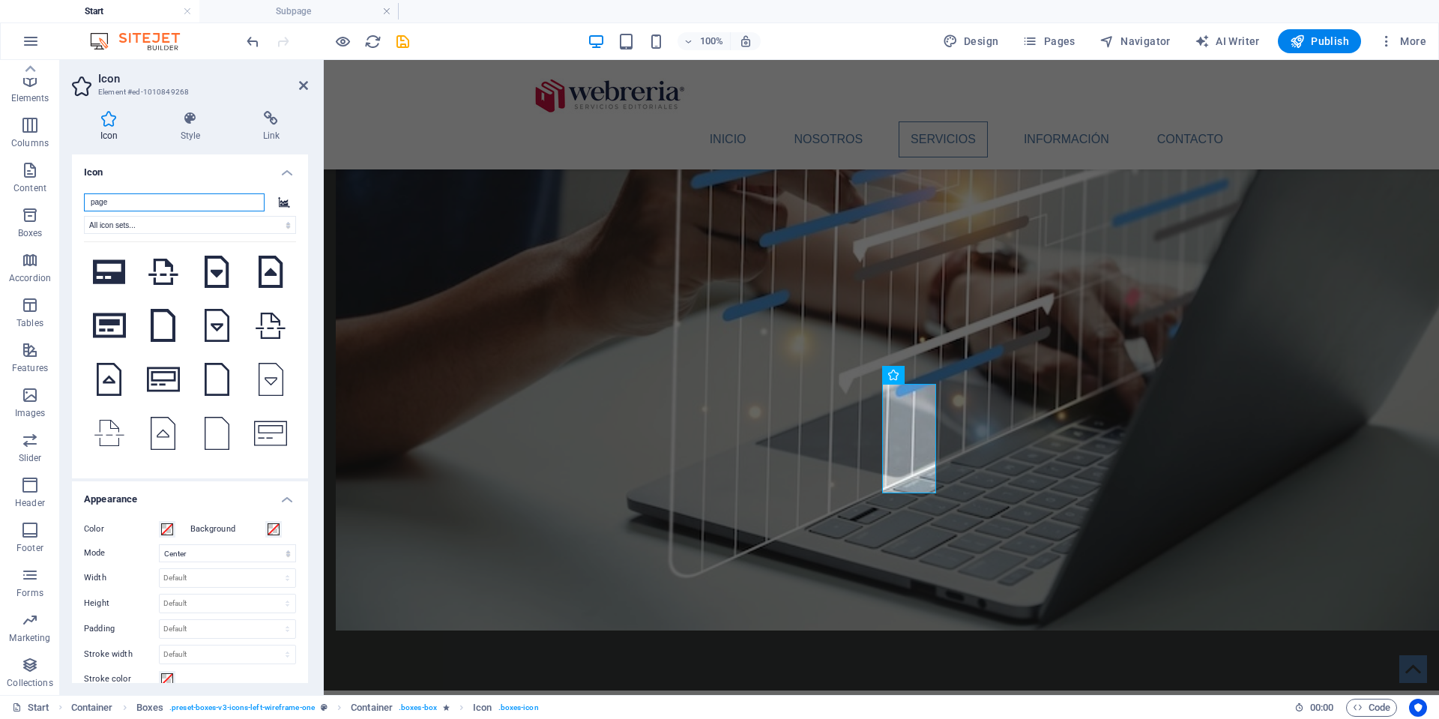
scroll to position [0, 0]
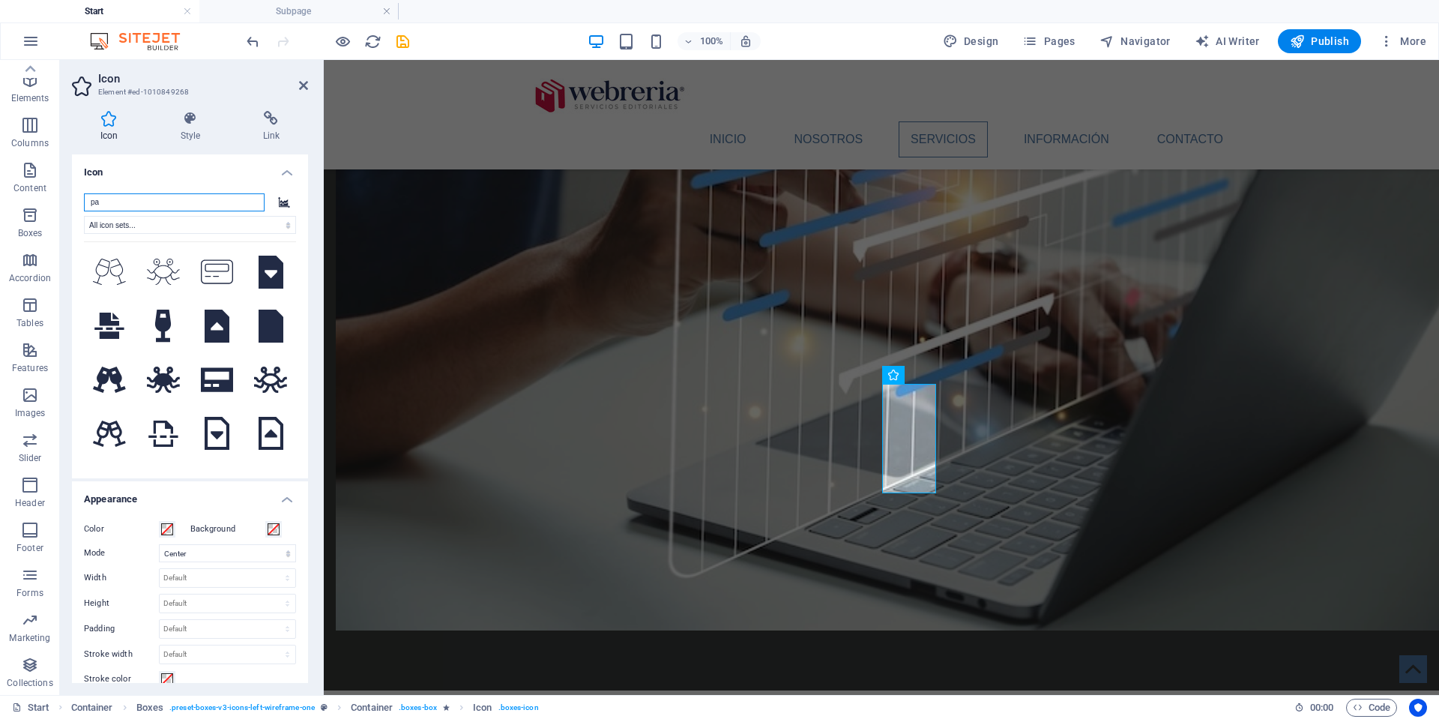
type input "p"
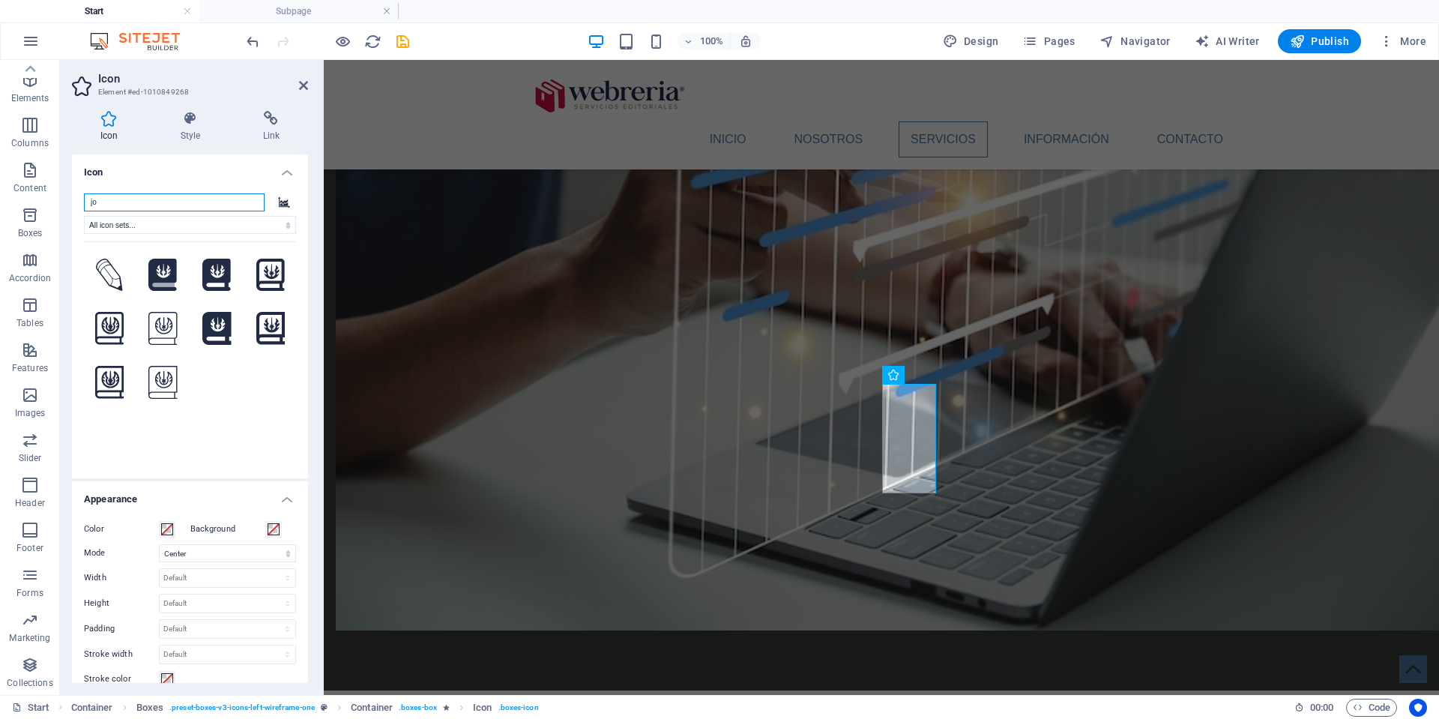
type input "j"
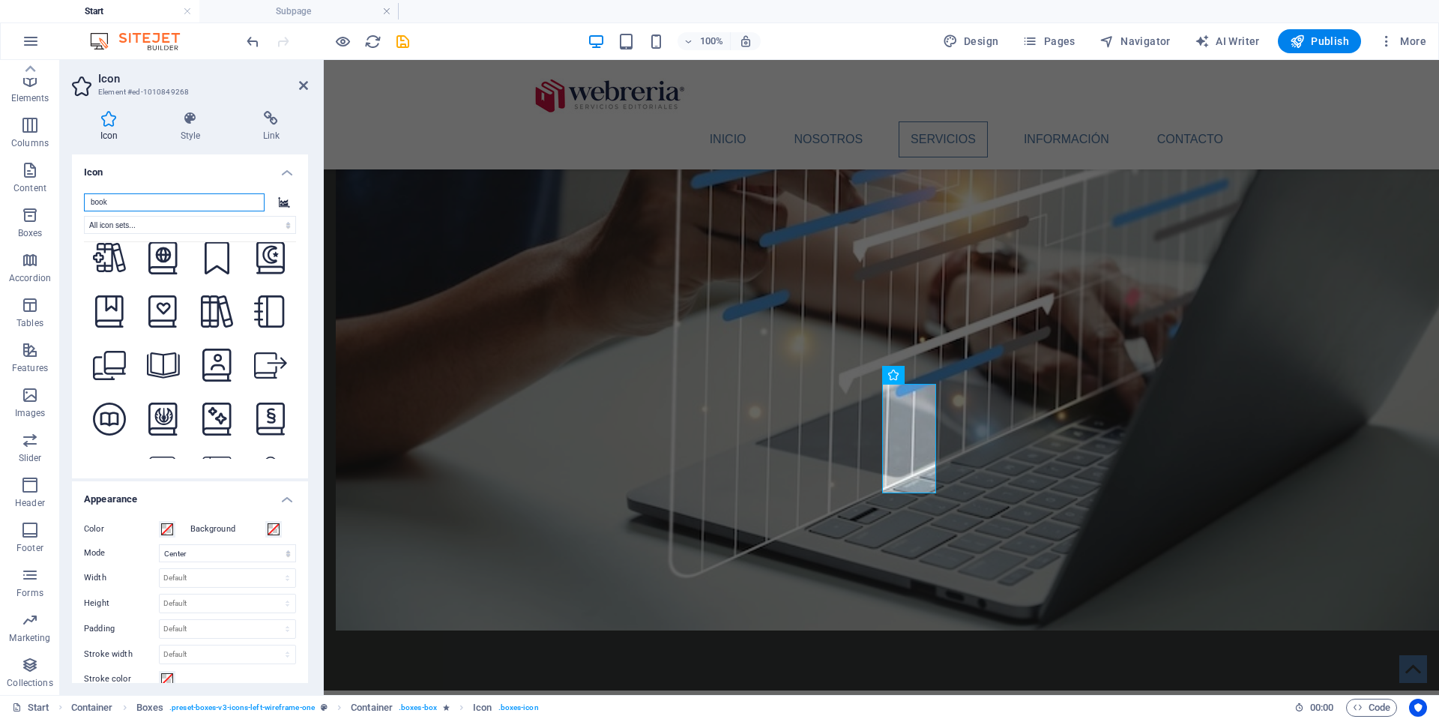
scroll to position [1901, 0]
click at [159, 200] on input "book" at bounding box center [174, 202] width 181 height 18
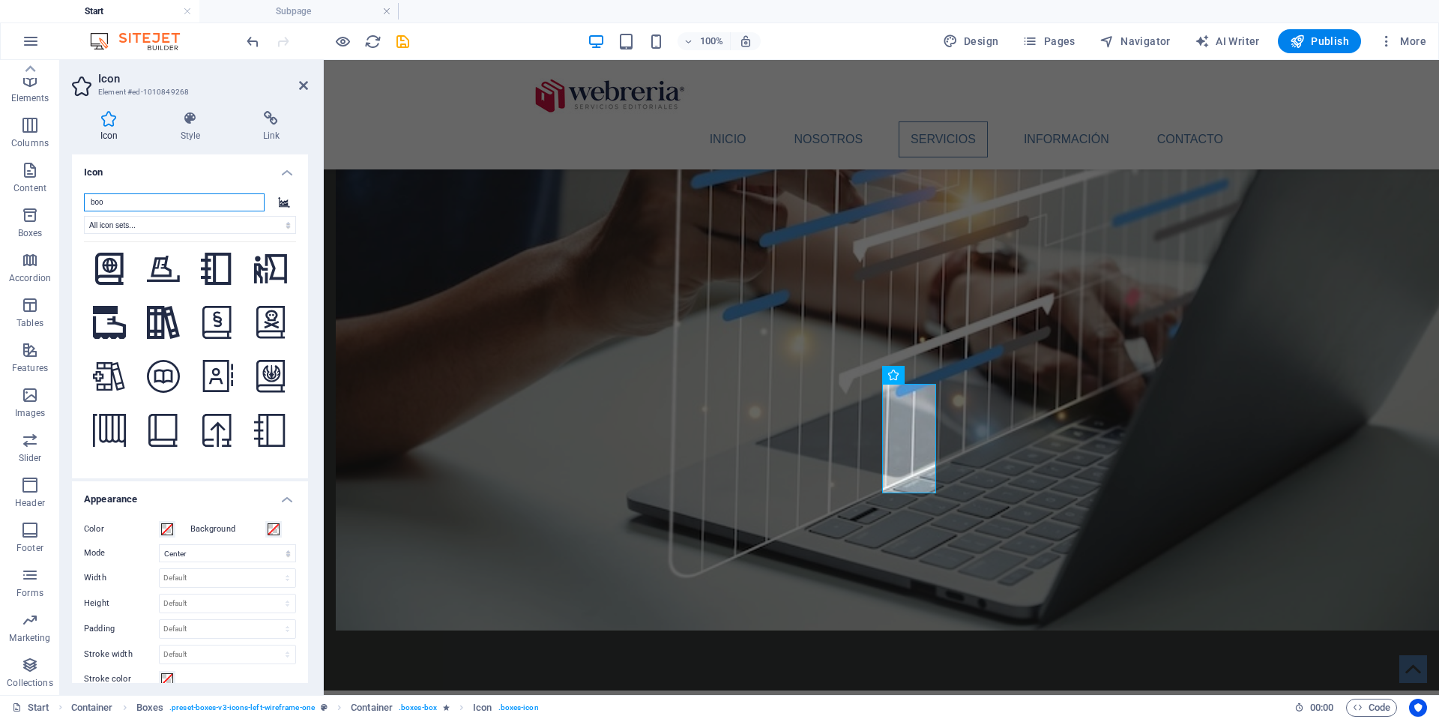
scroll to position [0, 0]
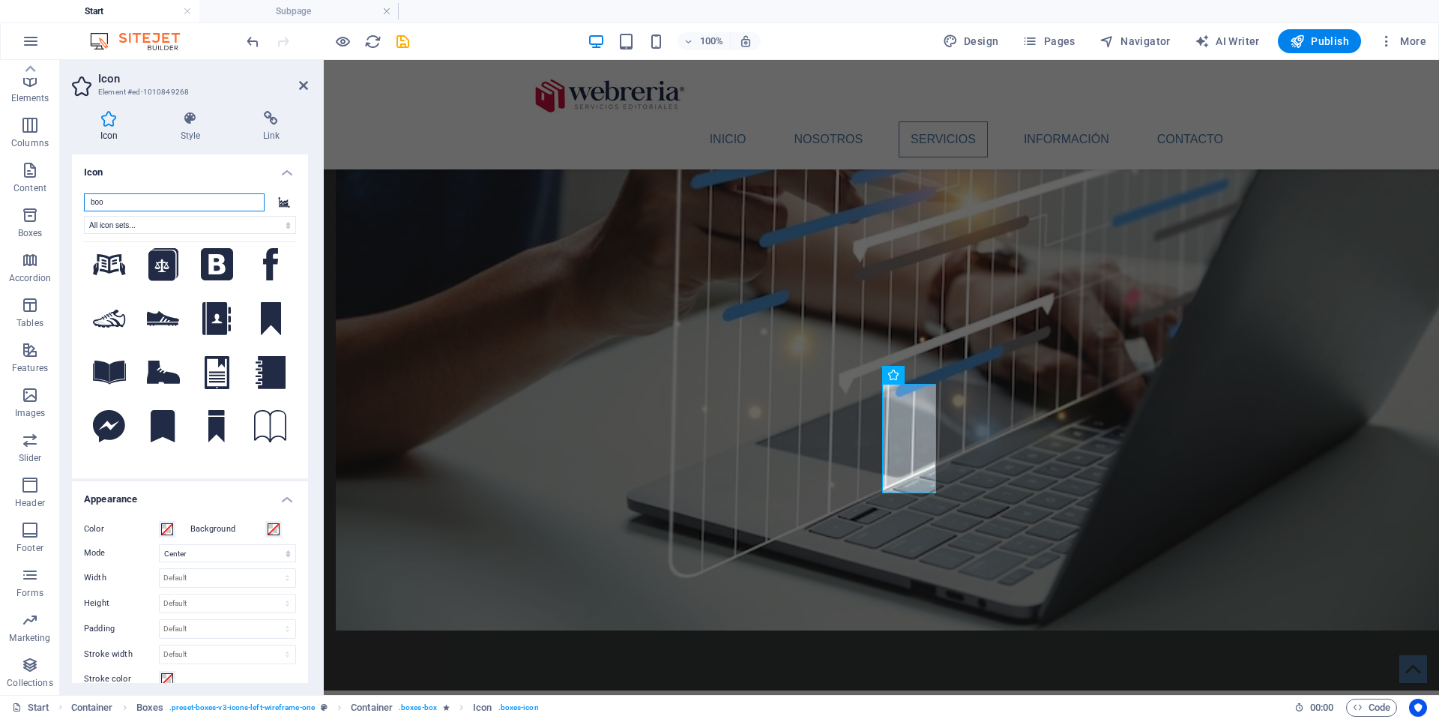
type input "bo"
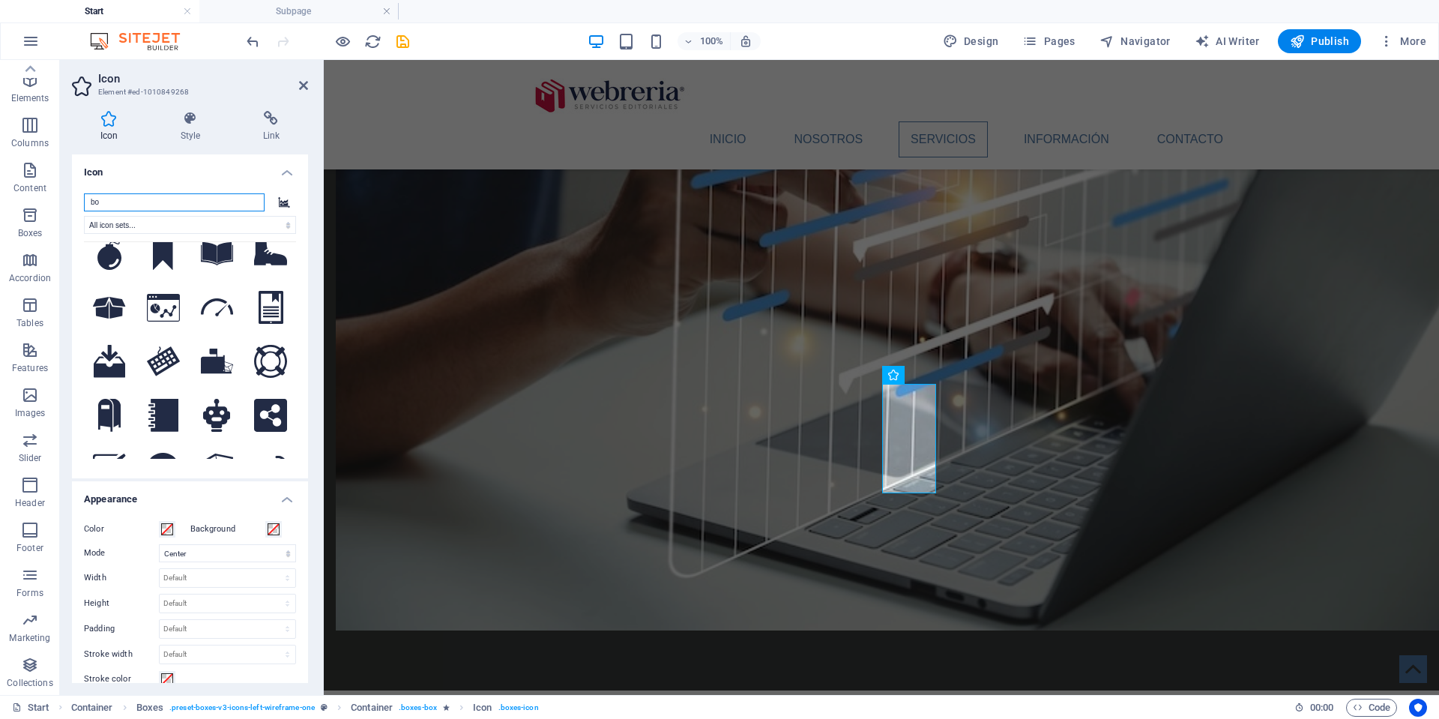
scroll to position [702, 0]
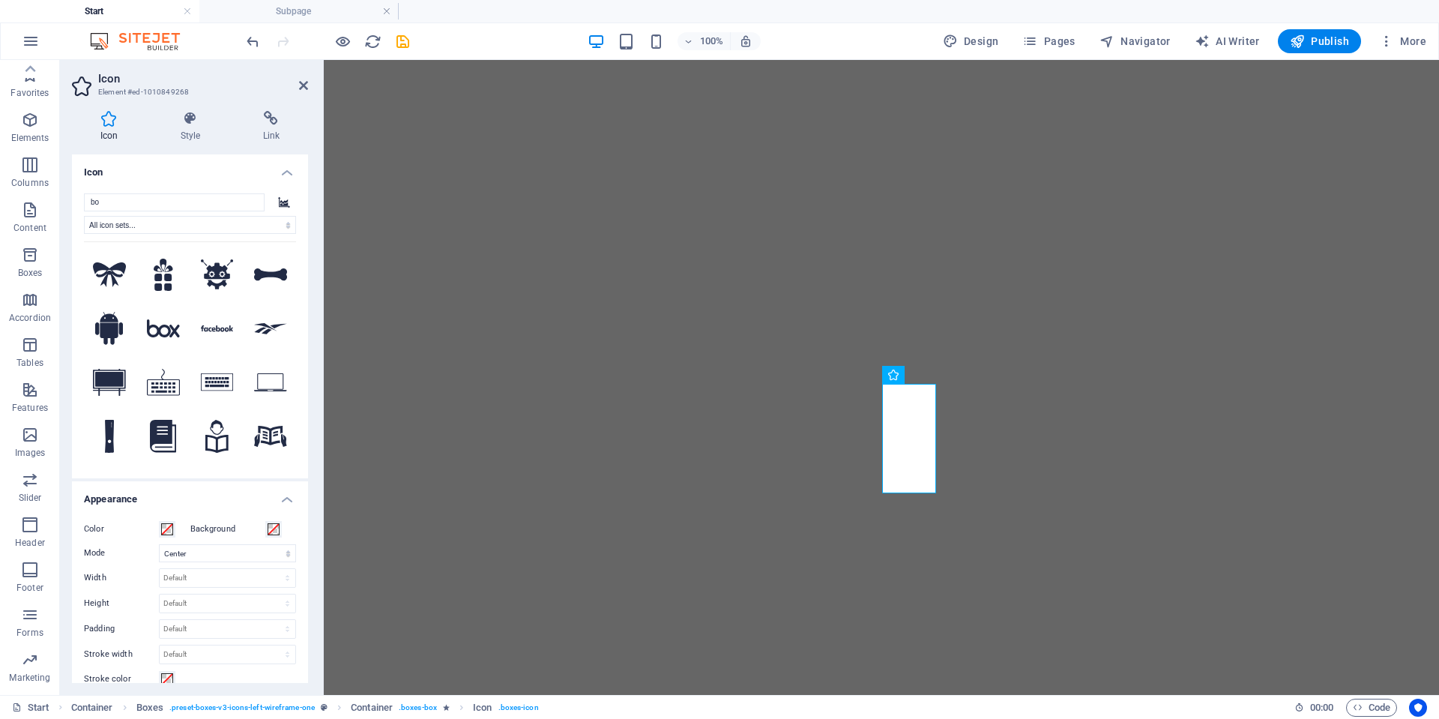
select select "xMidYMid"
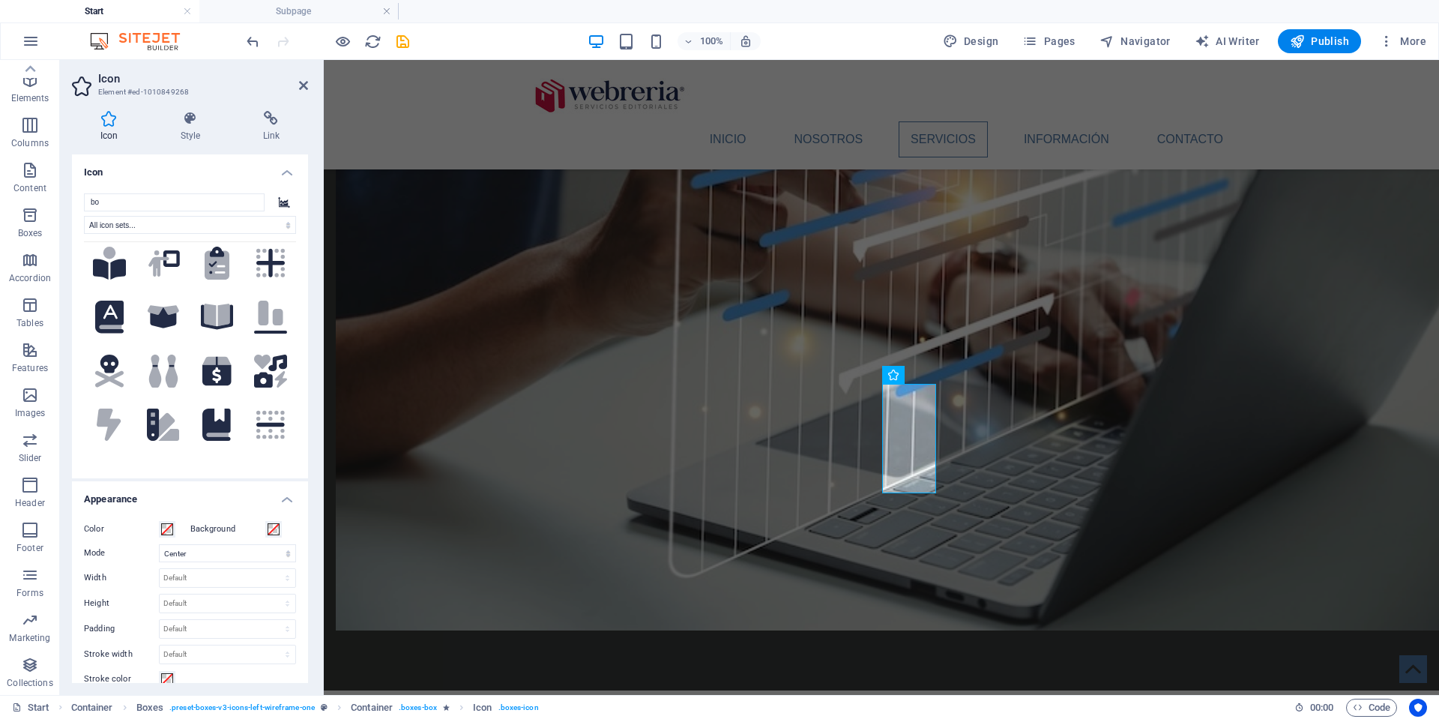
scroll to position [2863, 0]
type input "b"
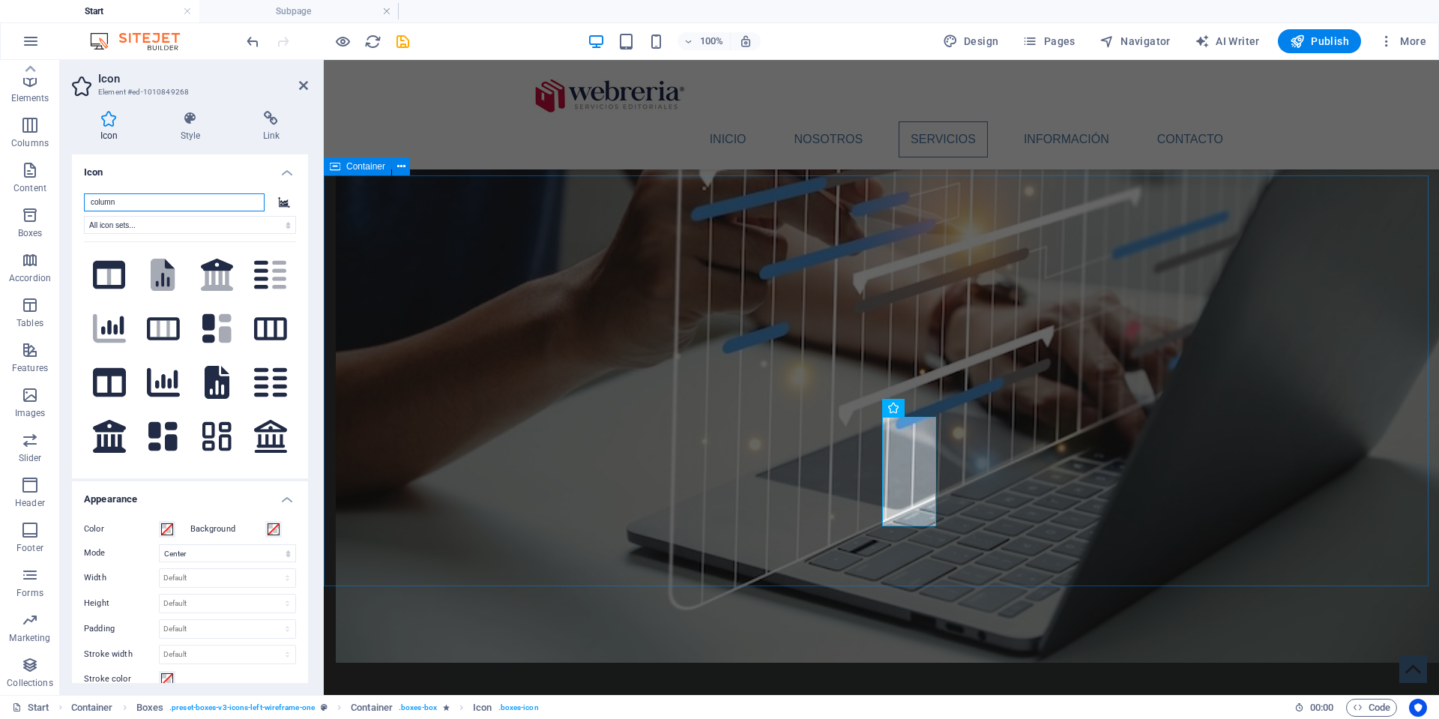
scroll to position [1481, 0]
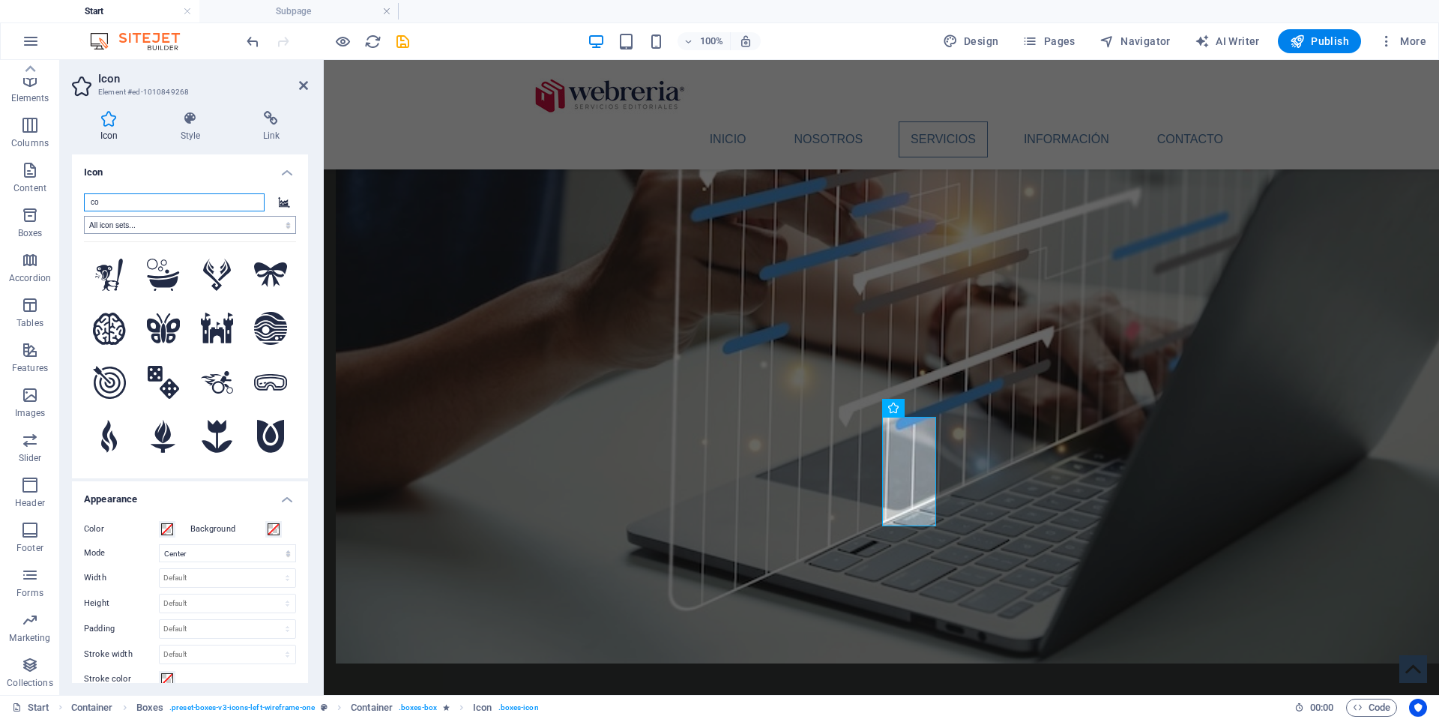
type input "c"
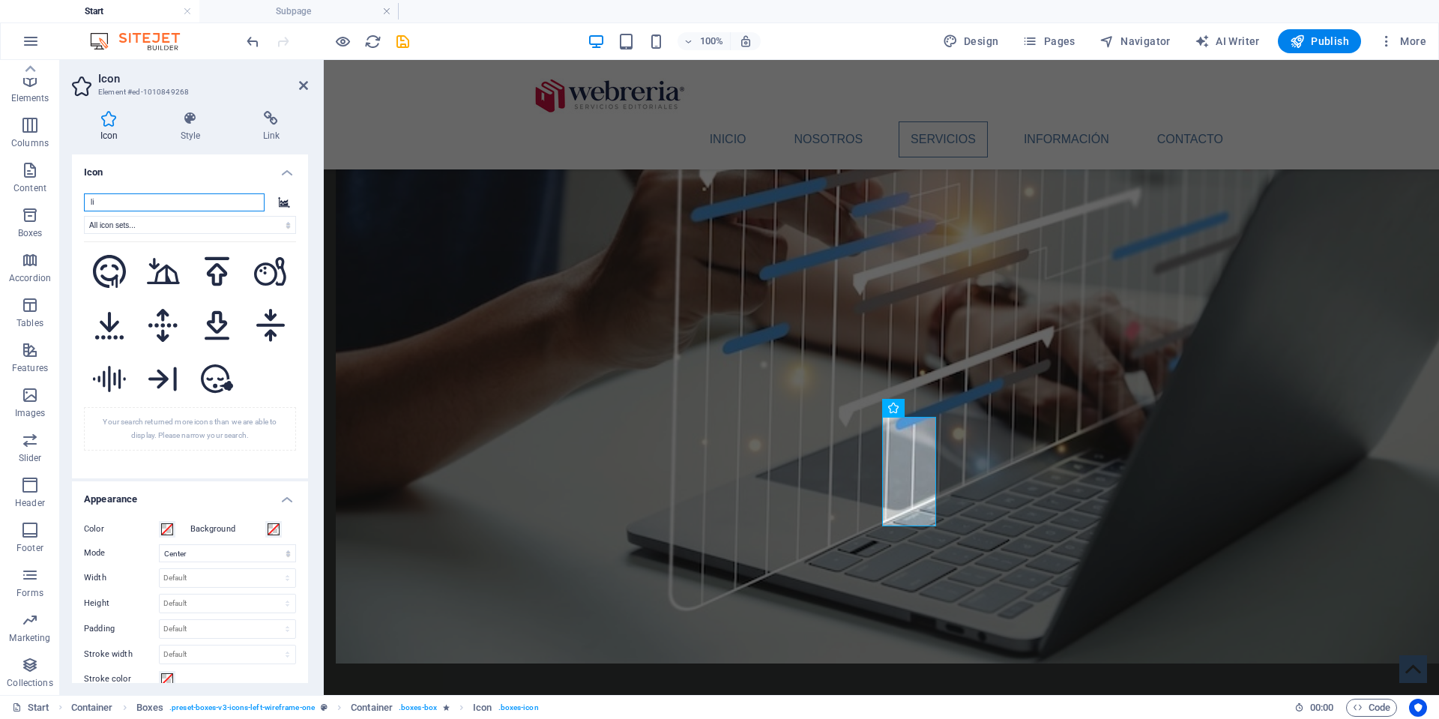
scroll to position [7403, 0]
type input "l"
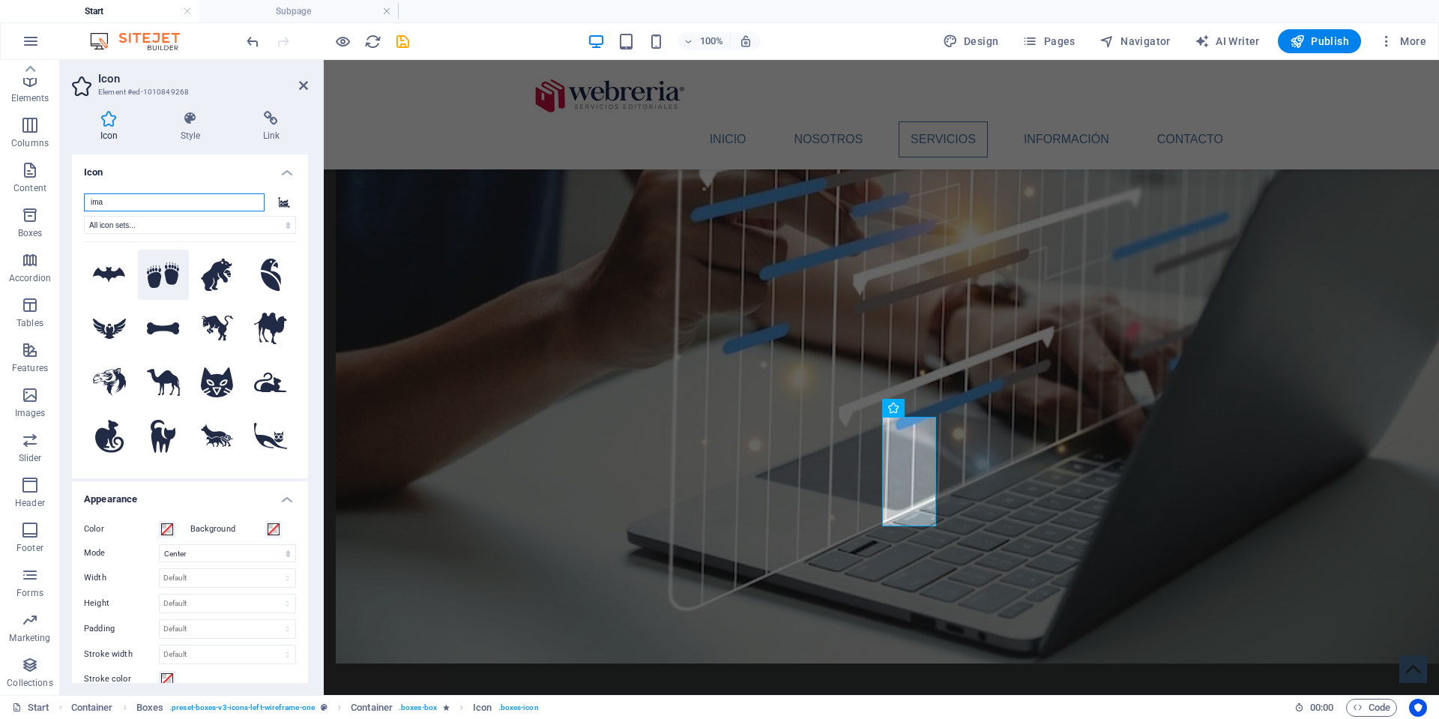
scroll to position [0, 0]
type input "i"
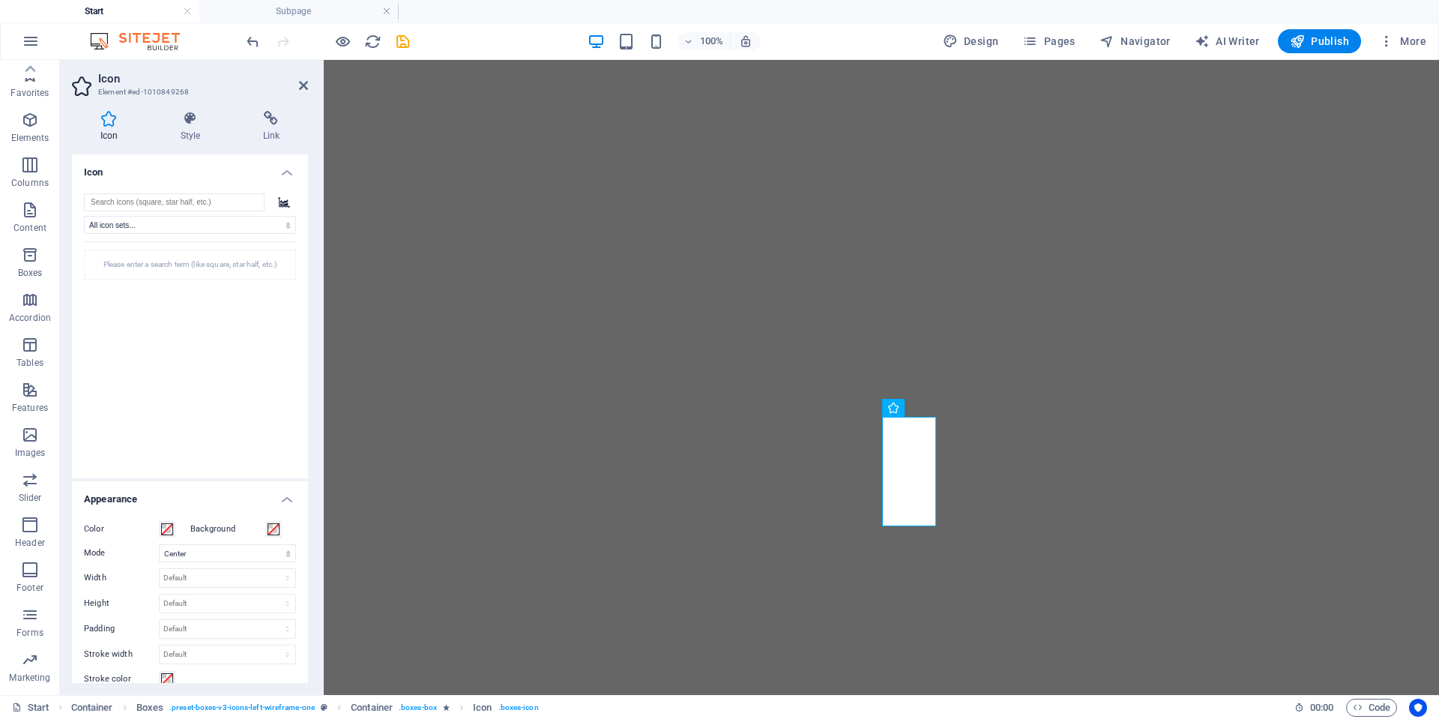
select select "xMidYMid"
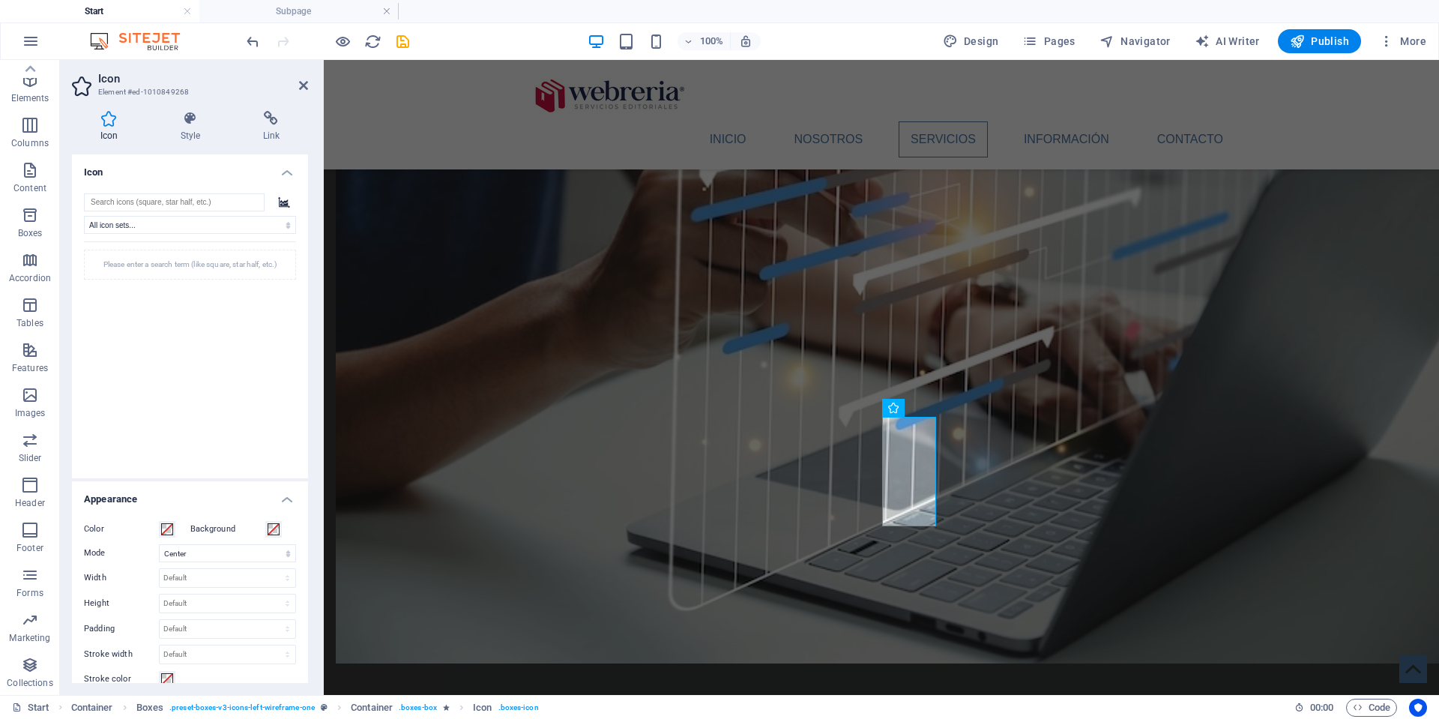
scroll to position [1481, 0]
click at [301, 88] on icon at bounding box center [303, 85] width 9 height 12
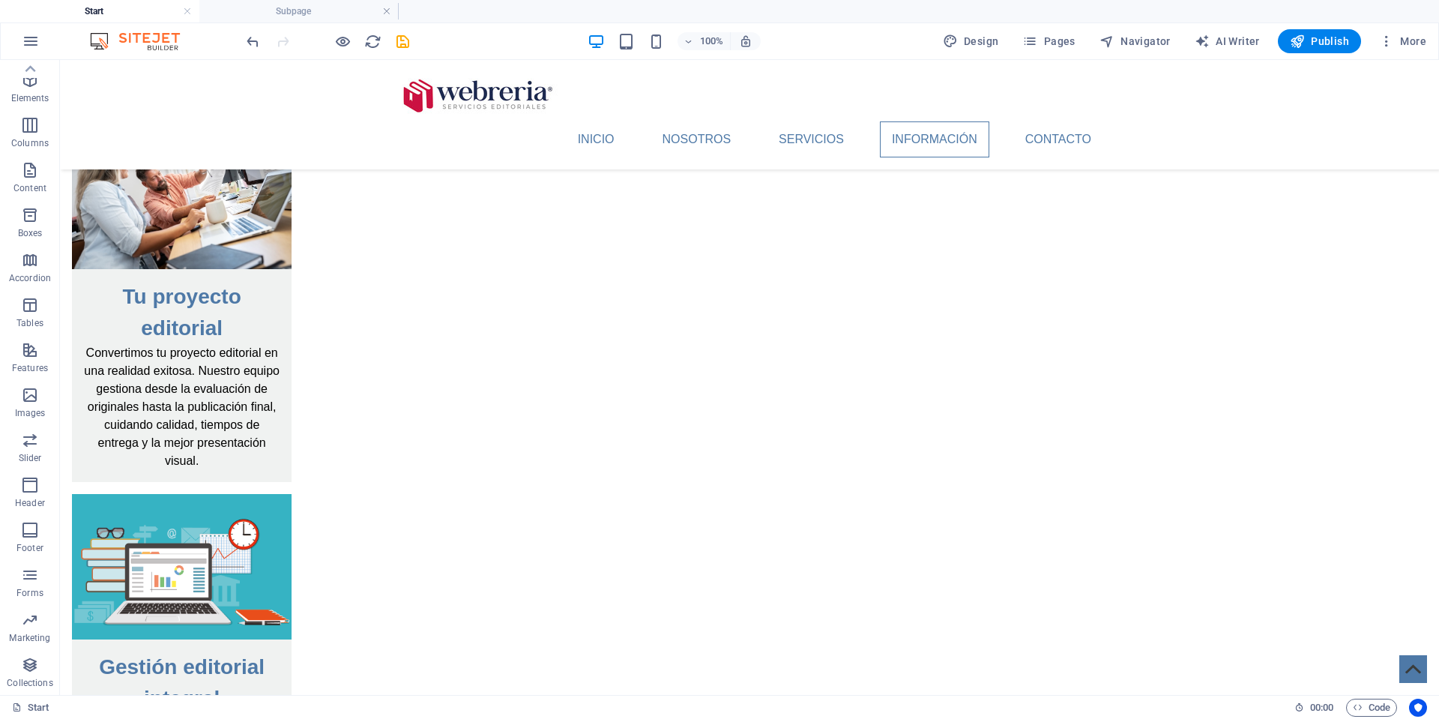
scroll to position [2642, 0]
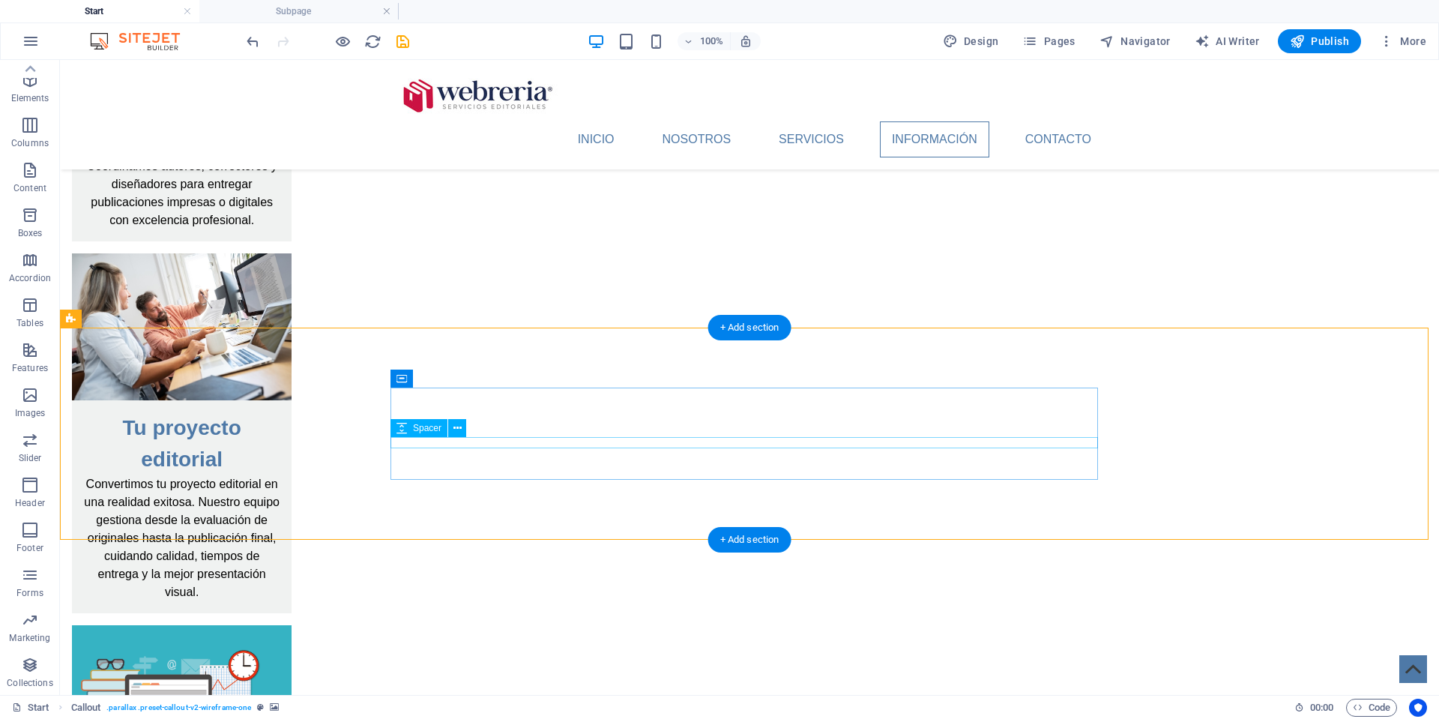
scroll to position [2555, 0]
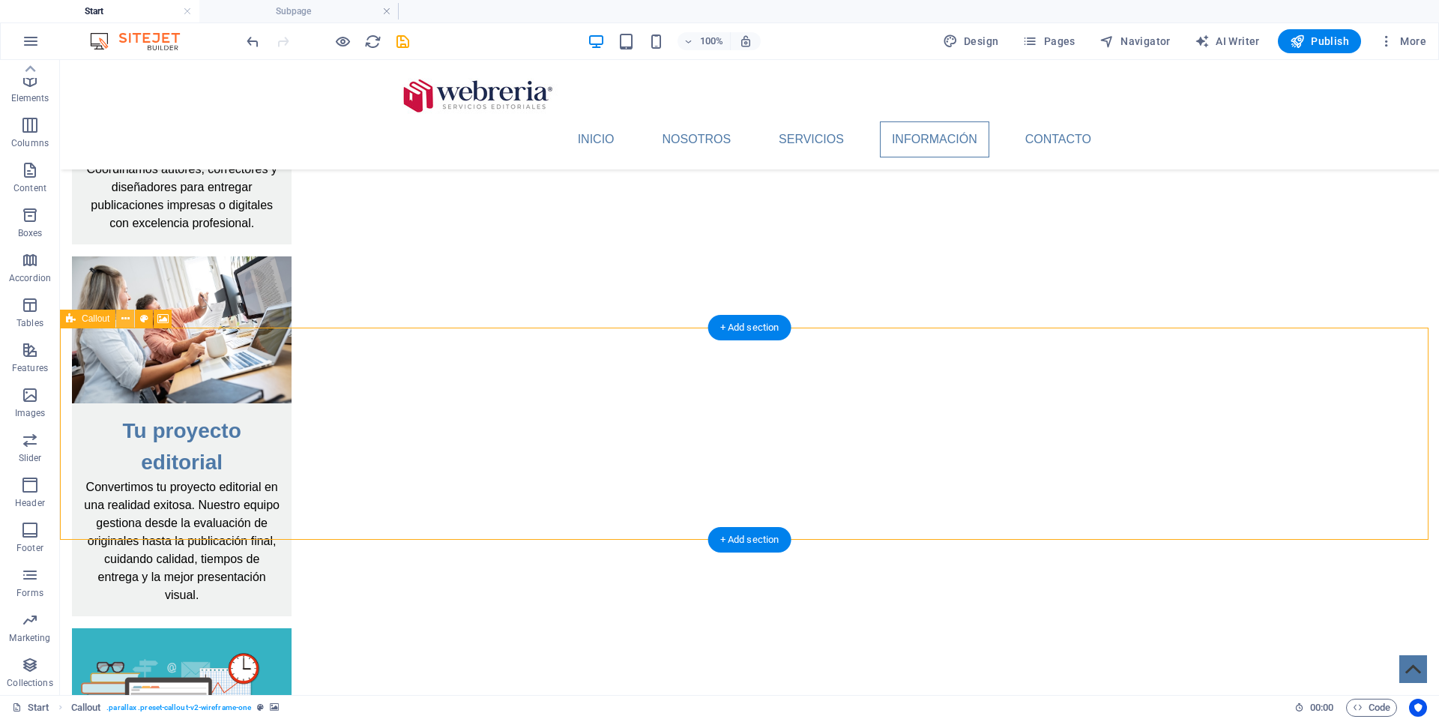
click at [127, 321] on icon at bounding box center [125, 319] width 8 height 16
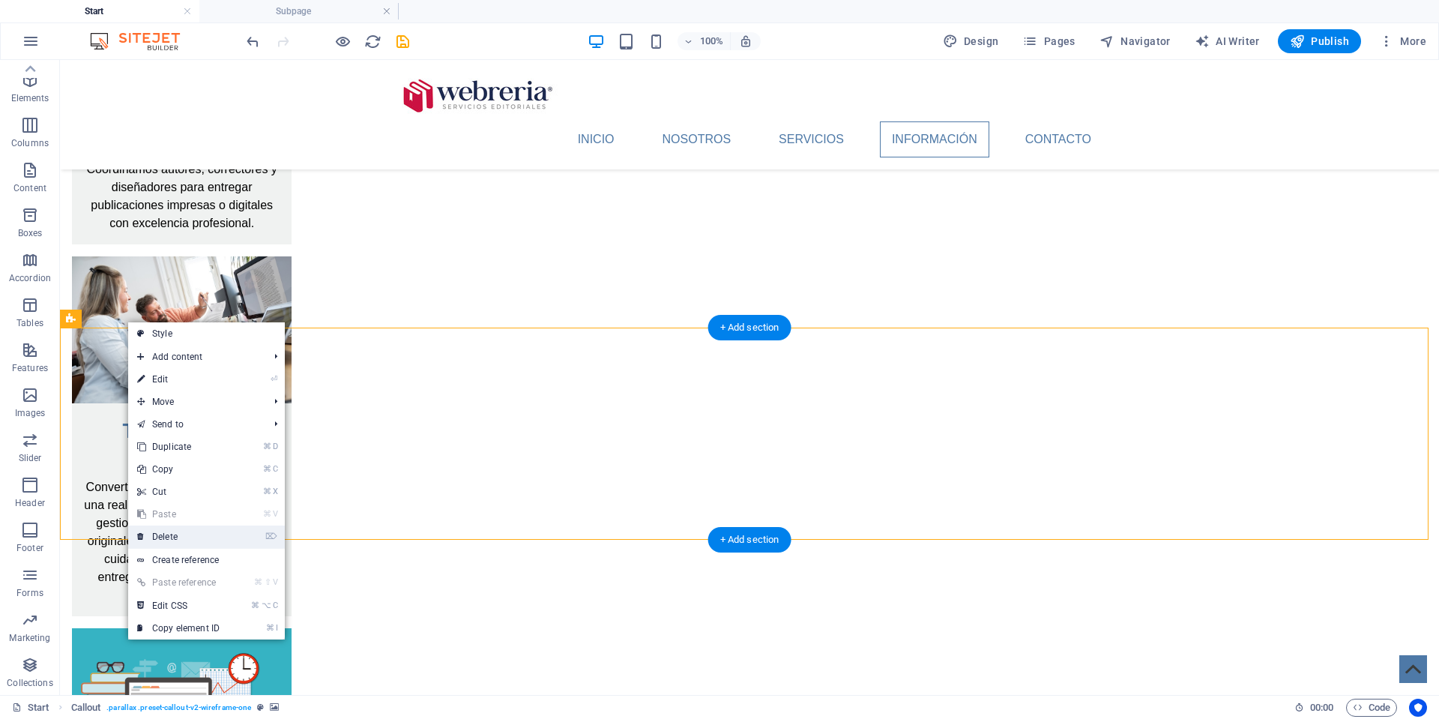
click at [174, 538] on link "⌦ Delete" at bounding box center [178, 536] width 100 height 22
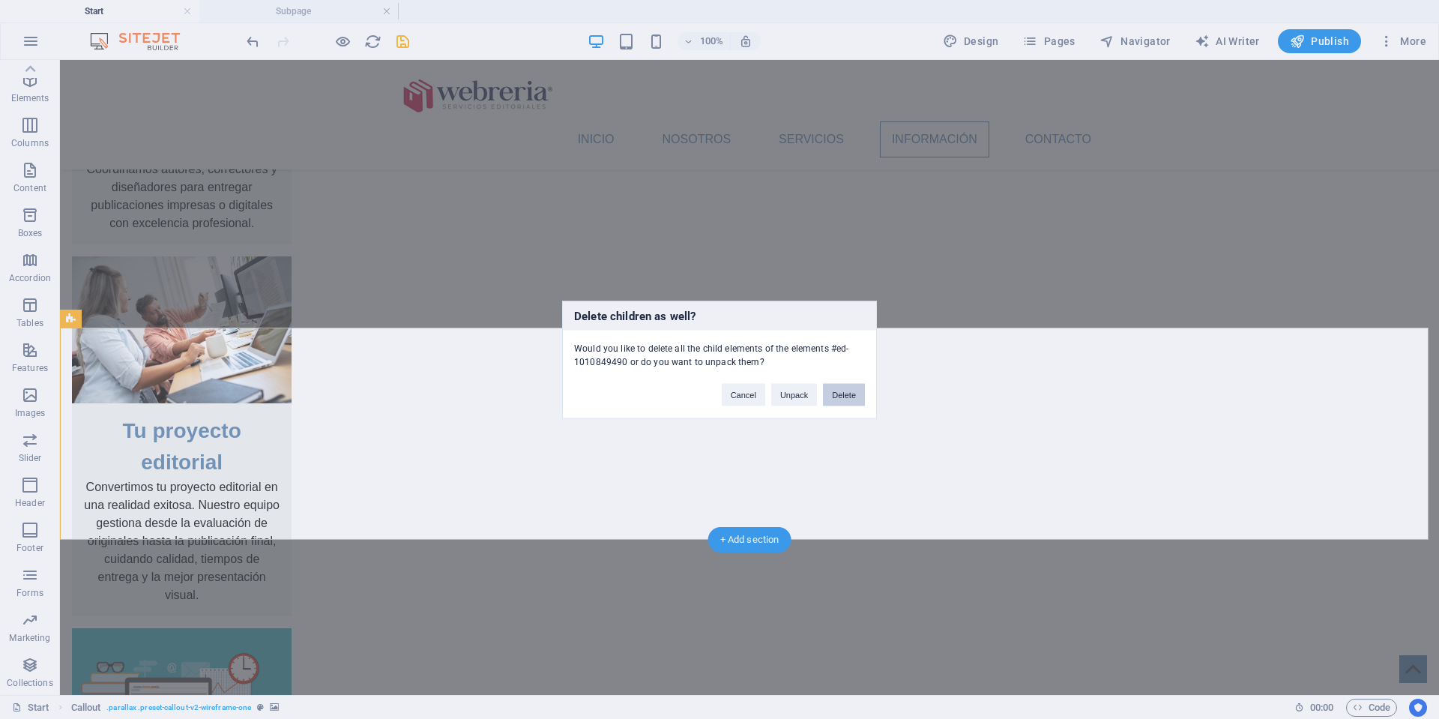
click at [840, 394] on button "Delete" at bounding box center [844, 394] width 42 height 22
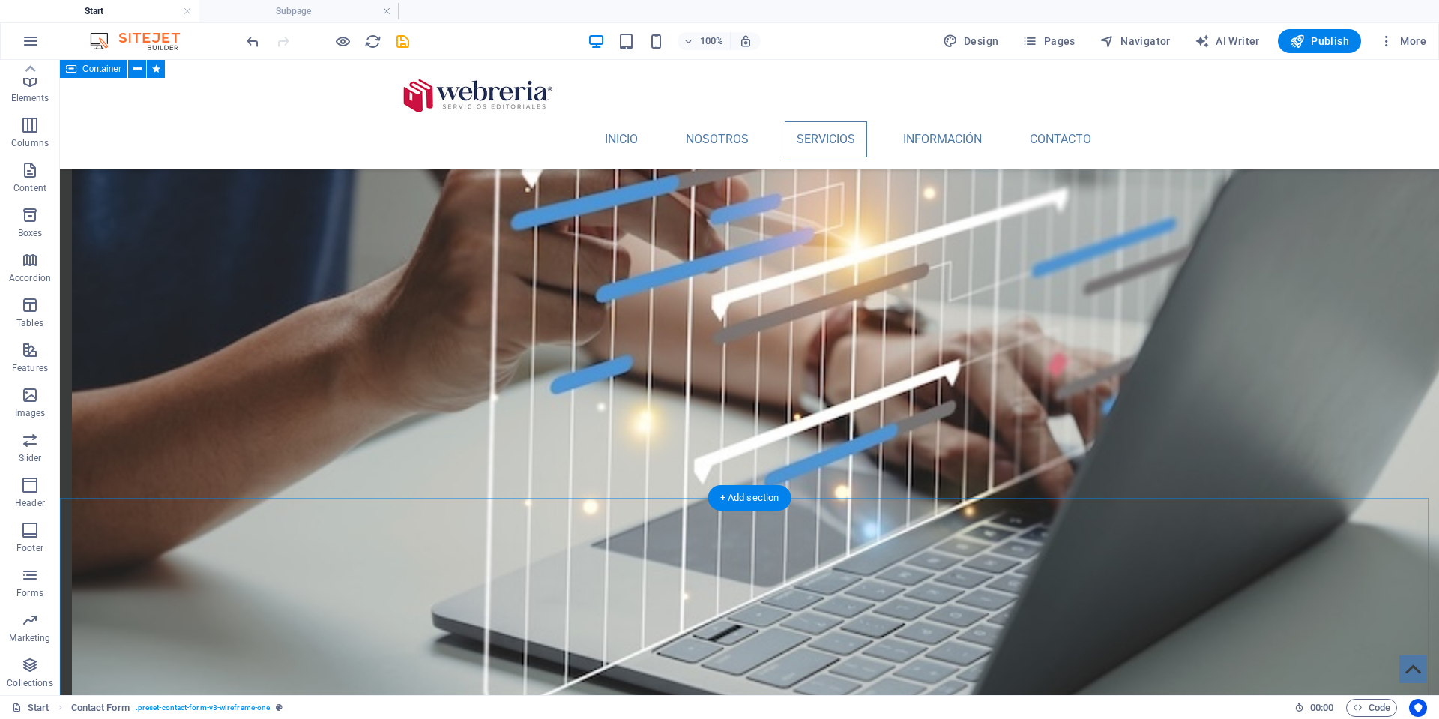
scroll to position [1479, 0]
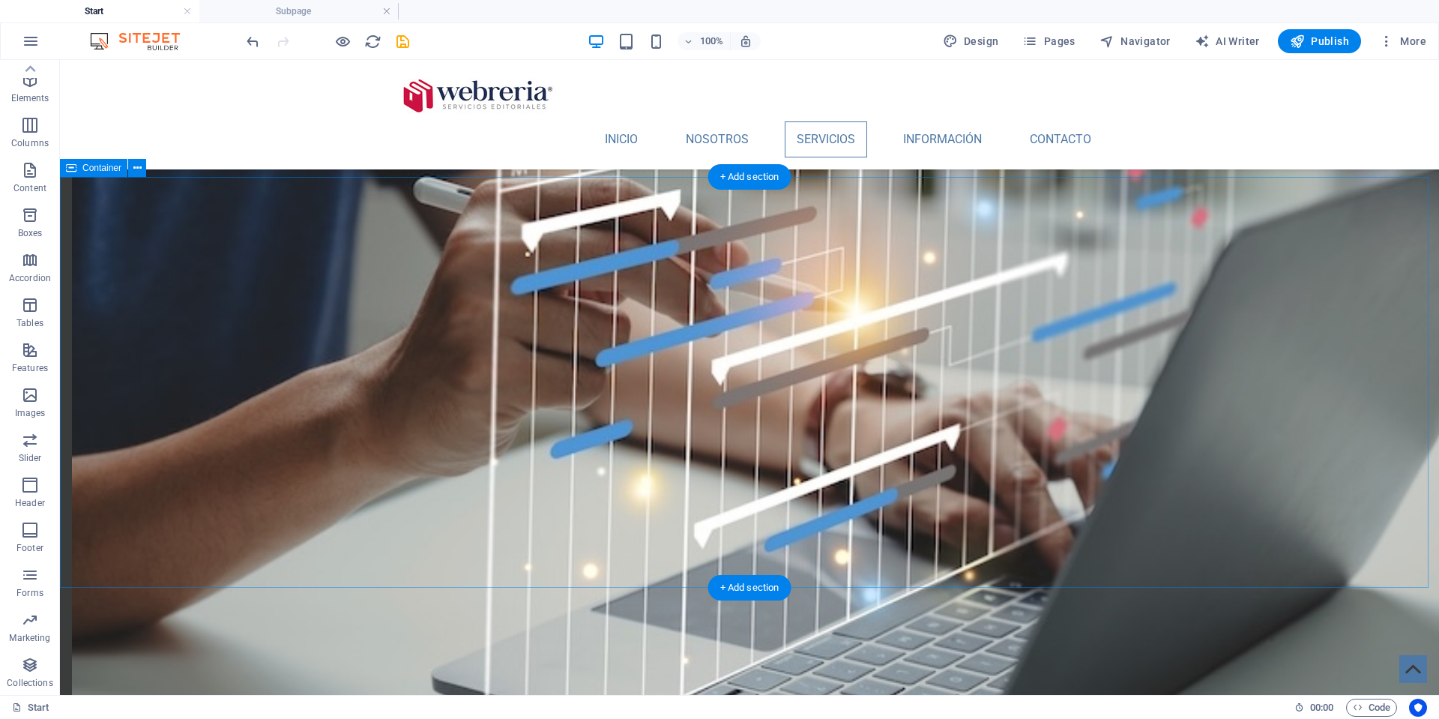
click at [833, 408] on icon at bounding box center [832, 410] width 8 height 16
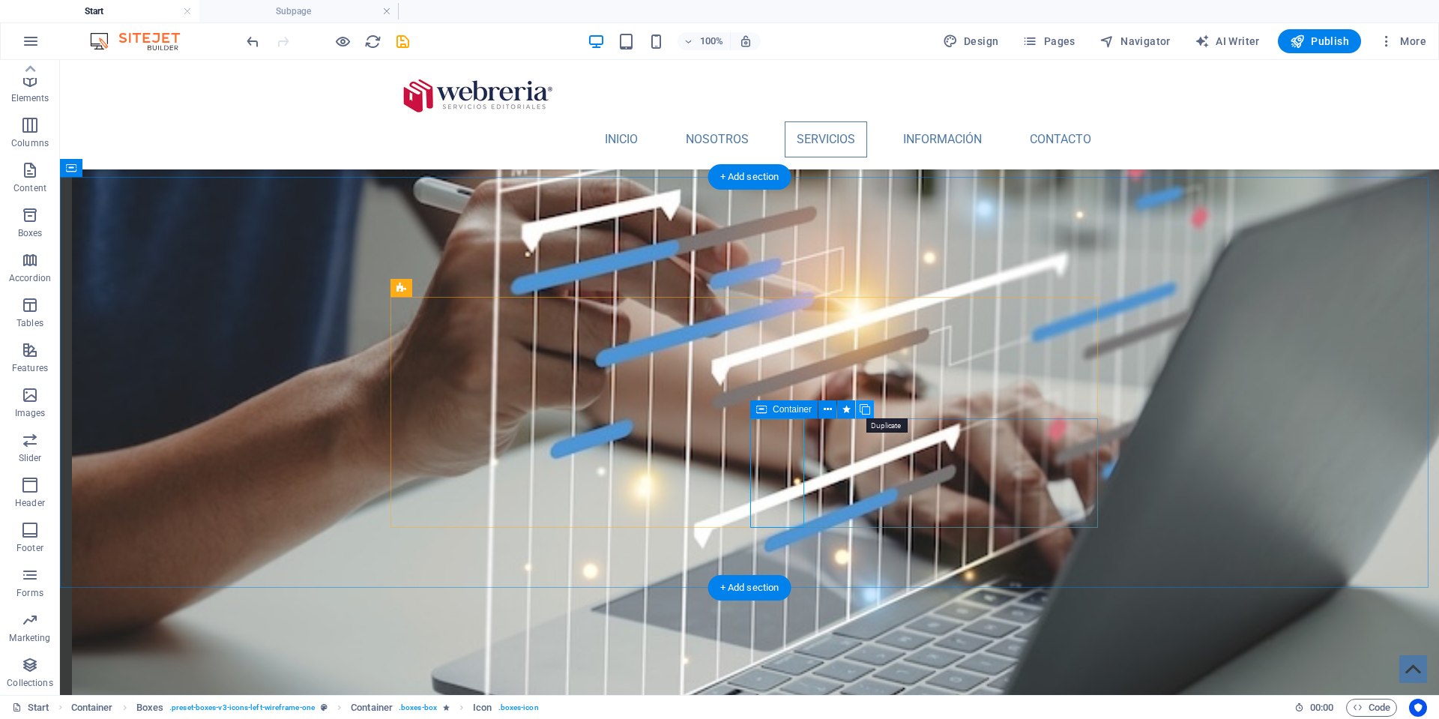
click at [867, 407] on icon at bounding box center [865, 410] width 10 height 16
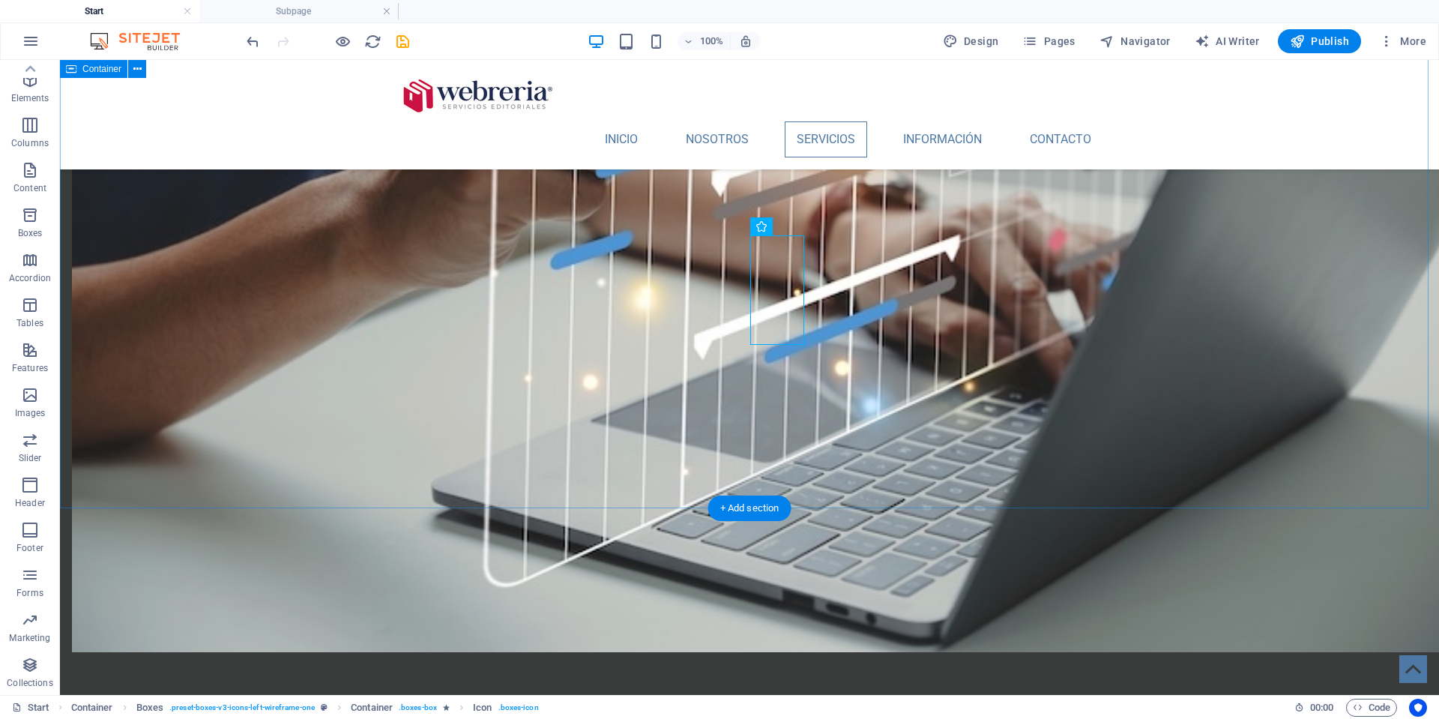
scroll to position [1661, 0]
